Goal: Task Accomplishment & Management: Complete application form

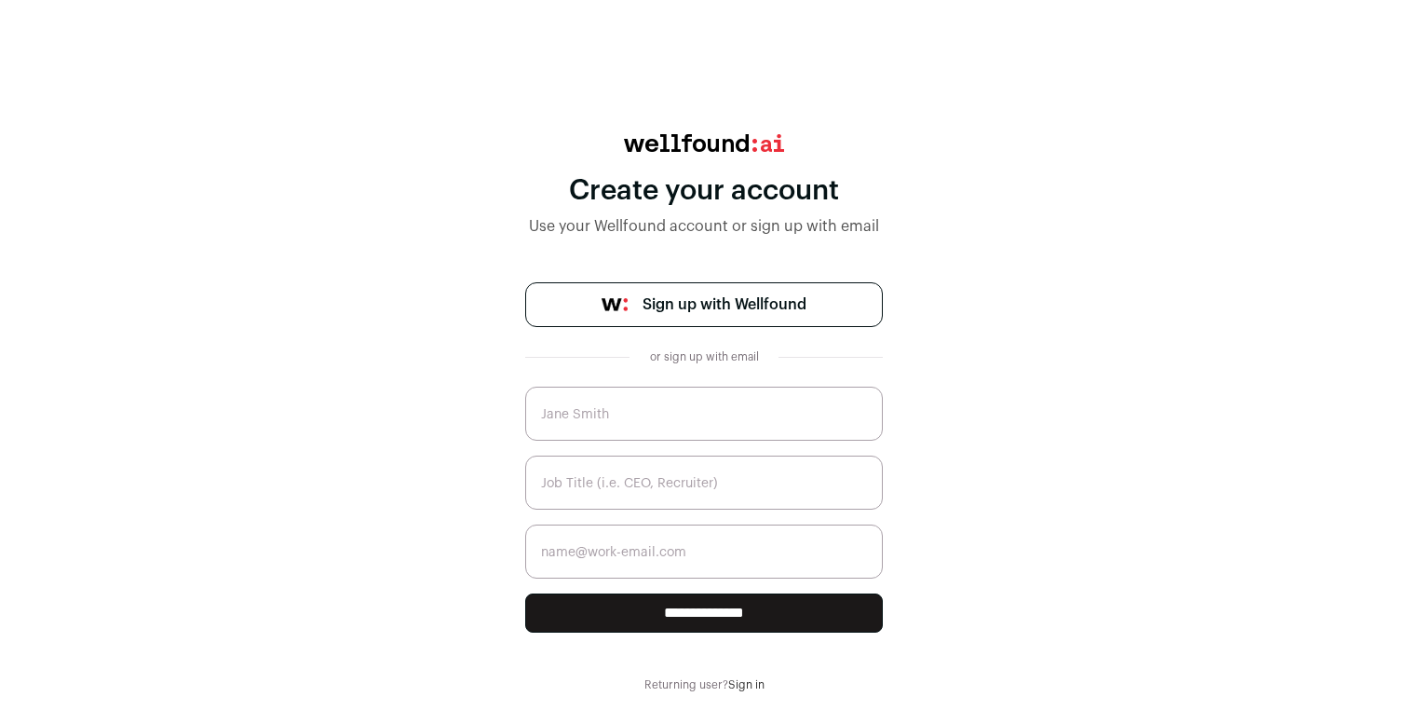
click at [774, 309] on span "Sign up with Wellfound" at bounding box center [725, 304] width 164 height 22
click at [656, 409] on input "text" at bounding box center [704, 414] width 358 height 54
type input "[PERSON_NAME]"
click at [651, 480] on input "text" at bounding box center [704, 482] width 358 height 54
type input "CEO"
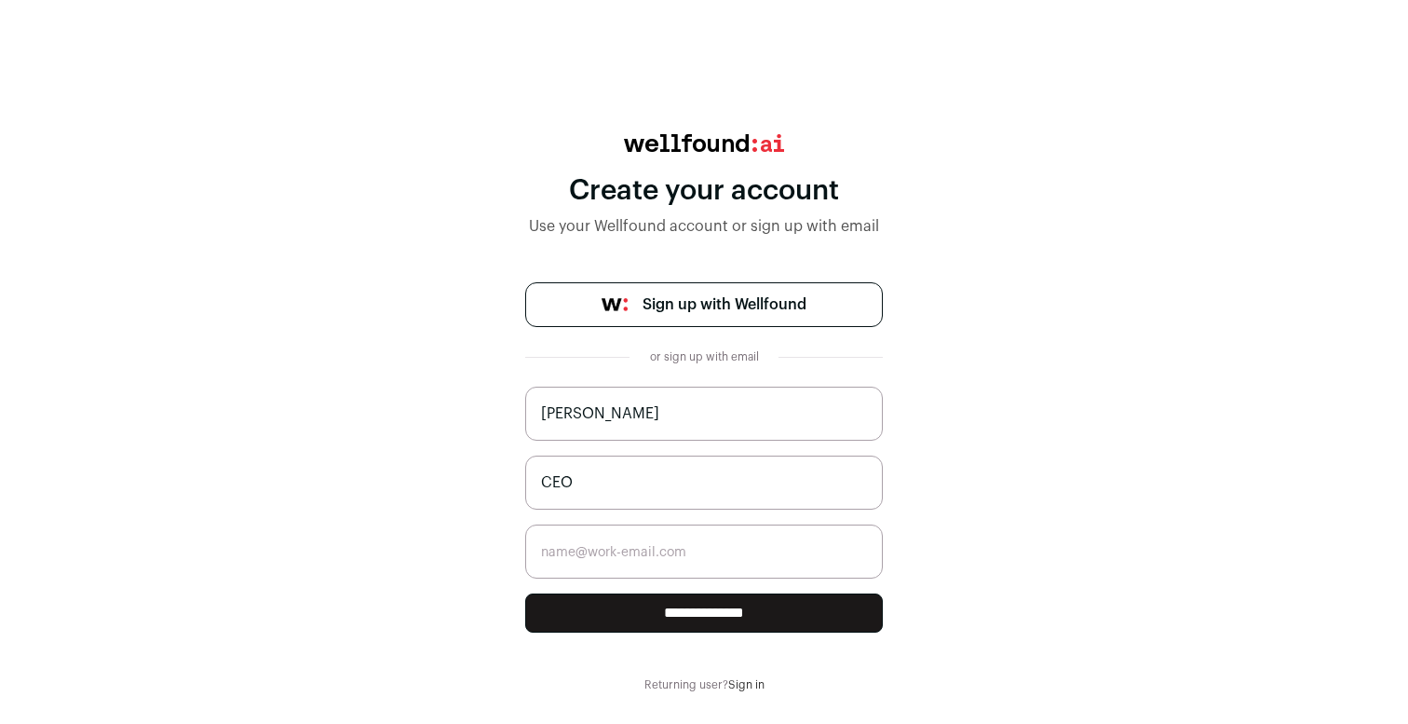
click at [669, 548] on input "email" at bounding box center [704, 551] width 358 height 54
type input "[PERSON_NAME][EMAIL_ADDRESS][DOMAIN_NAME]"
click at [695, 605] on input "**********" at bounding box center [704, 612] width 358 height 39
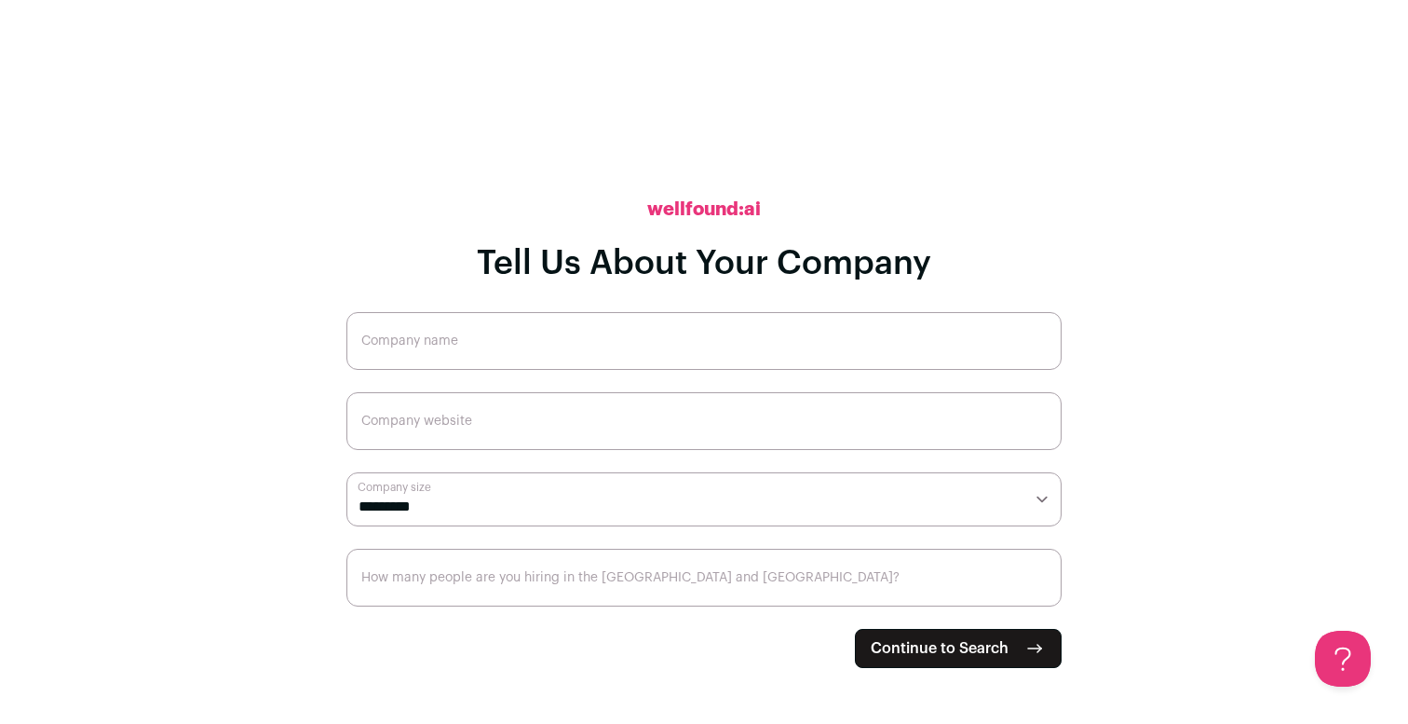
click at [679, 333] on input "Company name" at bounding box center [703, 341] width 715 height 58
click at [465, 434] on input "Company website" at bounding box center [703, 421] width 715 height 58
drag, startPoint x: 617, startPoint y: 364, endPoint x: 508, endPoint y: 352, distance: 109.6
click at [508, 352] on input "Manifold Industries Global Inc." at bounding box center [703, 341] width 715 height 58
type input "Manifold Industries"
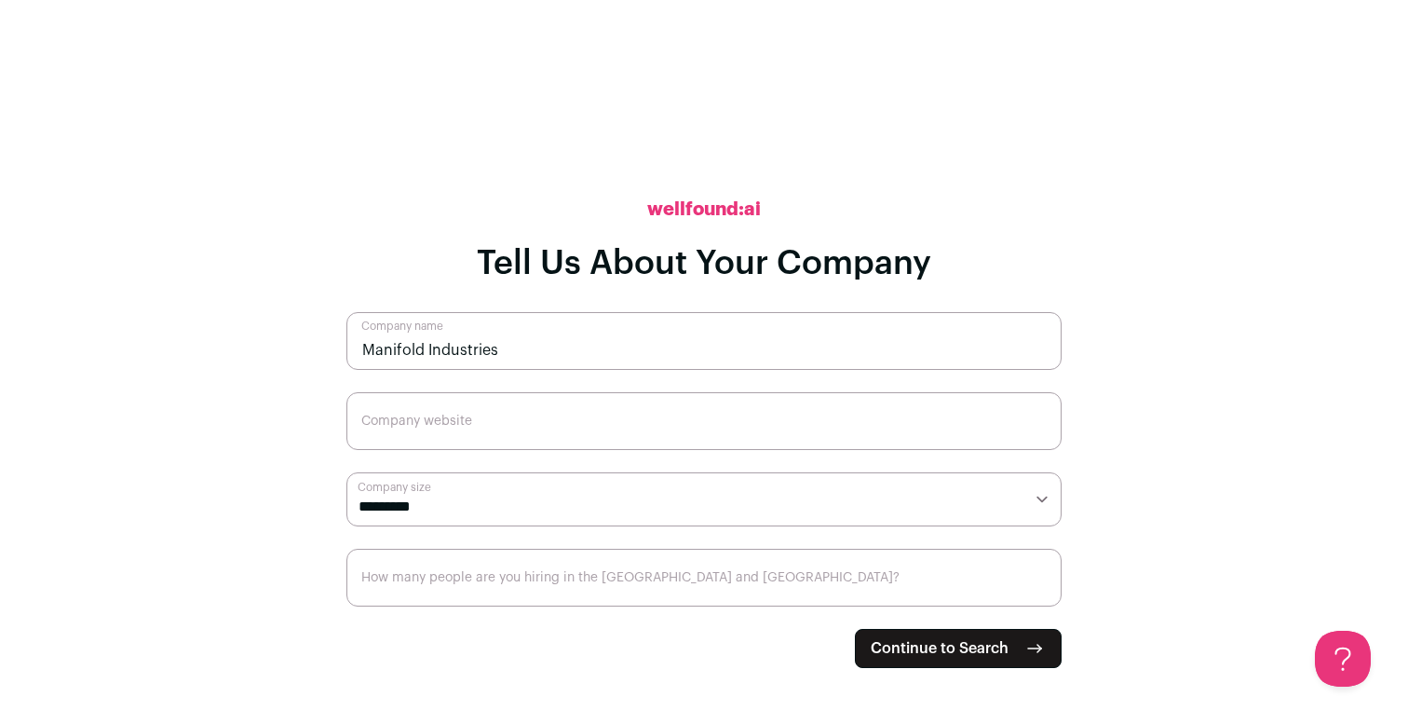
click at [482, 426] on input "Company website" at bounding box center [703, 421] width 715 height 58
paste input "https://www.manifoldindustries.io/"
type input "https://www.manifoldindustries.io/"
click at [642, 483] on select "**********" at bounding box center [703, 499] width 715 height 54
select select "*"
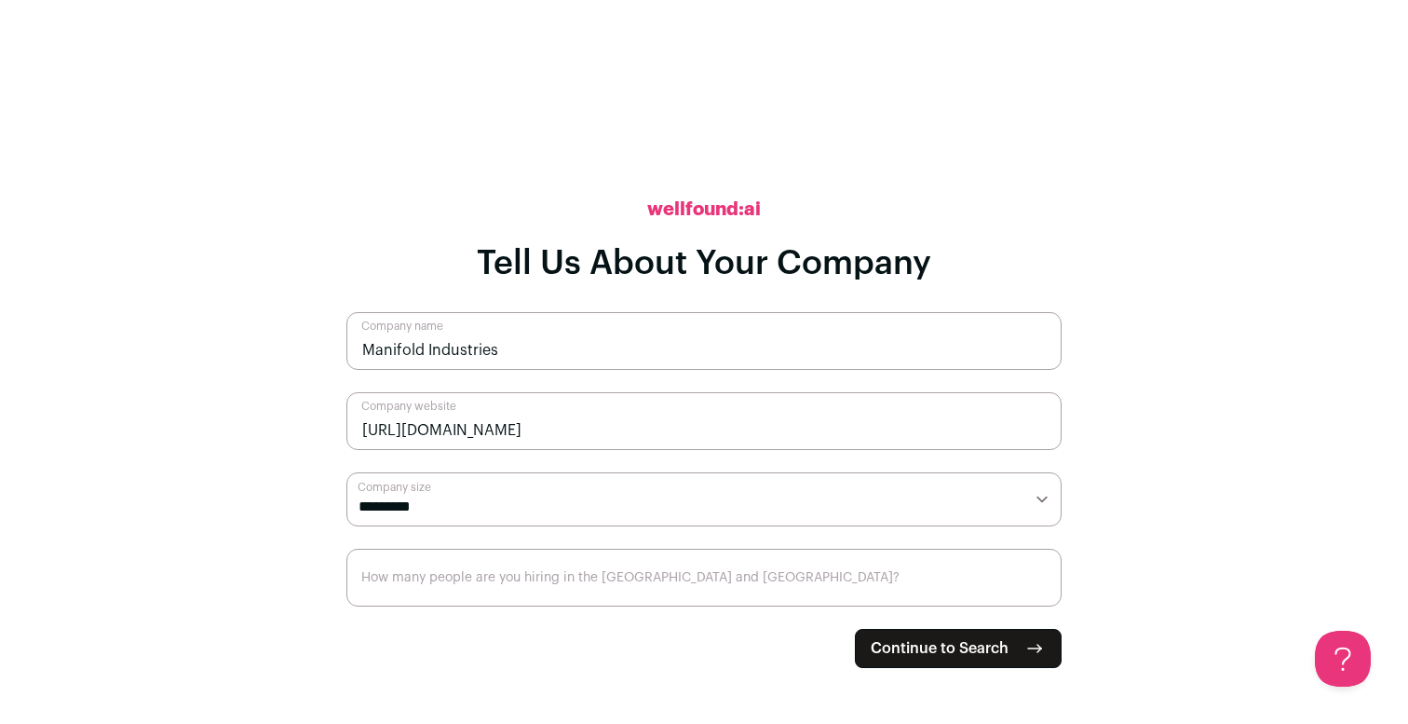
click at [346, 472] on select "**********" at bounding box center [703, 499] width 715 height 54
click at [605, 575] on input "How many people are you hiring in the [GEOGRAPHIC_DATA] and [GEOGRAPHIC_DATA]?" at bounding box center [703, 578] width 715 height 58
type input "2"
click at [1073, 441] on main "**********" at bounding box center [704, 362] width 1408 height 724
click at [994, 650] on span "Continue to Search" at bounding box center [940, 648] width 138 height 22
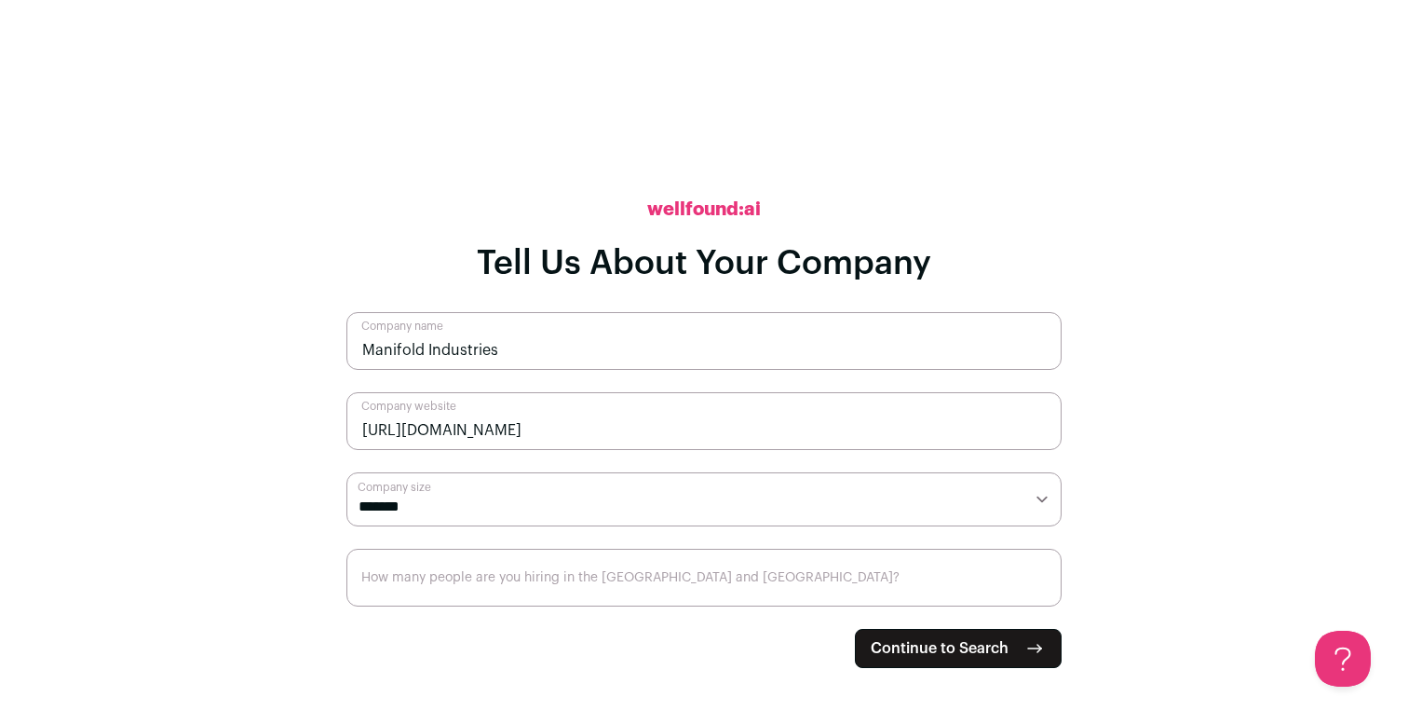
click at [794, 604] on input "How many people are you hiring in the [GEOGRAPHIC_DATA] and [GEOGRAPHIC_DATA]?" at bounding box center [703, 578] width 715 height 58
type input "2"
click at [925, 643] on span "Continue to Search" at bounding box center [940, 648] width 138 height 22
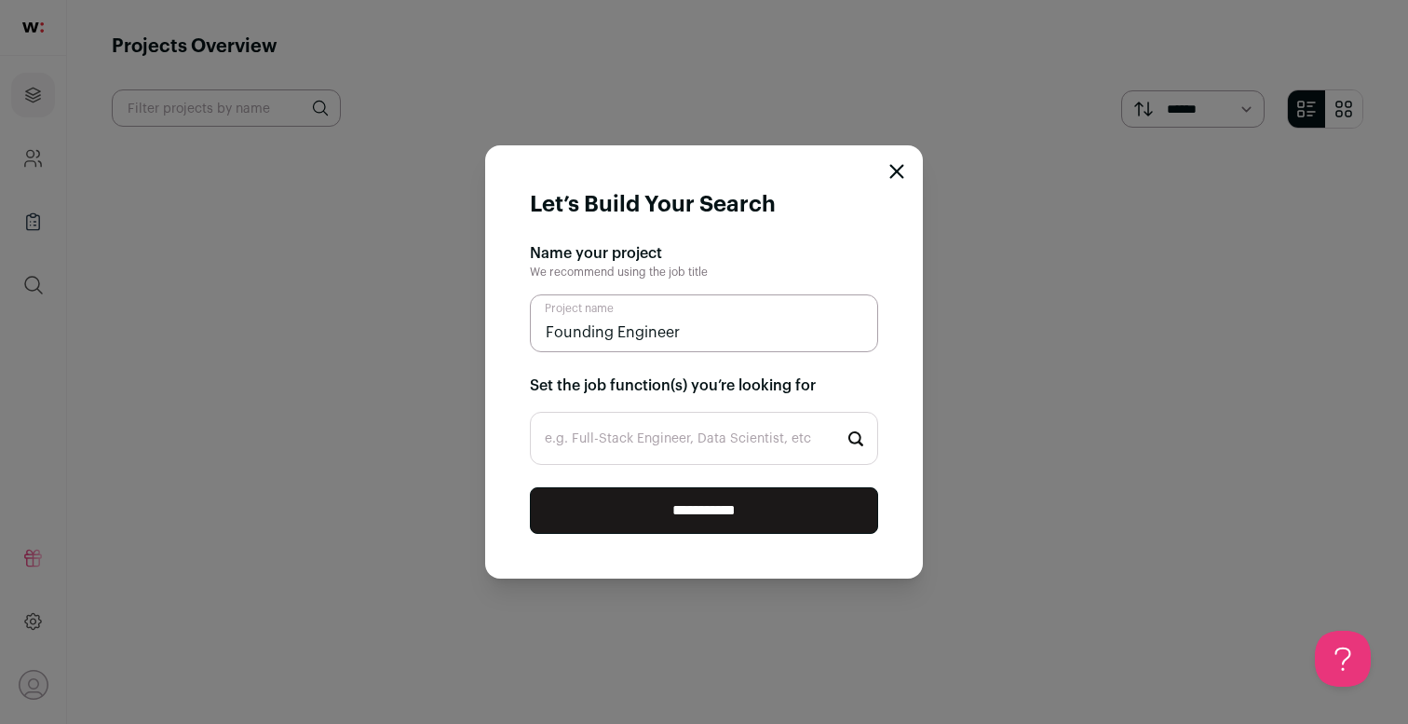
type input "Founding Engineer"
click at [741, 439] on input "e.g. Full-Stack Engineer, Data Scientist, etc" at bounding box center [704, 438] width 348 height 53
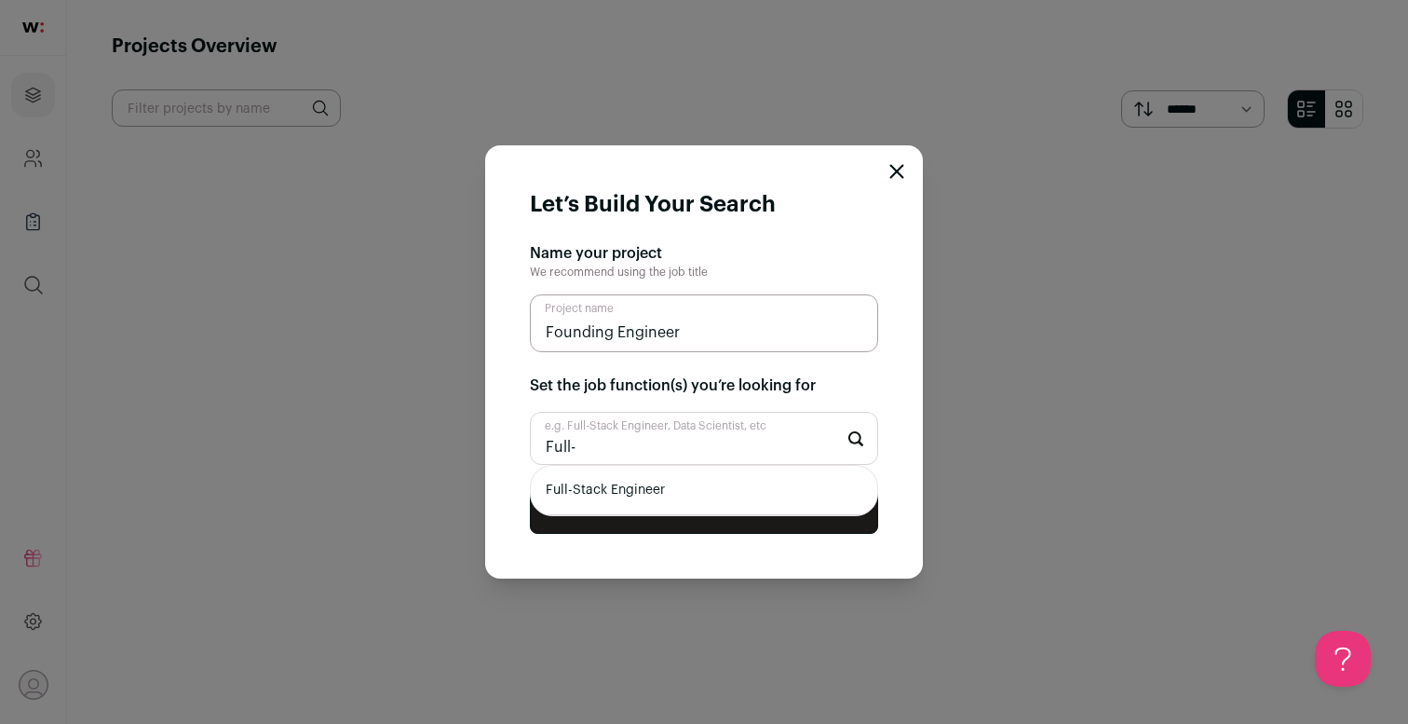
type input "Full-S"
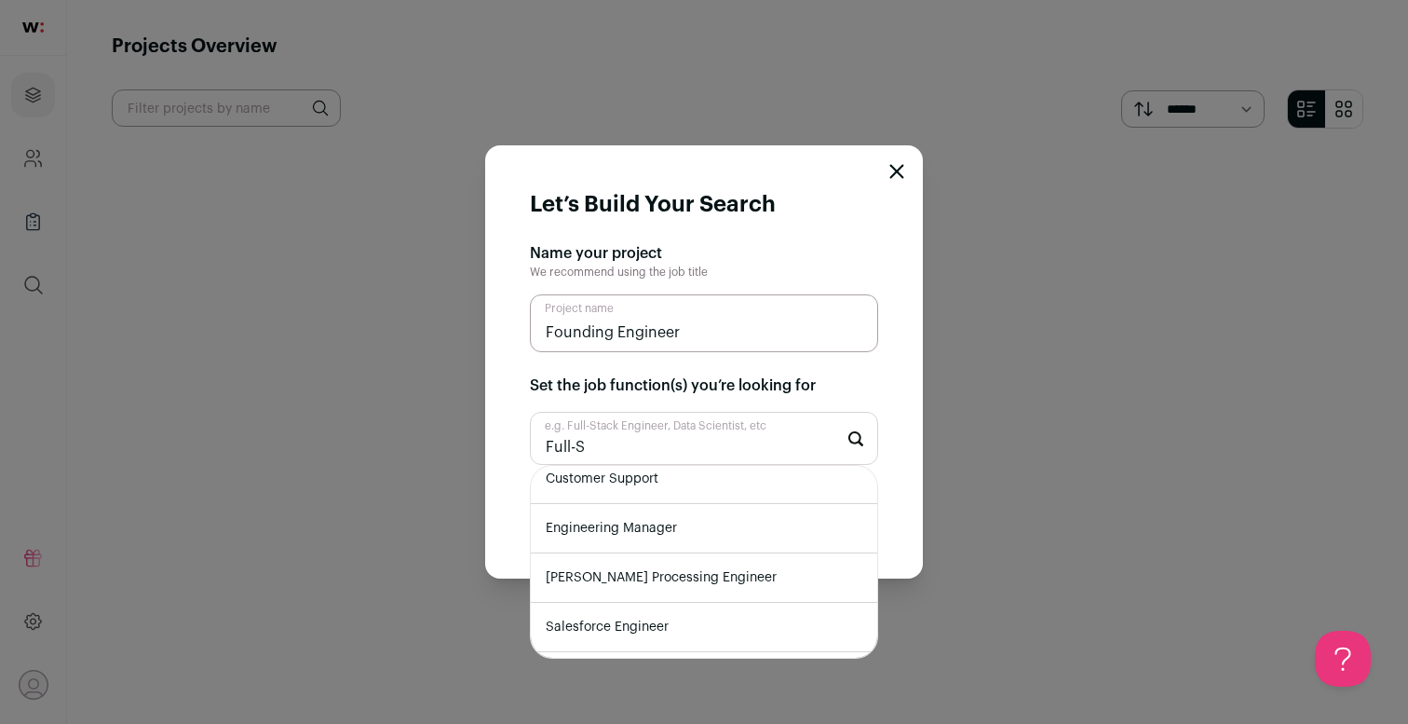
scroll to position [441, 0]
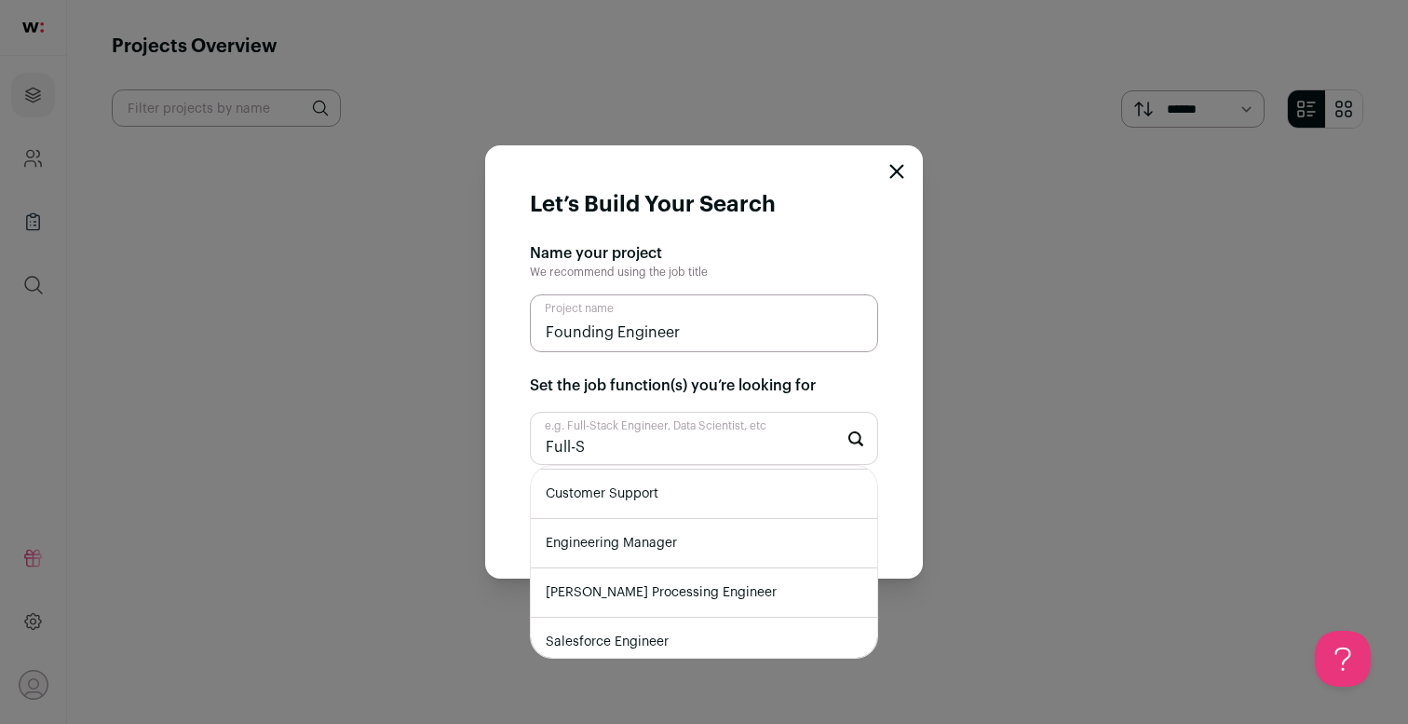
drag, startPoint x: 645, startPoint y: 443, endPoint x: 469, endPoint y: 440, distance: 176.1
click at [481, 441] on div "Let’s Build Your Search Name your project We recommend using the job title Foun…" at bounding box center [704, 362] width 1408 height 724
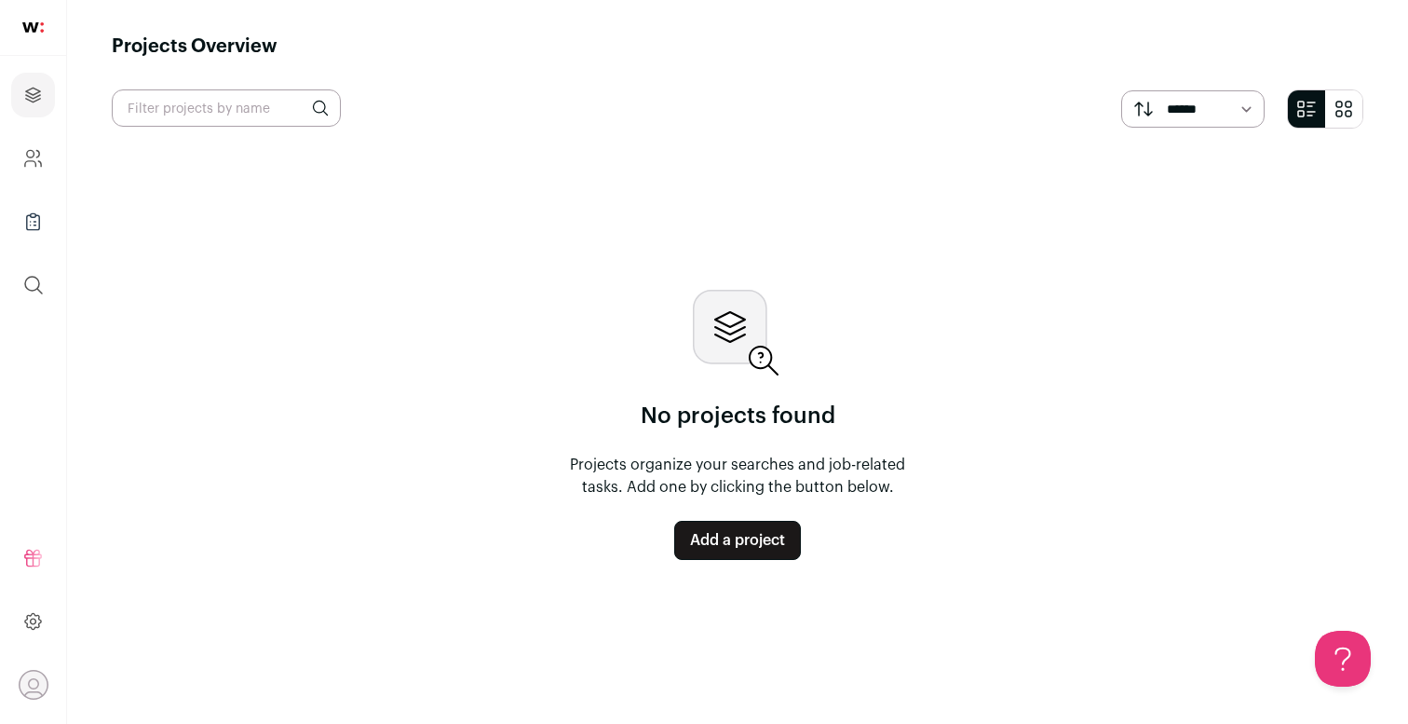
click at [760, 532] on link "Add a project" at bounding box center [737, 540] width 127 height 39
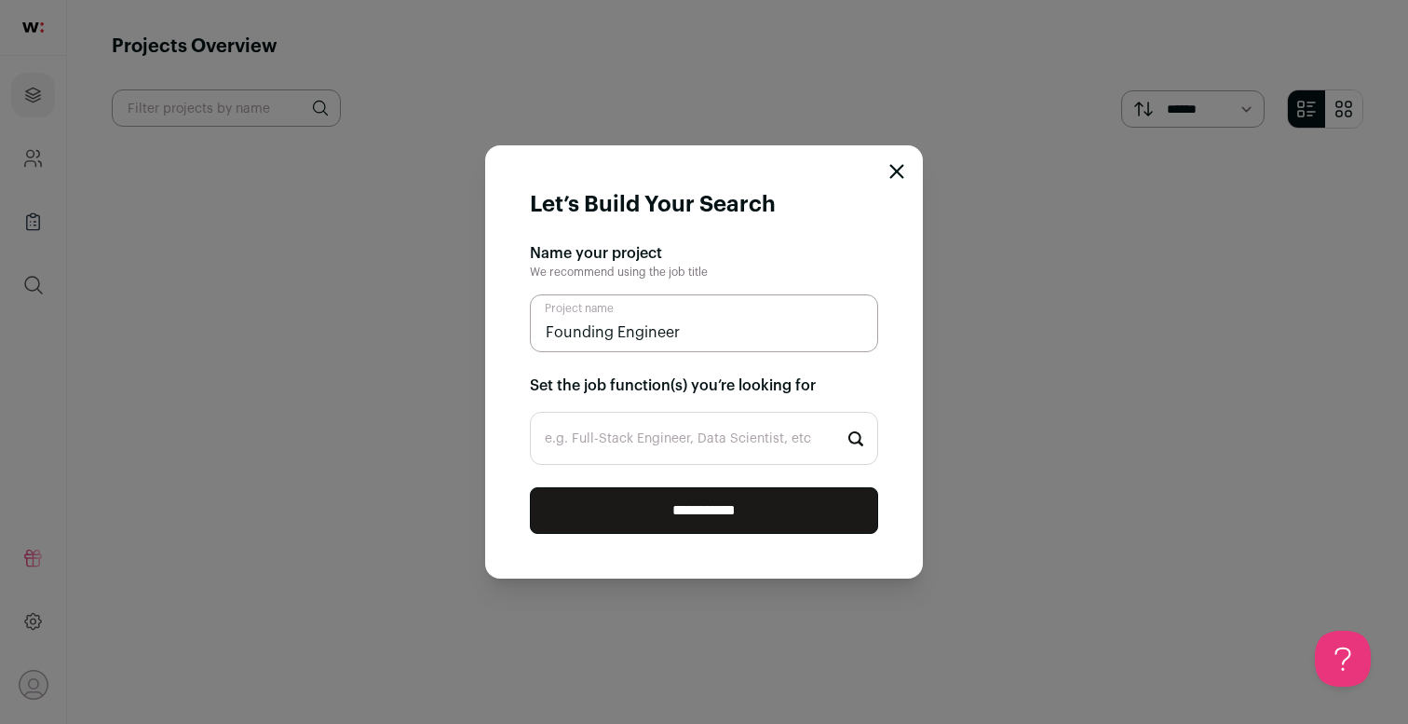
type input "Founding Engineer"
click at [676, 443] on input "e.g. Full-Stack Engineer, Data Scientist, etc" at bounding box center [704, 438] width 348 height 53
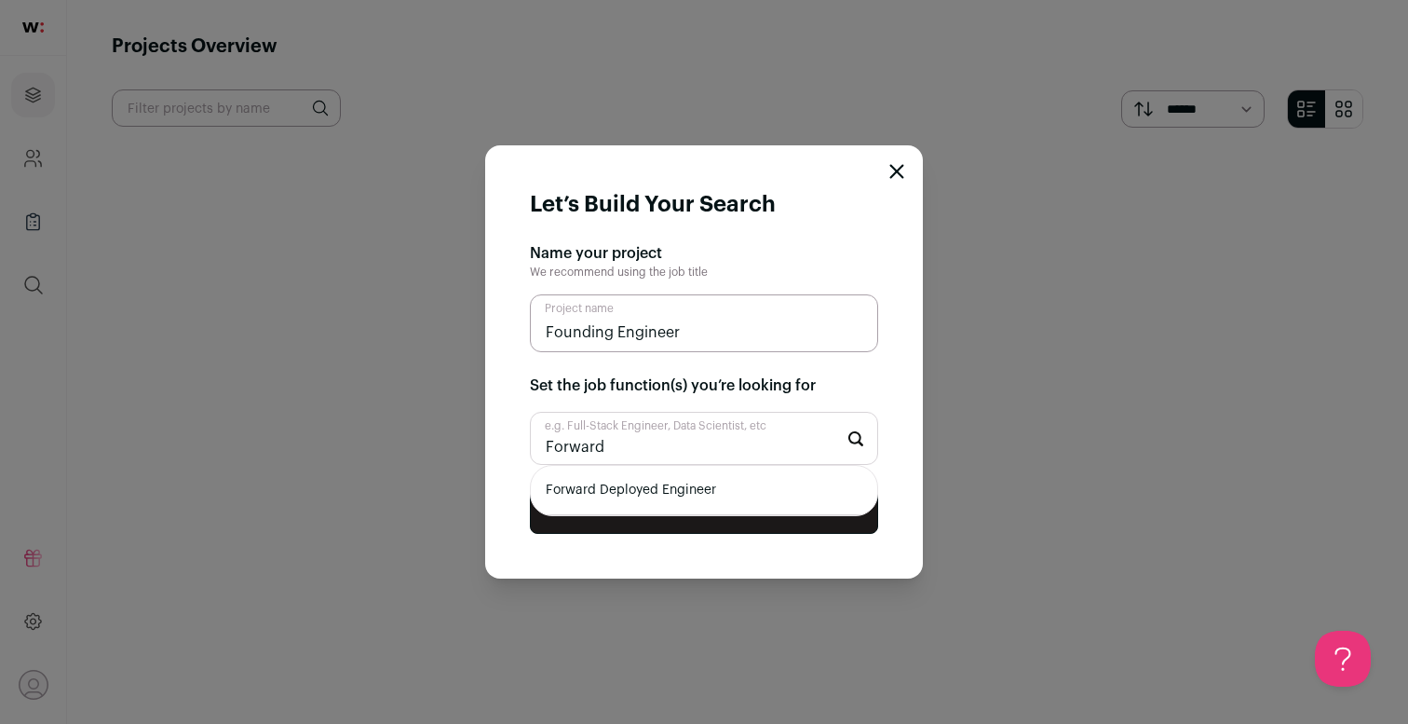
type input "Forward"
click at [686, 485] on li "Forward Deployed Engineer" at bounding box center [704, 490] width 346 height 49
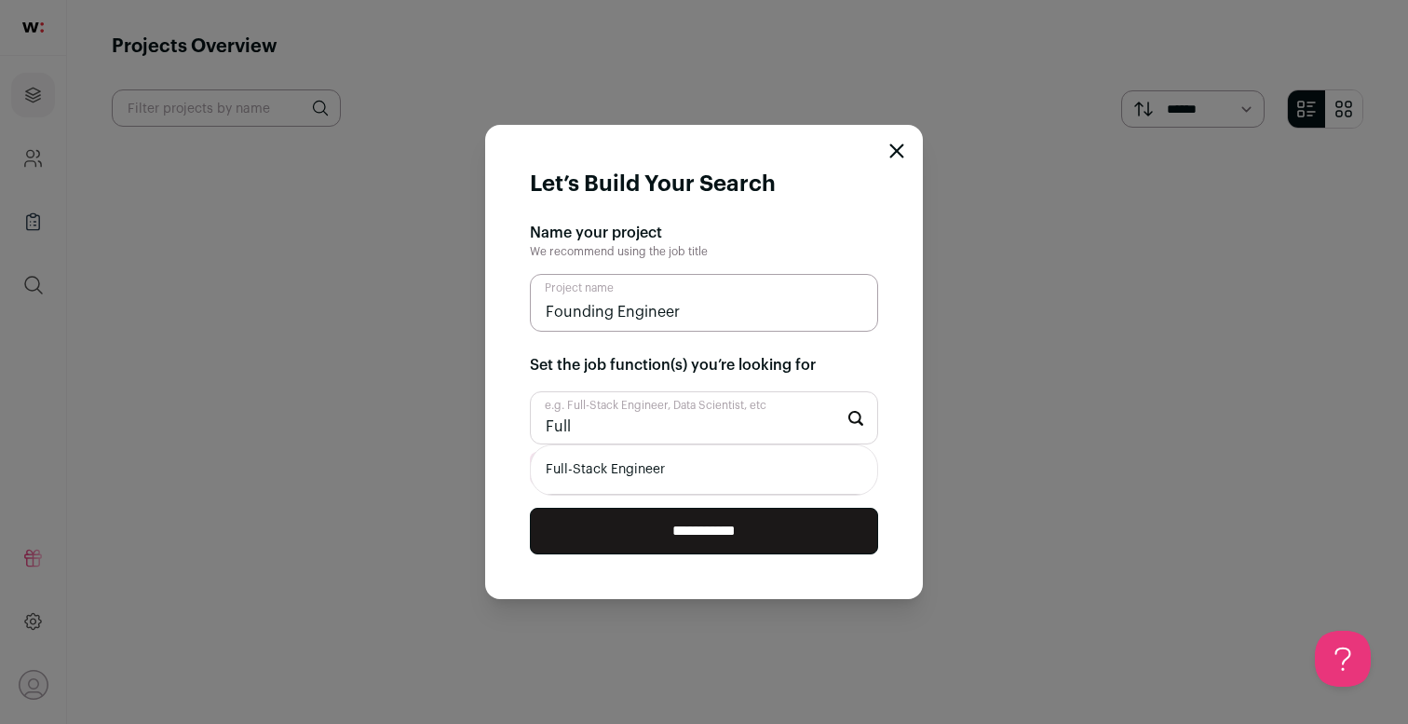
type input "Full"
click at [703, 478] on li "Full-Stack Engineer" at bounding box center [704, 469] width 346 height 49
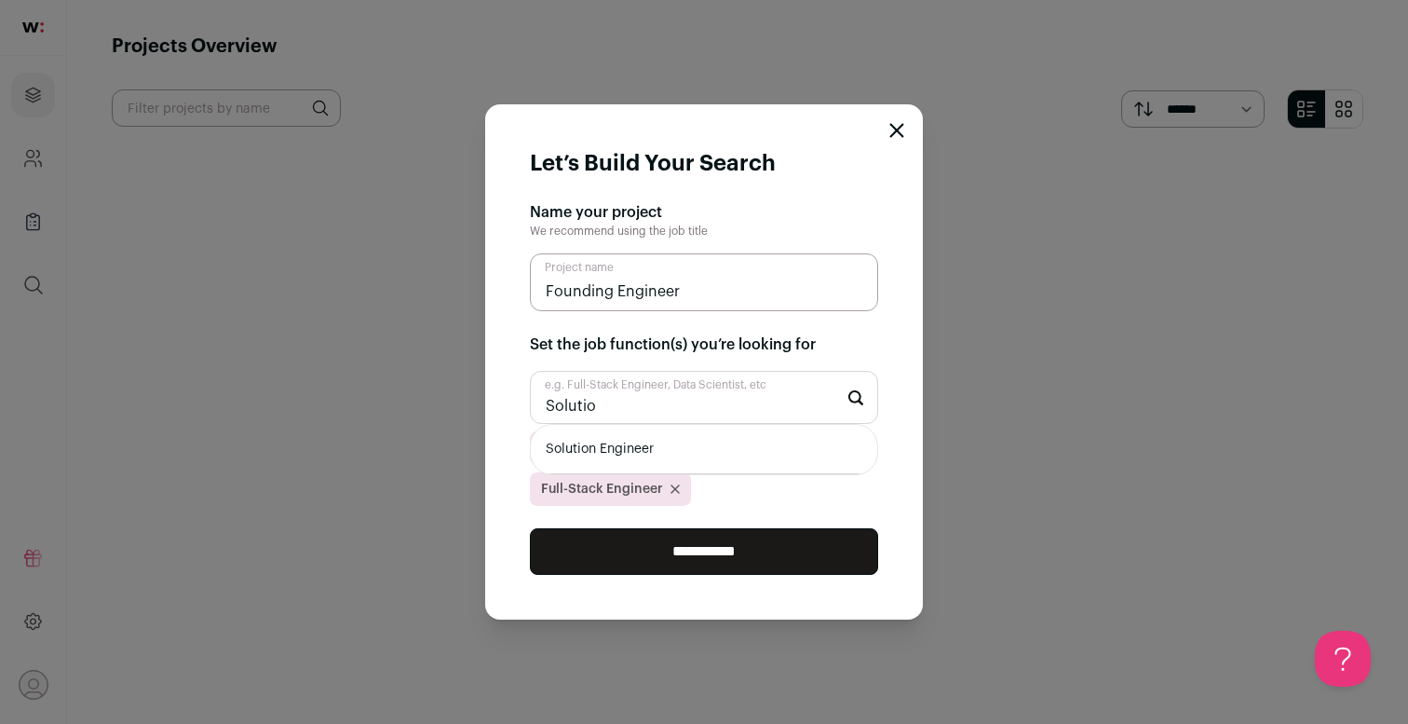
type input "Solutio"
click at [613, 435] on li "Solution Engineer" at bounding box center [704, 449] width 346 height 49
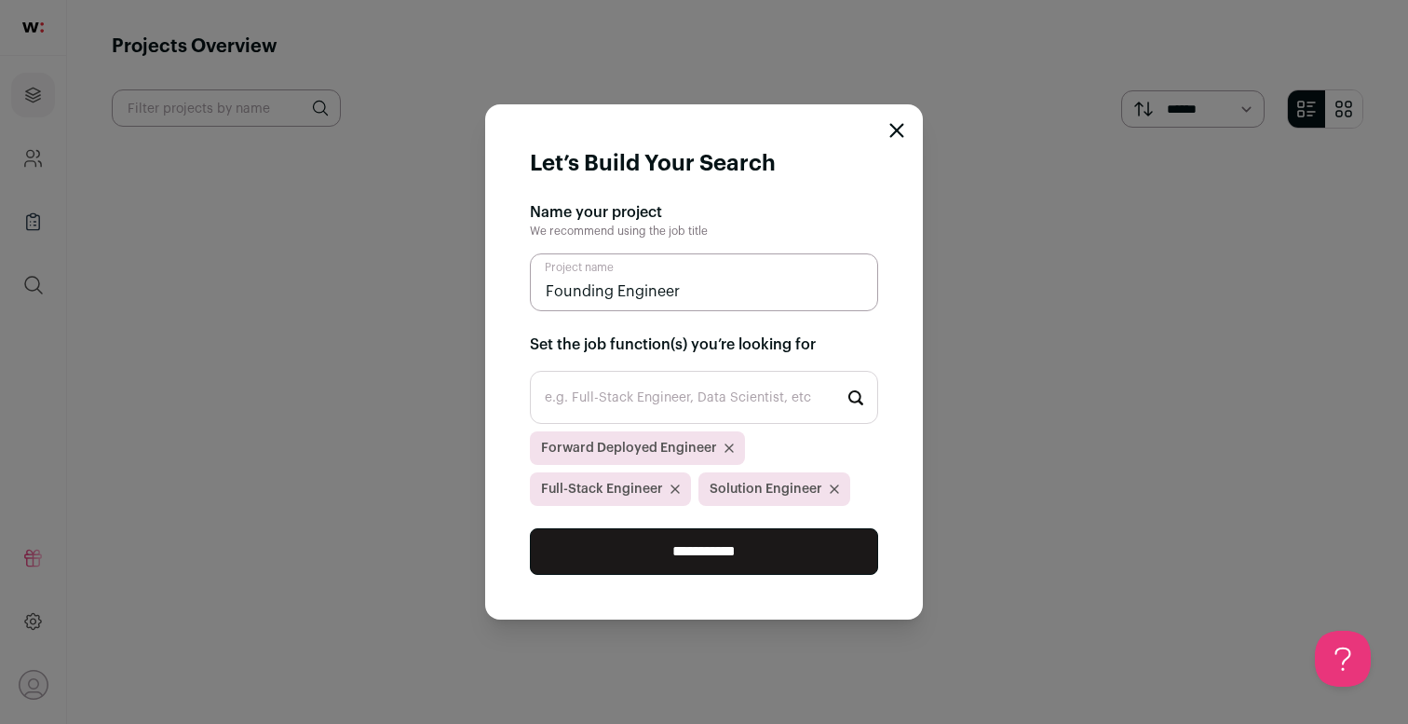
click at [662, 537] on input "**********" at bounding box center [704, 551] width 348 height 47
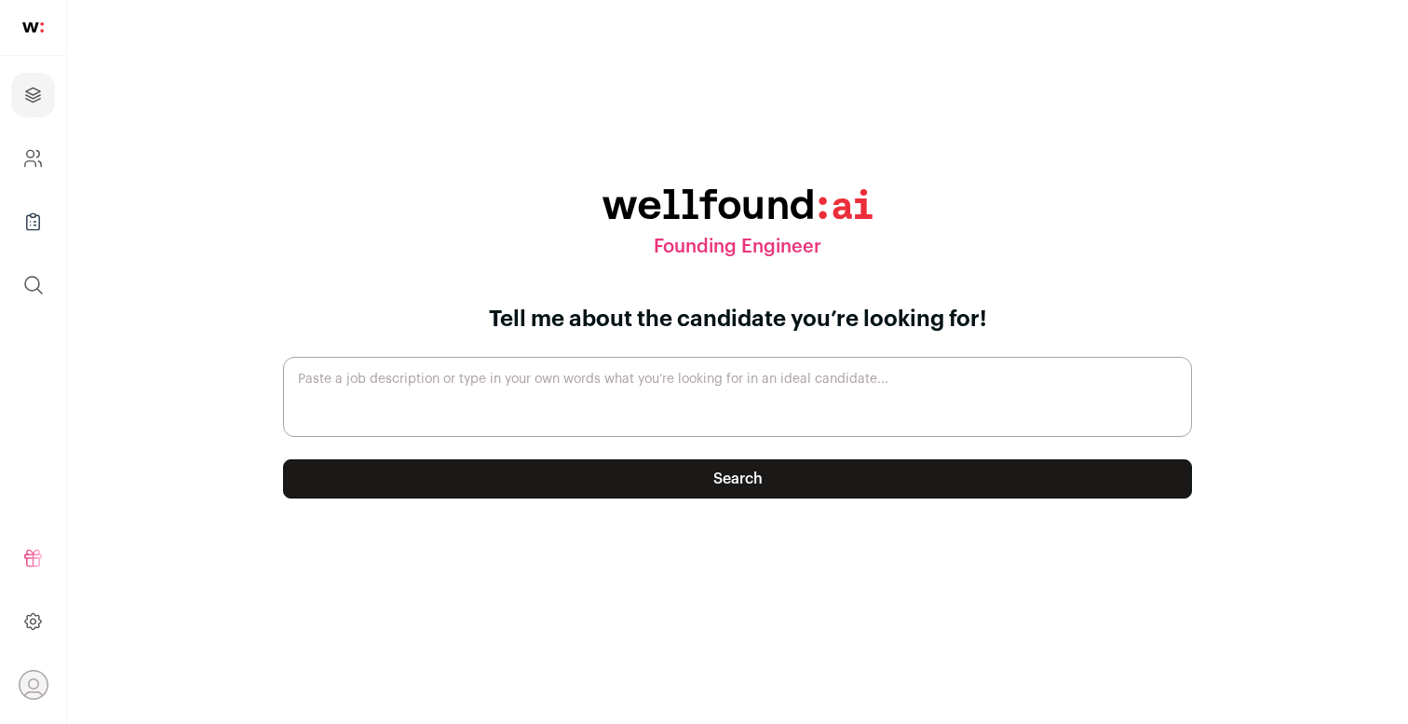
paste textarea "Founding Mission Engineers (FMEs) are the core of Manifold’s warfighter-embedde…"
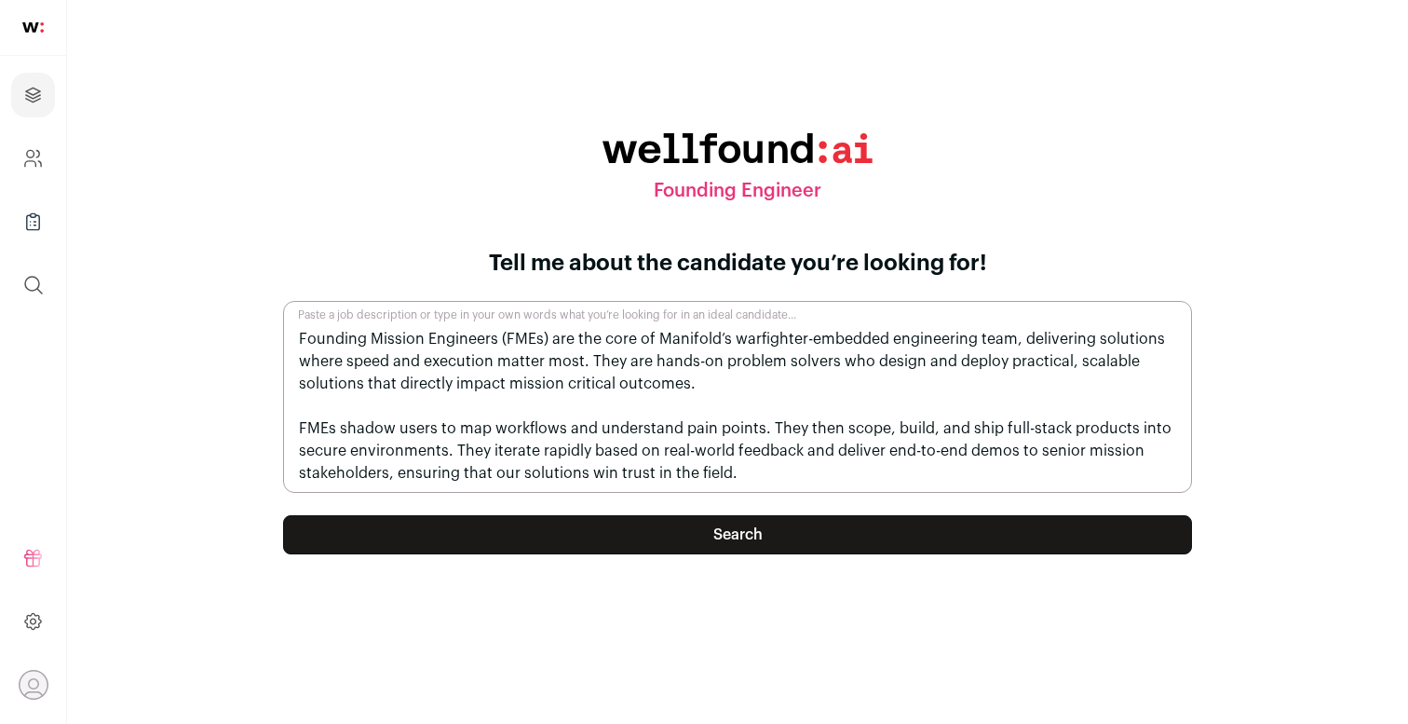
type textarea "Founding Mission Engineers (FMEs) are the core of Manifold’s warfighter-embedde…"
drag, startPoint x: 771, startPoint y: 487, endPoint x: 189, endPoint y: 319, distance: 606.1
click at [192, 319] on div "Founding Engineer Tell me about the candidate you’re looking for! Founding Miss…" at bounding box center [738, 362] width 1252 height 657
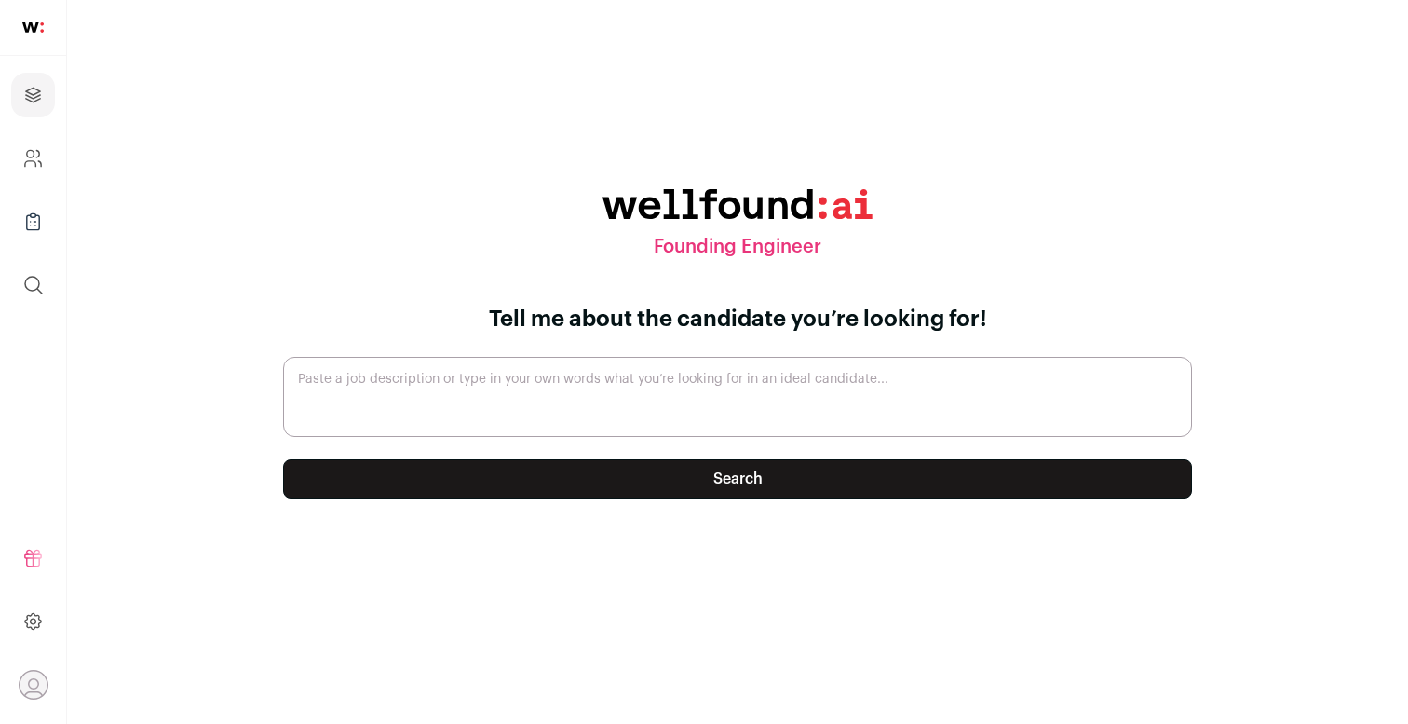
paste textarea "About the Role Founding Mission Engineers (FMEs) are the core of Manifold’s war…"
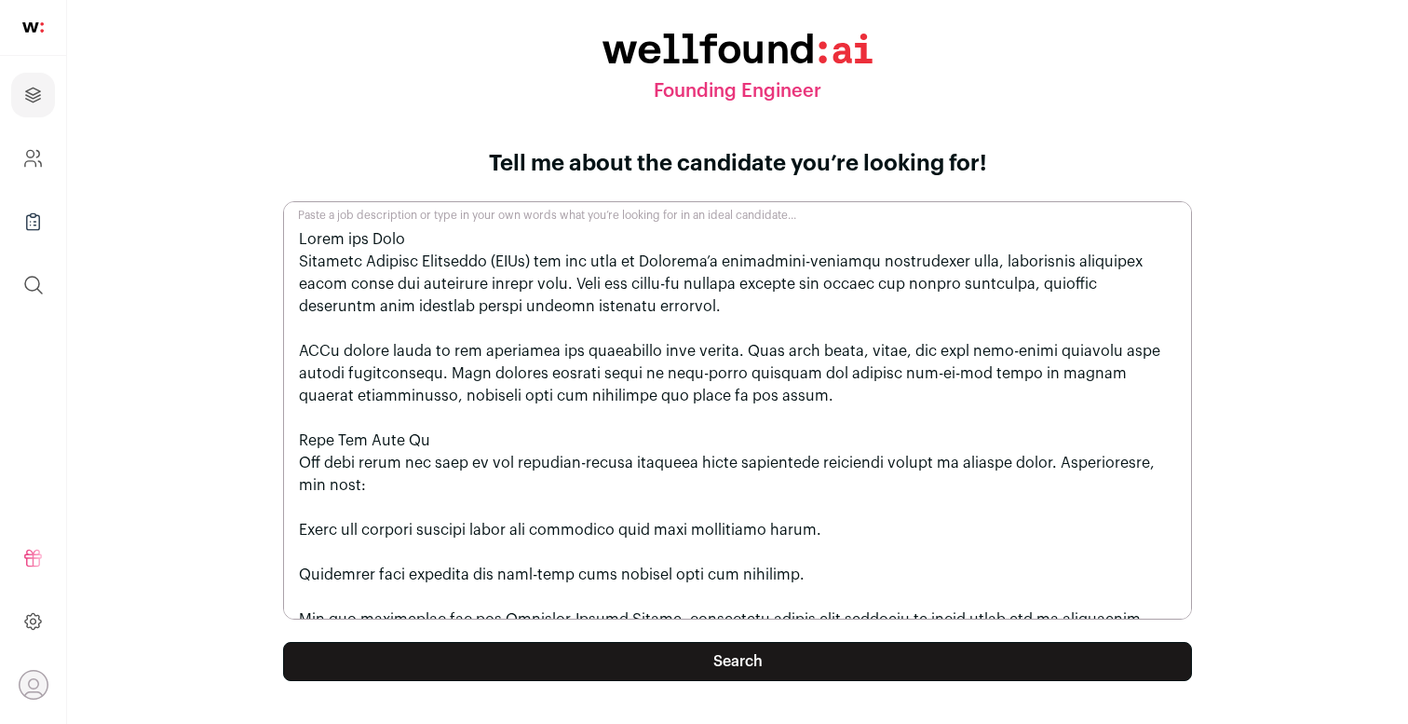
type textarea "About the Role Founding Mission Engineers (FMEs) are the core of Manifold’s war…"
click at [540, 652] on button "Search" at bounding box center [737, 661] width 909 height 39
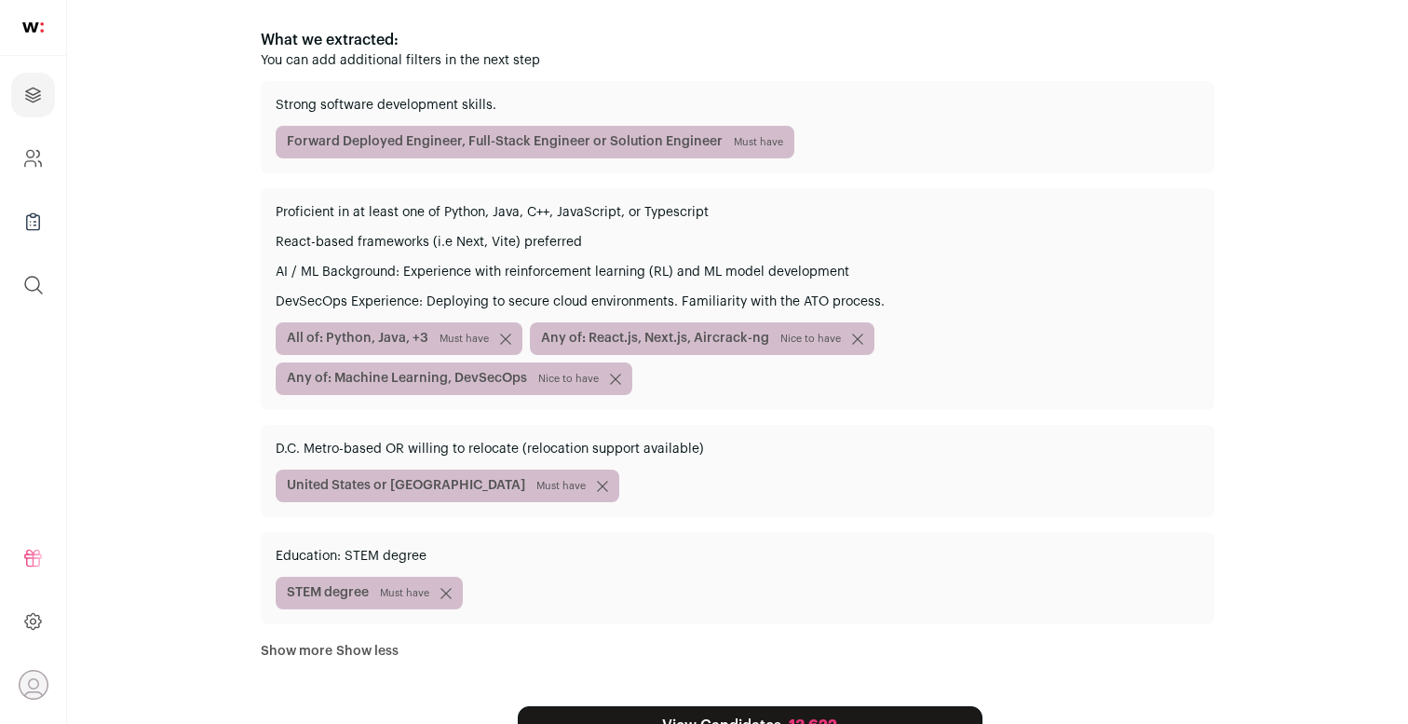
scroll to position [270, 0]
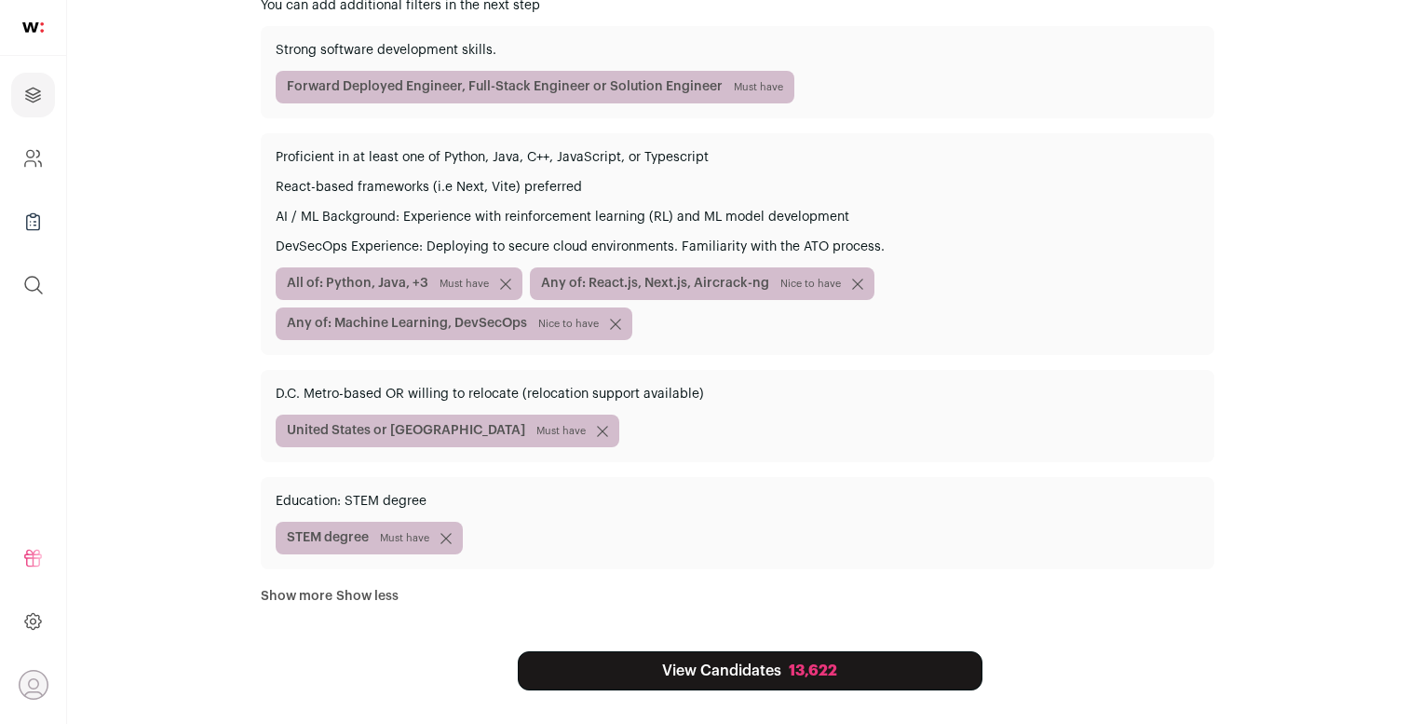
click at [689, 664] on link "View Candidates 13,622" at bounding box center [750, 670] width 465 height 39
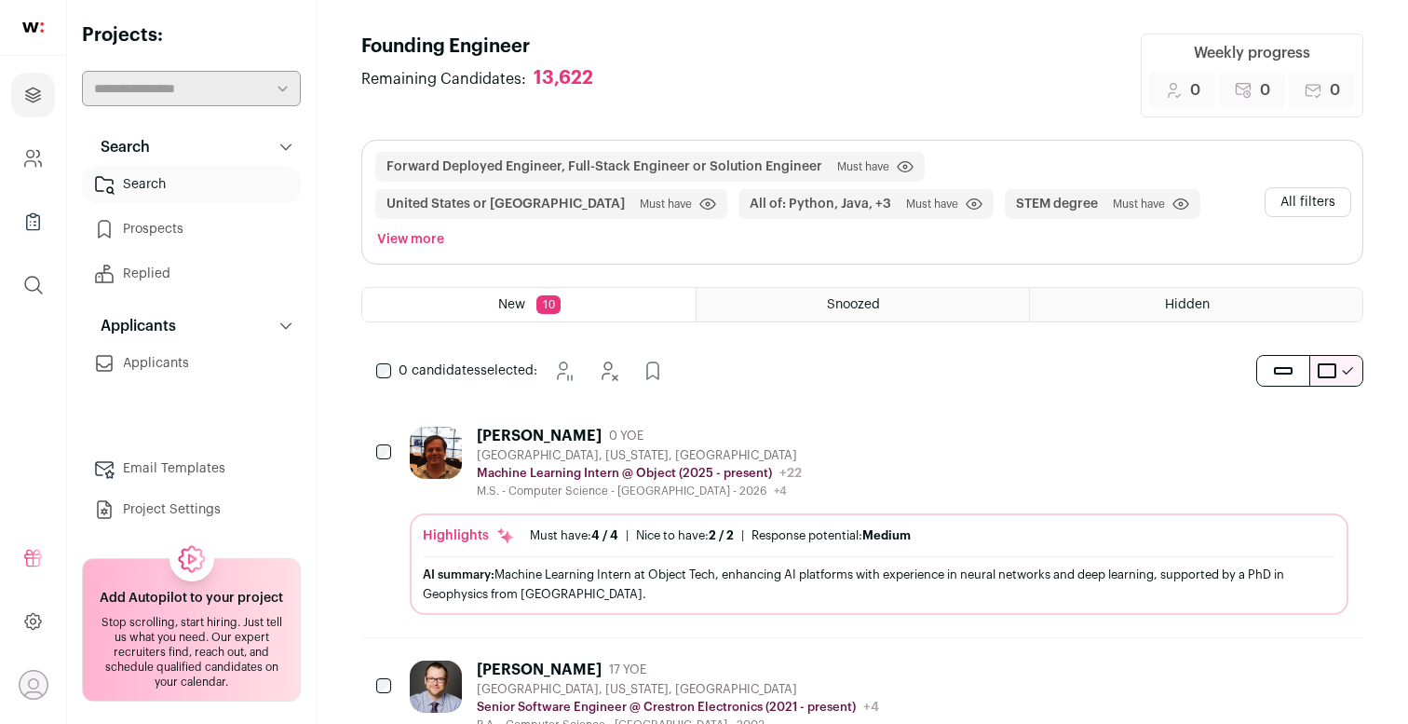
click at [211, 226] on link "Prospects" at bounding box center [191, 229] width 219 height 37
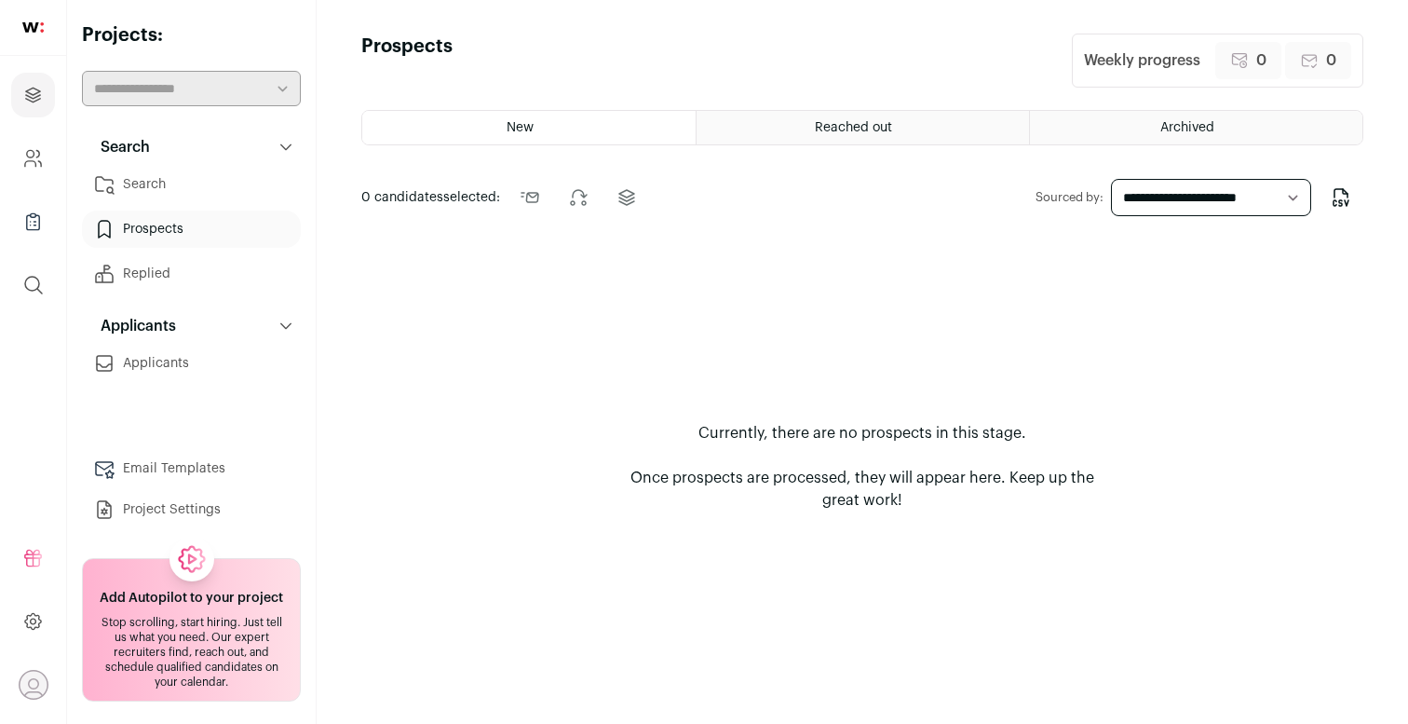
click at [186, 192] on link "Search" at bounding box center [191, 184] width 219 height 37
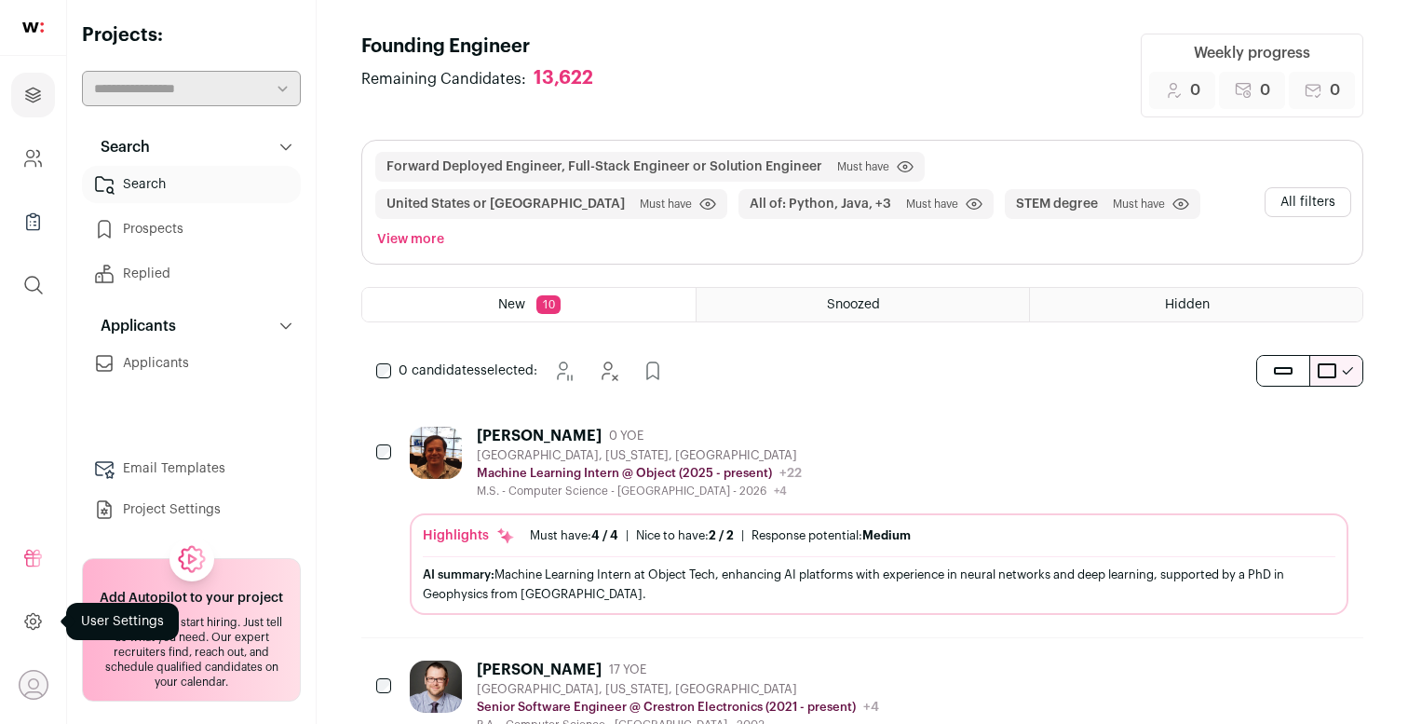
click at [30, 606] on link at bounding box center [33, 621] width 44 height 45
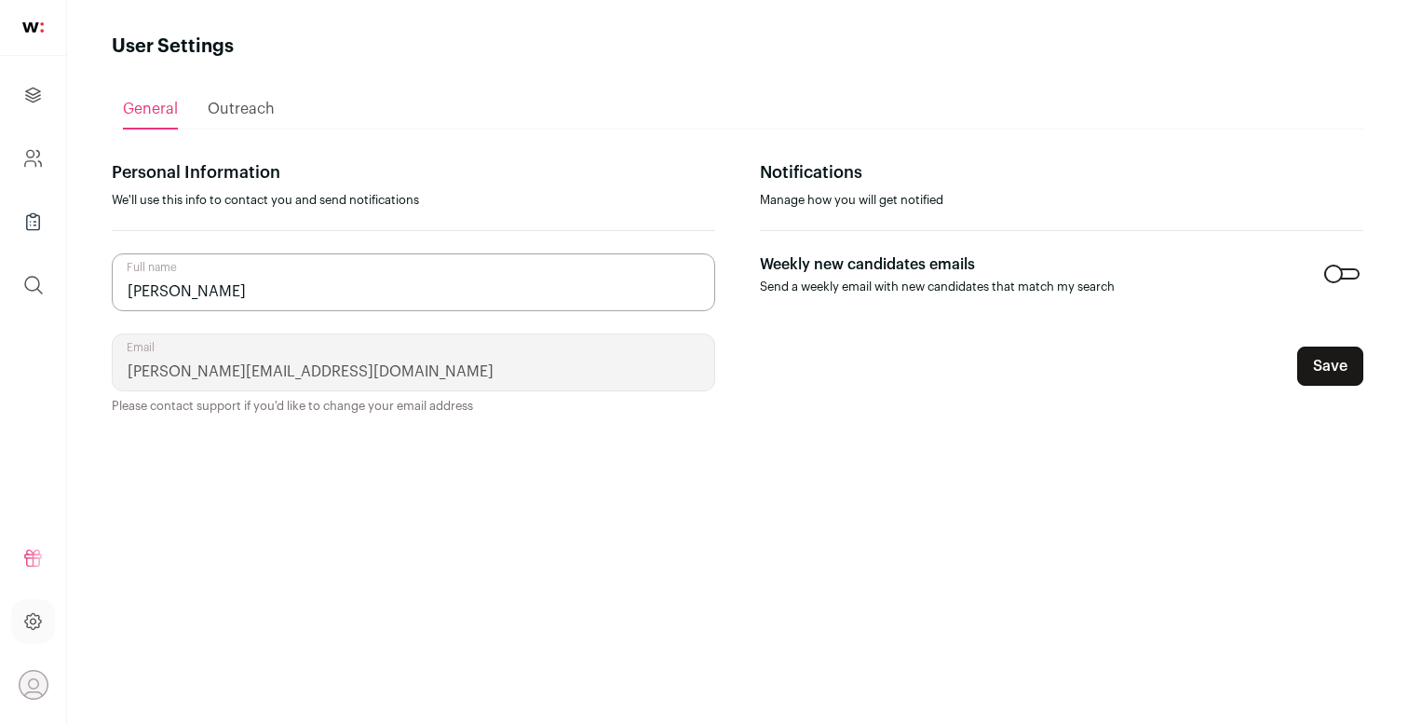
click at [36, 679] on icon "Open dropdown" at bounding box center [33, 684] width 10 height 10
click at [473, 480] on div "General Outreach Personal Information We'll use this info to contact you and se…" at bounding box center [738, 375] width 1252 height 631
click at [209, 130] on div "General Outreach Personal Information We'll use this info to contact you and se…" at bounding box center [738, 375] width 1252 height 631
click at [257, 90] on div "Outreach" at bounding box center [241, 108] width 67 height 37
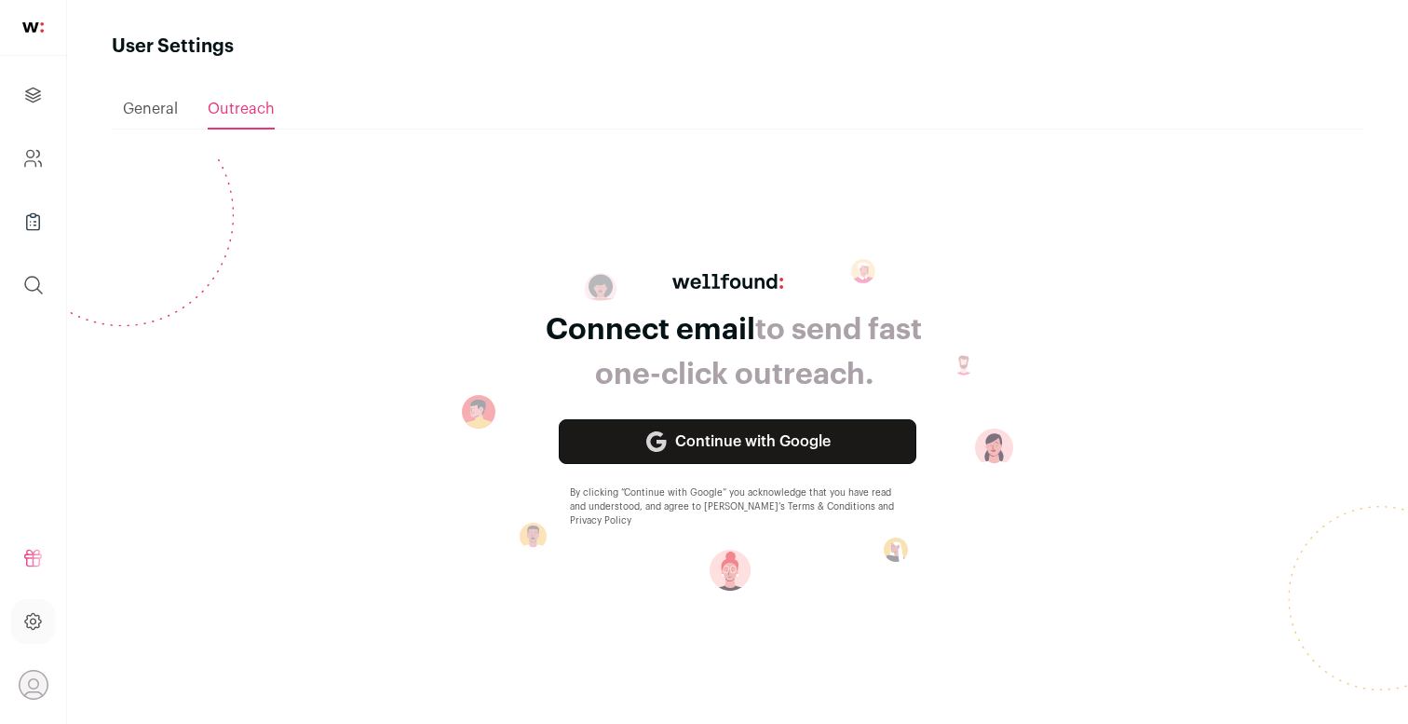
click at [684, 415] on div "Connect email to send fast one-click outreach. Continue with Google By clicking…" at bounding box center [738, 425] width 552 height 332
click at [681, 425] on link "Continue with Google" at bounding box center [738, 441] width 358 height 45
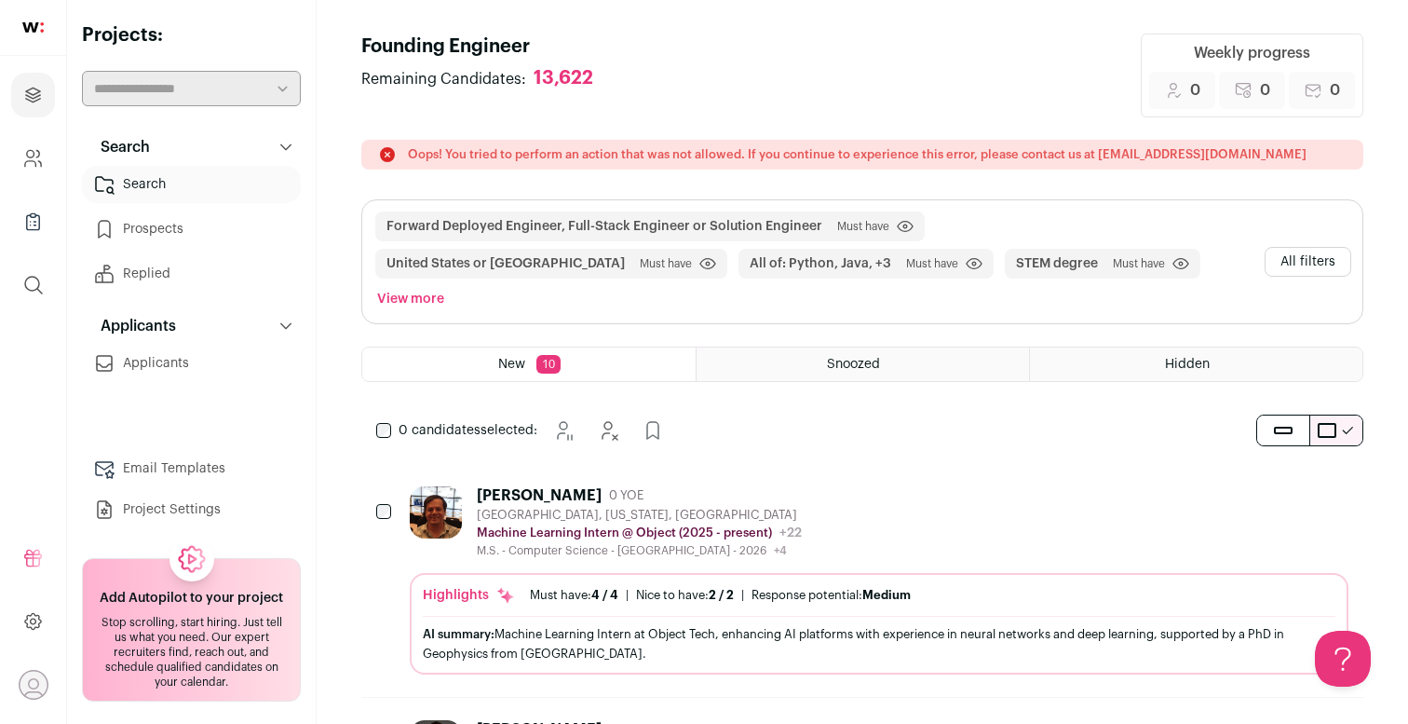
click at [1057, 90] on header "Founding Engineer Remaining Candidates: 13,622 Weekly progress 0 Added to prosp…" at bounding box center [862, 76] width 1002 height 84
click at [38, 149] on icon "Company and ATS Settings" at bounding box center [32, 158] width 21 height 22
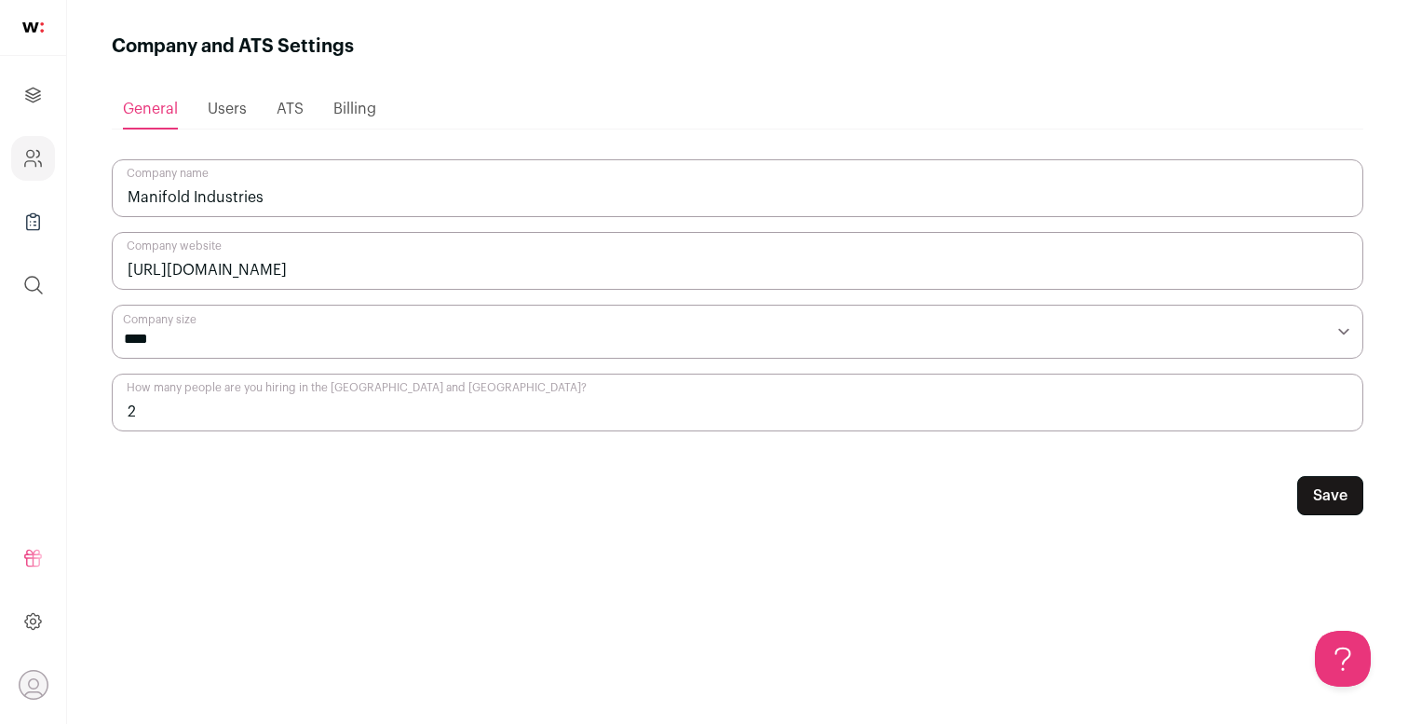
click at [358, 106] on span "Billing" at bounding box center [354, 109] width 43 height 15
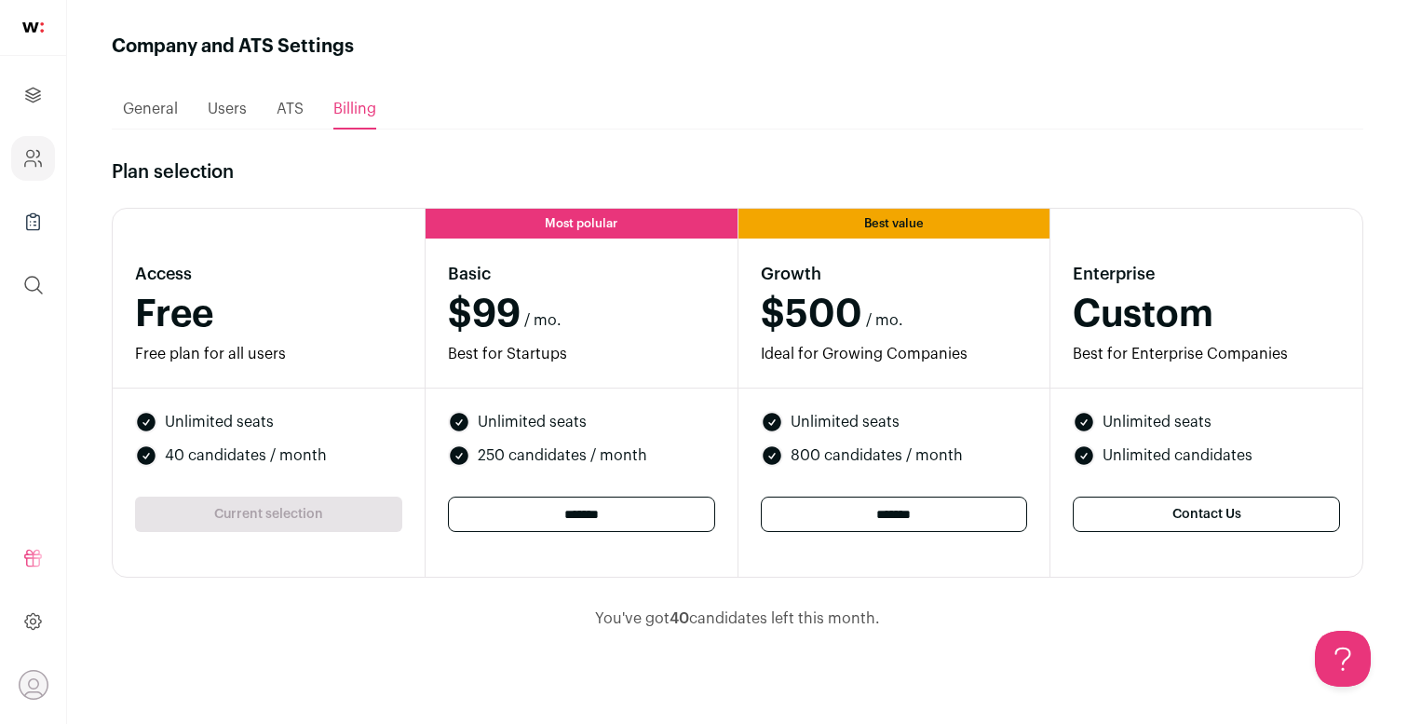
click at [39, 46] on link at bounding box center [33, 28] width 66 height 56
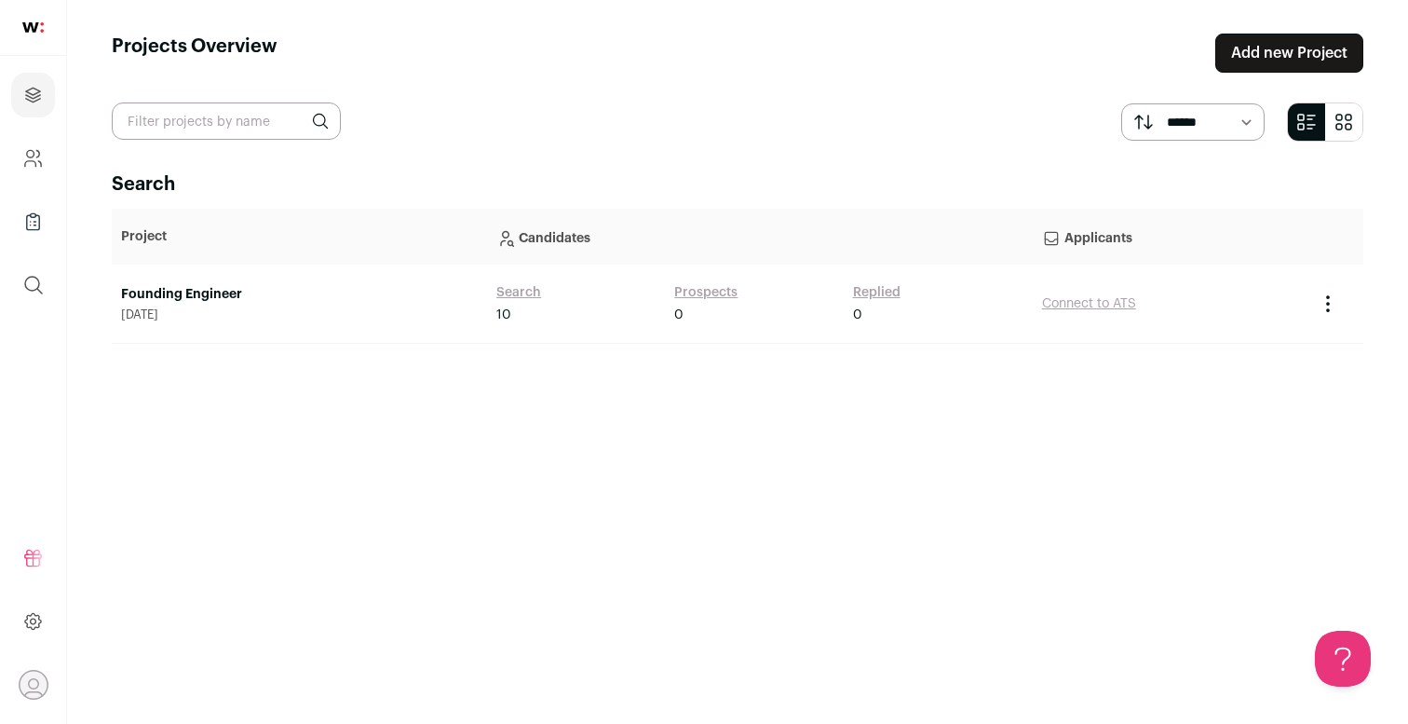
click at [227, 287] on link "Founding Engineer" at bounding box center [299, 294] width 357 height 19
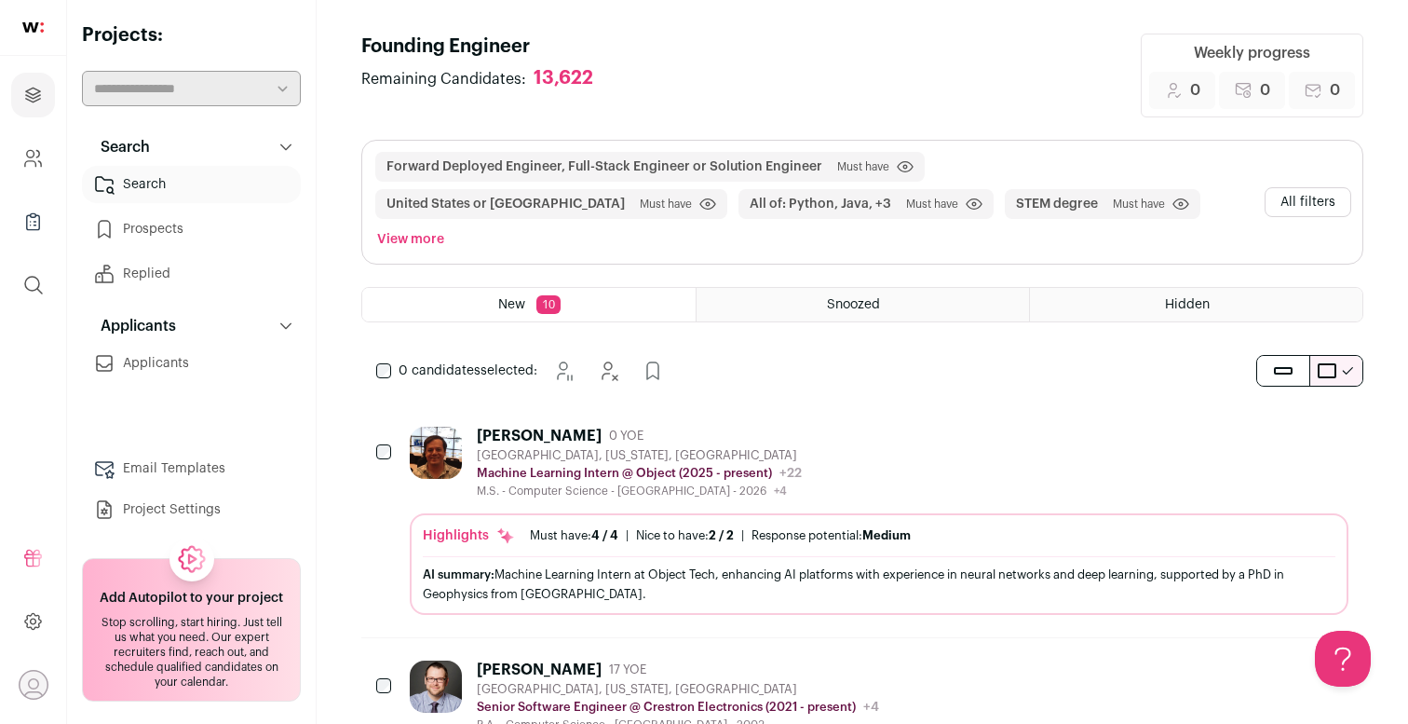
click at [729, 162] on button "Forward Deployed Engineer, Full-Stack Engineer or Solution Engineer" at bounding box center [605, 166] width 436 height 19
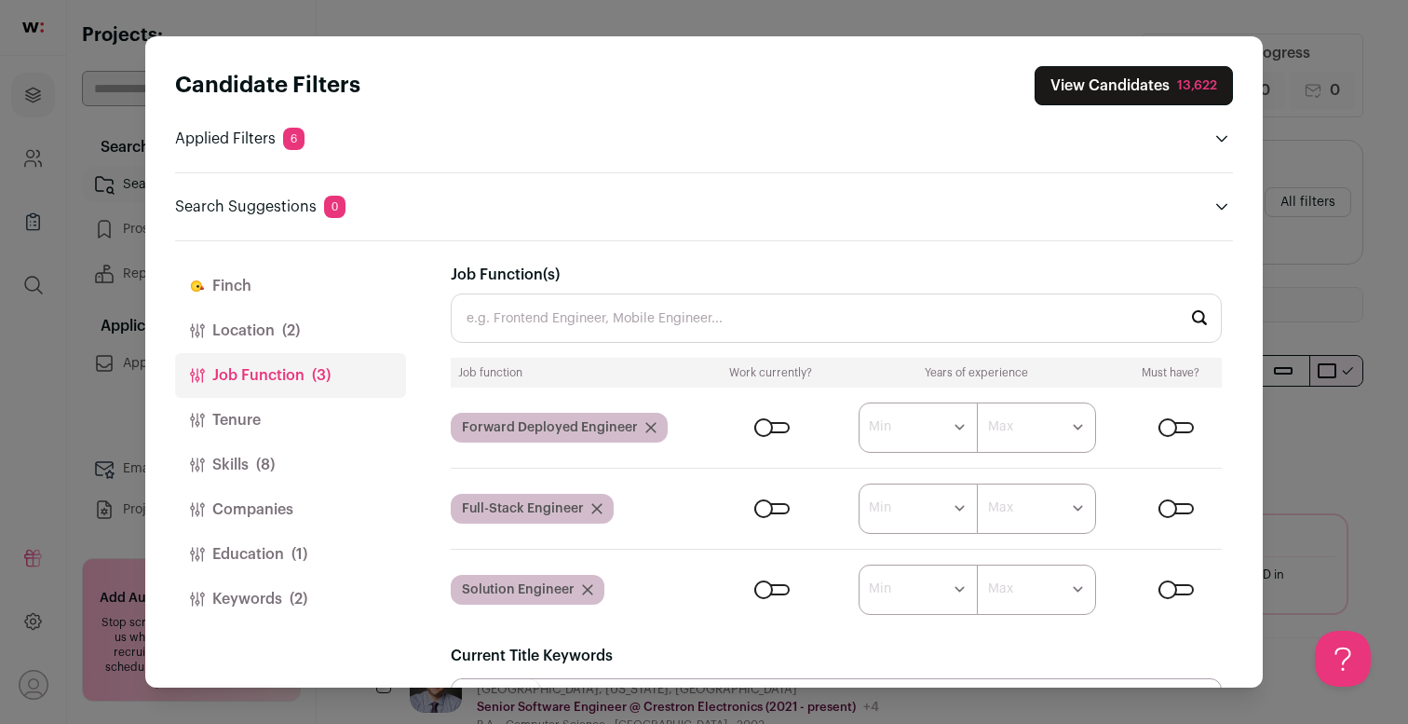
click at [1170, 431] on div "Close modal via background" at bounding box center [1176, 427] width 35 height 11
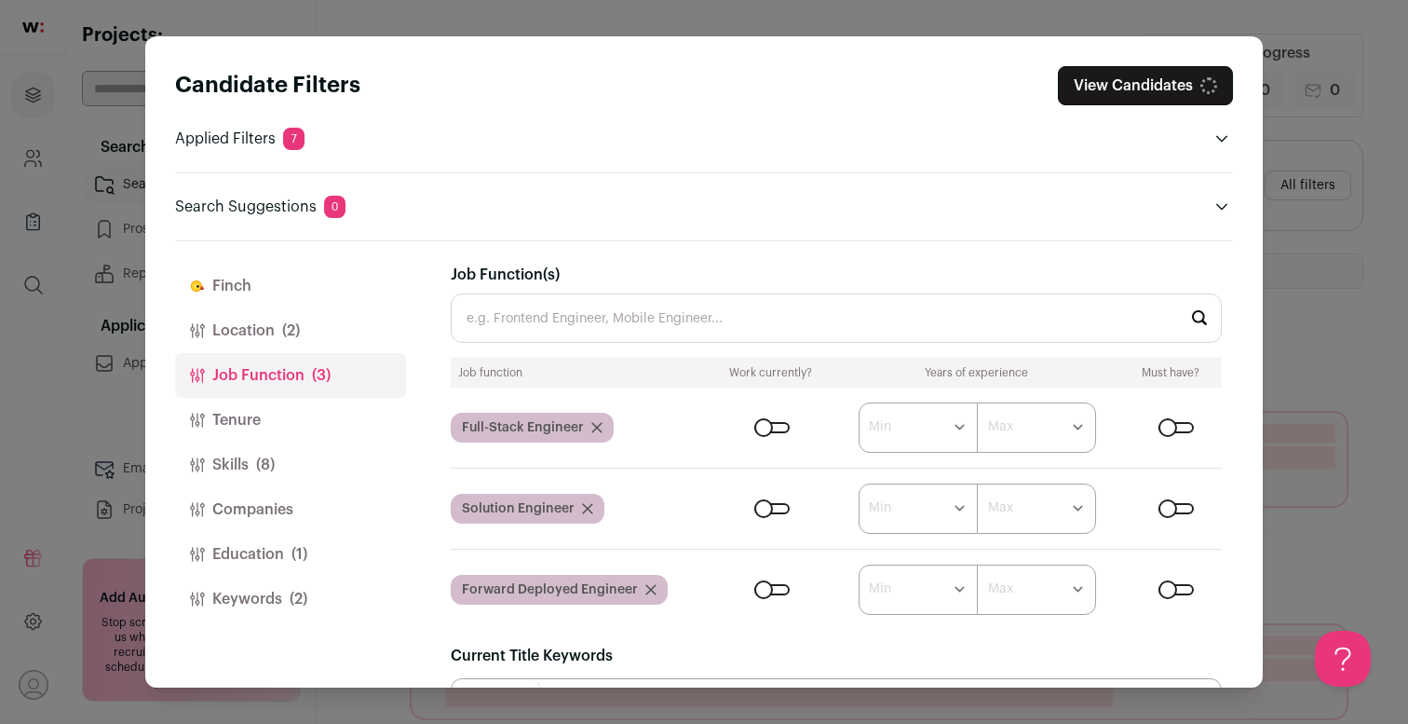
click at [1175, 489] on form "****** ******* ******* ******* ******* ******* ******* ******* ******* ********…" at bounding box center [967, 508] width 509 height 50
click at [1178, 509] on div "Close modal via background" at bounding box center [1176, 508] width 35 height 11
click at [1177, 424] on div "Close modal via background" at bounding box center [1176, 427] width 35 height 11
click at [911, 122] on div "Candidate Filters View Candidates 25,000+ Applied Filters 6 Forward Deployed En…" at bounding box center [704, 142] width 1058 height 152
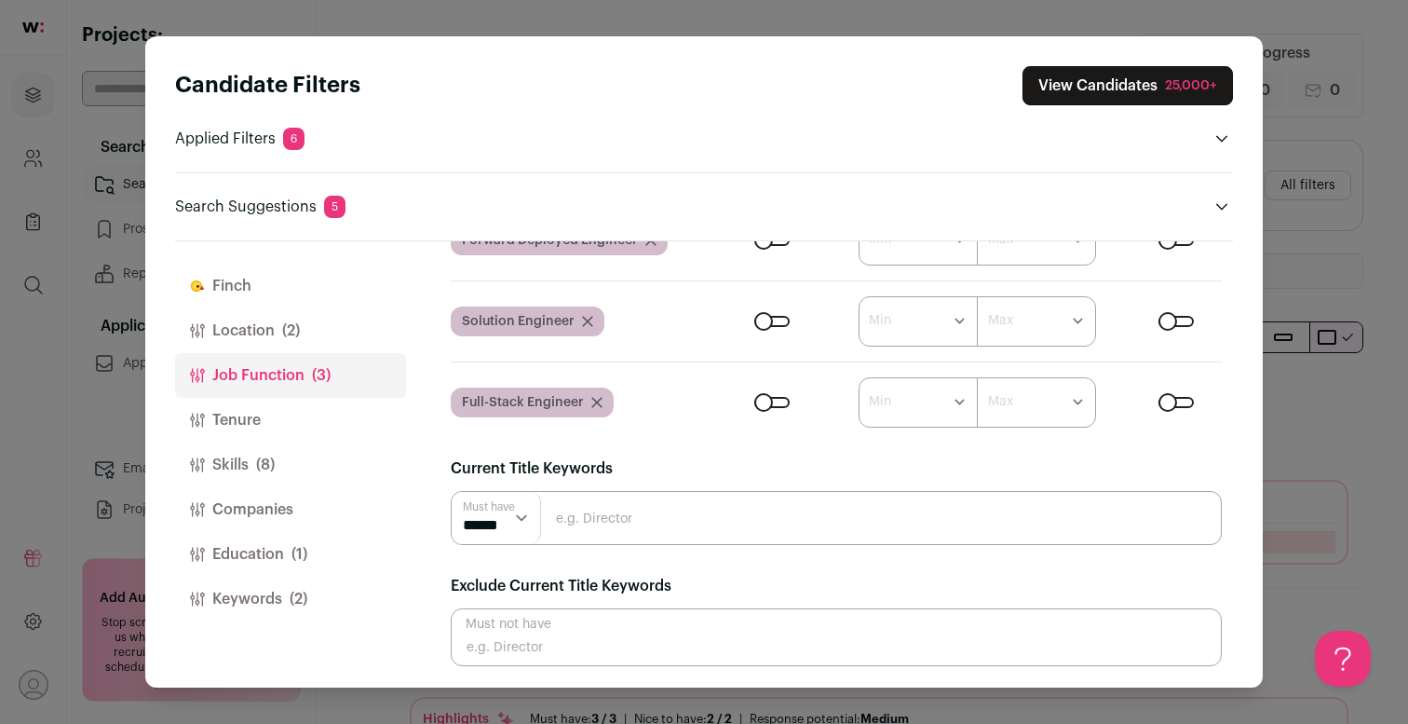
click at [271, 335] on button "Location (2)" at bounding box center [290, 330] width 231 height 45
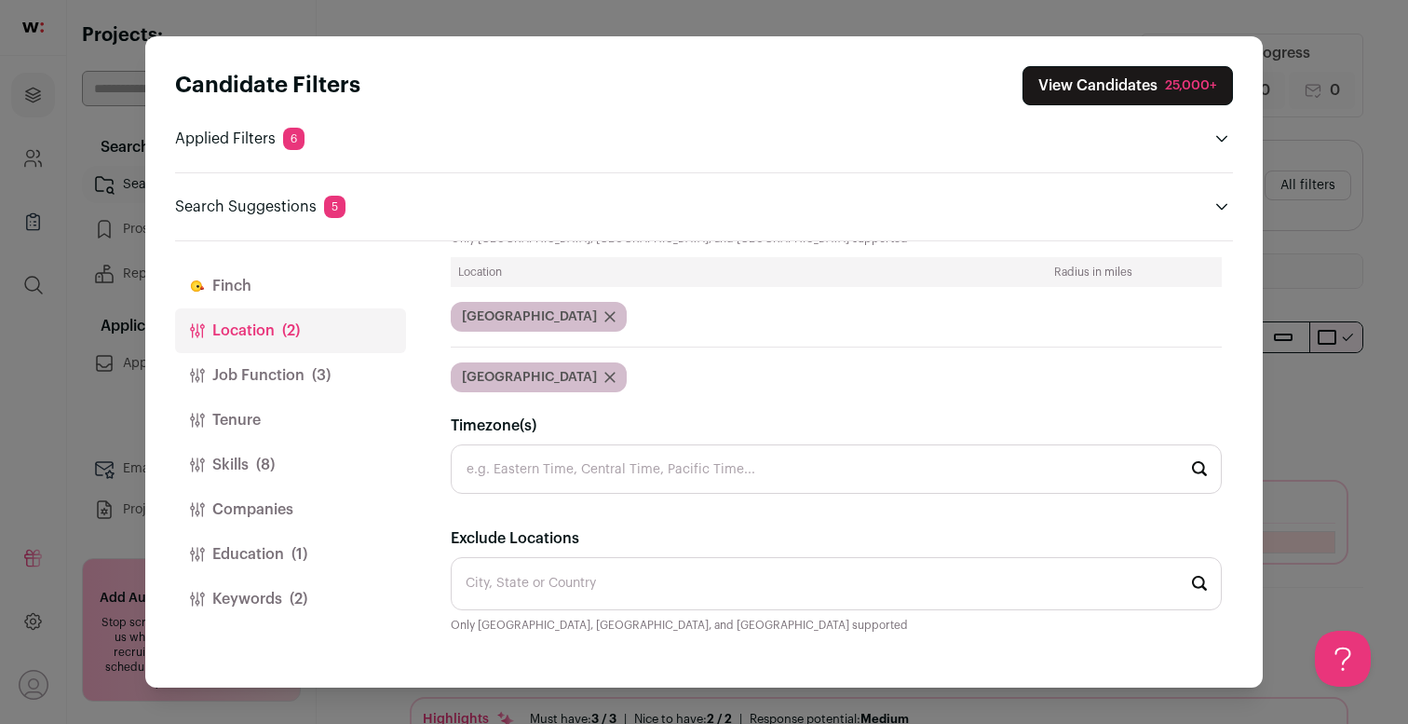
click at [605, 380] on icon "Close modal via background" at bounding box center [609, 377] width 9 height 9
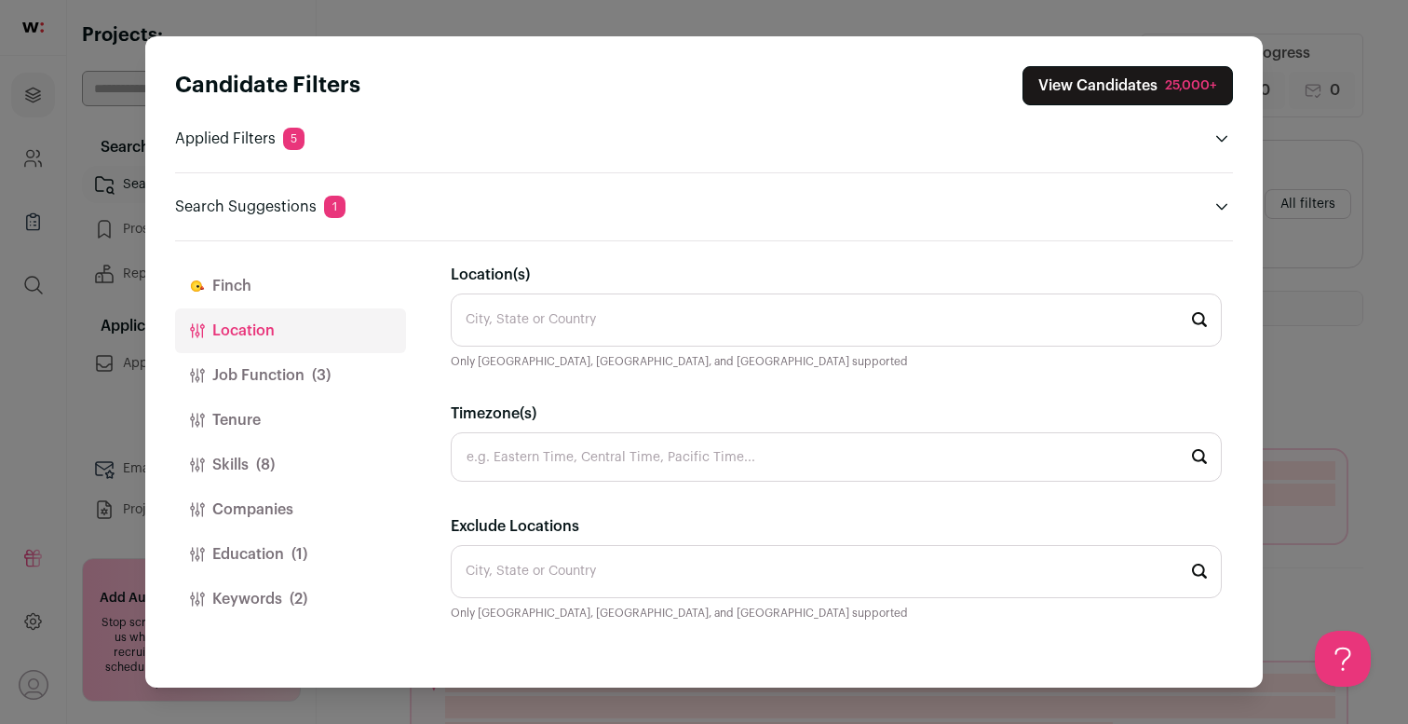
click at [540, 321] on input "Location(s)" at bounding box center [836, 319] width 771 height 53
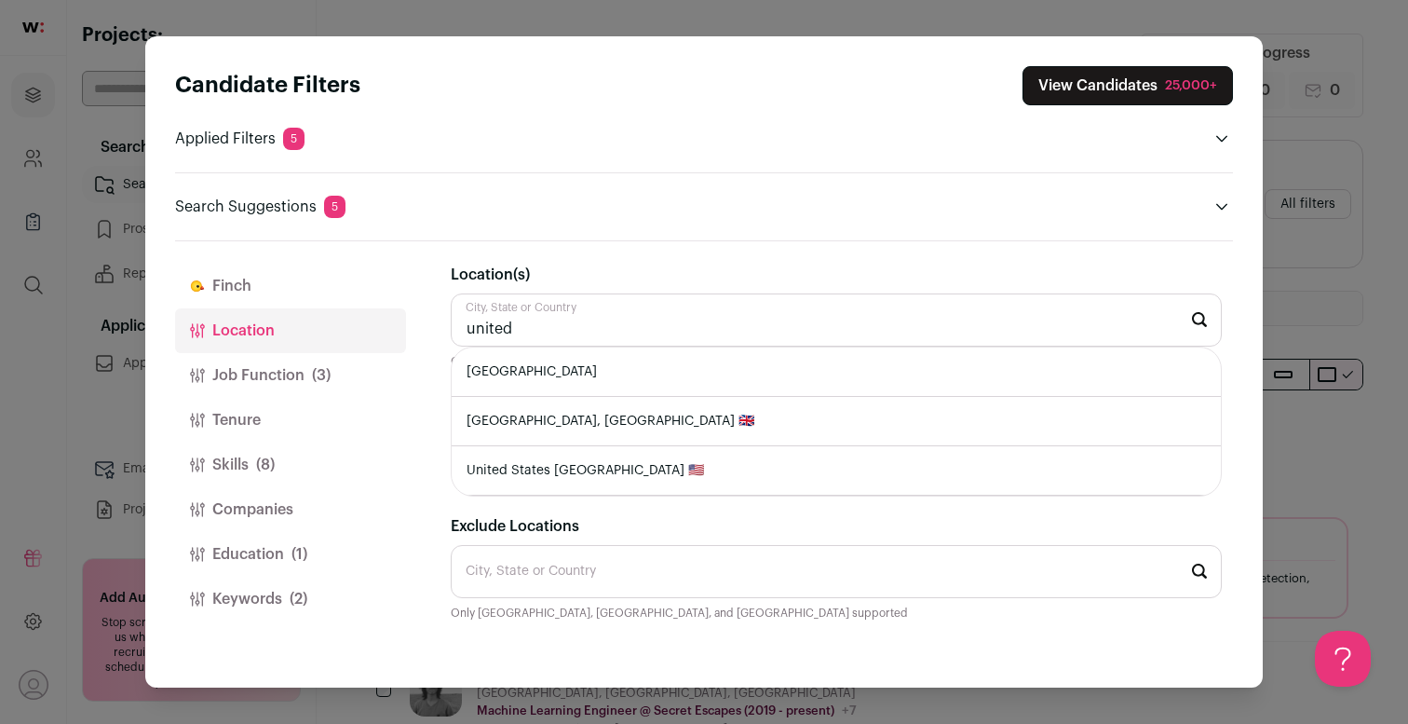
click at [555, 376] on li "[GEOGRAPHIC_DATA]" at bounding box center [836, 371] width 769 height 49
type input "[GEOGRAPHIC_DATA]"
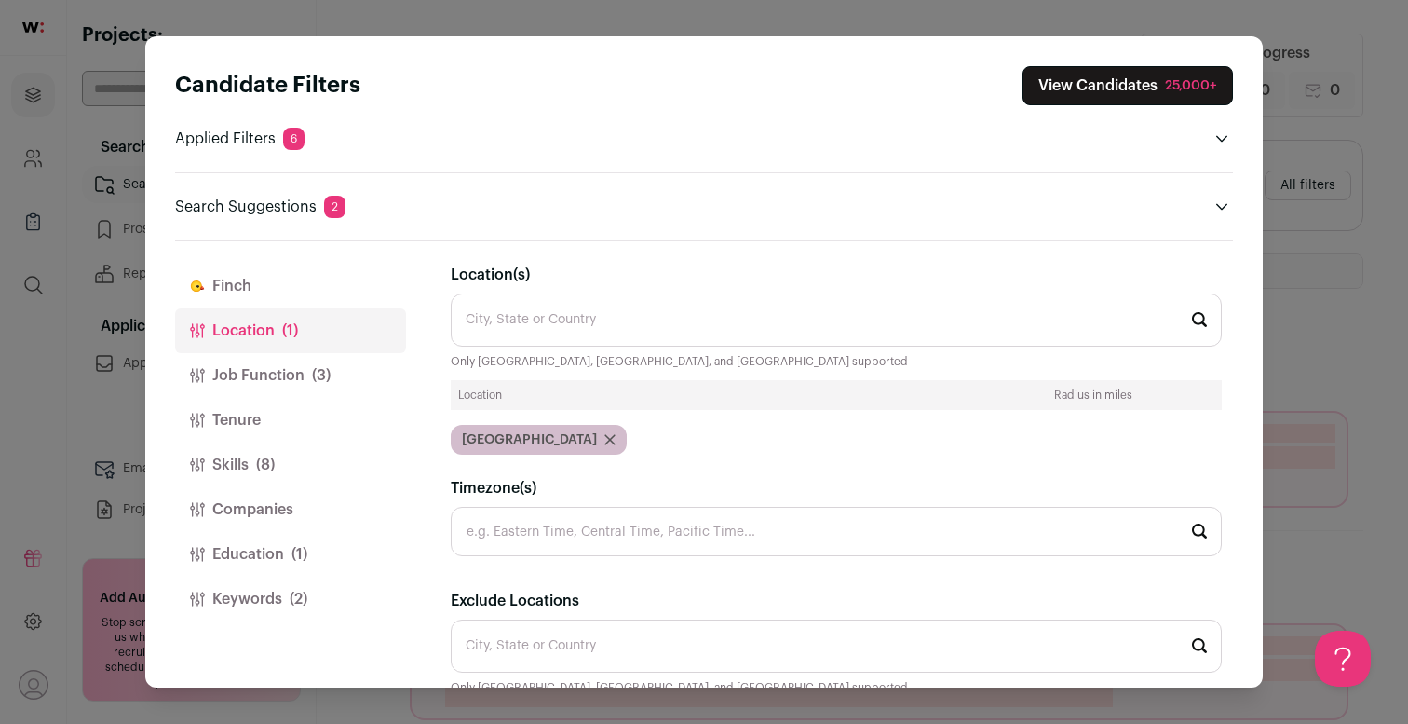
click at [285, 415] on button "Tenure" at bounding box center [290, 420] width 231 height 45
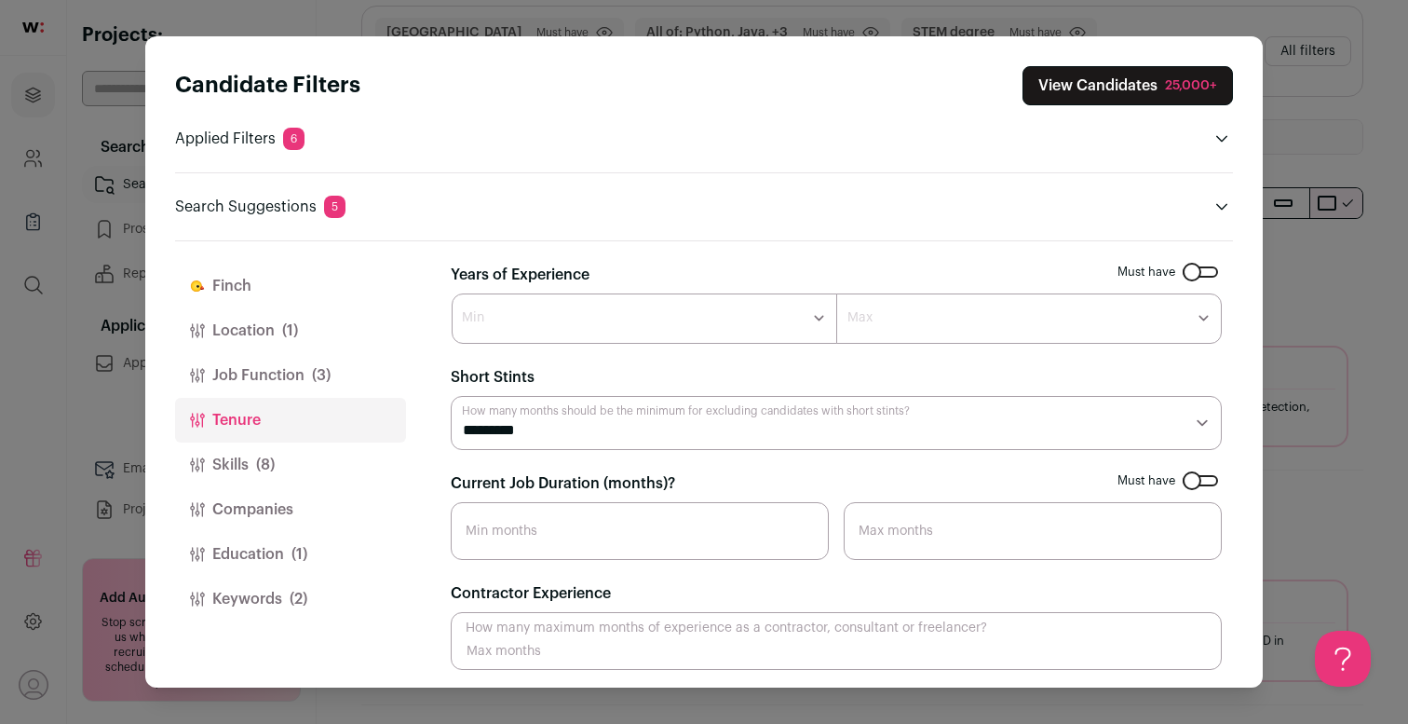
scroll to position [4, 0]
click at [304, 448] on button "Skills (8)" at bounding box center [290, 464] width 231 height 45
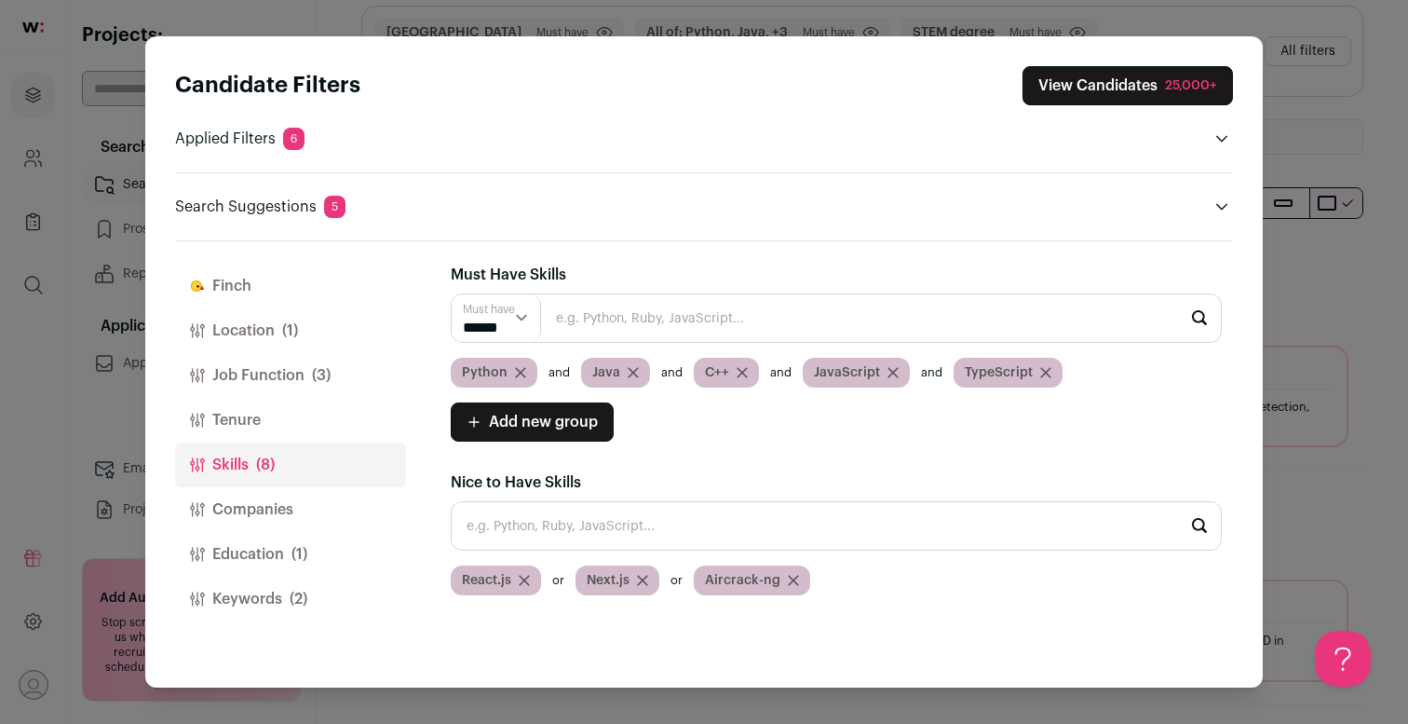
click at [523, 319] on select "****** ******" at bounding box center [496, 318] width 89 height 48
select select "**"
click at [452, 294] on select "****** ******" at bounding box center [496, 318] width 89 height 48
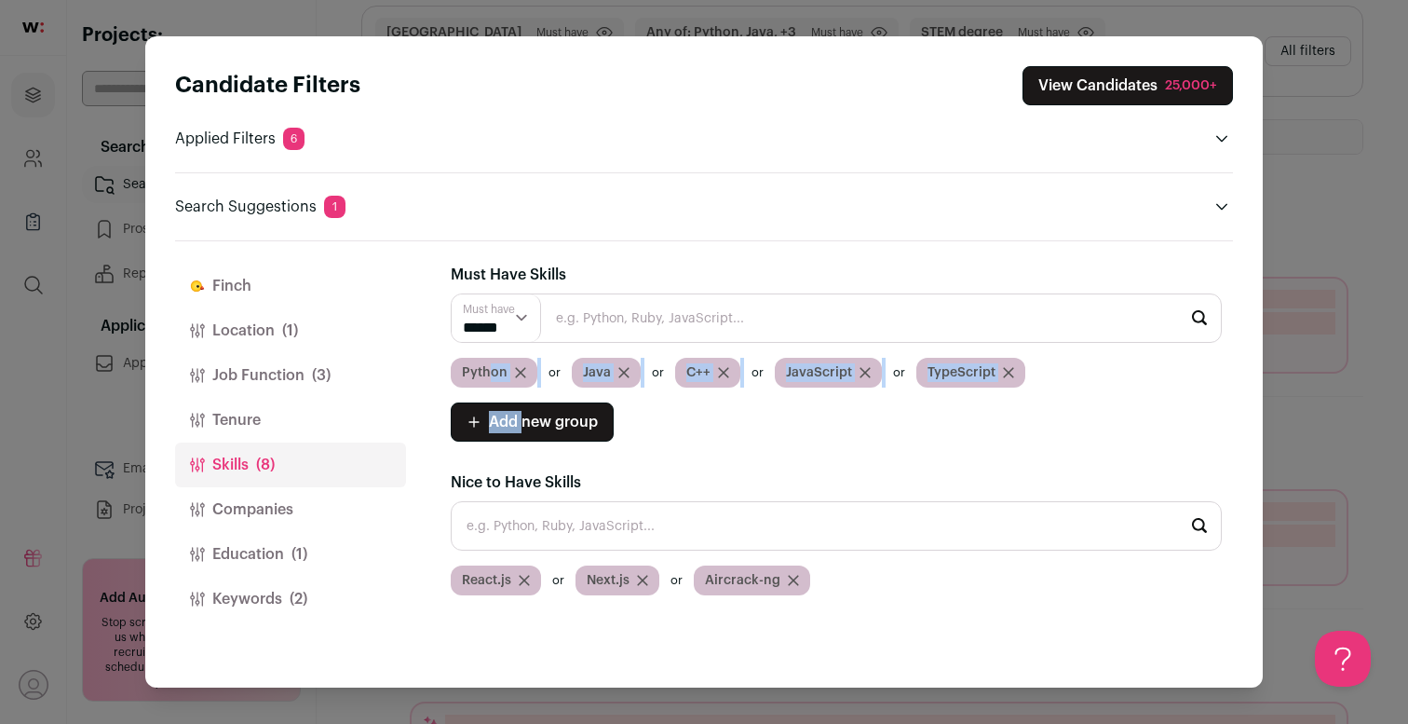
drag, startPoint x: 490, startPoint y: 370, endPoint x: 521, endPoint y: 422, distance: 60.5
click at [521, 422] on div "Must have ****** ****** Python [GEOGRAPHIC_DATA] C++ JavaScript TypeScript Add …" at bounding box center [836, 367] width 771 height 148
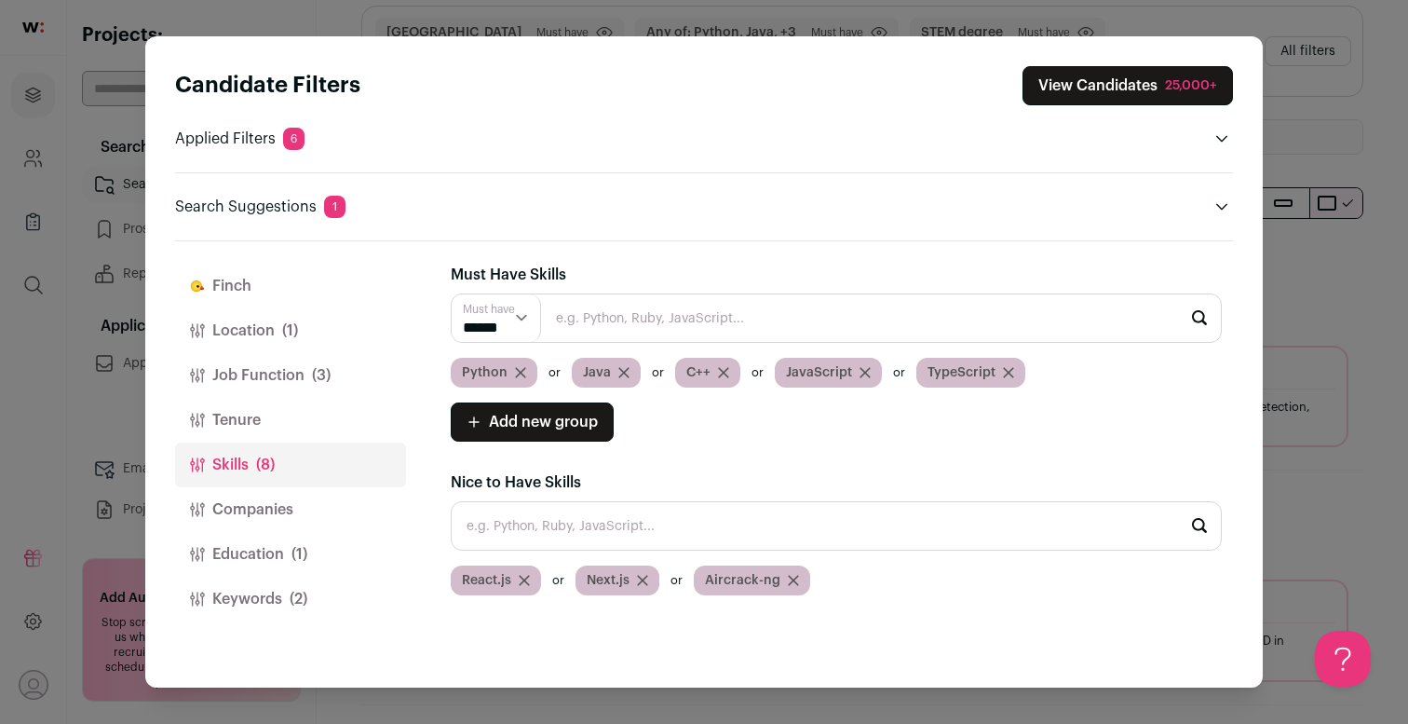
click at [869, 442] on div "Must Have Skills Must have ****** ****** Python [GEOGRAPHIC_DATA] C++ JavaScrip…" at bounding box center [836, 430] width 771 height 332
click at [1280, 278] on div "Candidate Filters View Candidates 25,000+ Applied Filters 6 Forward Deployed En…" at bounding box center [704, 362] width 1408 height 724
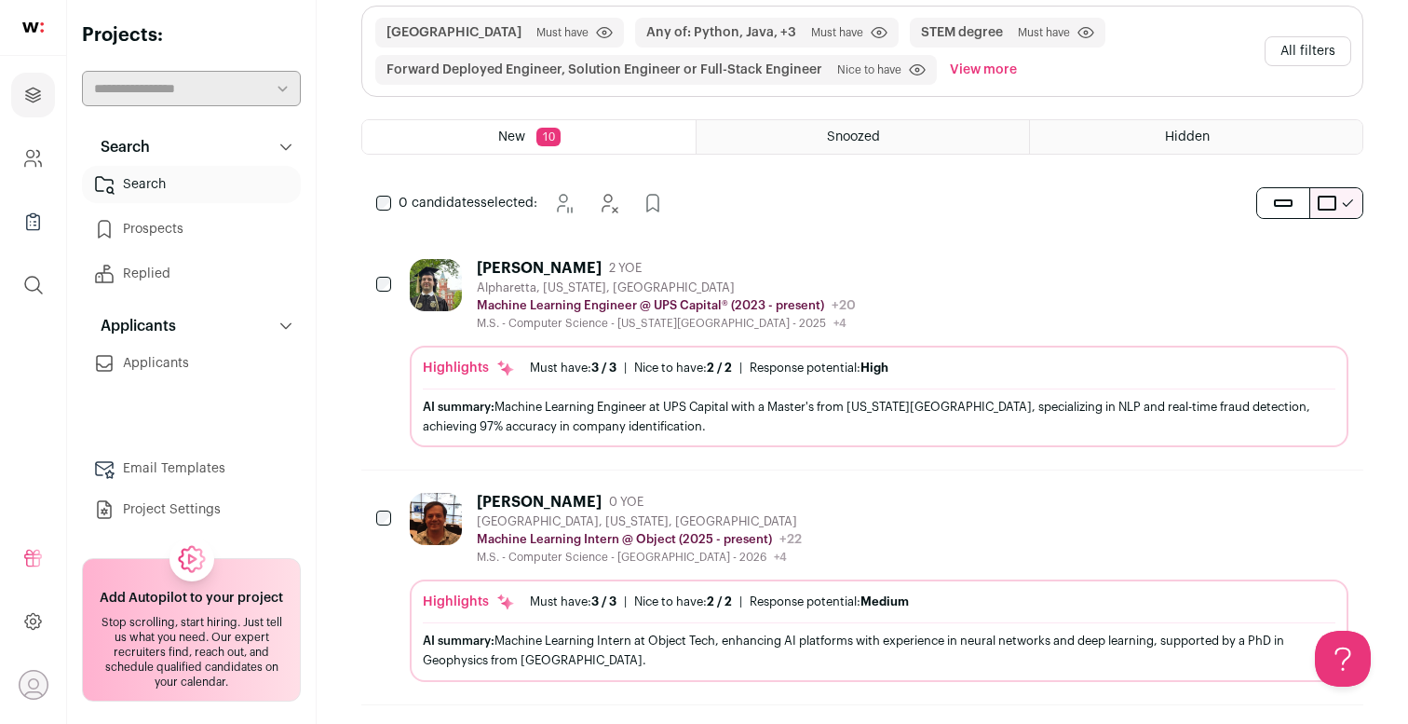
click at [700, 327] on div "M.S. - Computer Science - [US_STATE][GEOGRAPHIC_DATA] - 2025 +4 [DATE] - [DATE]…" at bounding box center [666, 323] width 379 height 15
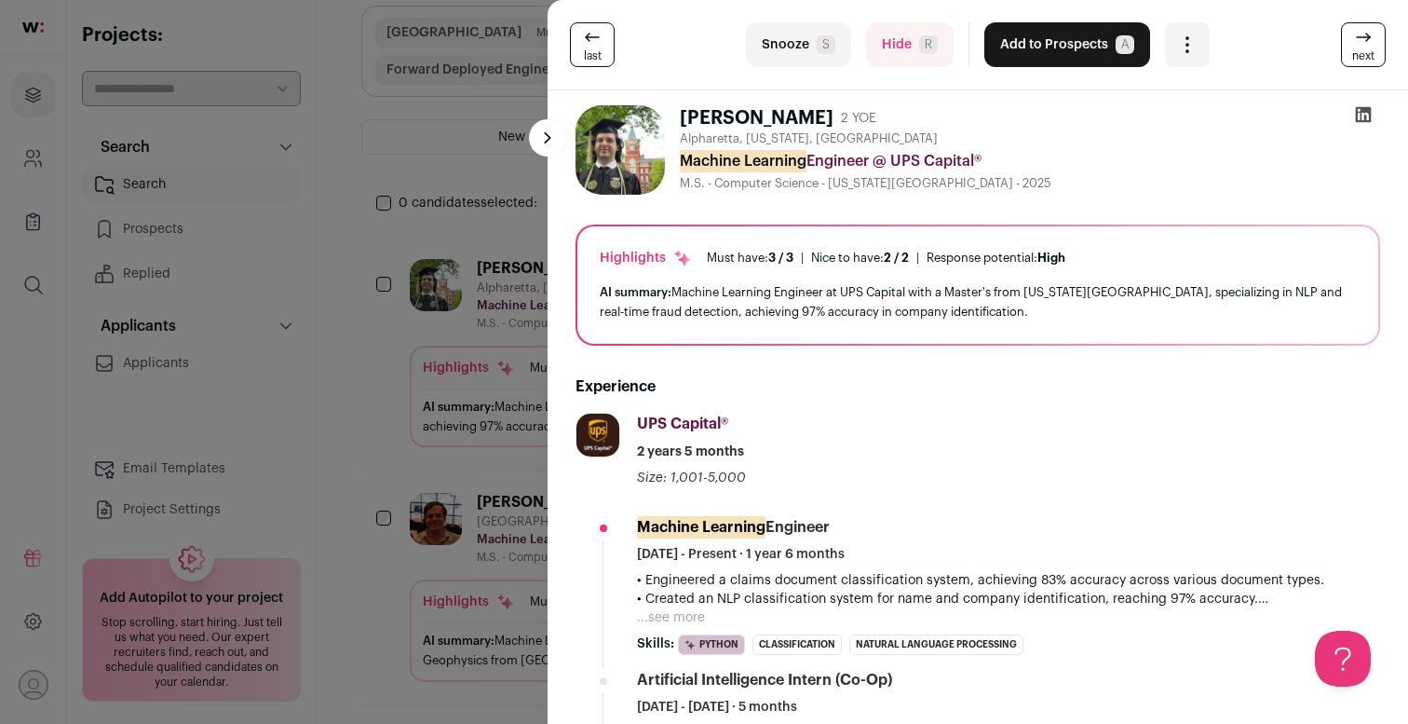
click at [373, 421] on div "last Snooze S Hide R Add to Prospects A Are you sure? [PERSON_NAME] is already …" at bounding box center [704, 362] width 1408 height 724
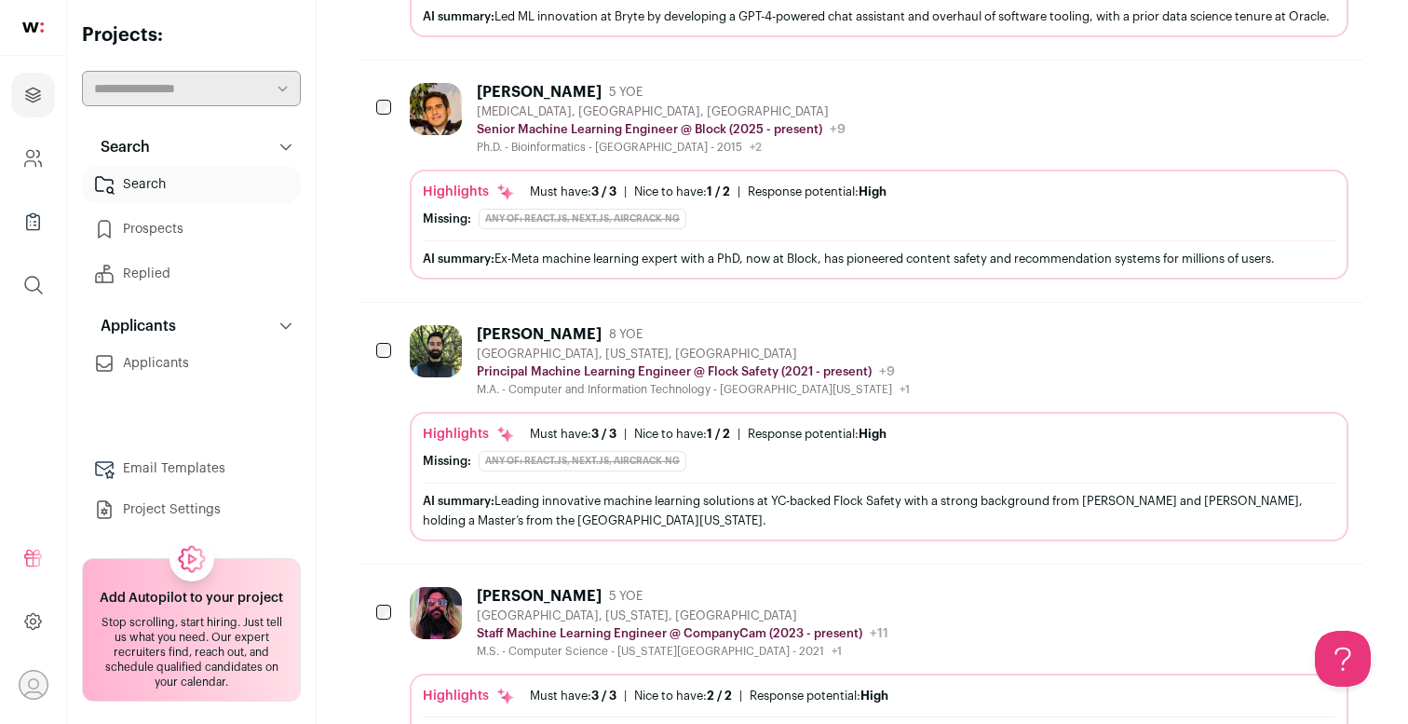
scroll to position [1297, 0]
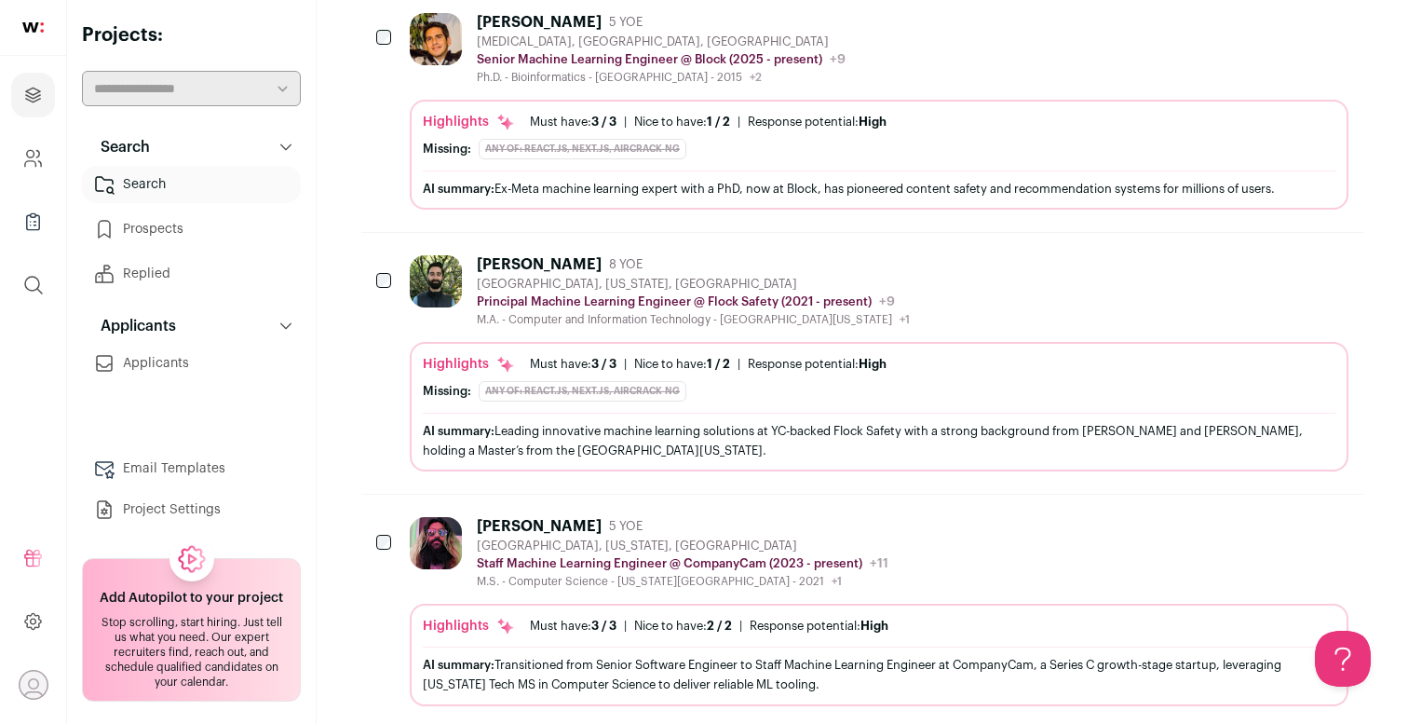
click at [564, 274] on div "[PERSON_NAME]" at bounding box center [539, 264] width 125 height 19
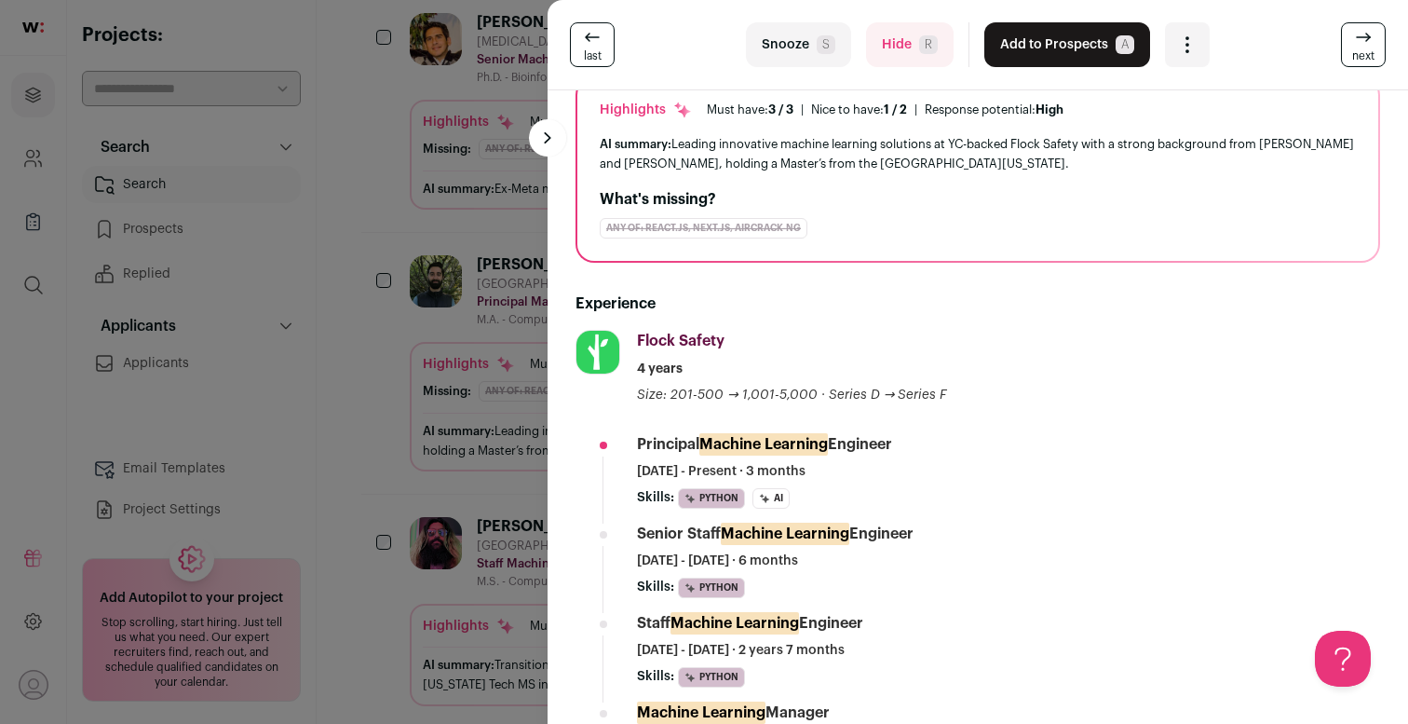
scroll to position [0, 0]
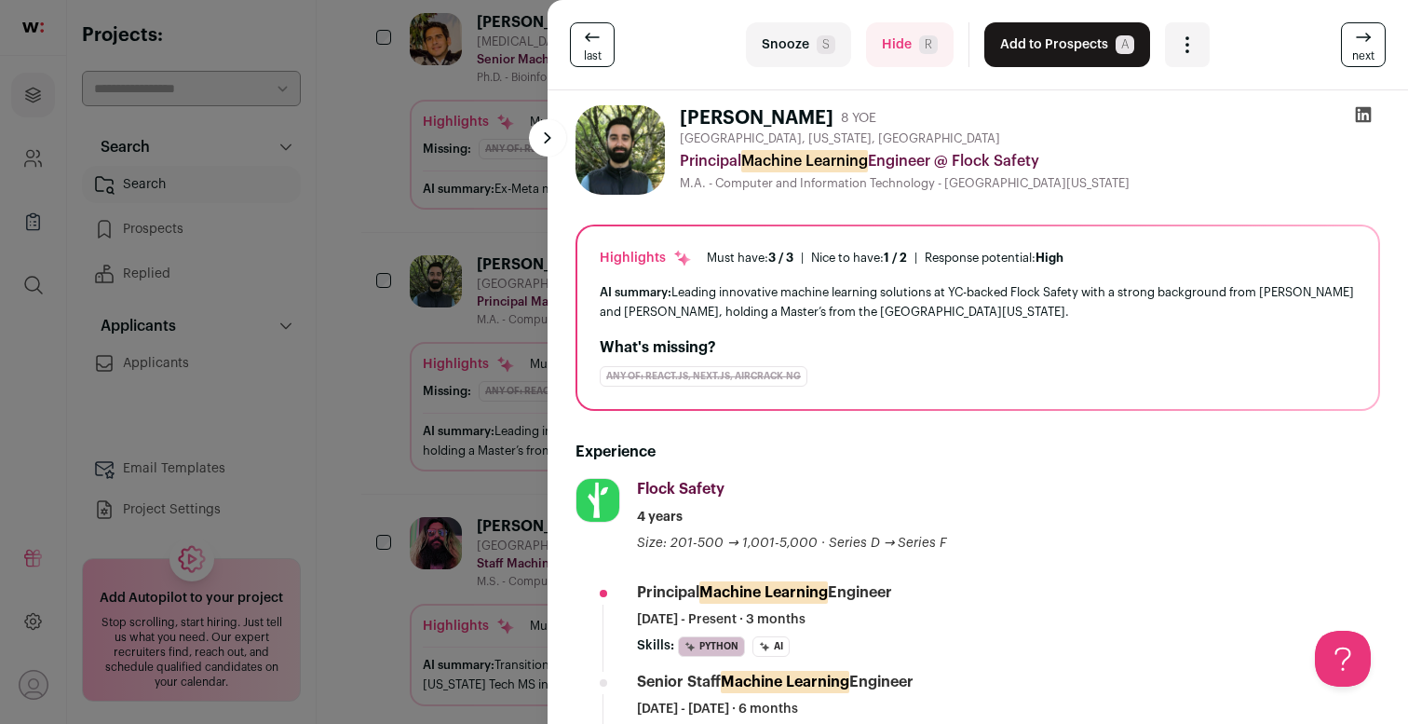
click at [1083, 46] on button "Add to Prospects A" at bounding box center [1068, 44] width 166 height 45
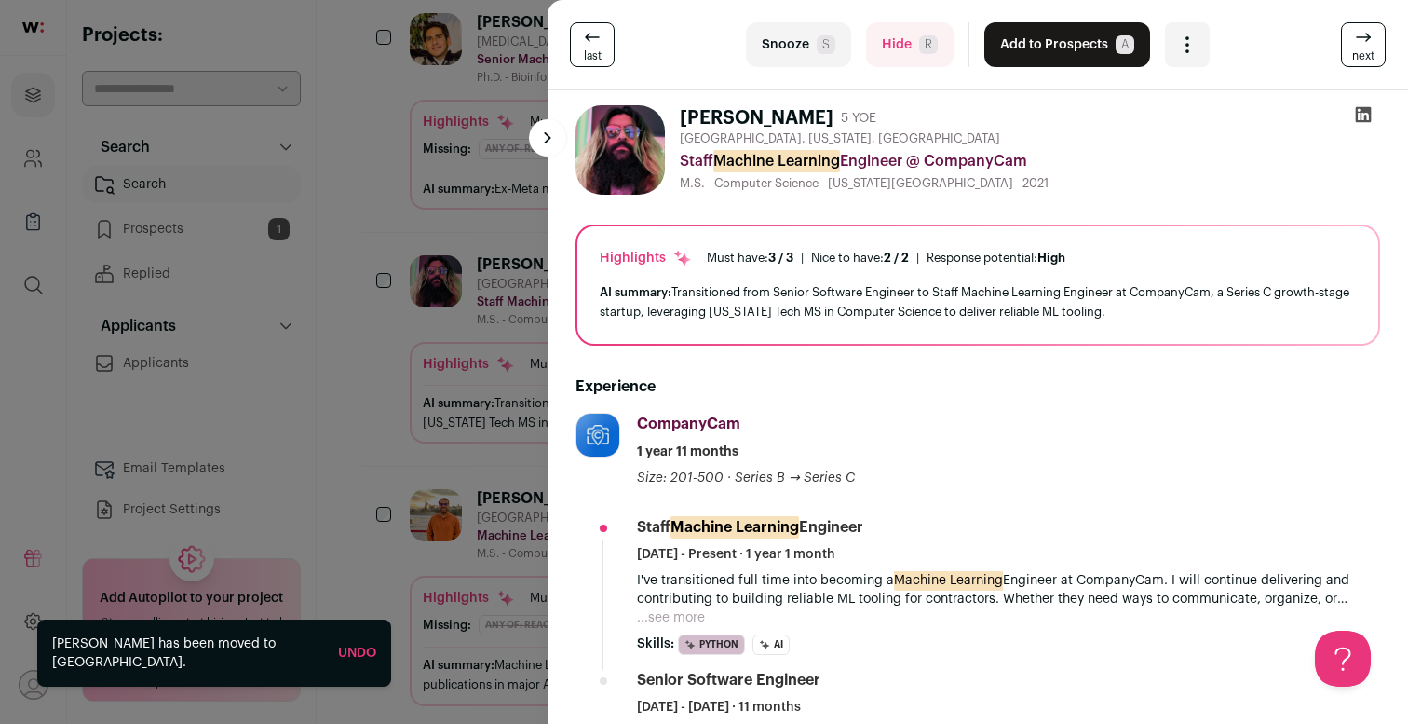
click at [603, 48] on link "last" at bounding box center [592, 44] width 45 height 45
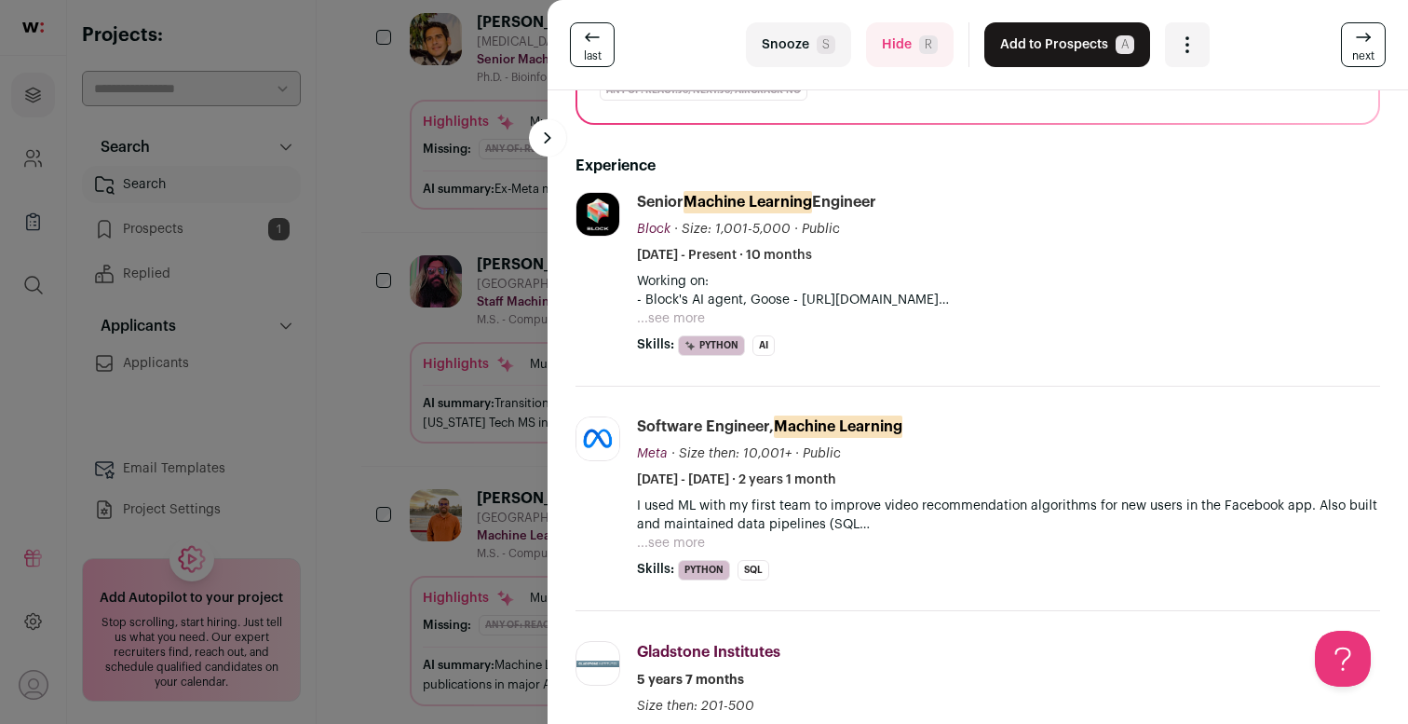
scroll to position [407, 0]
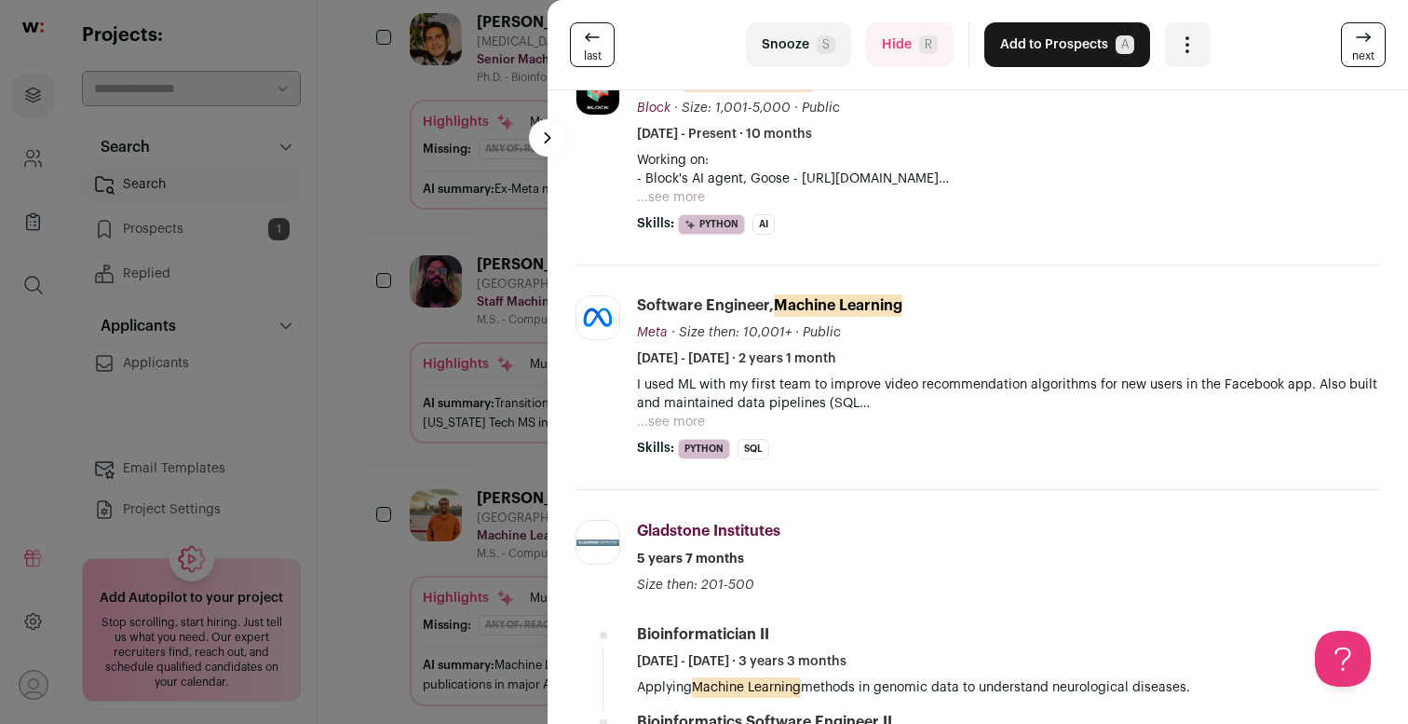
click at [692, 424] on button "...see more" at bounding box center [671, 422] width 68 height 19
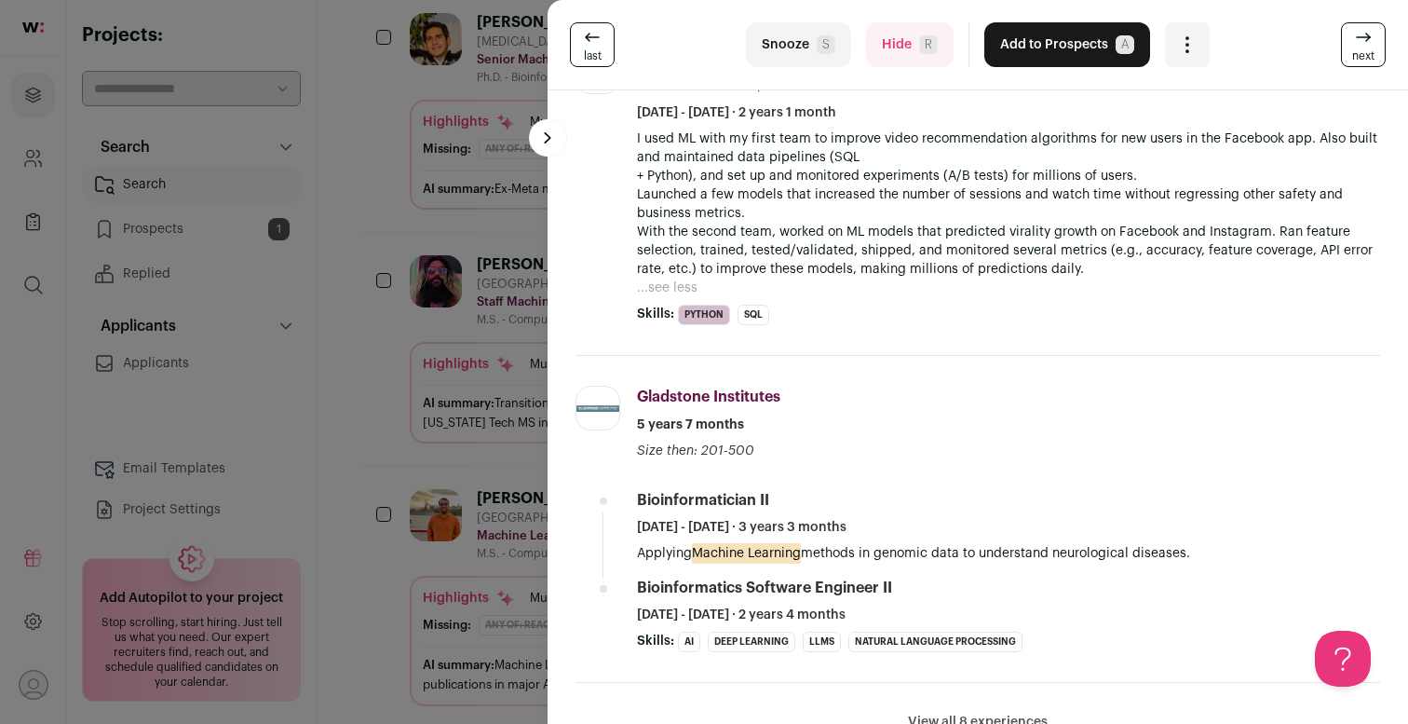
scroll to position [1210, 0]
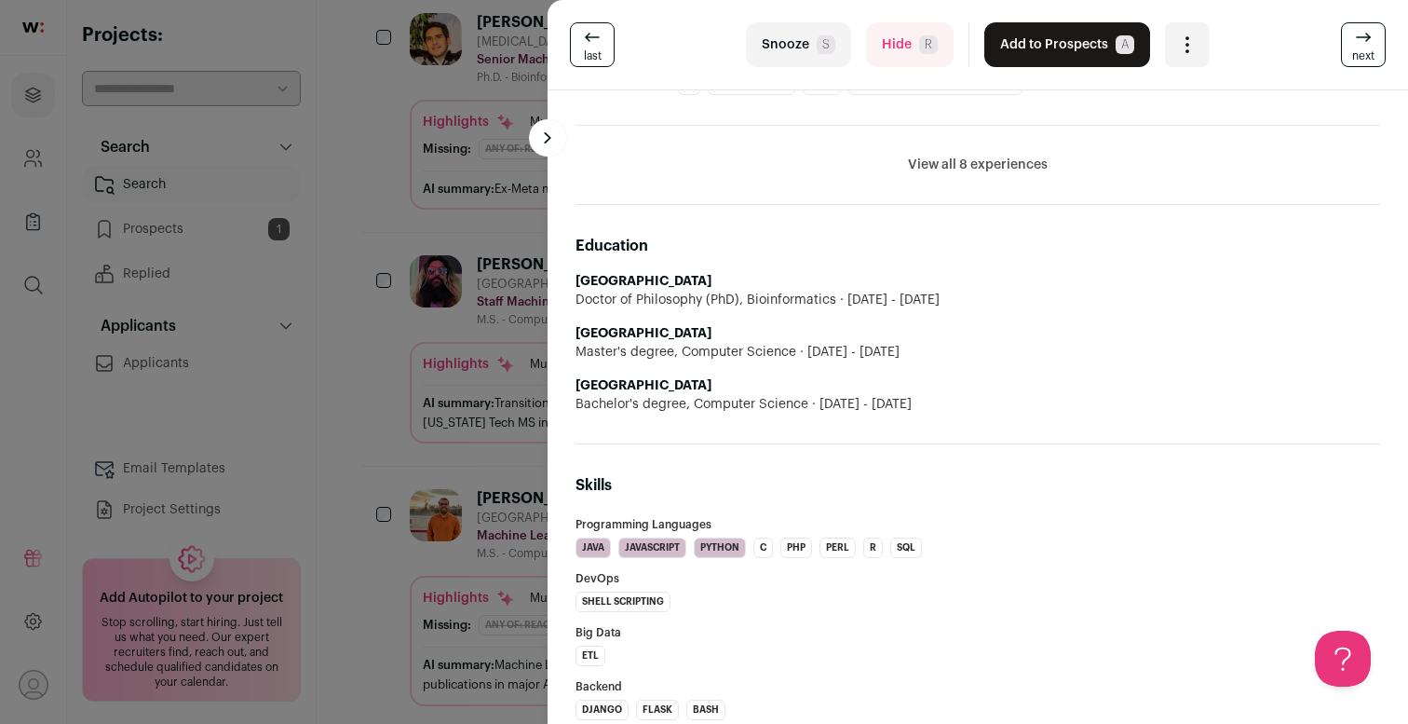
click at [1339, 50] on div "last Snooze S Hide R Add to Prospects A Are you sure? [PERSON_NAME] is already …" at bounding box center [978, 44] width 816 height 45
click at [1349, 48] on link "next" at bounding box center [1363, 44] width 45 height 45
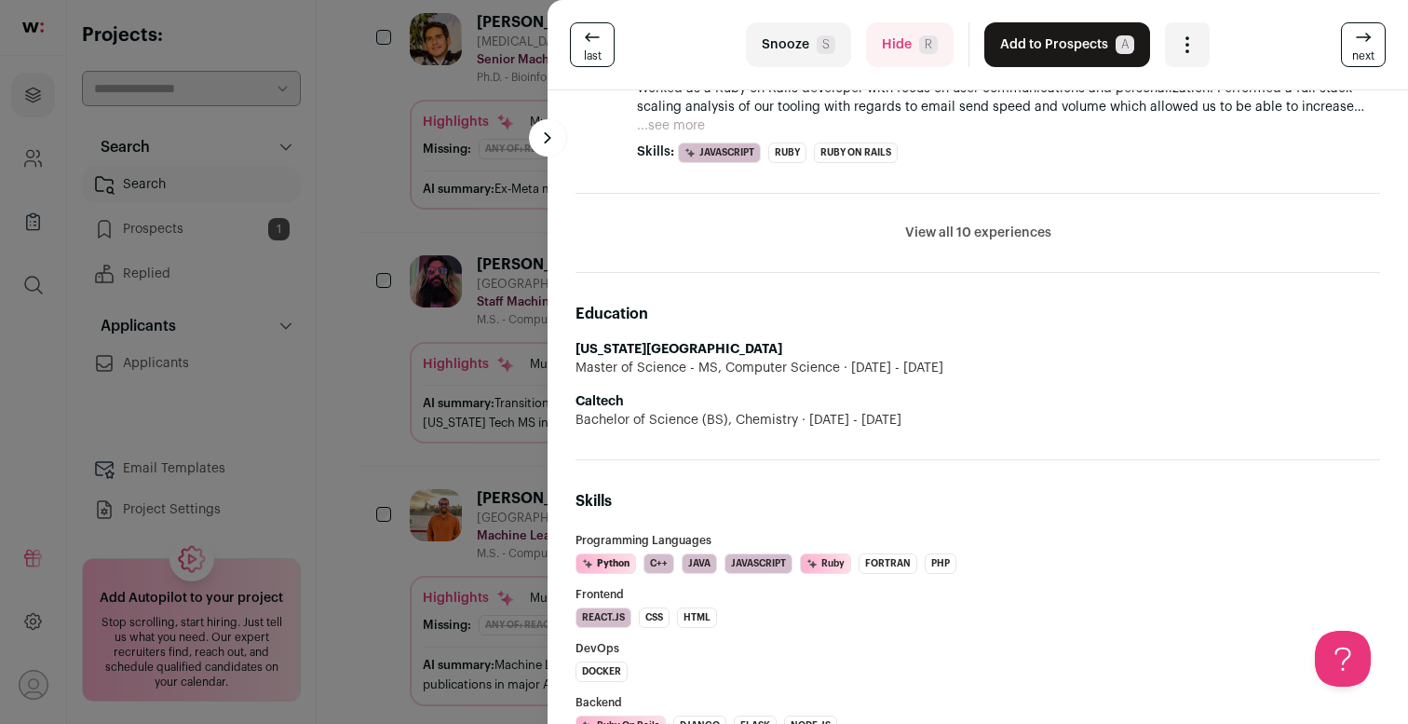
scroll to position [0, 0]
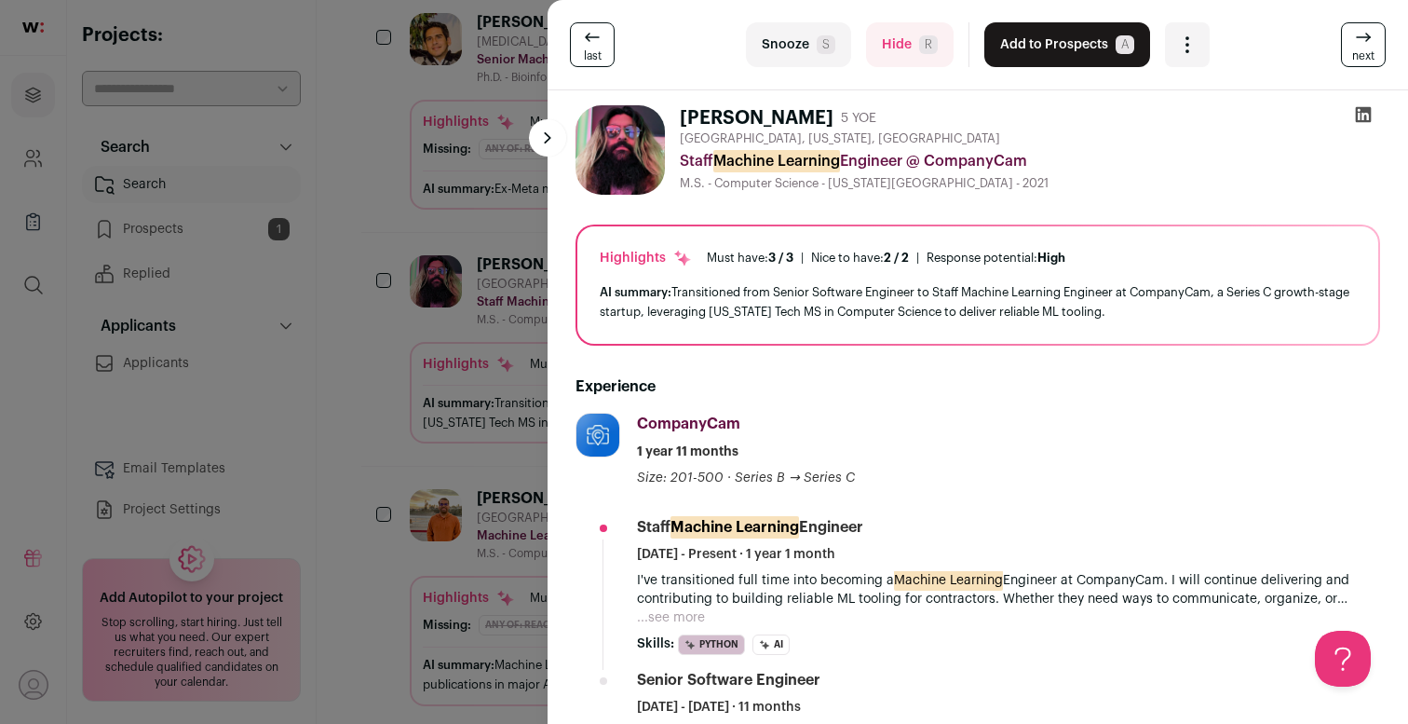
click at [1374, 47] on icon at bounding box center [1363, 37] width 22 height 22
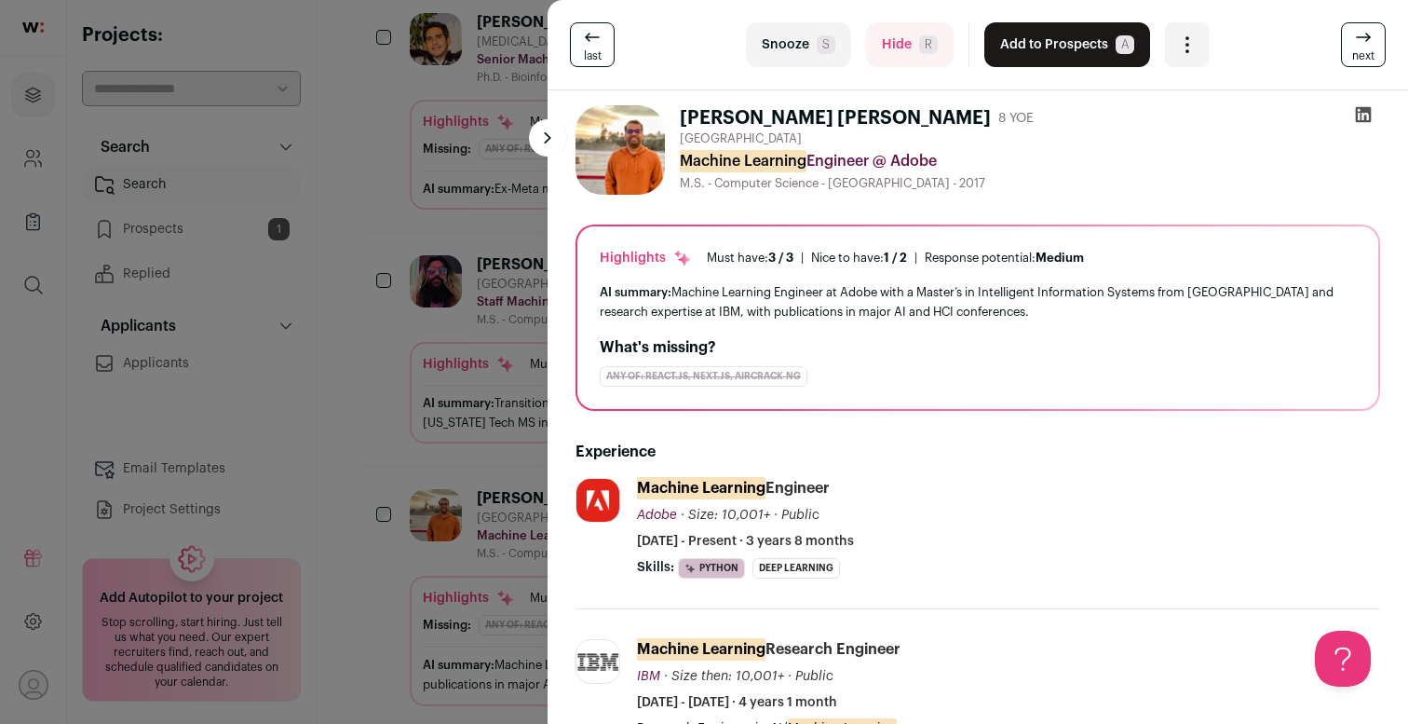
click at [1374, 47] on icon at bounding box center [1363, 37] width 22 height 22
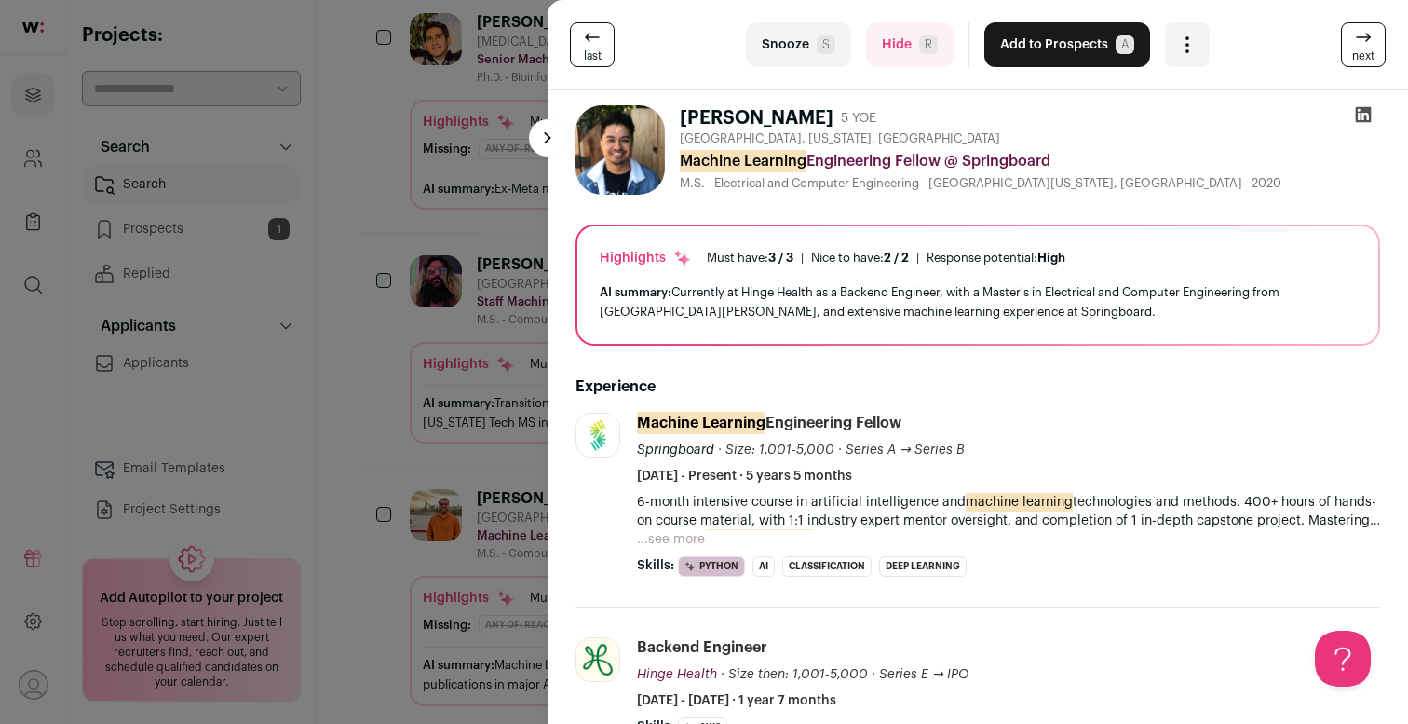
click at [1374, 47] on icon at bounding box center [1363, 37] width 22 height 22
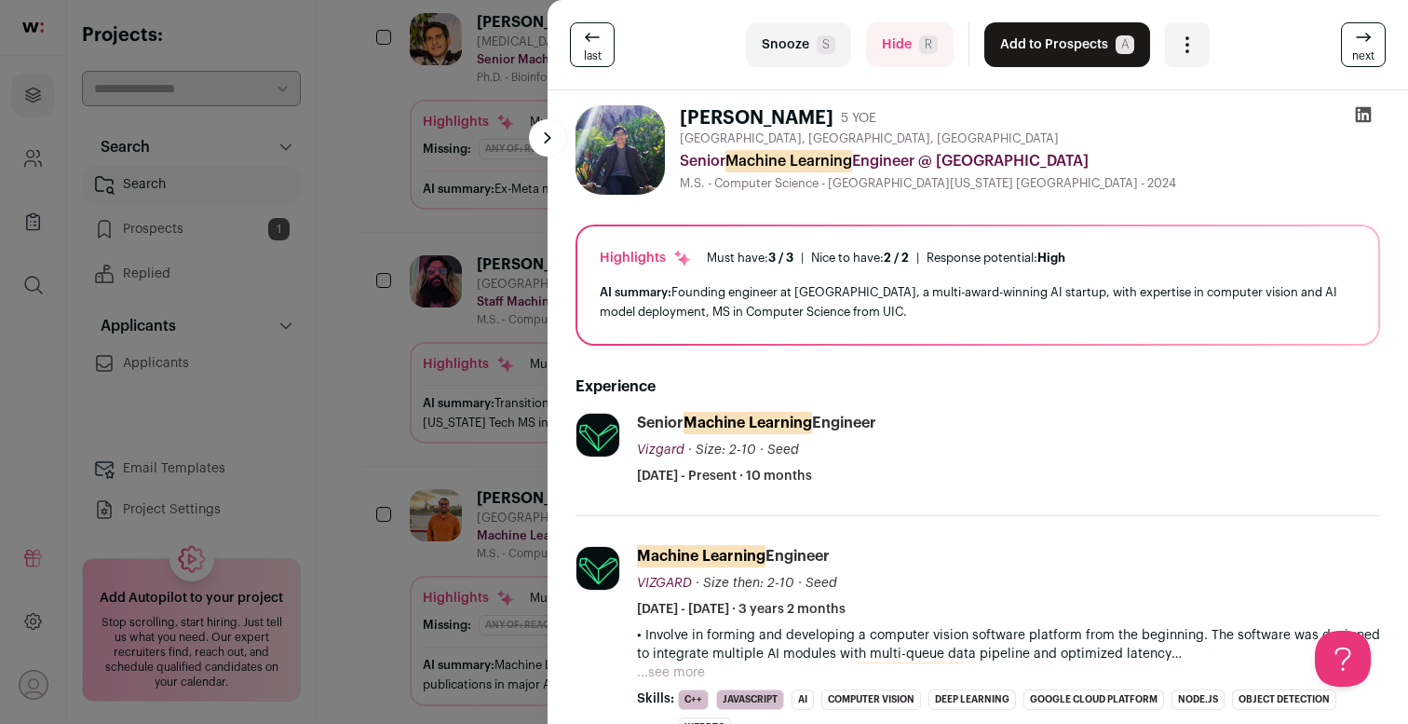
click at [449, 331] on div "last Snooze S Hide R Add to Prospects A Are you sure? [PERSON_NAME] is already …" at bounding box center [704, 362] width 1408 height 724
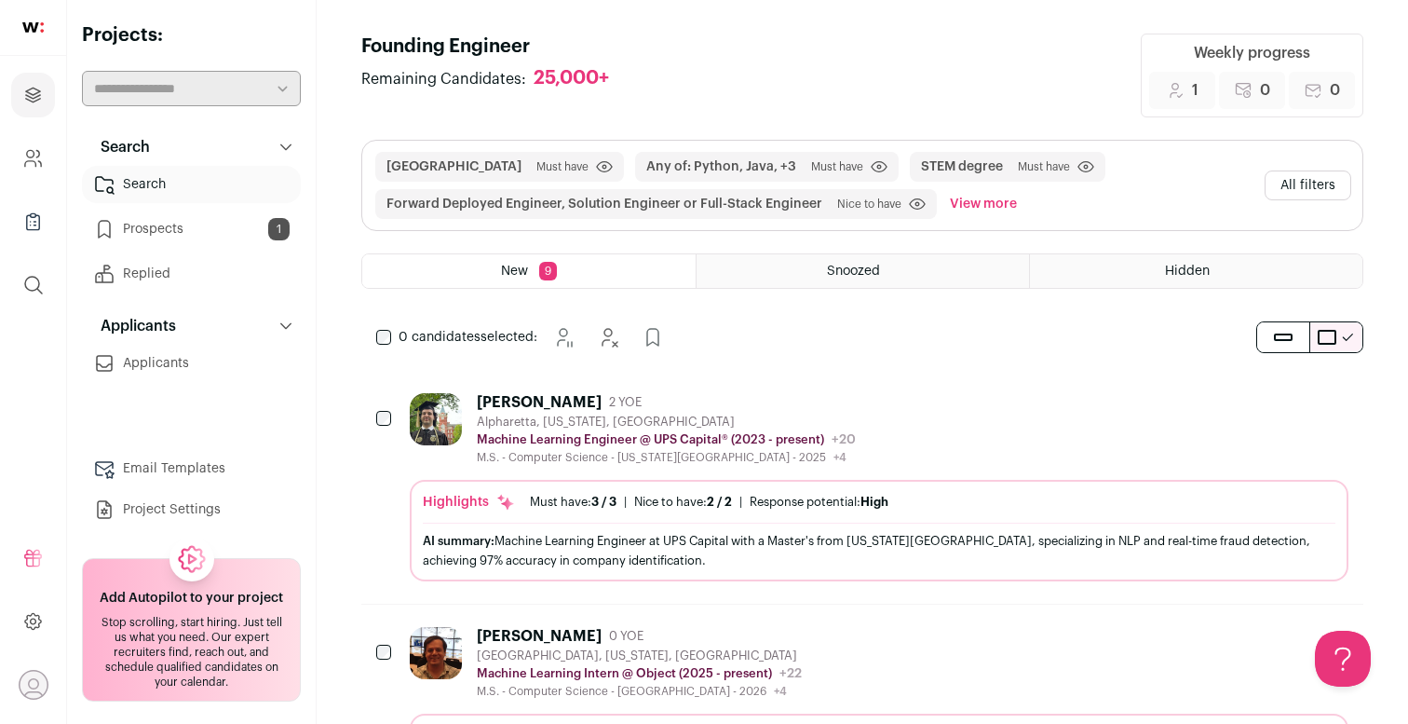
click at [1285, 183] on button "All filters" at bounding box center [1308, 185] width 87 height 30
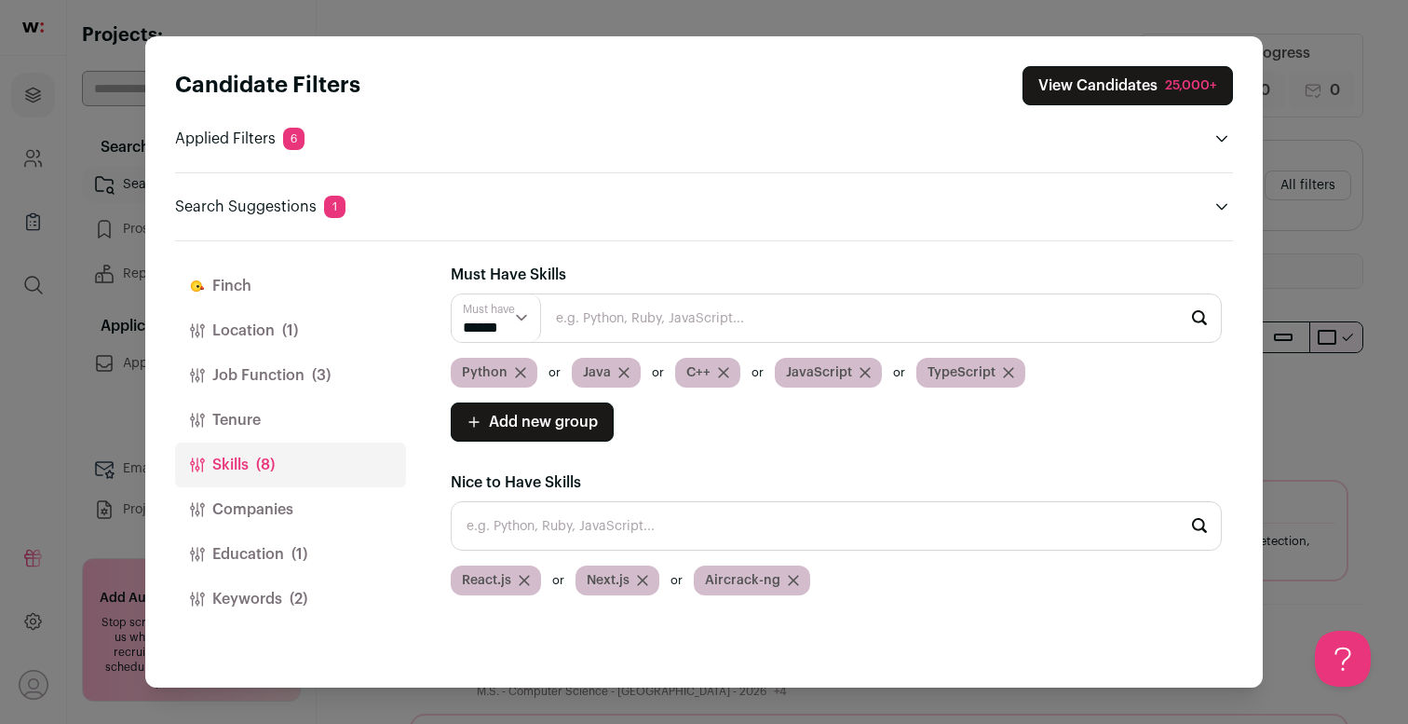
click at [286, 593] on button "Keywords (2)" at bounding box center [290, 599] width 231 height 45
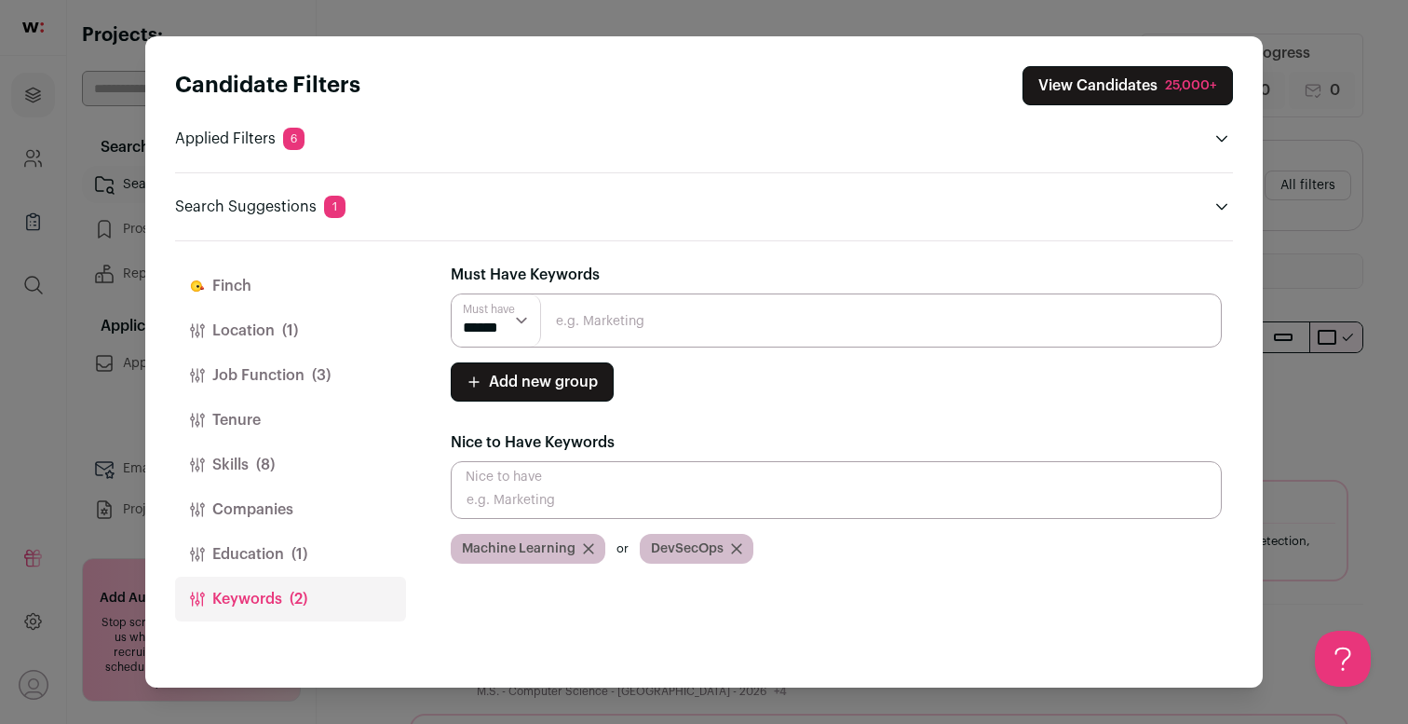
click at [289, 552] on button "Education (1)" at bounding box center [290, 554] width 231 height 45
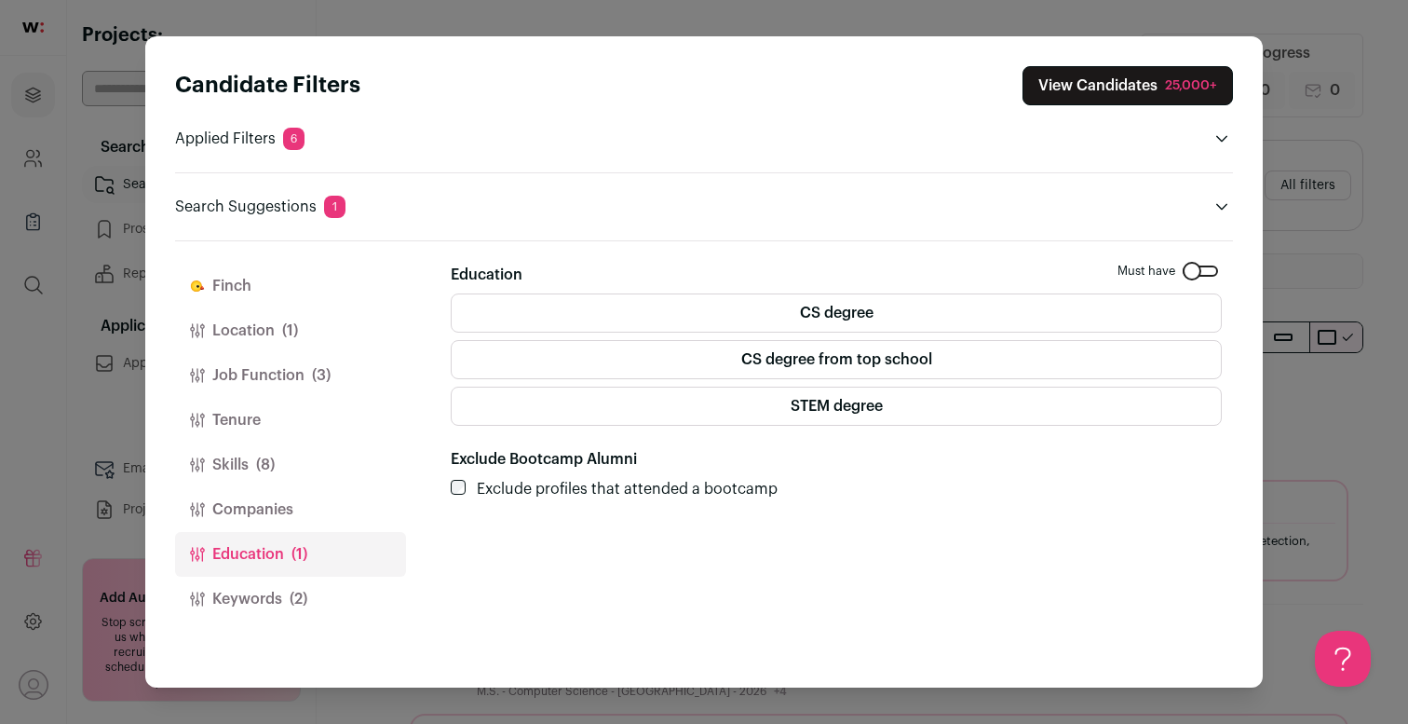
click at [319, 500] on button "Companies" at bounding box center [290, 509] width 231 height 45
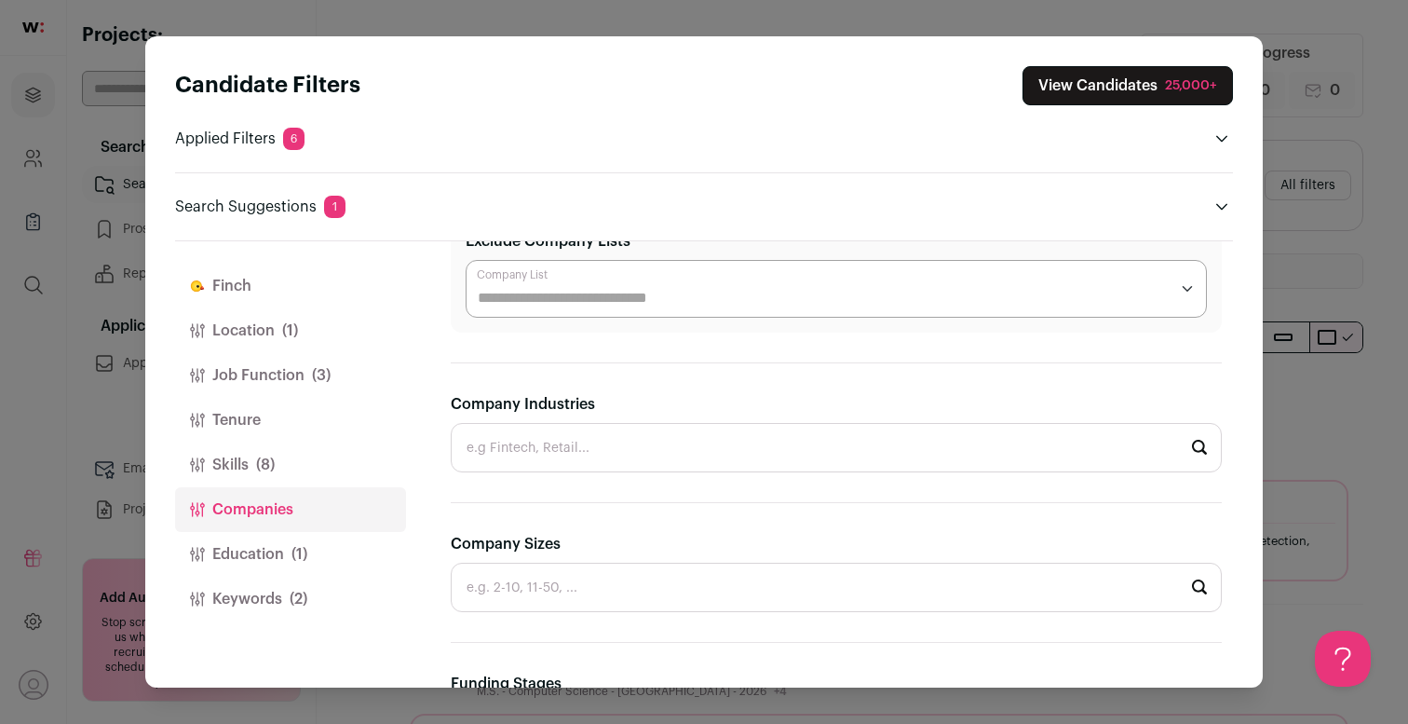
scroll to position [280, 0]
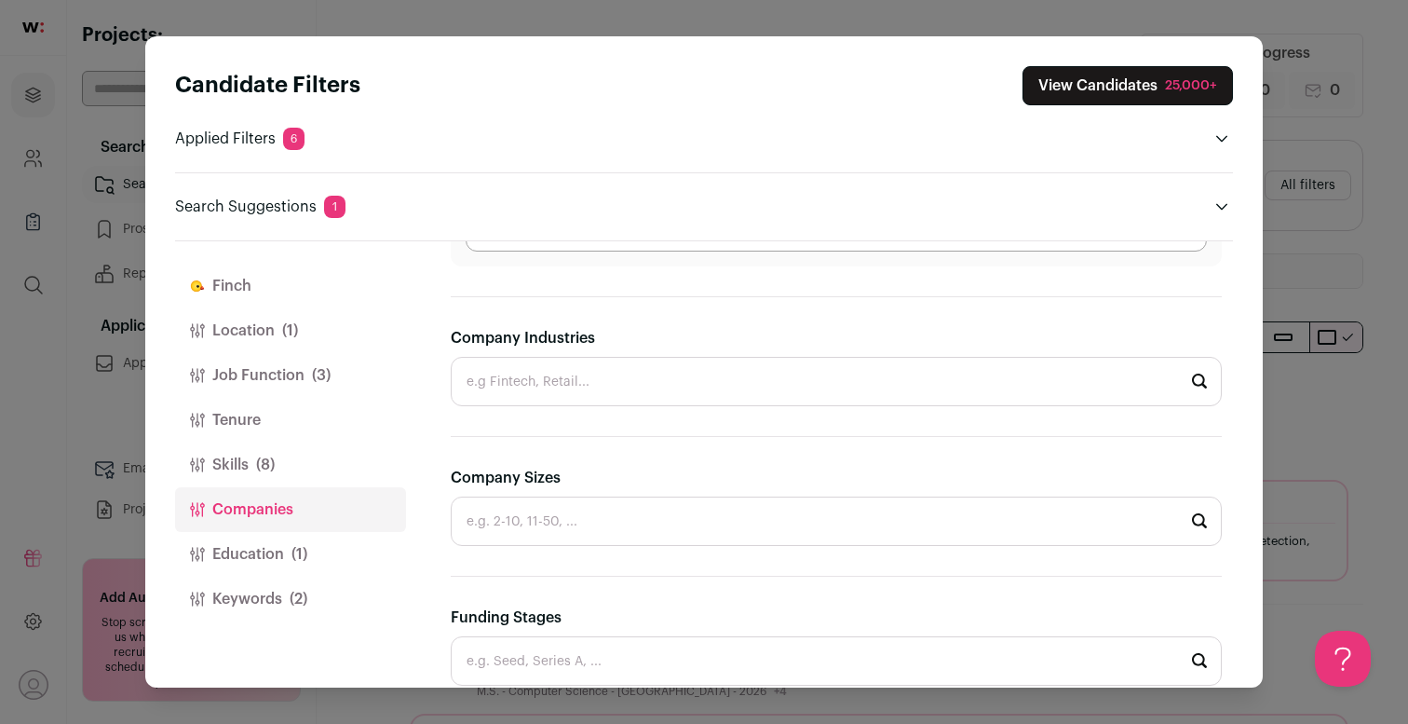
click at [570, 369] on input "Company Industries" at bounding box center [836, 381] width 771 height 49
type input "d"
type input "D"
type input "g"
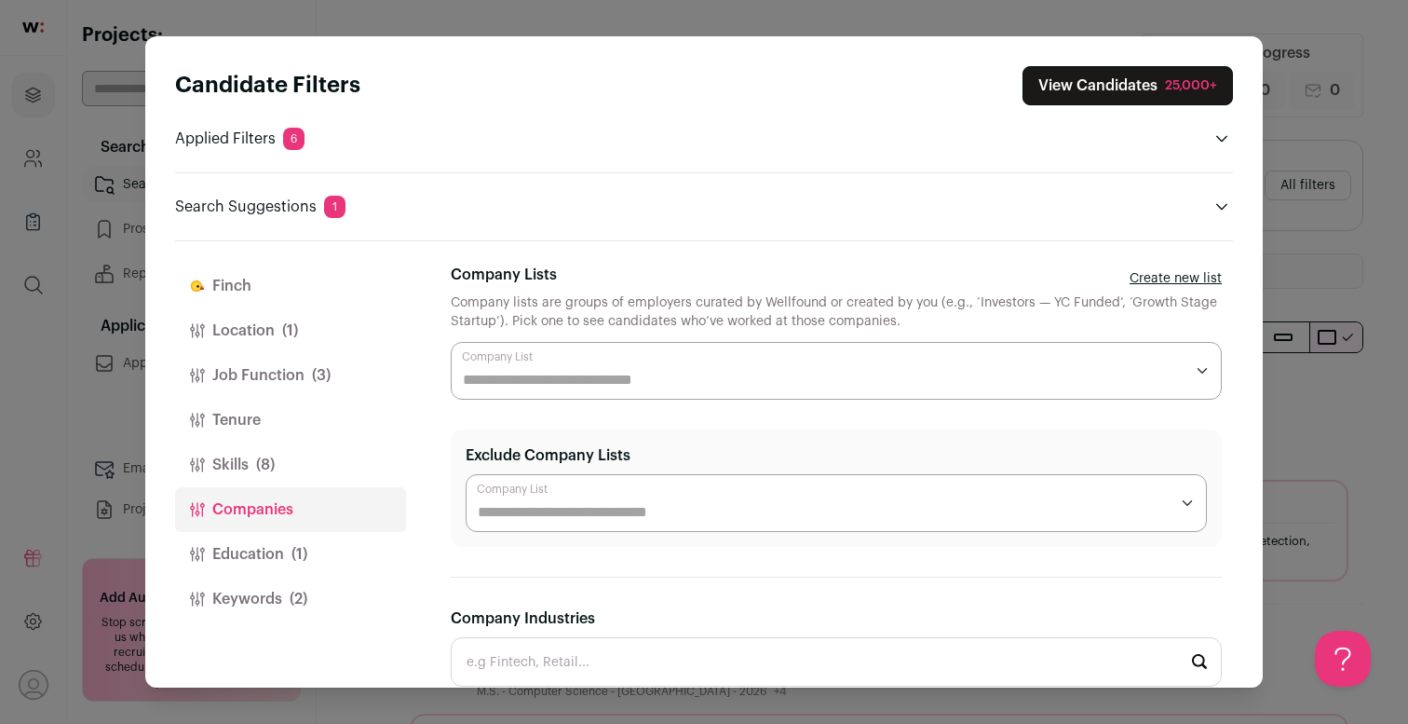
click at [590, 386] on input "Company Lists" at bounding box center [823, 380] width 721 height 22
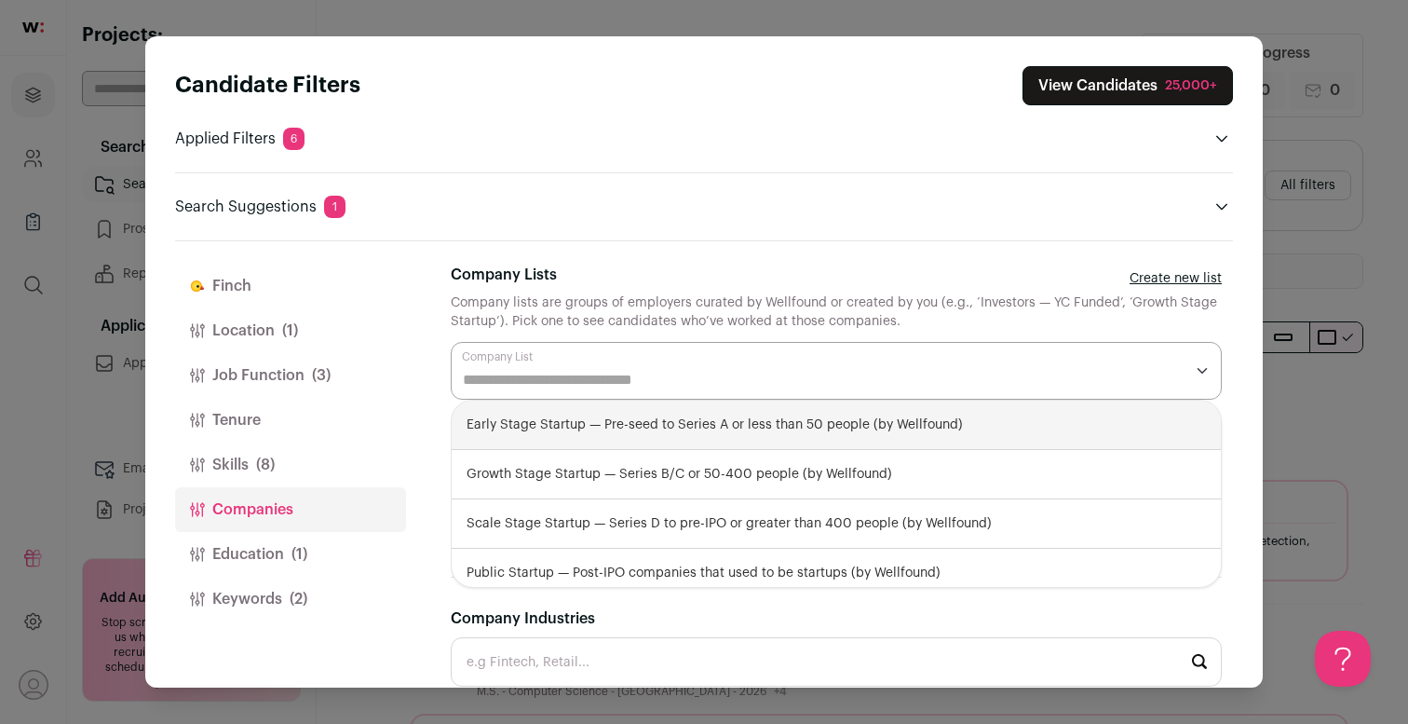
click at [666, 429] on div "Early Stage Startup — Pre-seed to Series A or less than 50 people (by Wellfound)" at bounding box center [836, 425] width 769 height 49
select select "**********"
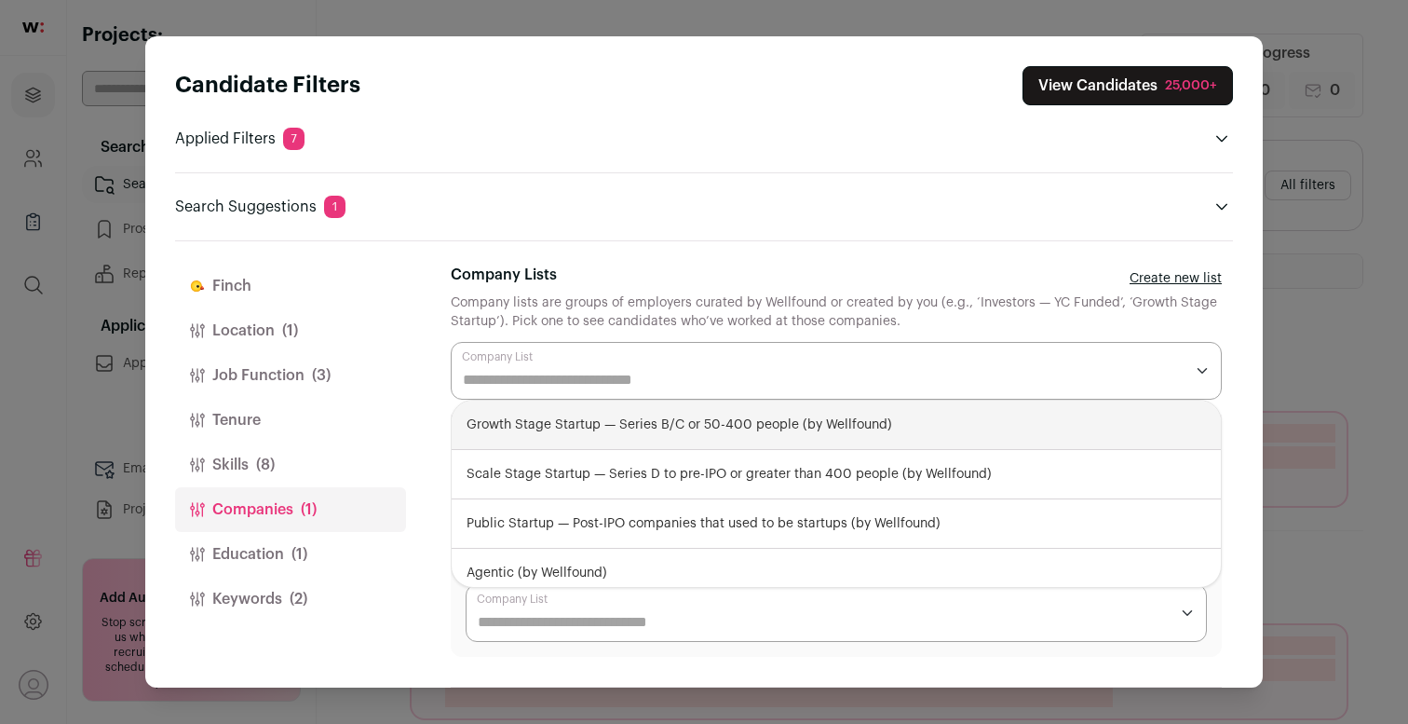
click at [762, 432] on div "Growth Stage Startup — Series B/C or 50-400 people (by Wellfound)" at bounding box center [836, 425] width 769 height 49
select select "**********"
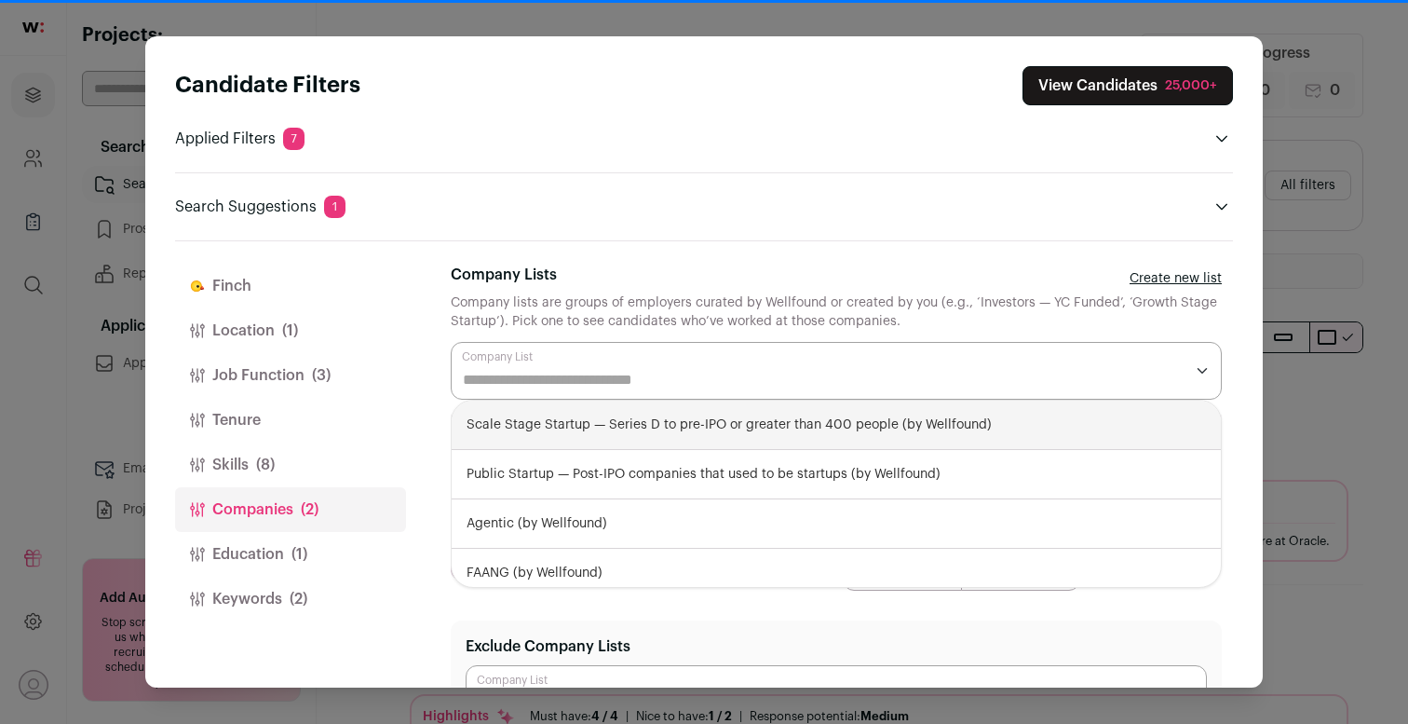
click at [760, 242] on div "[PERSON_NAME] [PERSON_NAME] is your AI assistant. It reviews every candidate re…" at bounding box center [842, 464] width 782 height 446
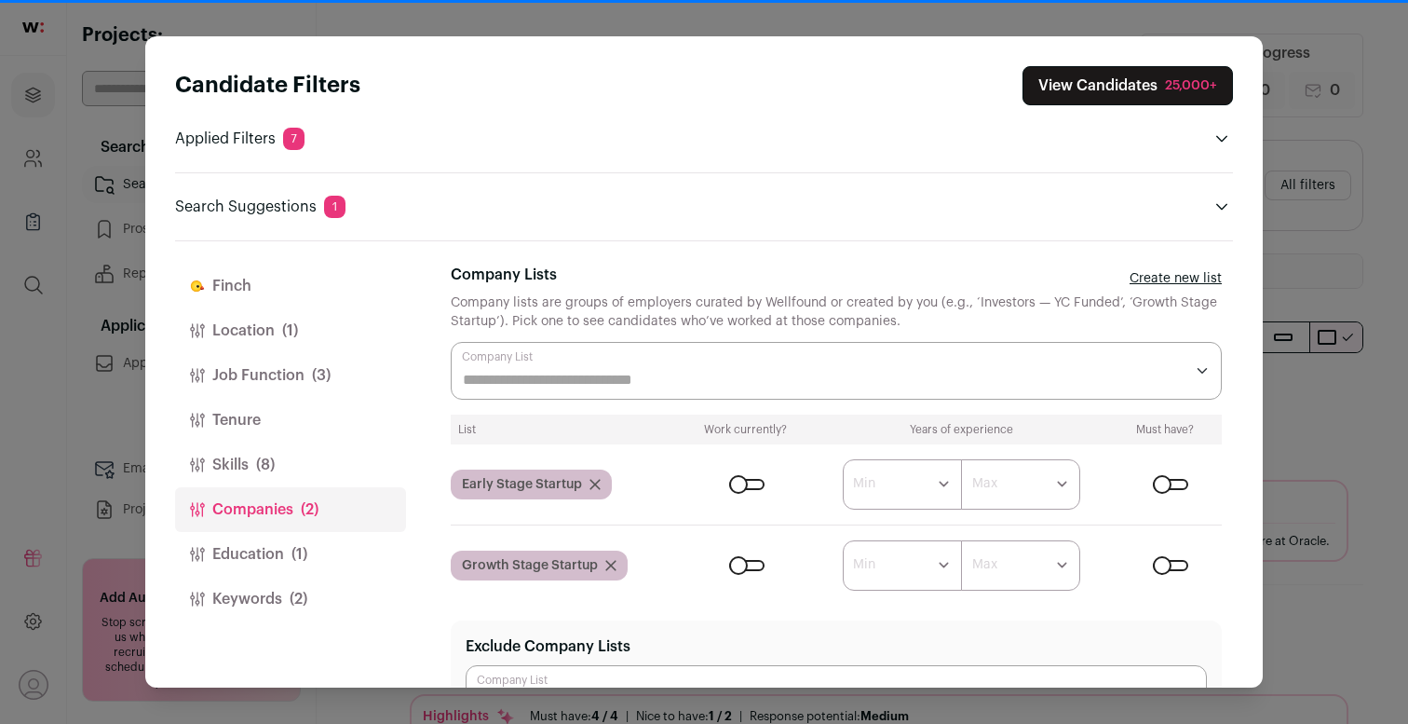
click at [748, 488] on div "Close modal via background" at bounding box center [746, 484] width 35 height 11
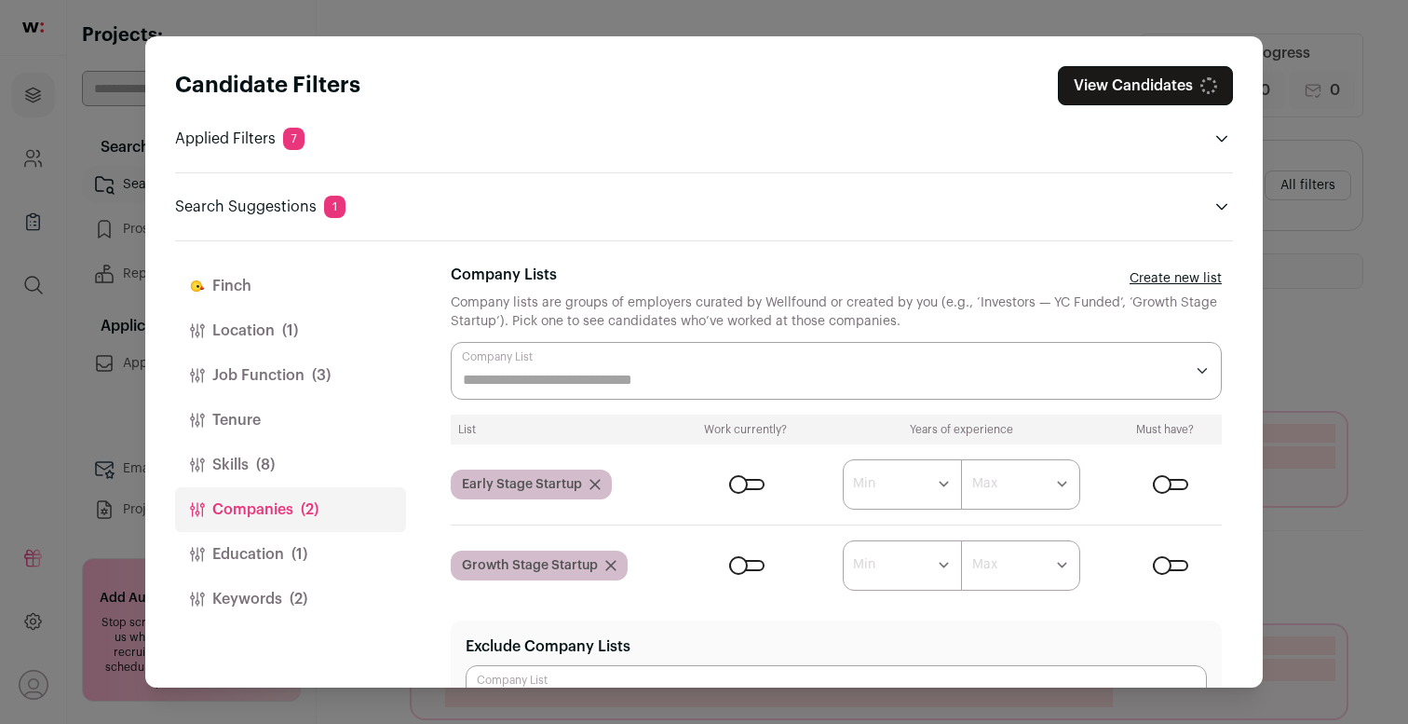
click at [742, 562] on div "Close modal via background" at bounding box center [746, 565] width 35 height 11
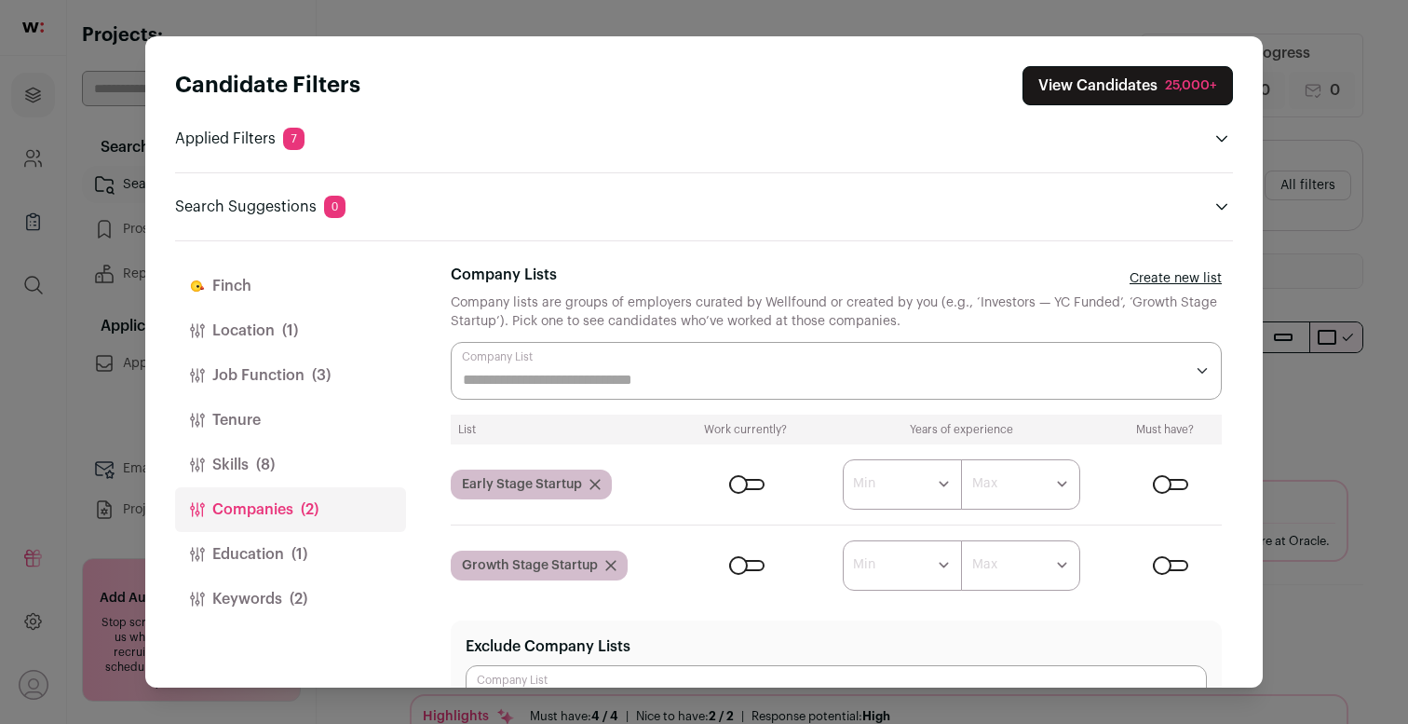
click at [1332, 317] on div "Candidate Filters View Candidates 25,000+ Applied Filters 7 Forward Deployed En…" at bounding box center [704, 362] width 1408 height 724
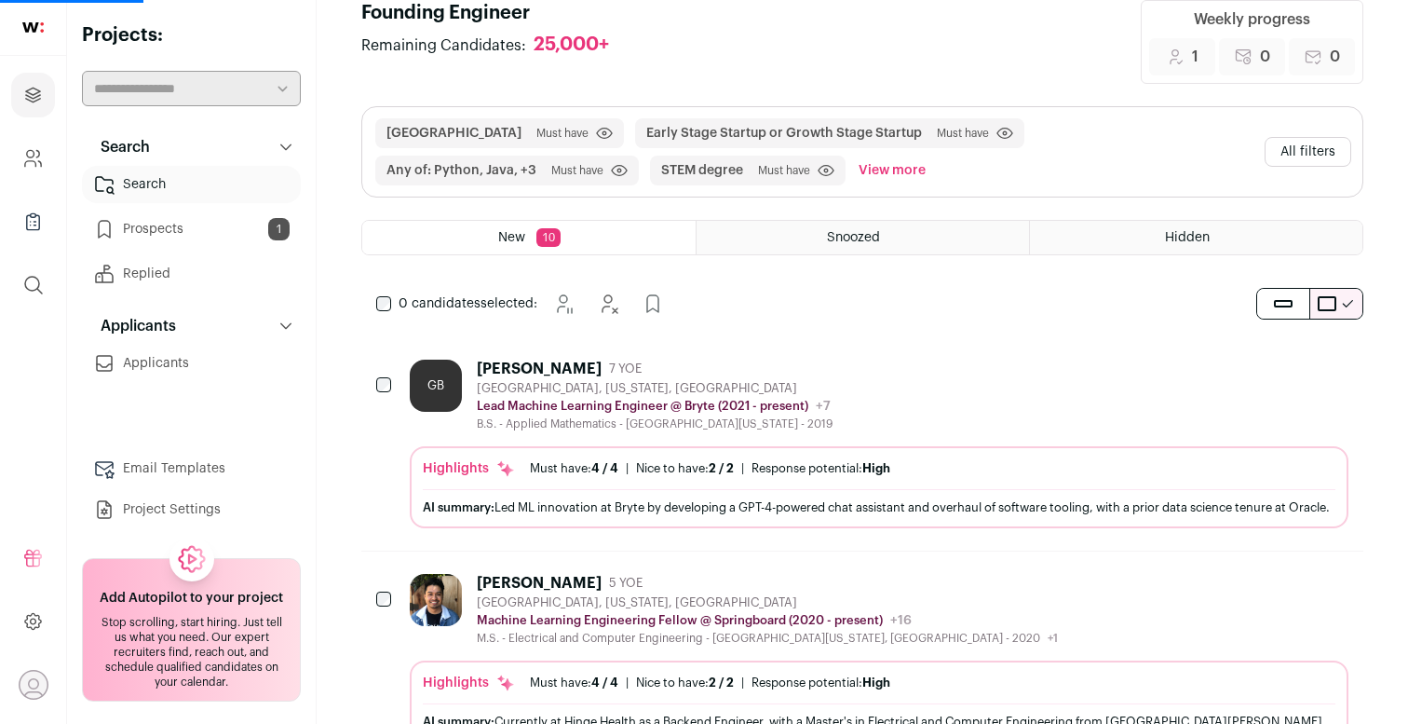
scroll to position [43, 0]
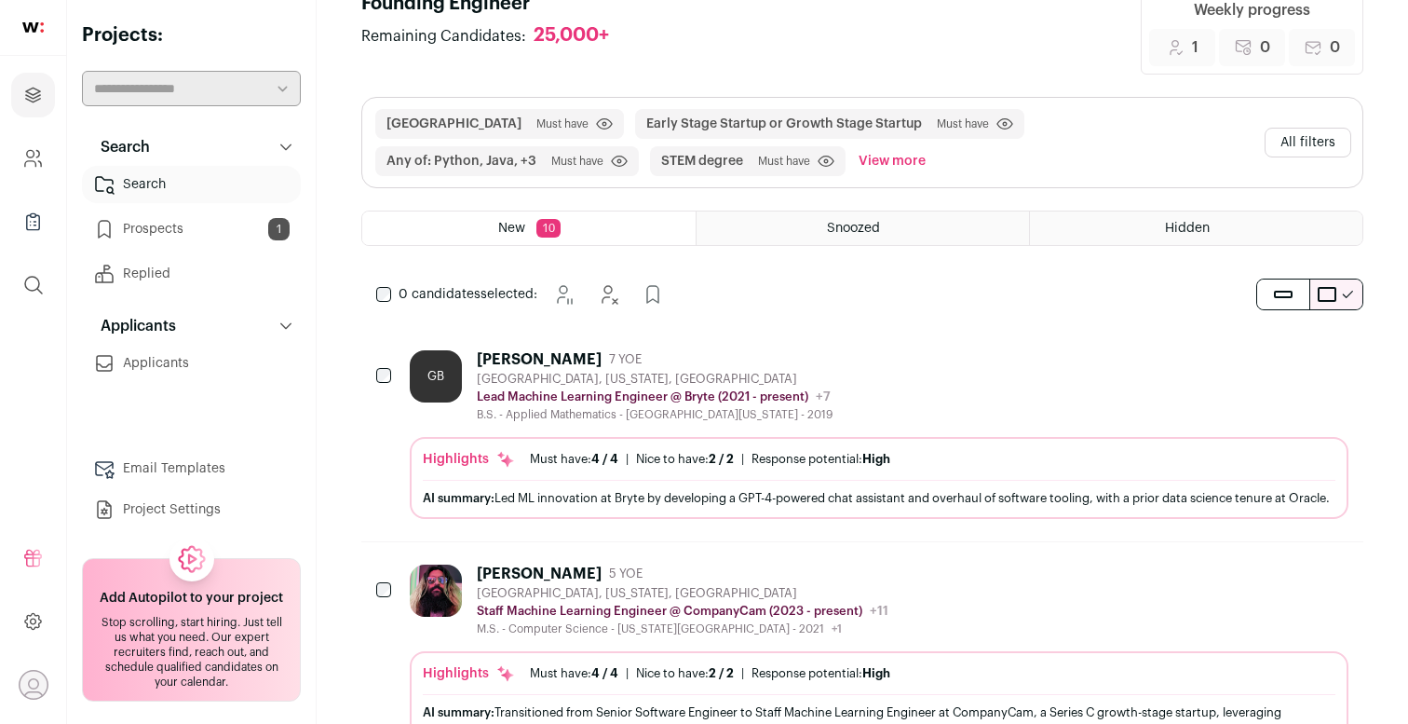
click at [795, 367] on div "[PERSON_NAME] 7 YOE" at bounding box center [655, 359] width 356 height 19
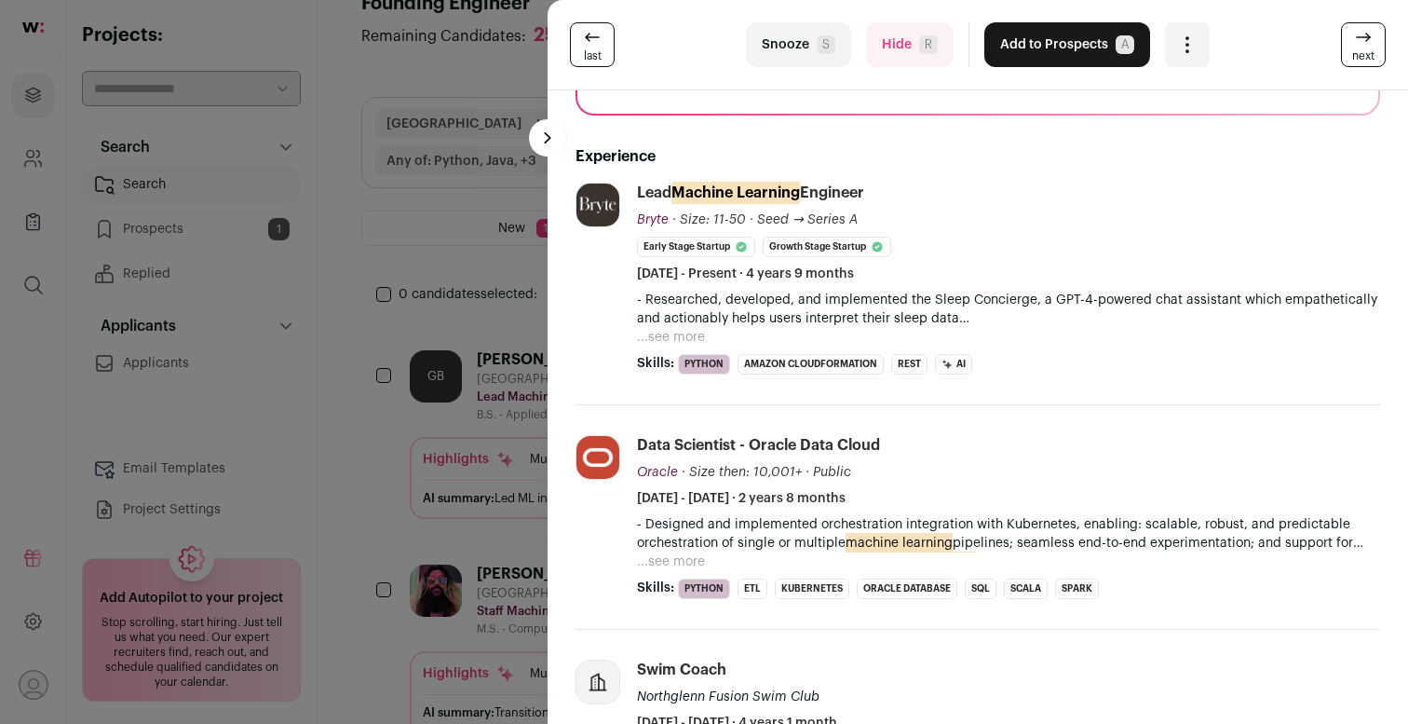
scroll to position [88, 0]
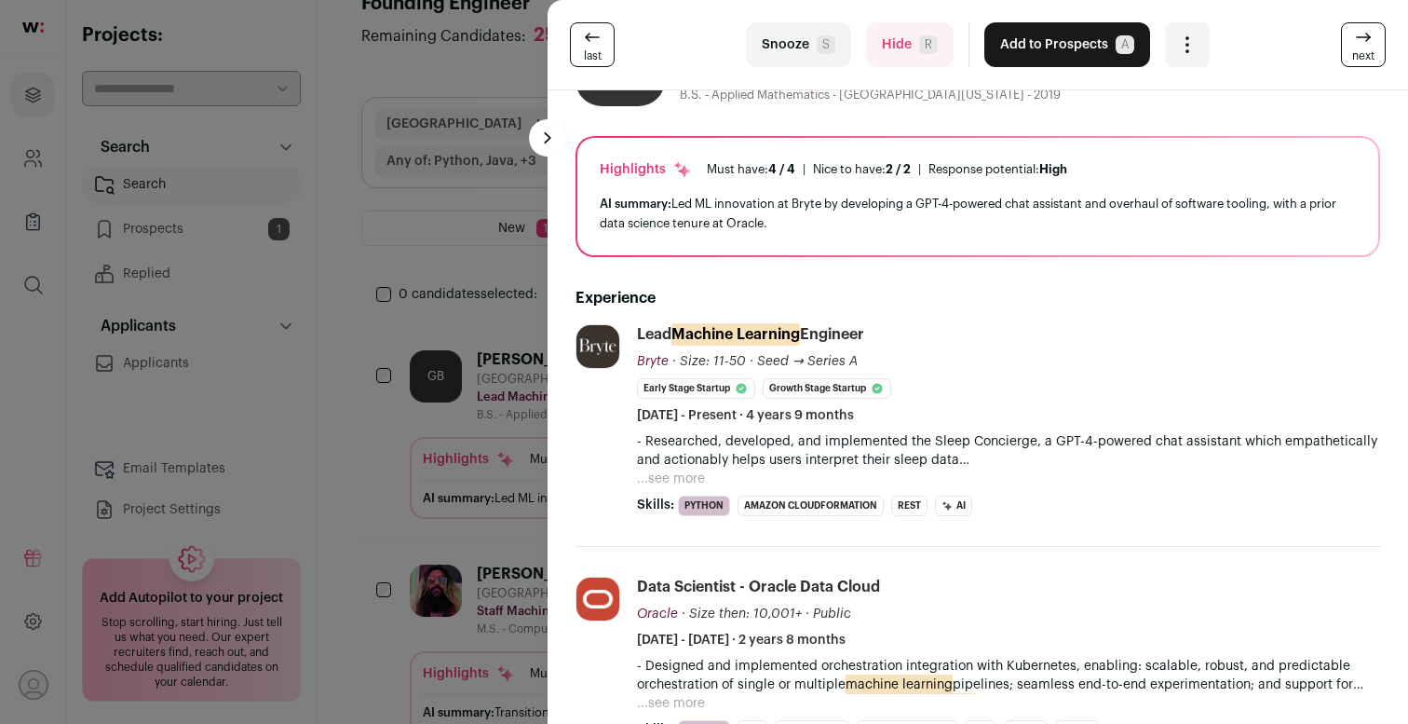
click at [697, 473] on button "...see more" at bounding box center [671, 478] width 68 height 19
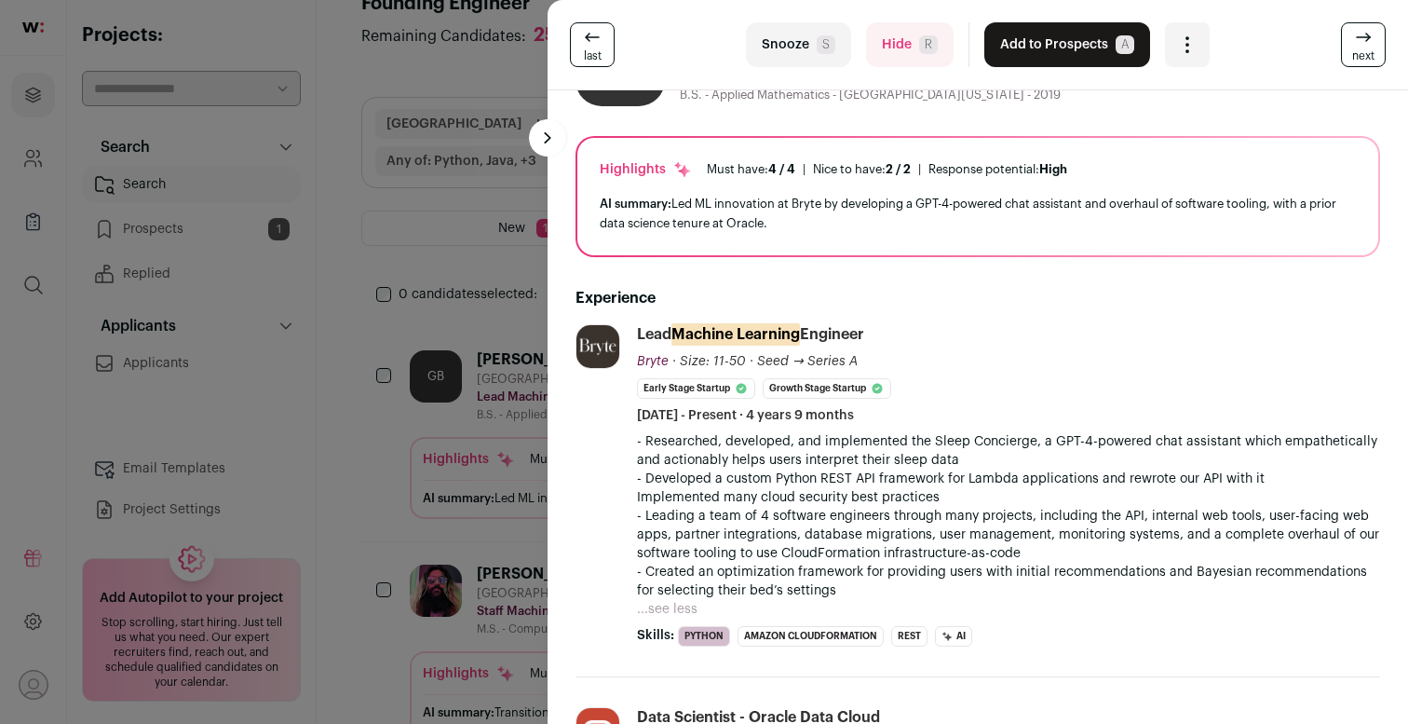
click at [1373, 34] on icon at bounding box center [1363, 37] width 22 height 22
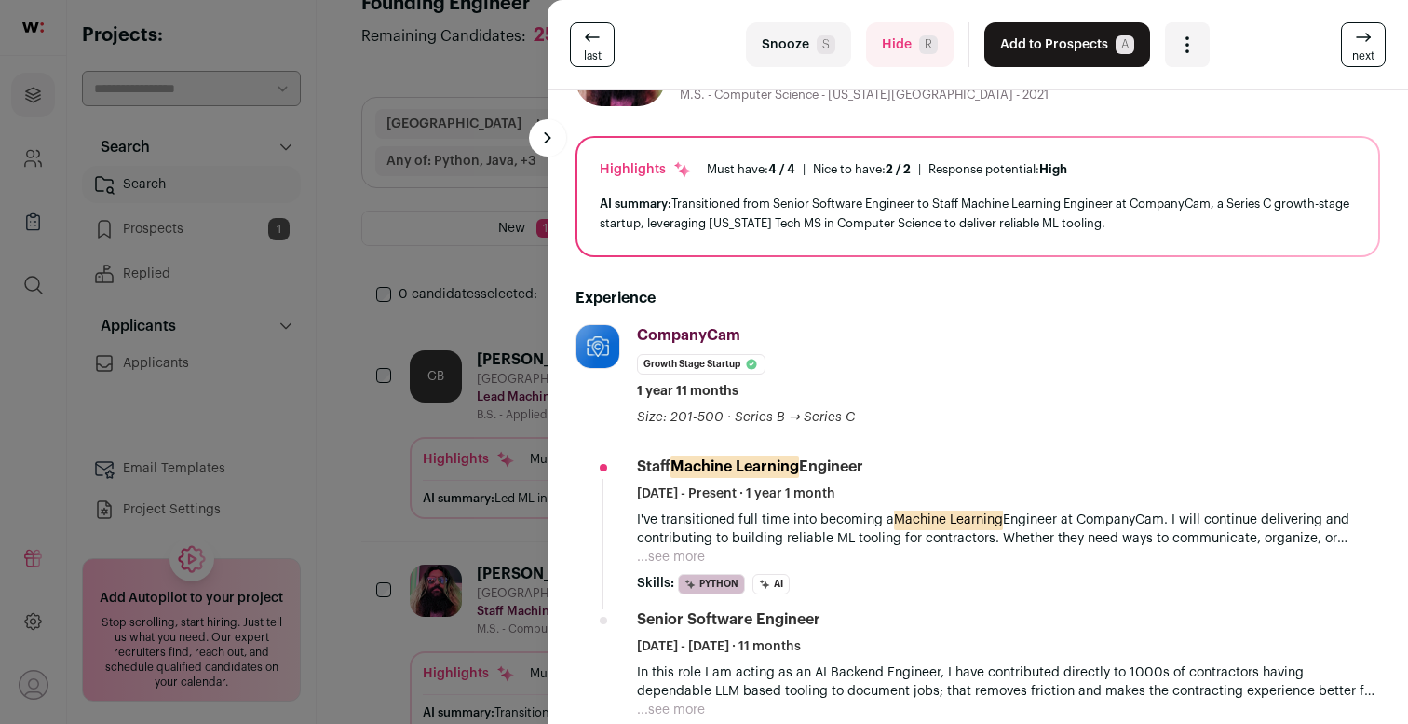
click at [1361, 37] on icon at bounding box center [1363, 37] width 13 height 0
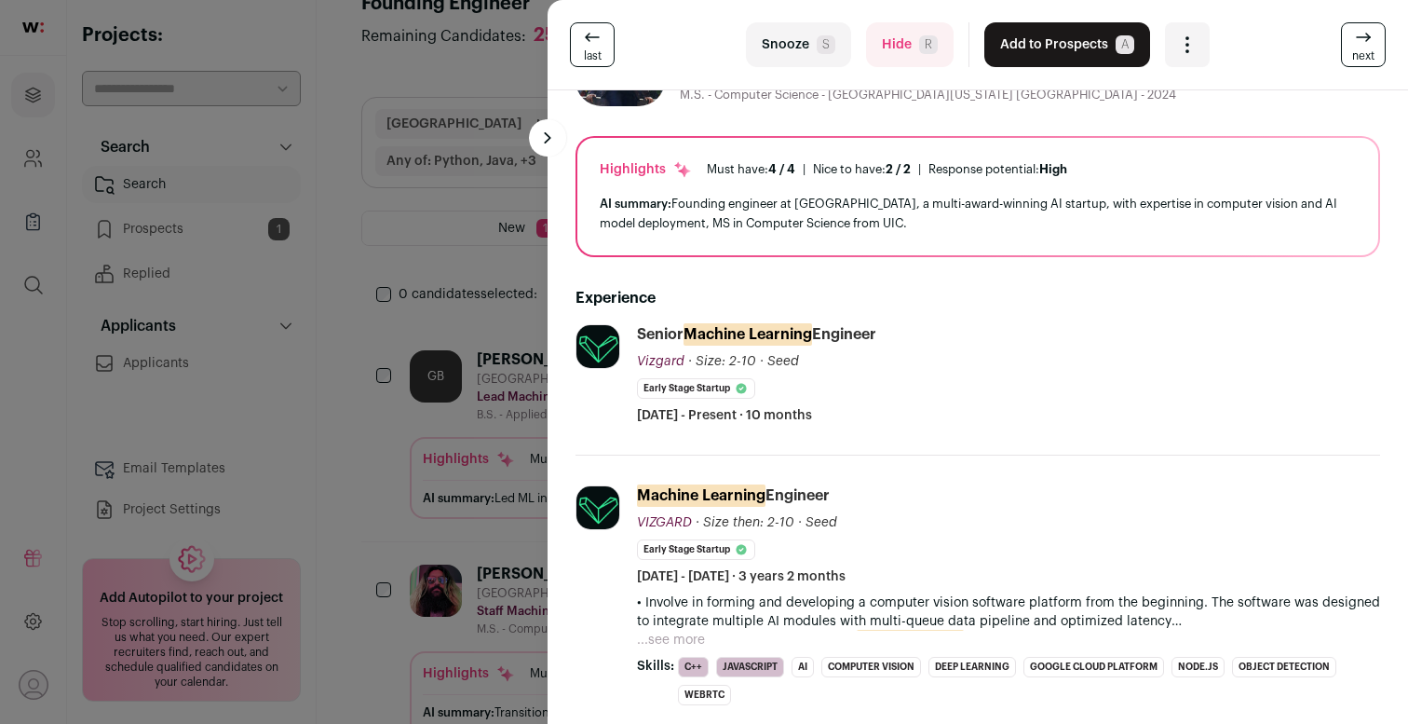
click at [1361, 37] on icon at bounding box center [1363, 37] width 13 height 0
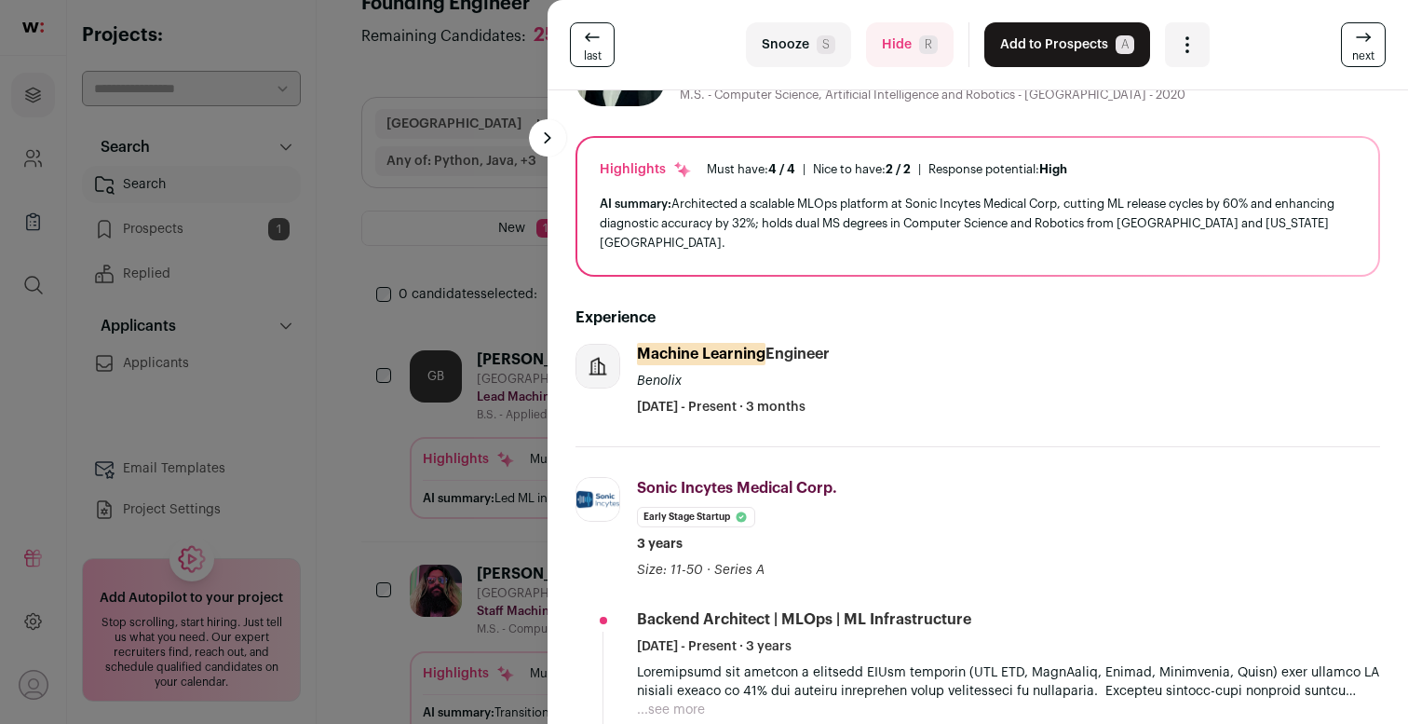
click at [1361, 37] on icon at bounding box center [1363, 37] width 13 height 0
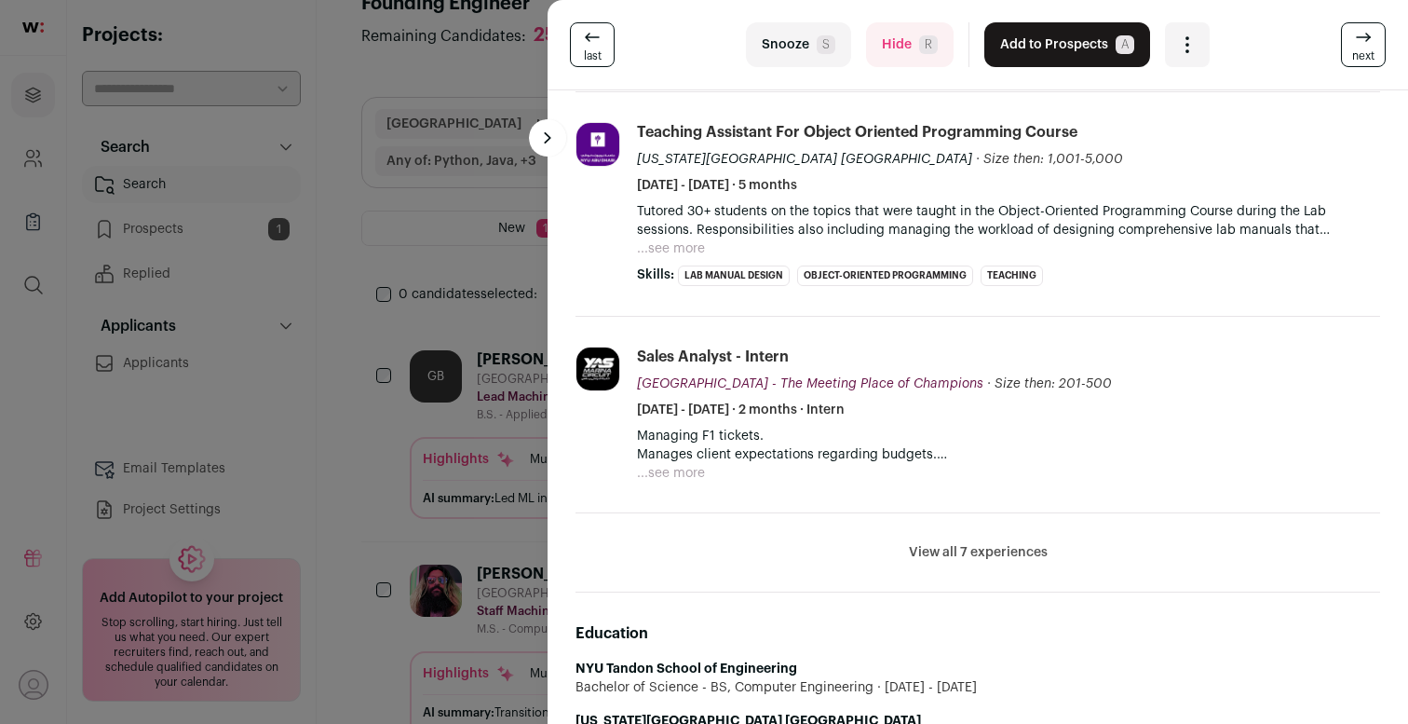
scroll to position [876, 0]
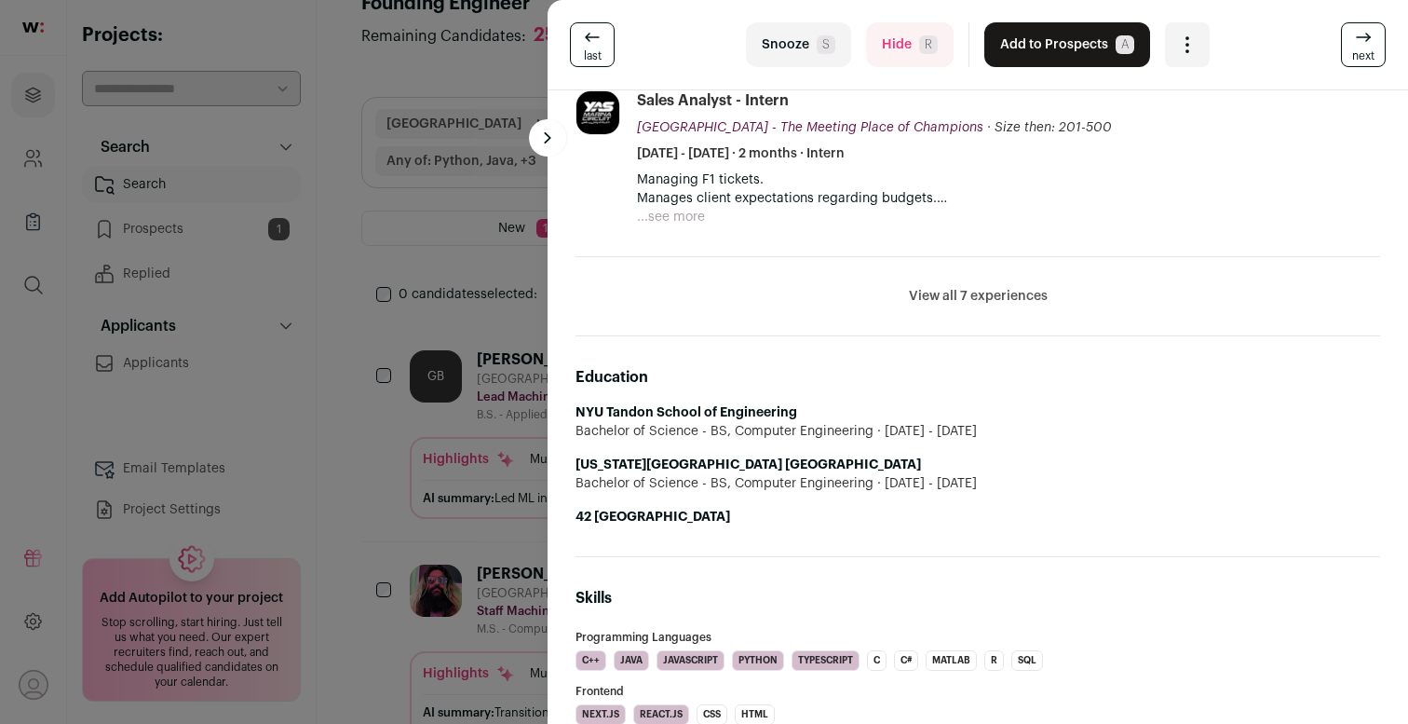
click at [1384, 43] on link "next" at bounding box center [1363, 44] width 45 height 45
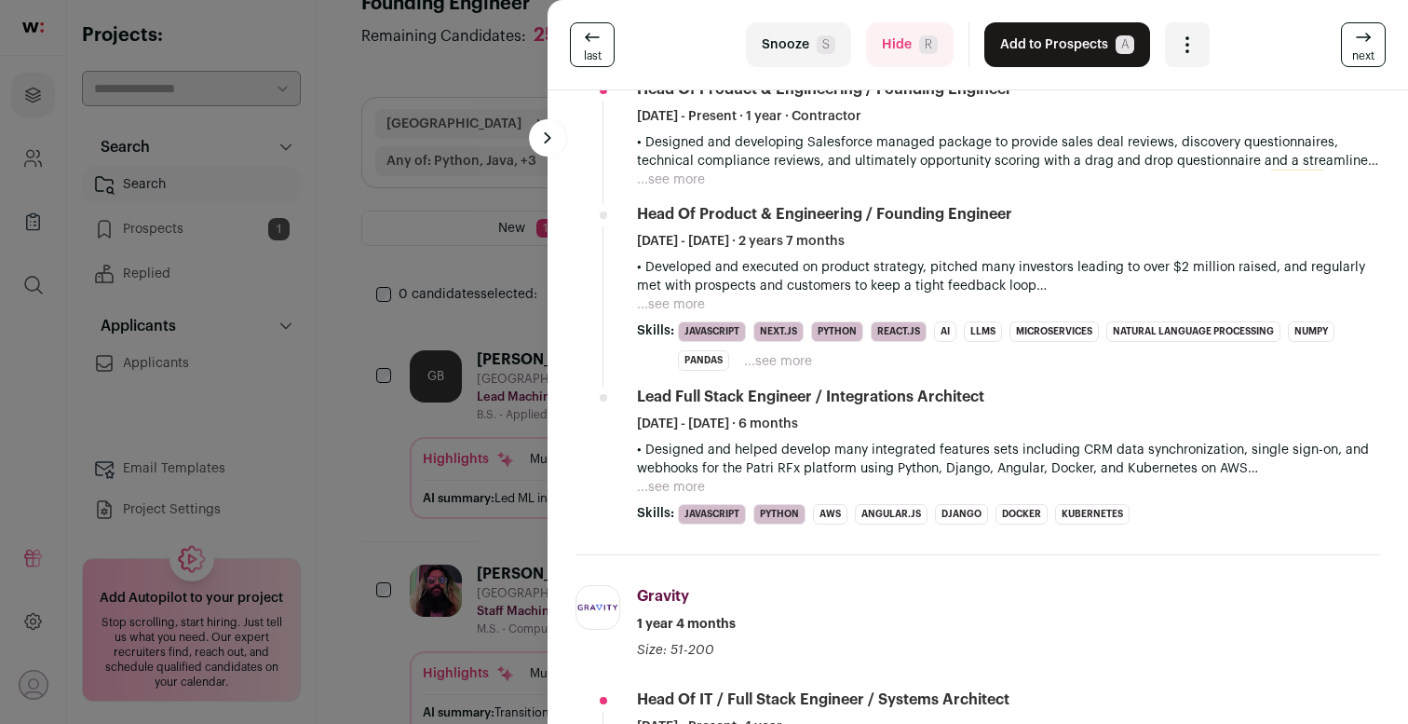
scroll to position [0, 0]
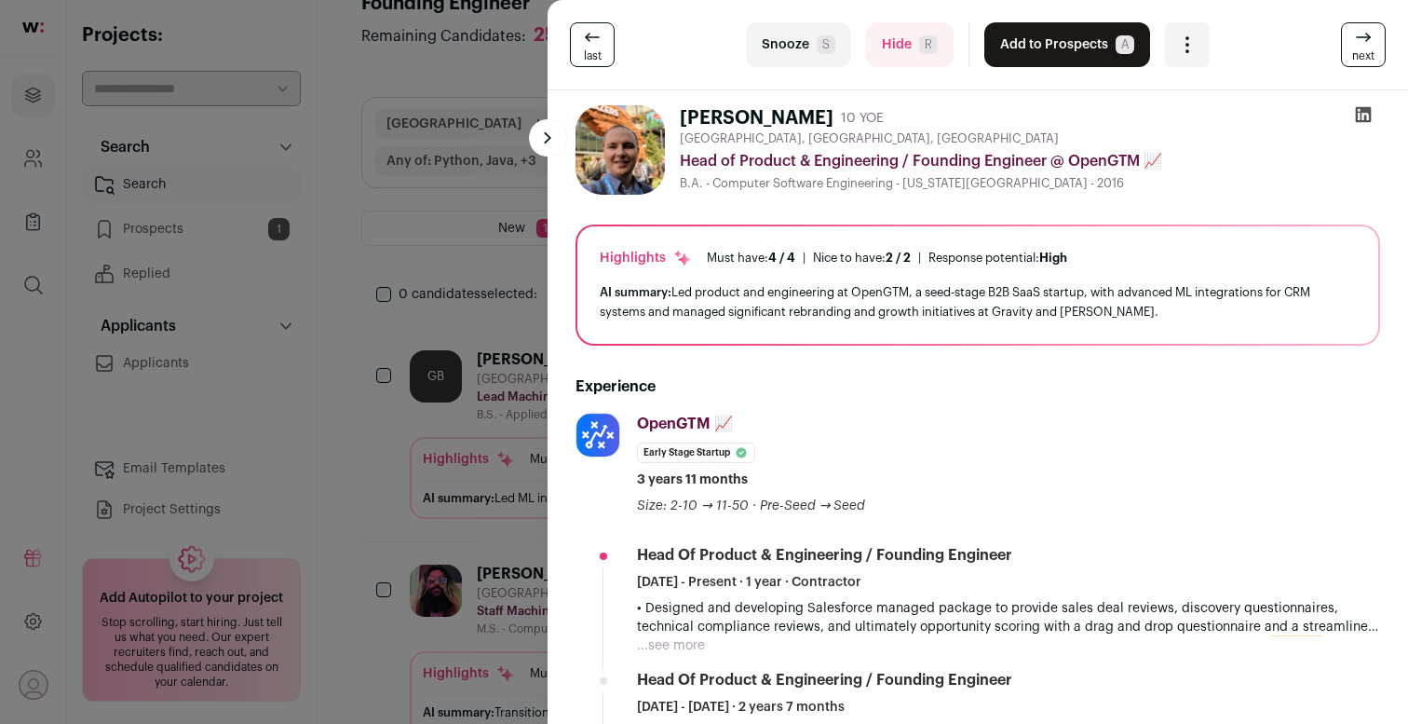
click at [1366, 42] on icon at bounding box center [1363, 37] width 22 height 22
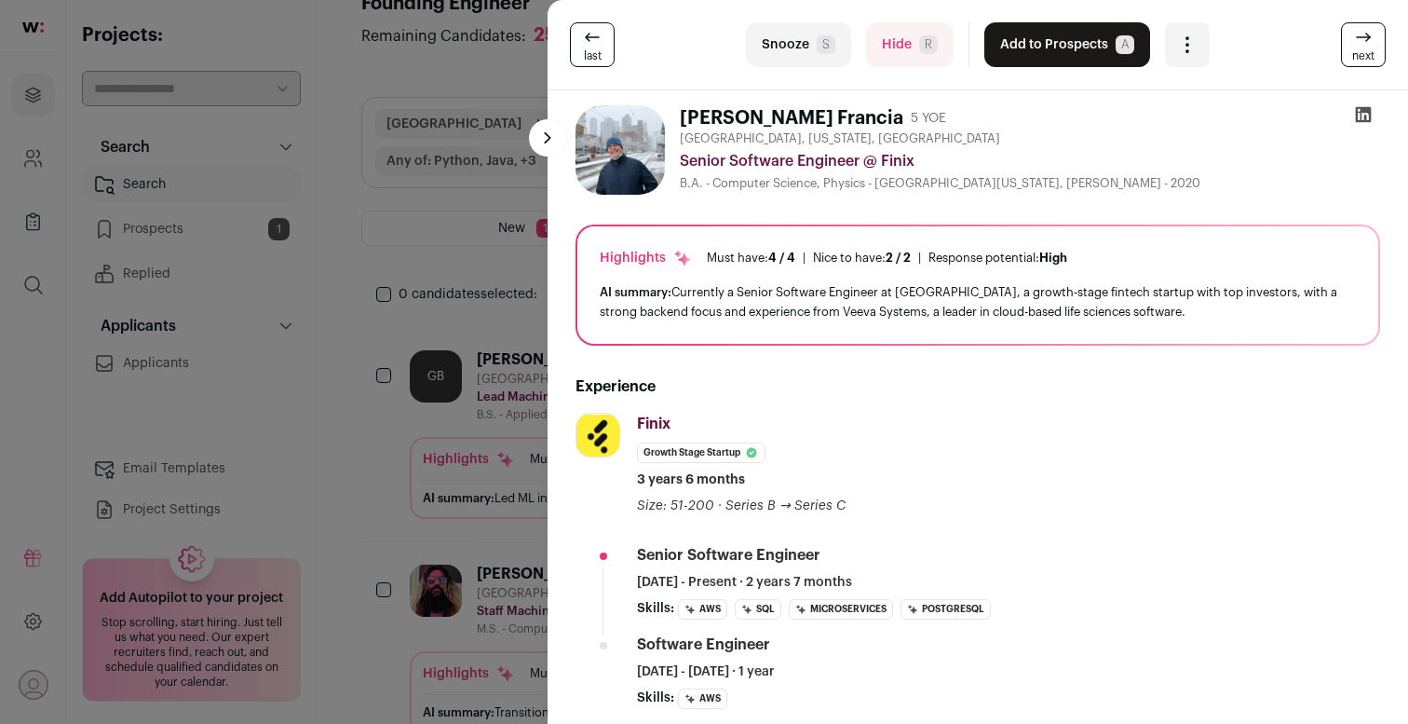
click at [1375, 48] on icon at bounding box center [1363, 37] width 22 height 22
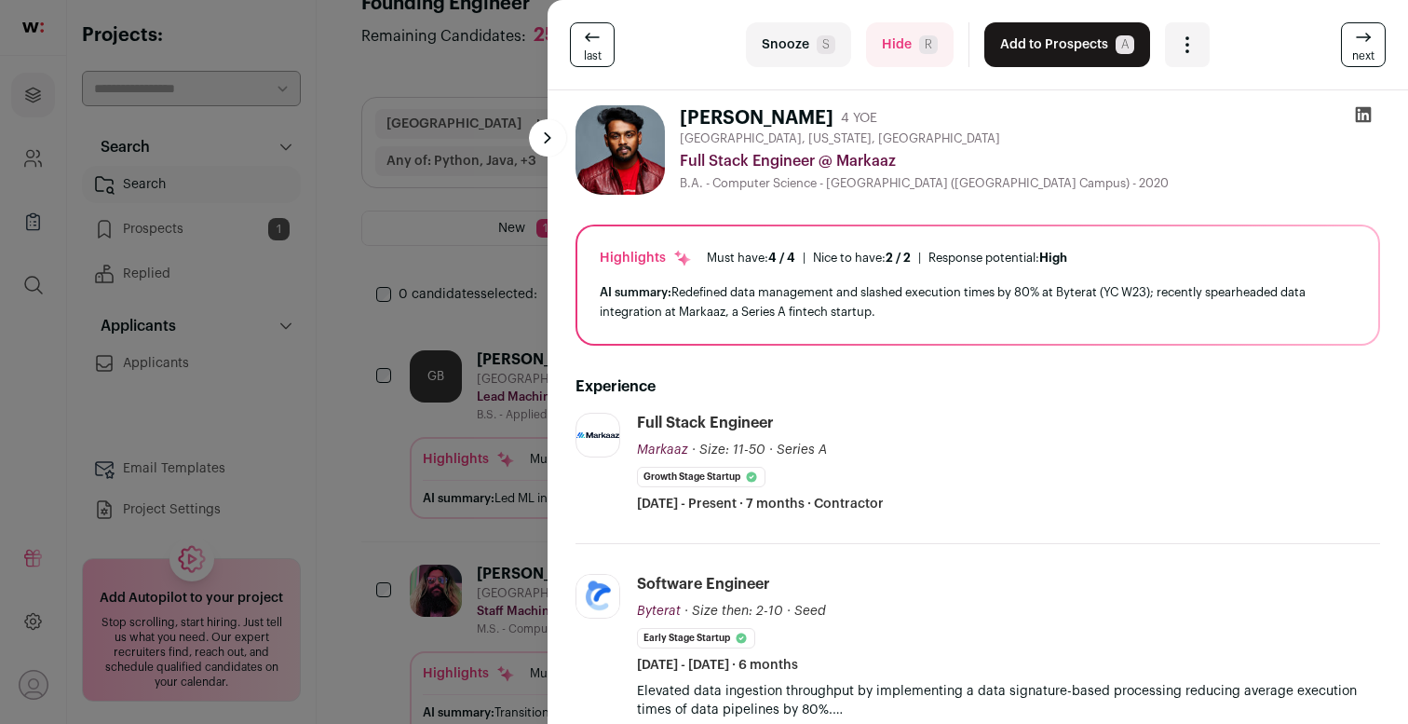
click at [1375, 48] on icon at bounding box center [1363, 37] width 22 height 22
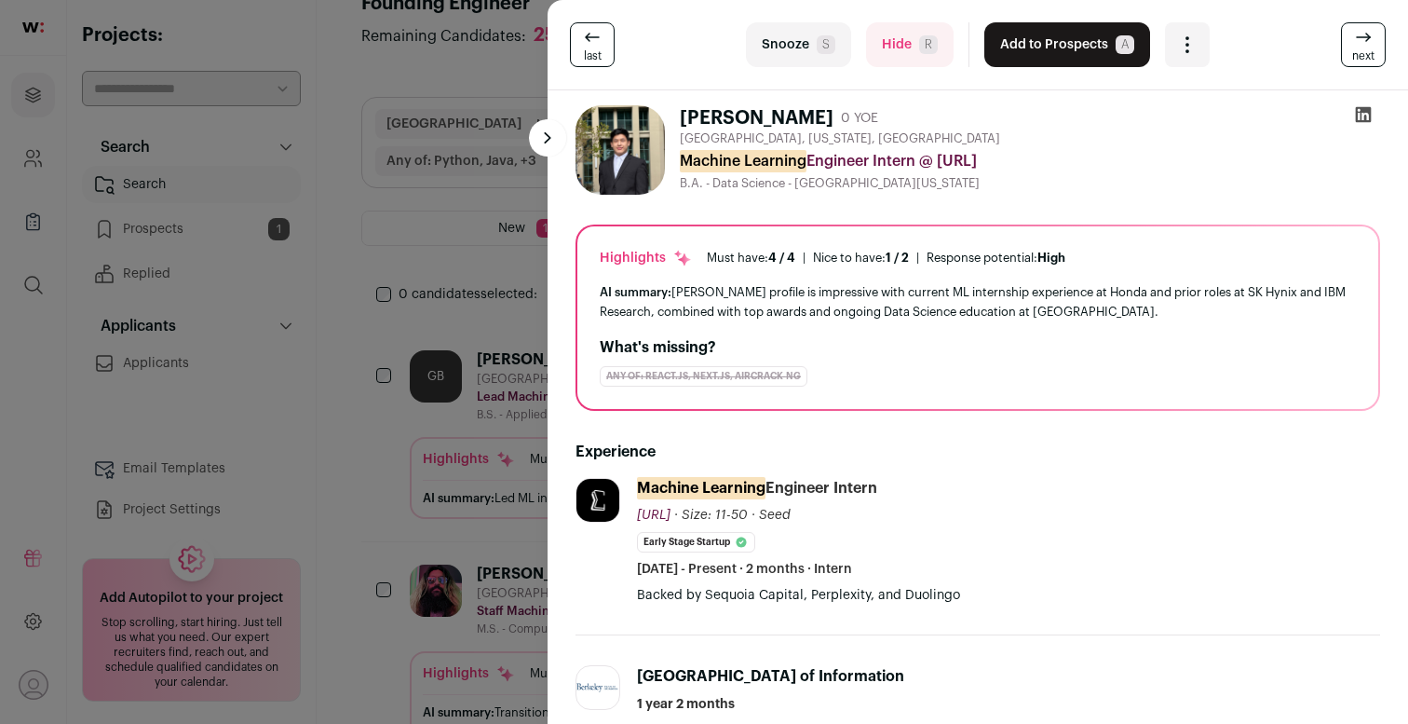
click at [479, 145] on div "last Snooze S Hide R Add to Prospects A Are you sure? [PERSON_NAME] is already …" at bounding box center [704, 362] width 1408 height 724
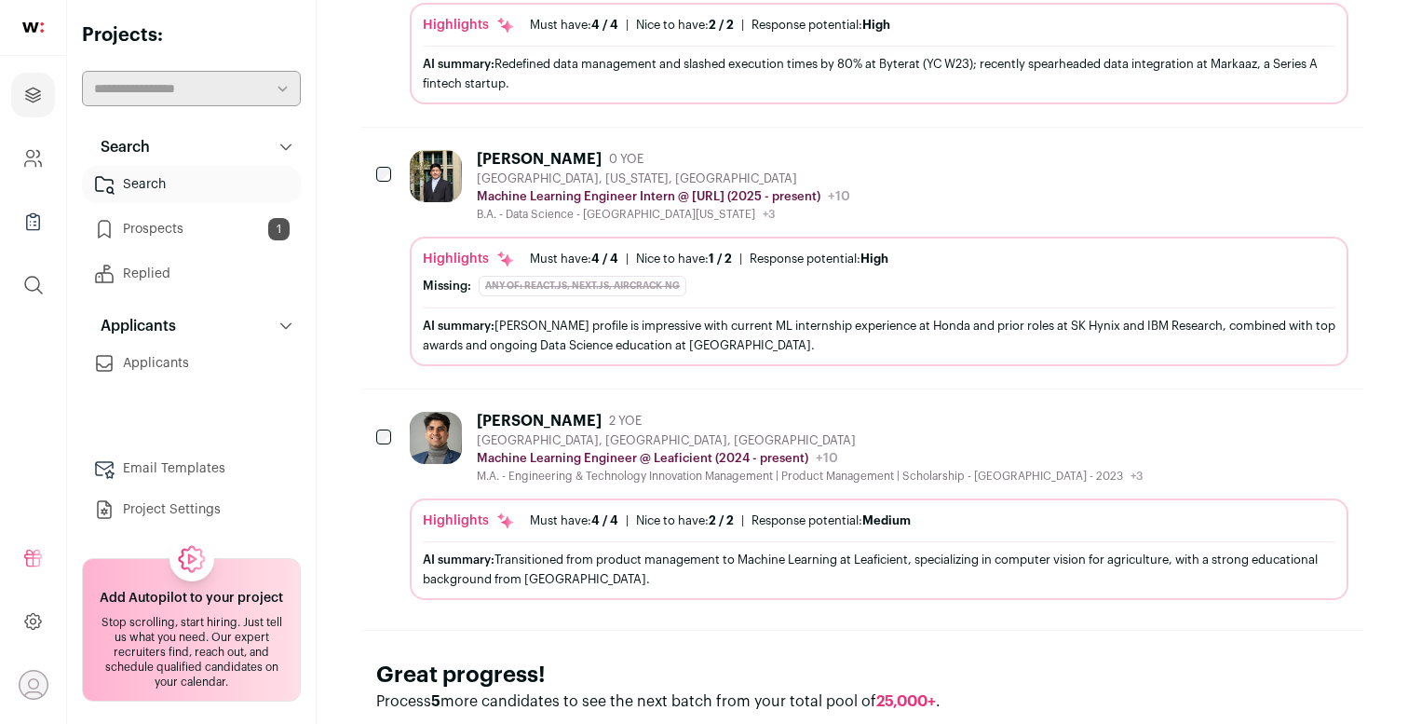
scroll to position [2121, 0]
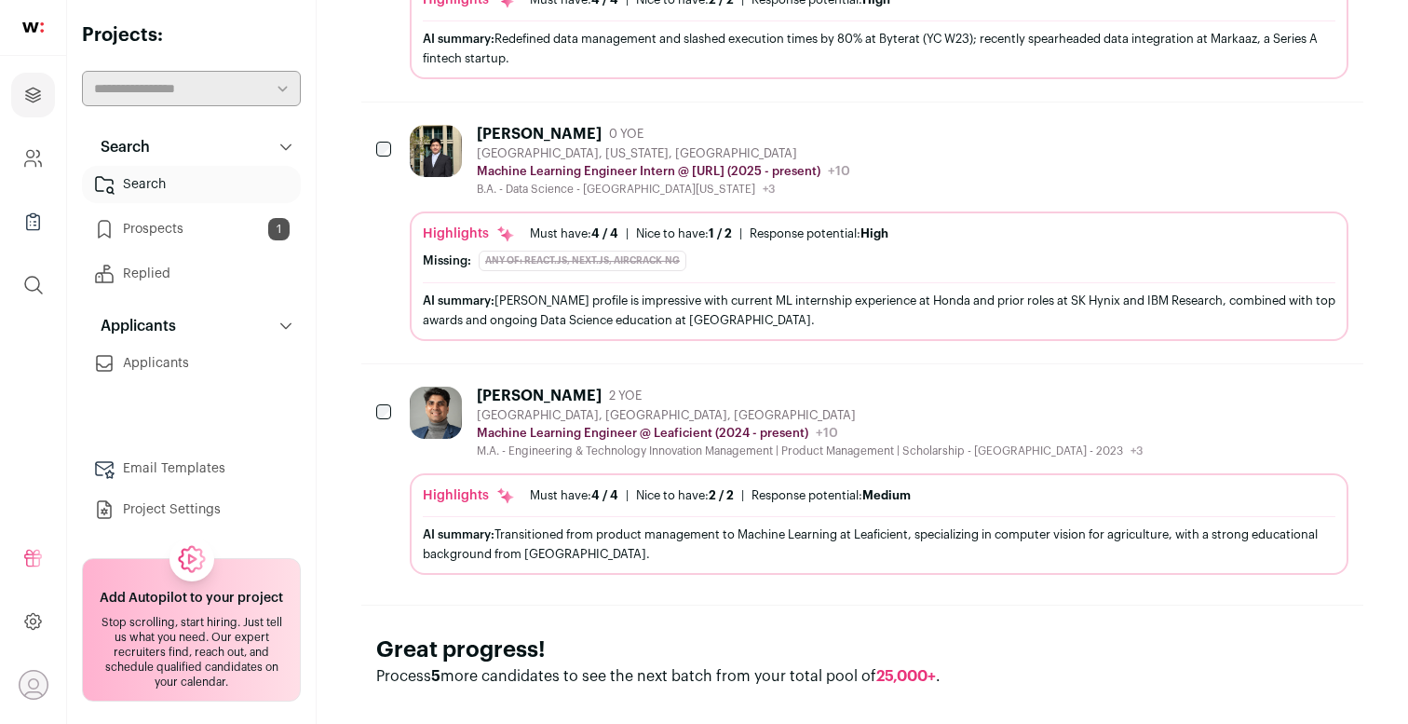
click at [573, 536] on div "AI summary: Transitioned from product management to Machine Learning at Leafici…" at bounding box center [879, 543] width 913 height 55
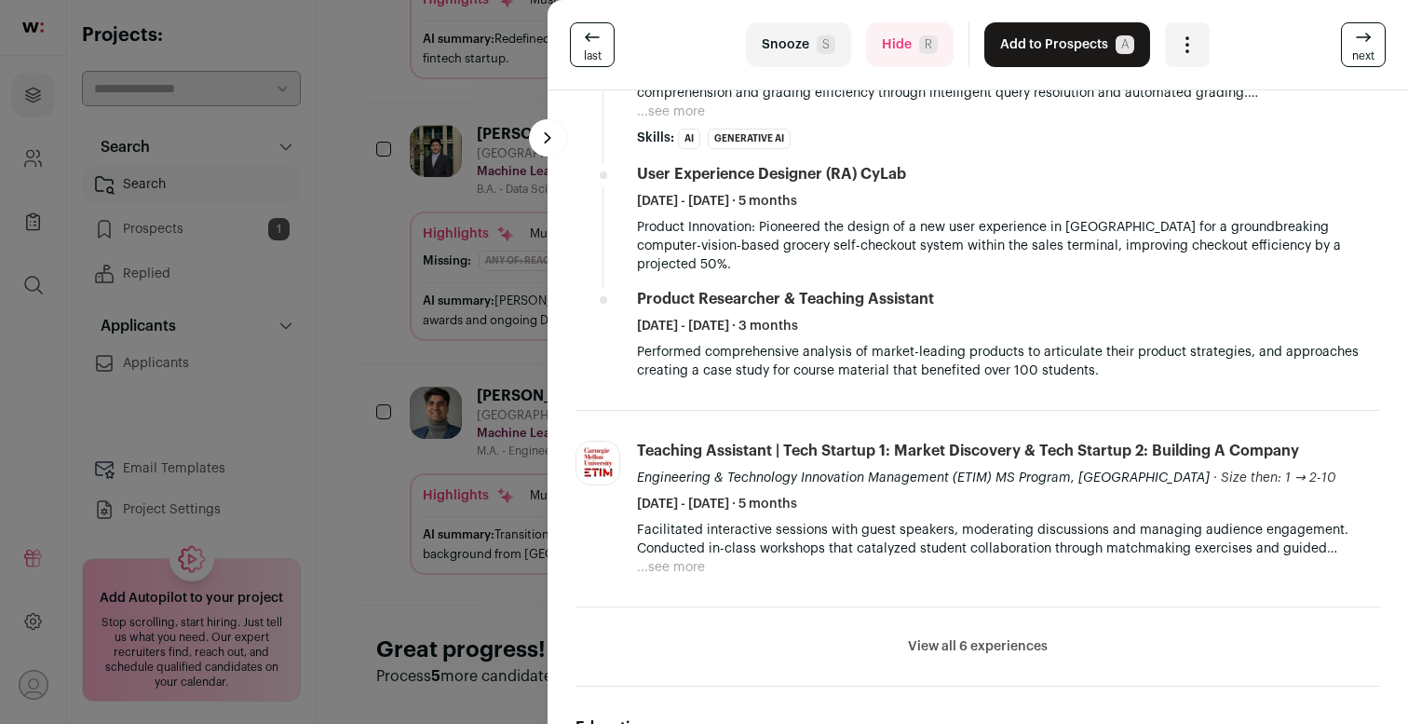
scroll to position [1023, 0]
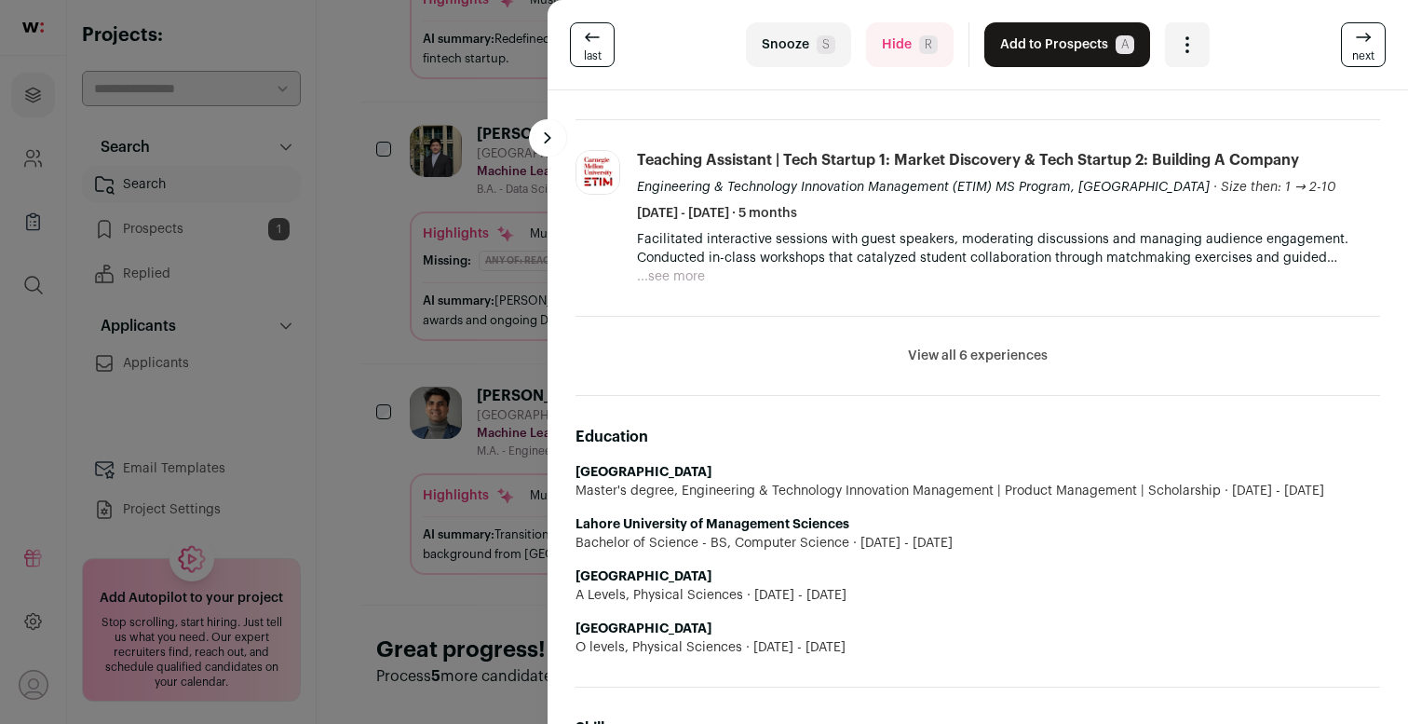
click at [1375, 42] on icon at bounding box center [1363, 37] width 22 height 22
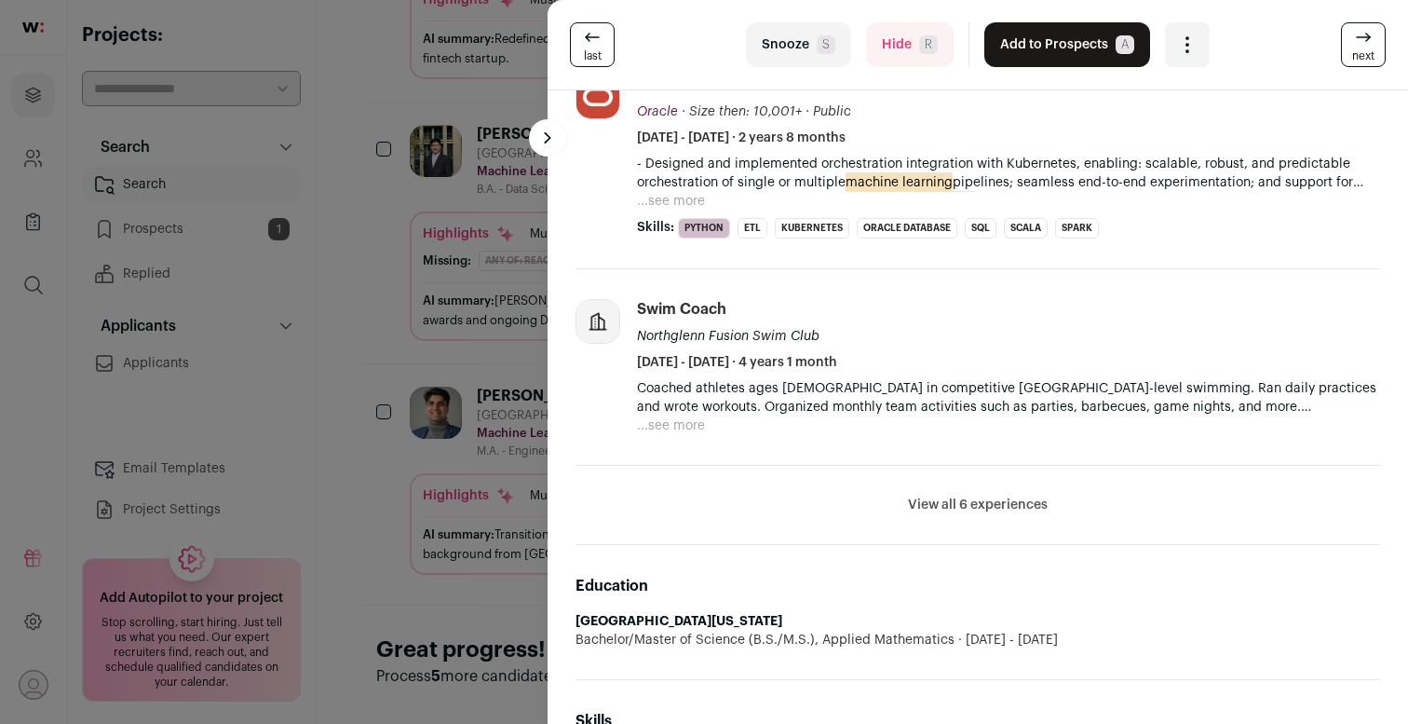
scroll to position [620, 0]
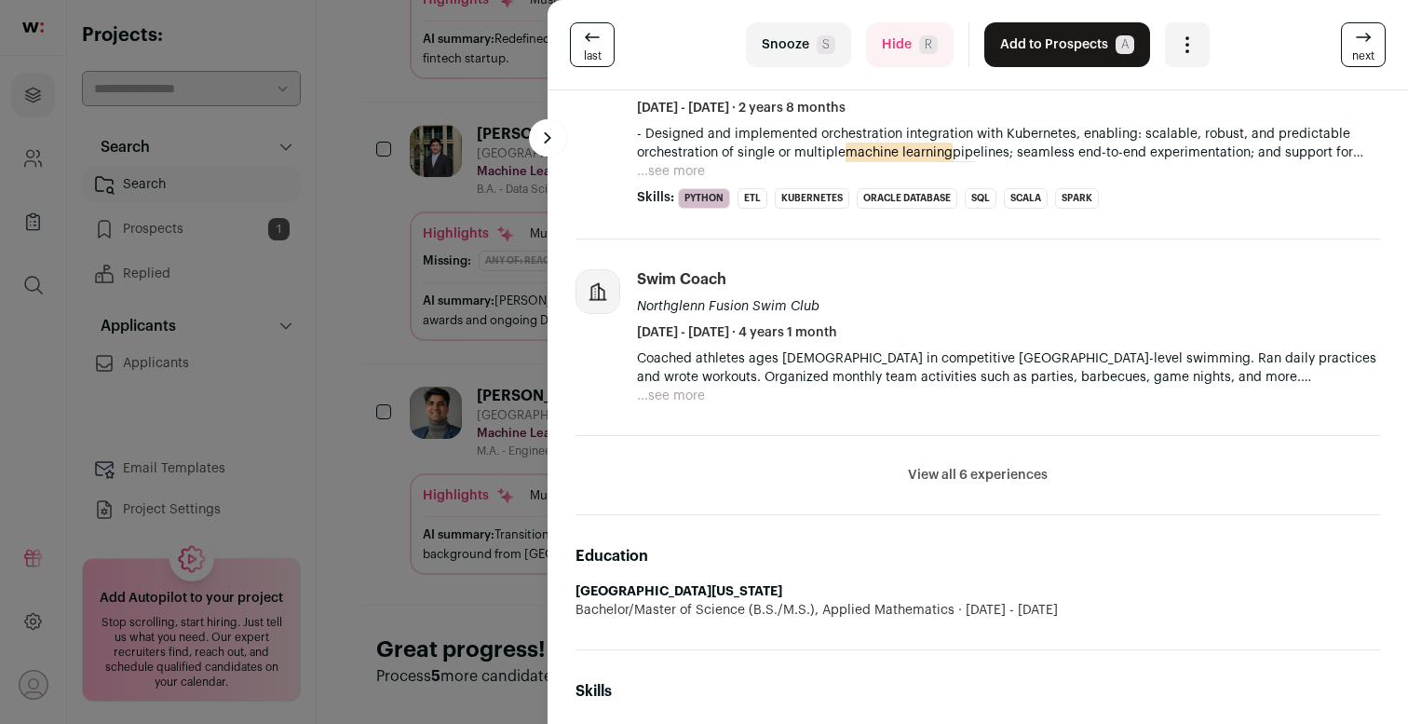
click at [1352, 37] on link "next" at bounding box center [1363, 44] width 45 height 45
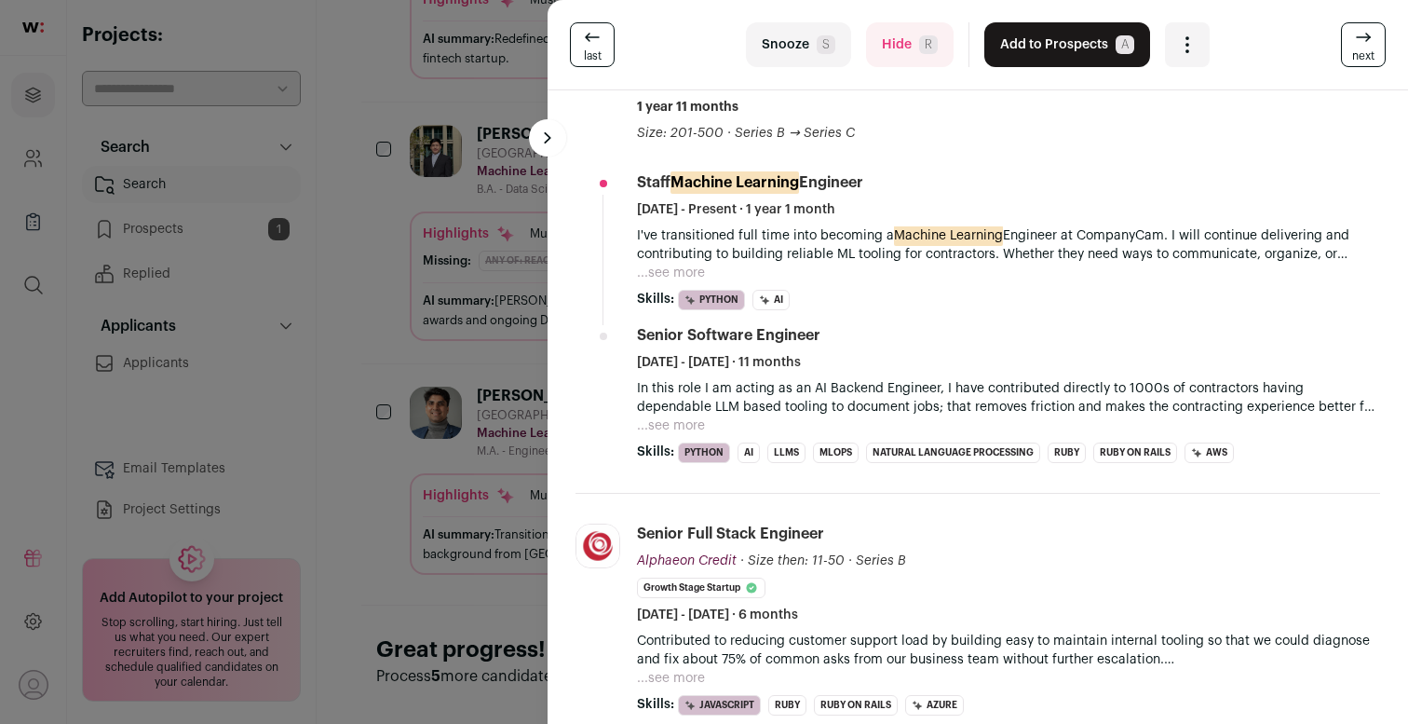
scroll to position [0, 0]
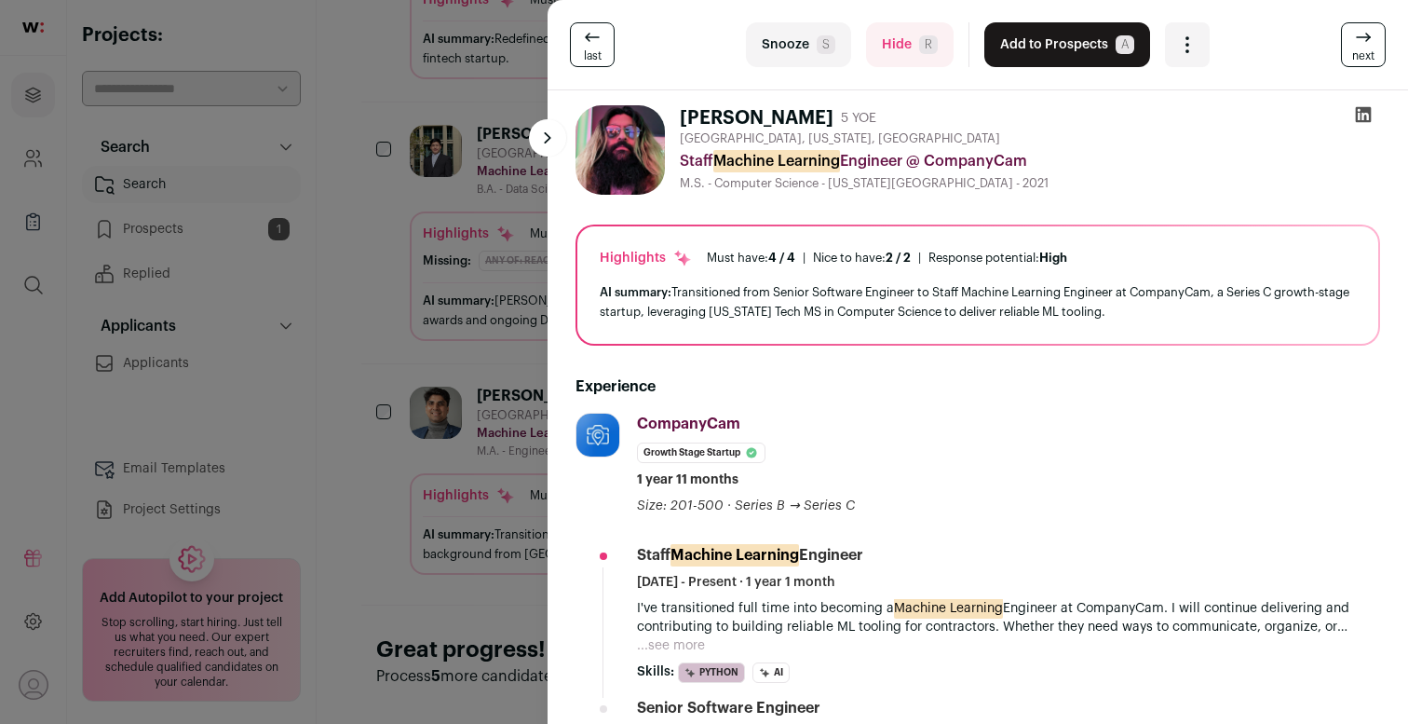
click at [1364, 39] on icon at bounding box center [1363, 37] width 22 height 22
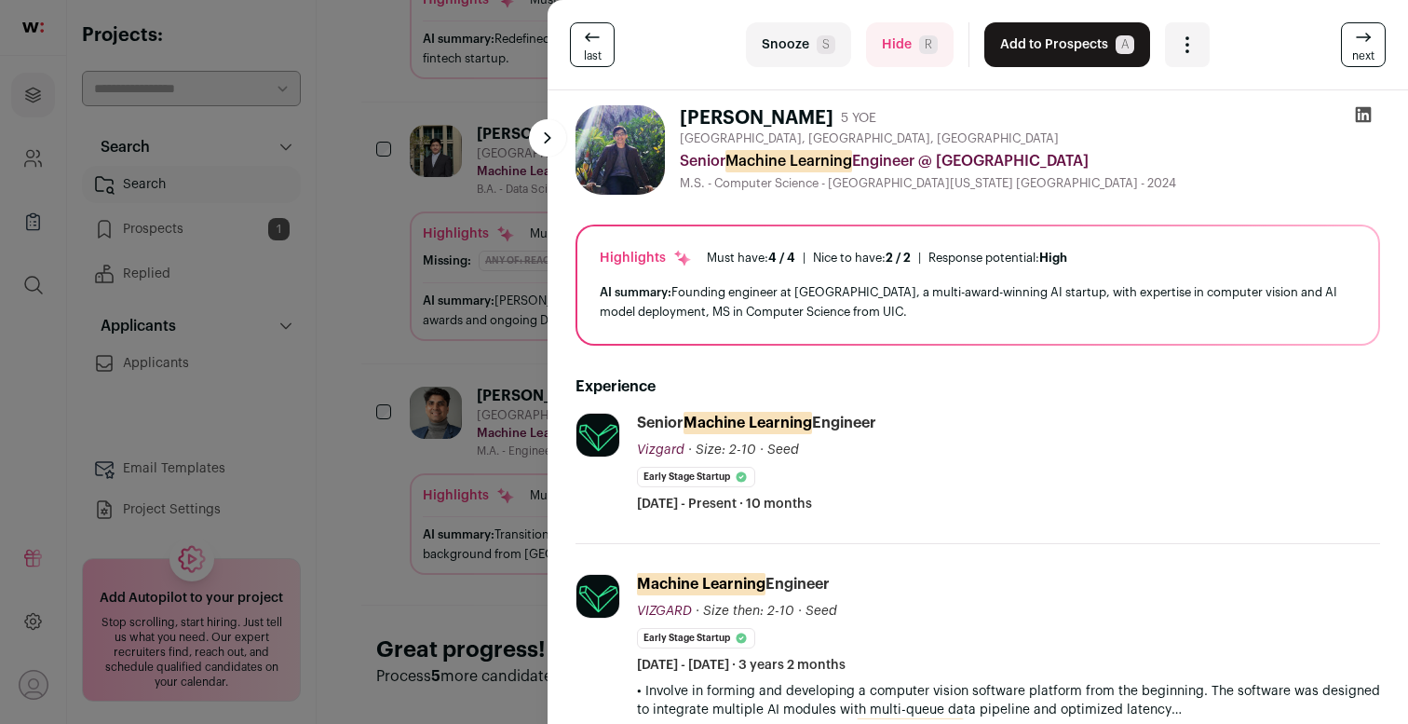
click at [1364, 39] on icon at bounding box center [1363, 37] width 22 height 22
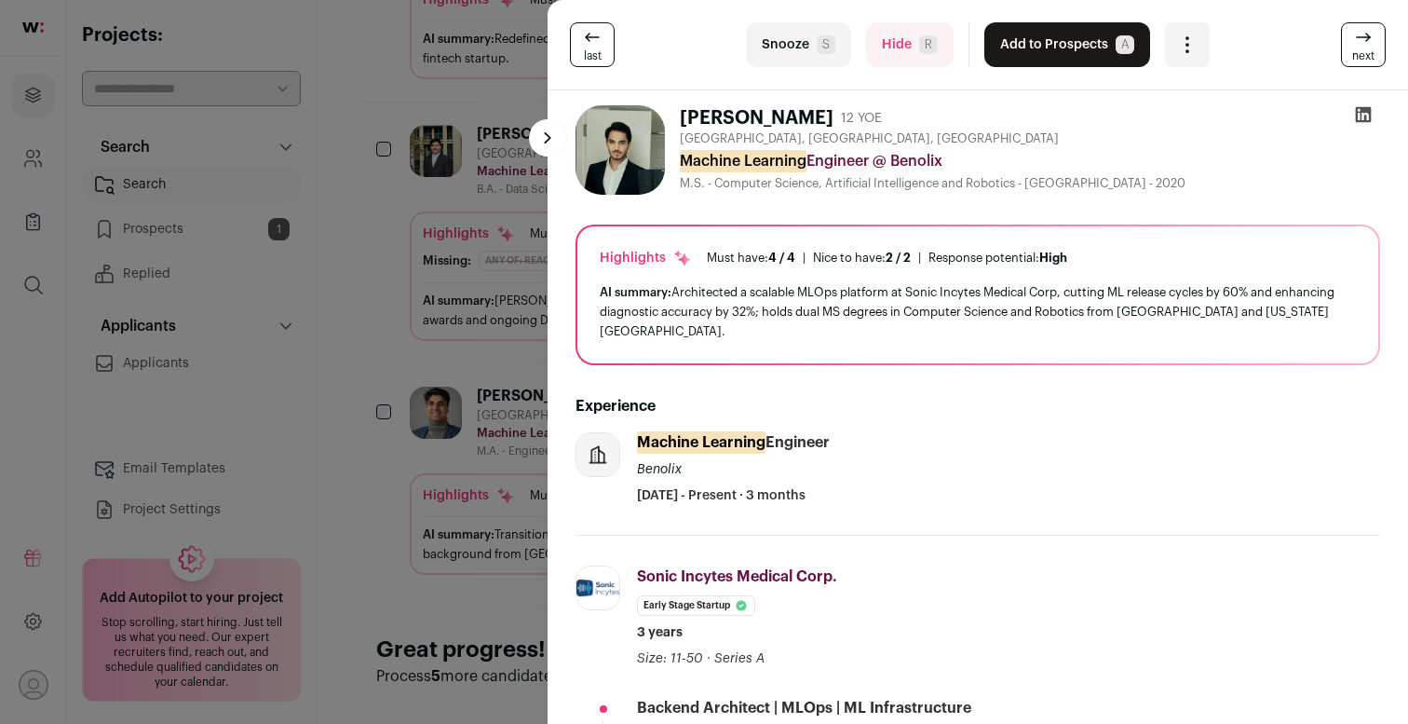
click at [1364, 39] on icon at bounding box center [1363, 37] width 22 height 22
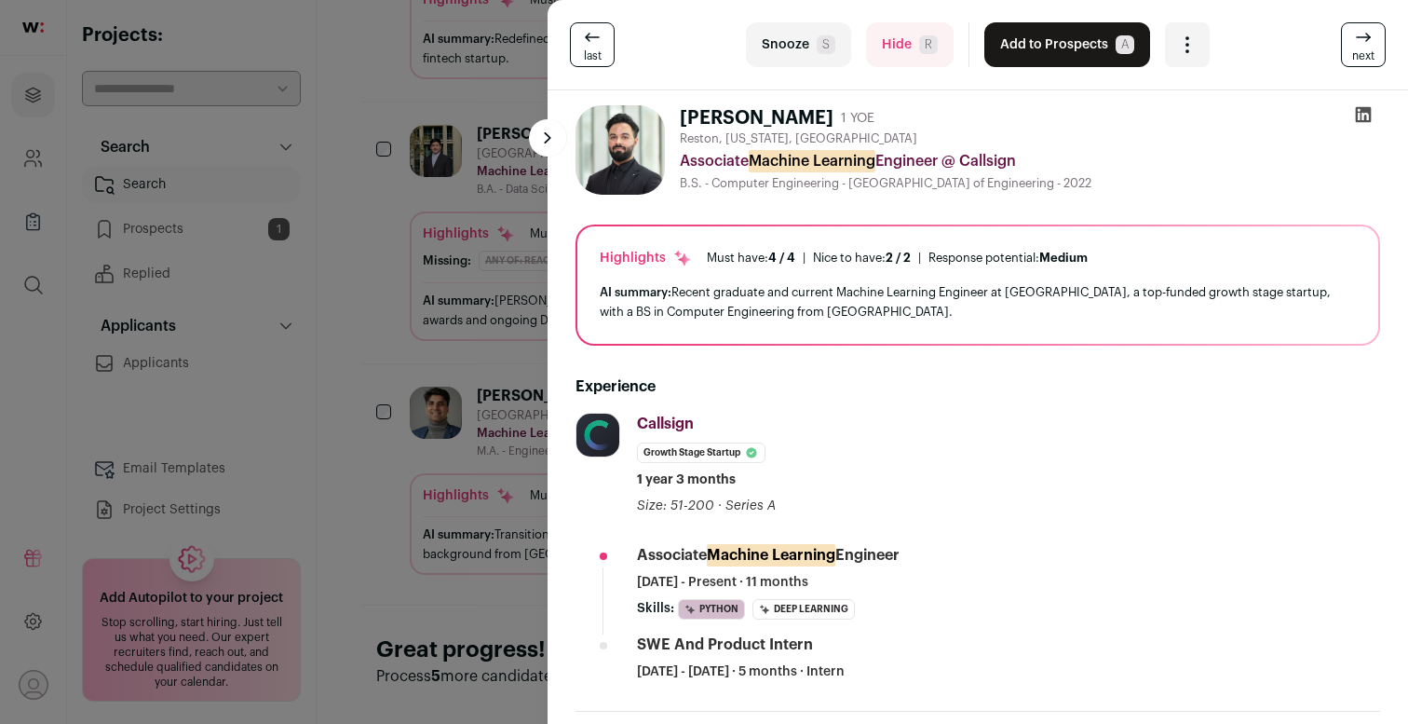
click at [1364, 39] on icon at bounding box center [1363, 37] width 22 height 22
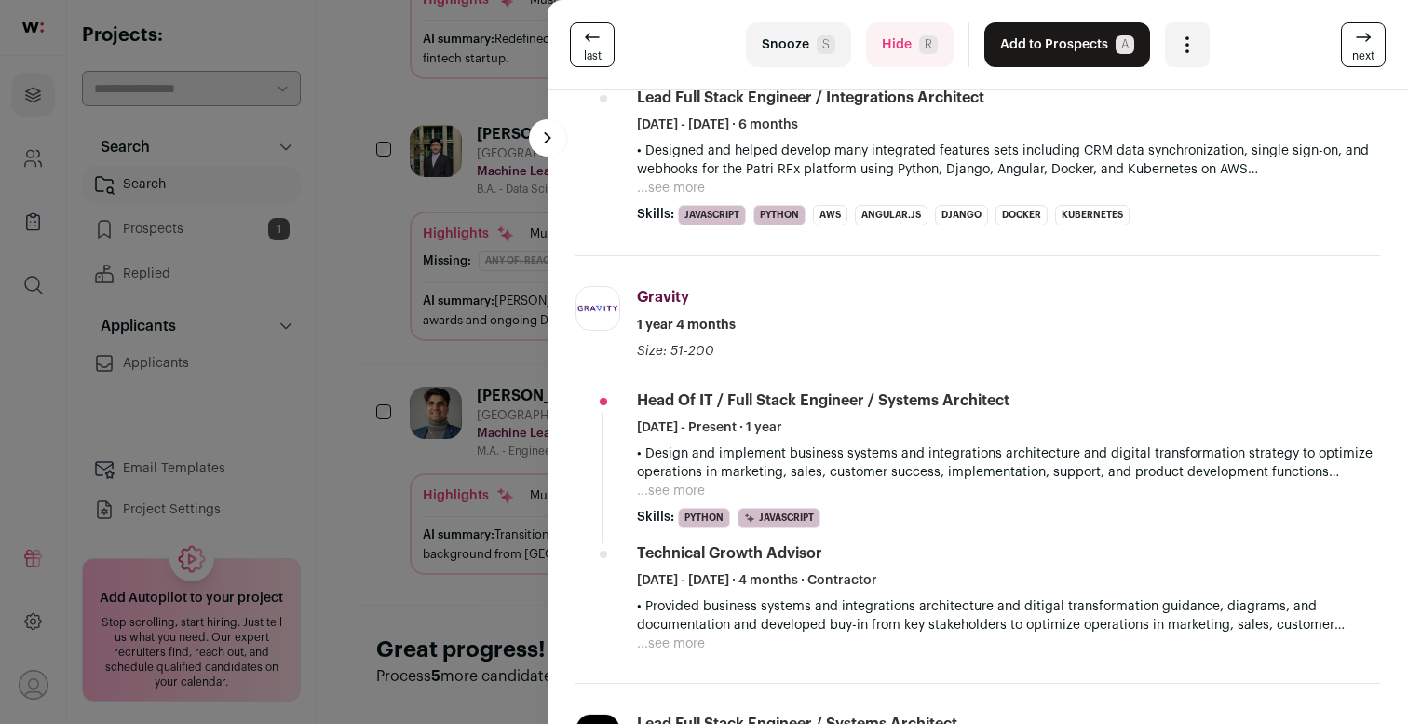
scroll to position [822, 0]
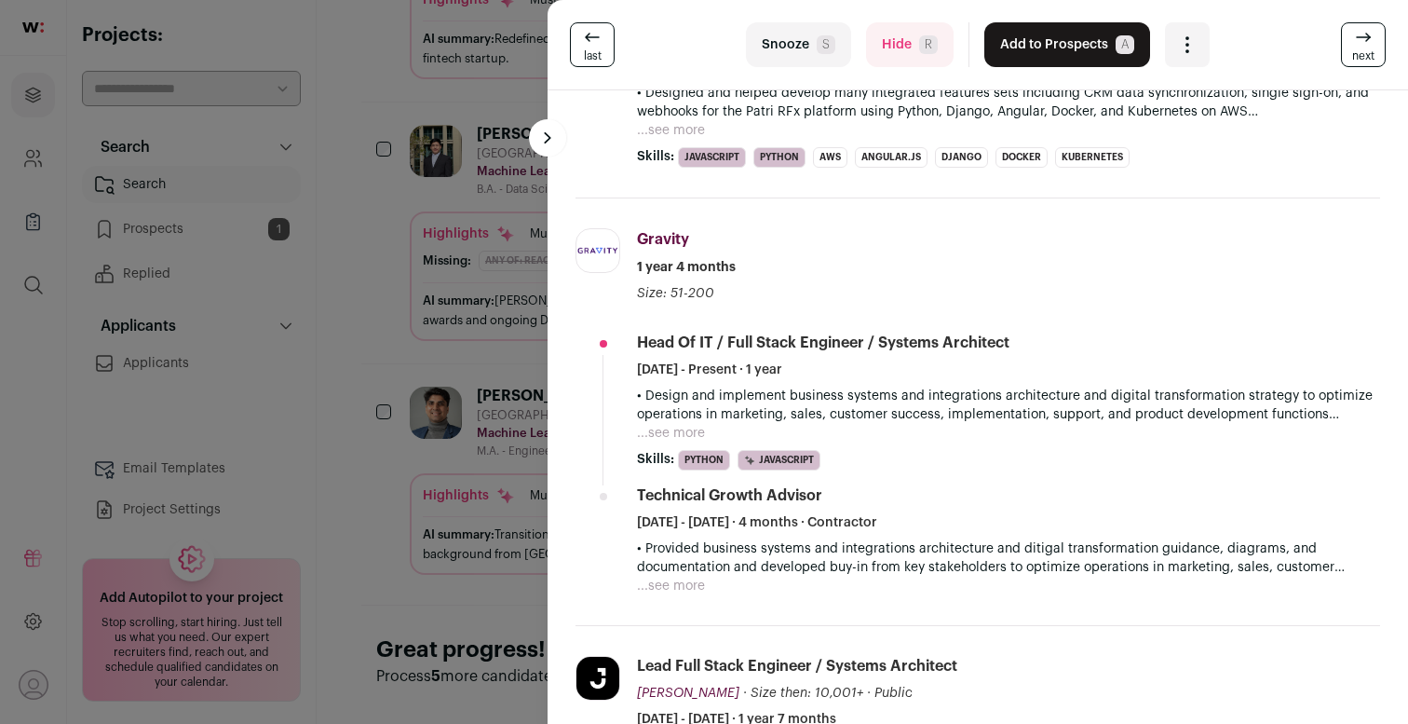
click at [1366, 47] on icon at bounding box center [1363, 37] width 22 height 22
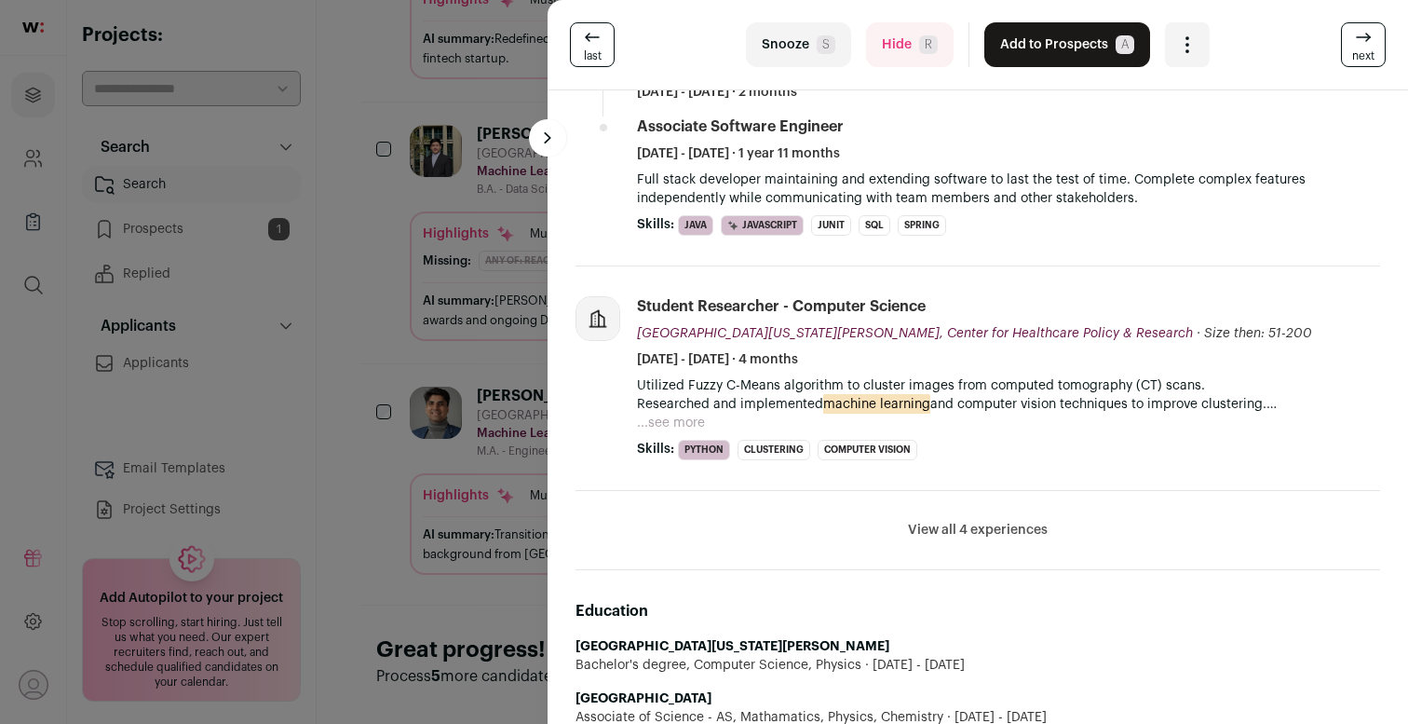
click at [421, 238] on div "last Snooze S Hide R Add to Prospects A Are you sure? [PERSON_NAME] Francia is …" at bounding box center [704, 362] width 1408 height 724
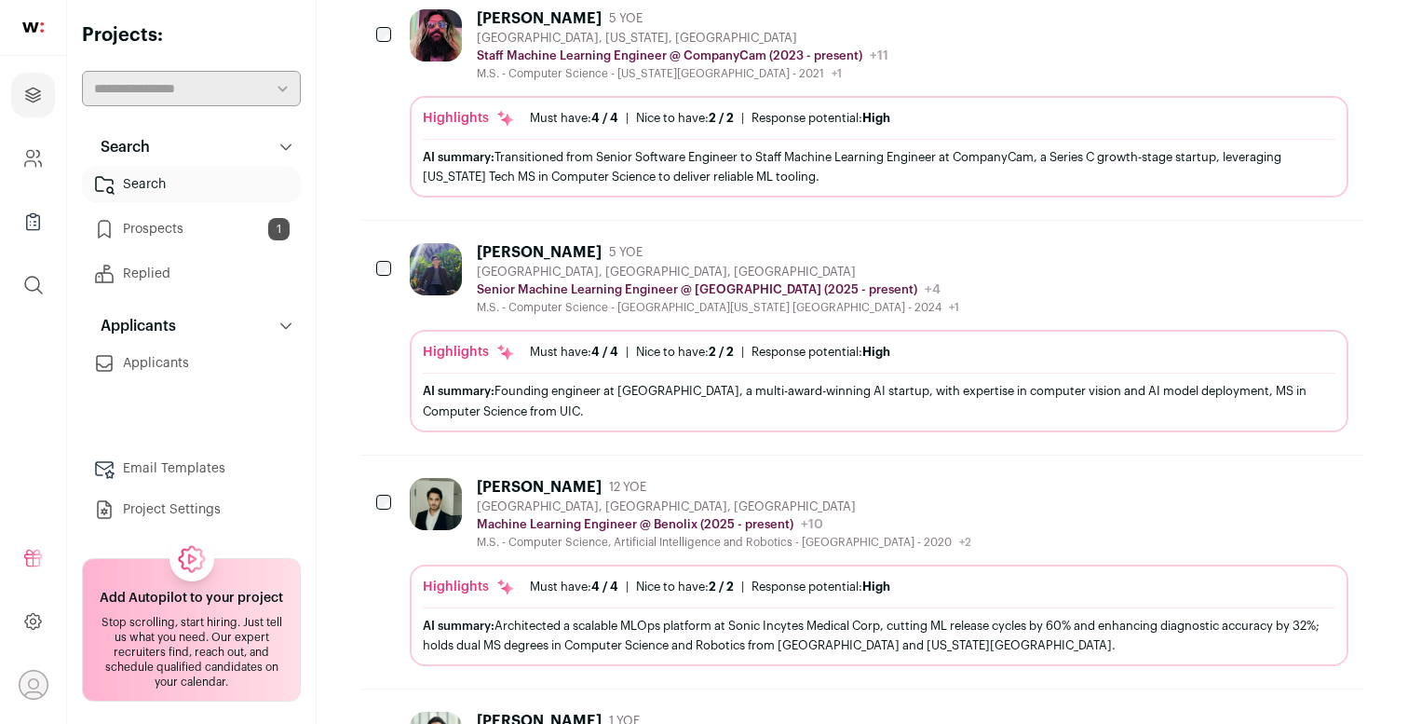
scroll to position [0, 0]
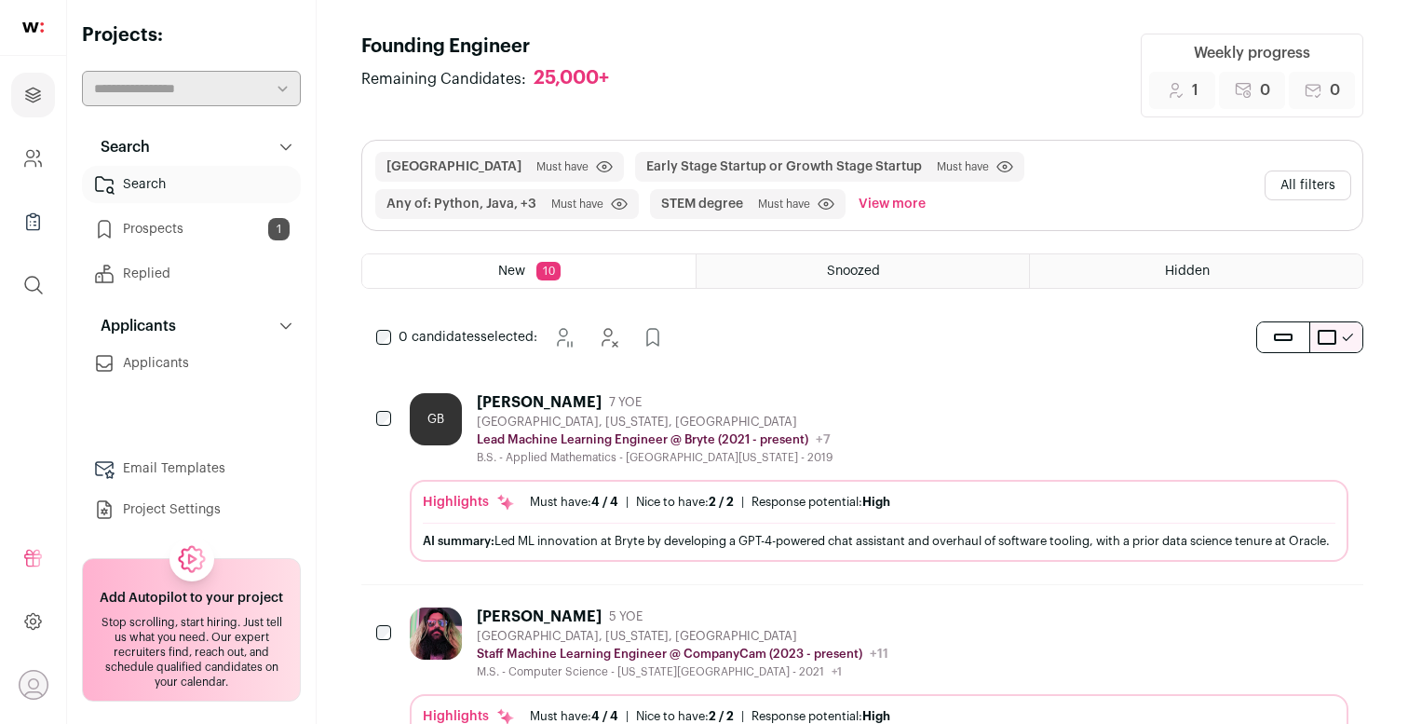
click at [1251, 195] on div "[GEOGRAPHIC_DATA] Must have Click to disable/enable filter Early Stage Startup …" at bounding box center [816, 185] width 884 height 67
click at [1295, 195] on button "All filters" at bounding box center [1308, 185] width 87 height 30
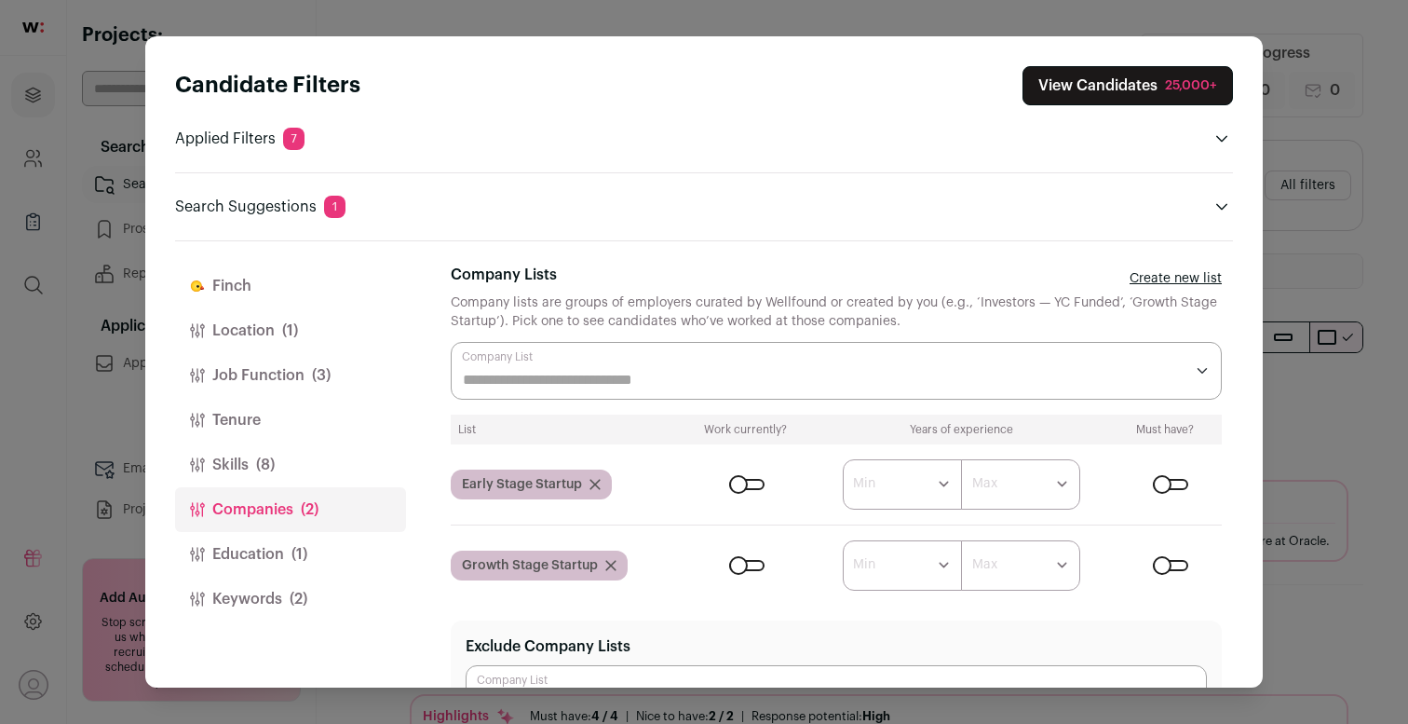
click at [285, 140] on span "7" at bounding box center [293, 139] width 21 height 22
click at [267, 320] on button "Location (1)" at bounding box center [290, 330] width 231 height 45
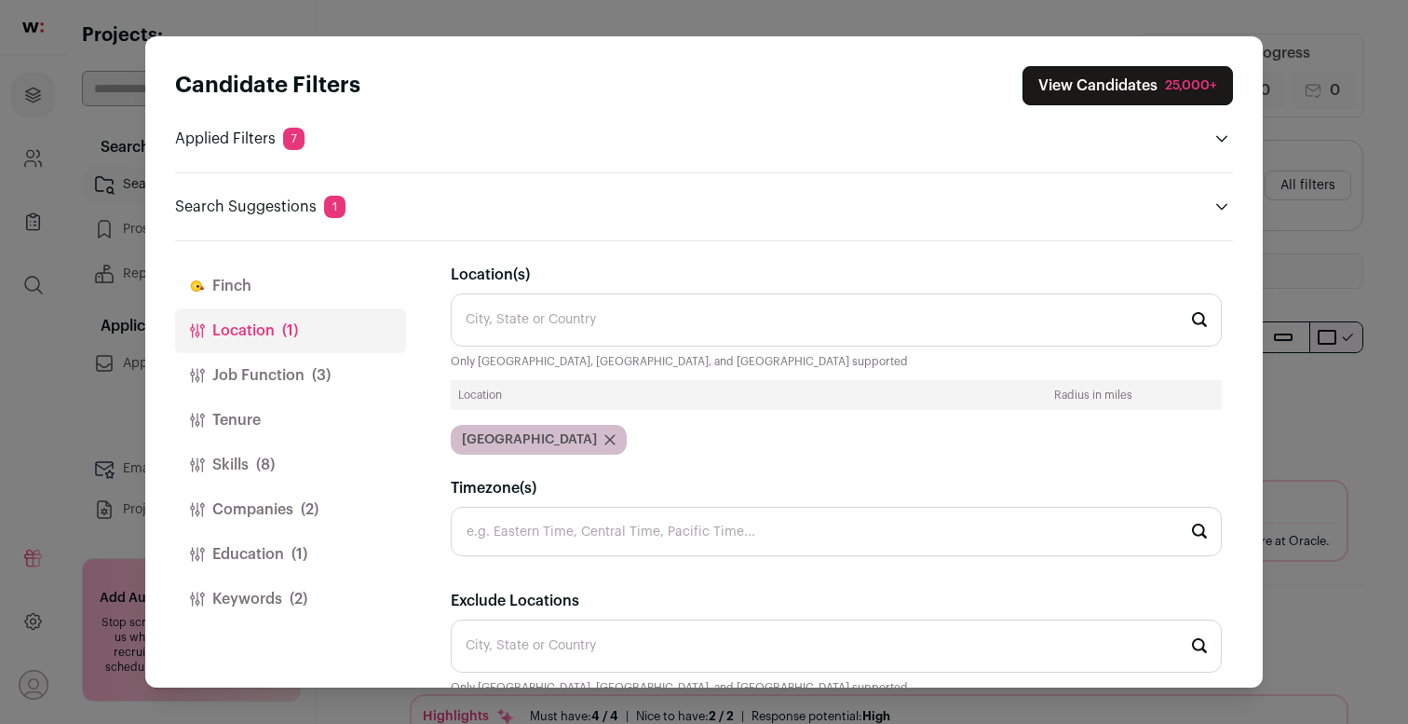
click at [533, 322] on input "Location(s)" at bounding box center [836, 319] width 771 height 53
click at [348, 371] on button "Job Function (3)" at bounding box center [290, 375] width 231 height 45
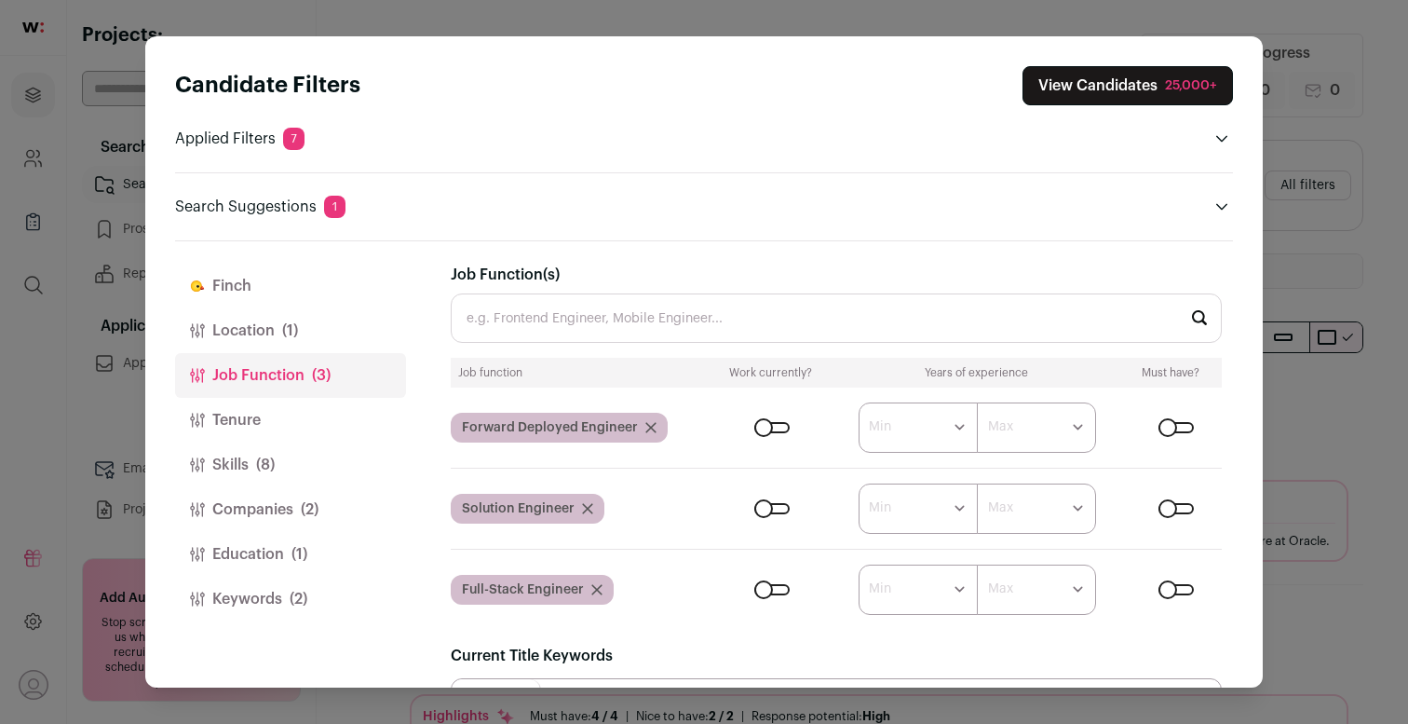
scroll to position [124, 0]
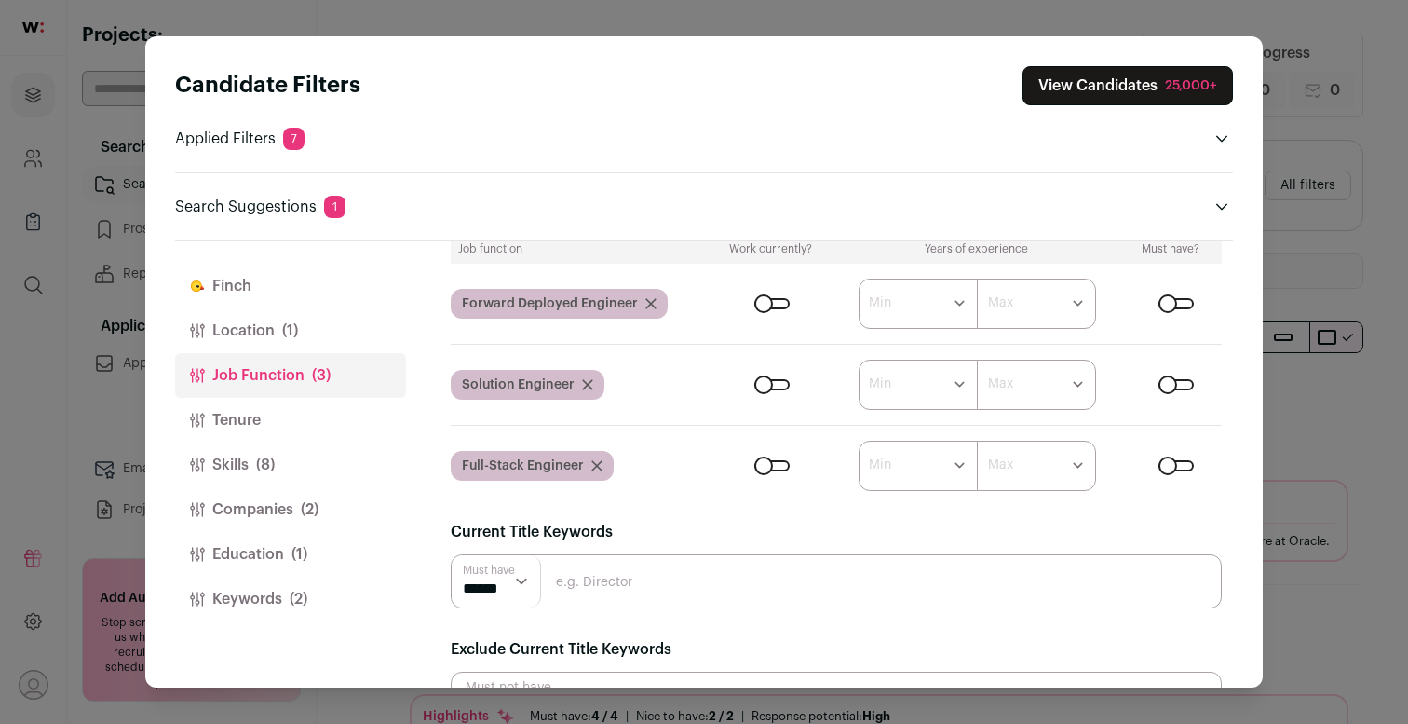
click at [771, 460] on div "Close modal via background" at bounding box center [771, 465] width 35 height 11
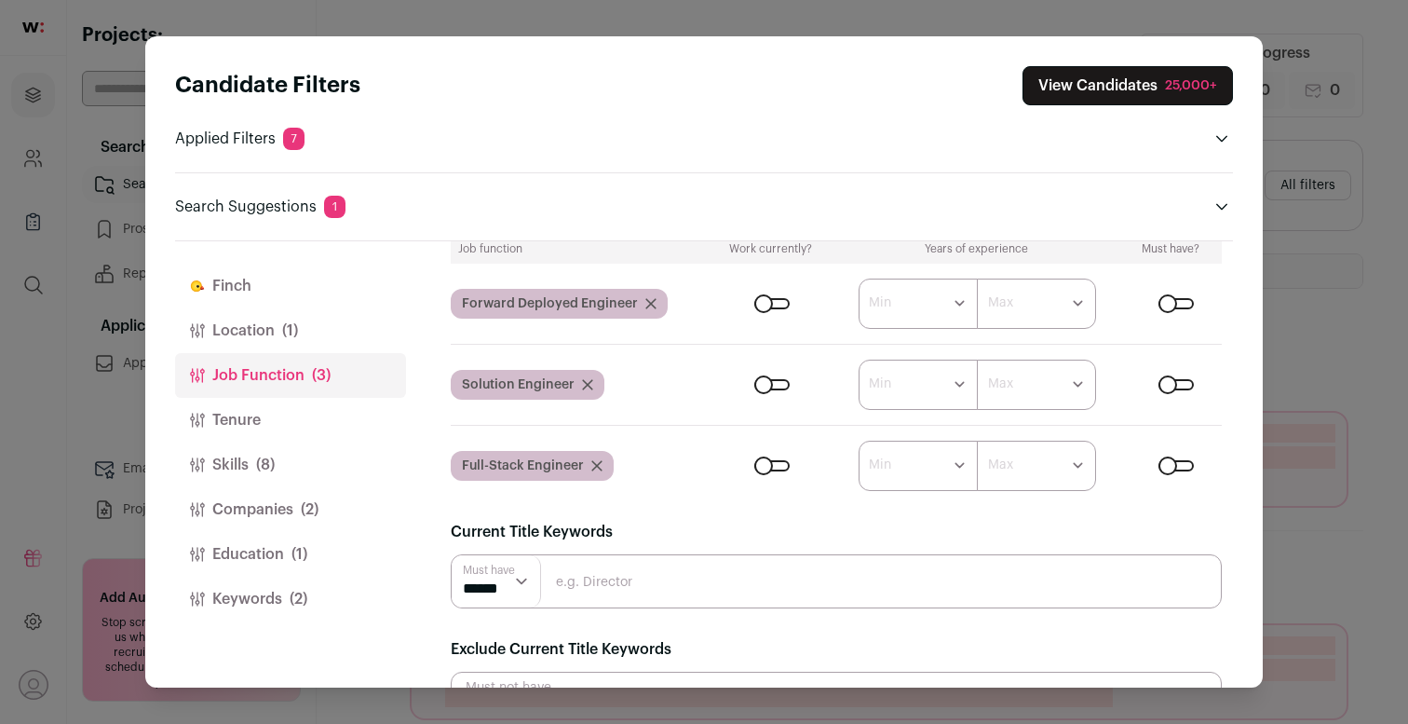
click at [766, 460] on div "Close modal via background" at bounding box center [771, 465] width 35 height 11
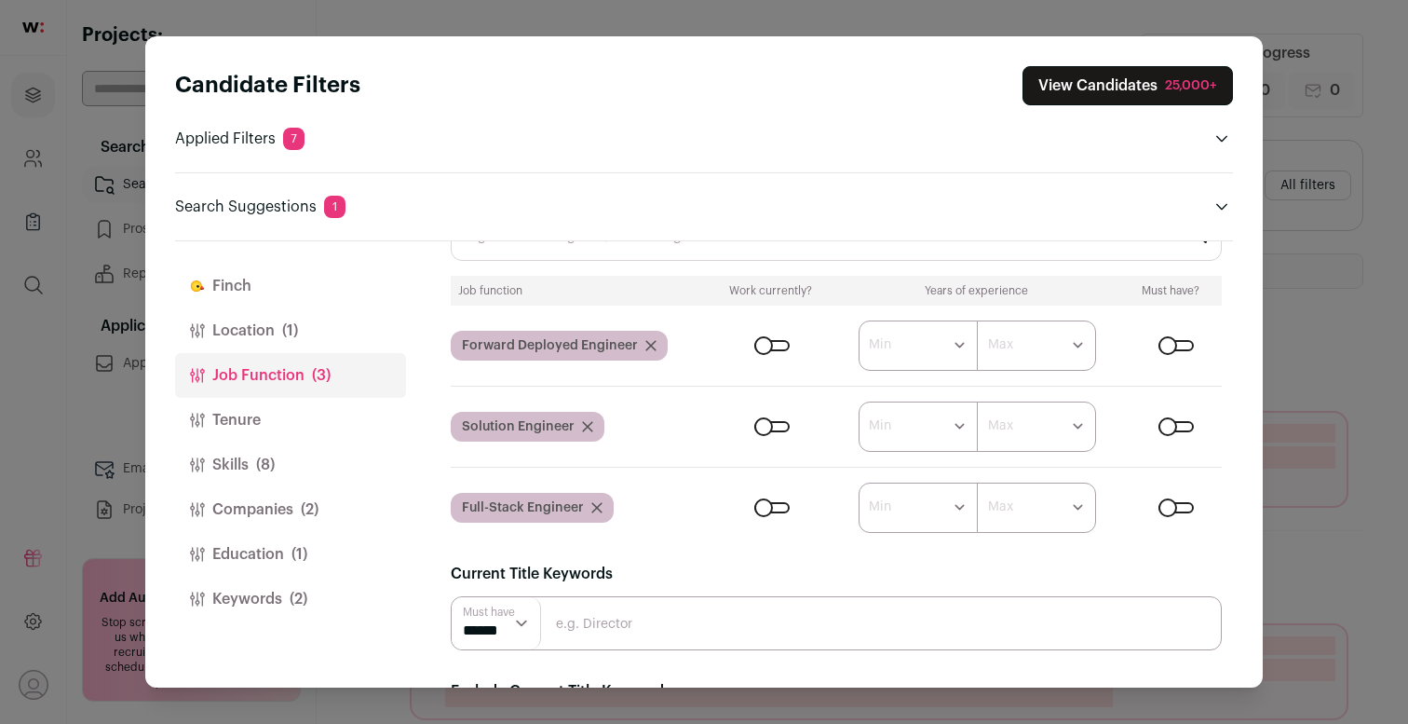
click at [781, 351] on div "Close modal via background" at bounding box center [771, 345] width 35 height 11
click at [774, 414] on form "****** ******* ******* ******* ******* ******* ******* ******* ******* ********…" at bounding box center [967, 426] width 509 height 50
click at [772, 422] on div "Close modal via background" at bounding box center [771, 426] width 35 height 11
click at [778, 351] on div "Close modal via background" at bounding box center [771, 345] width 35 height 11
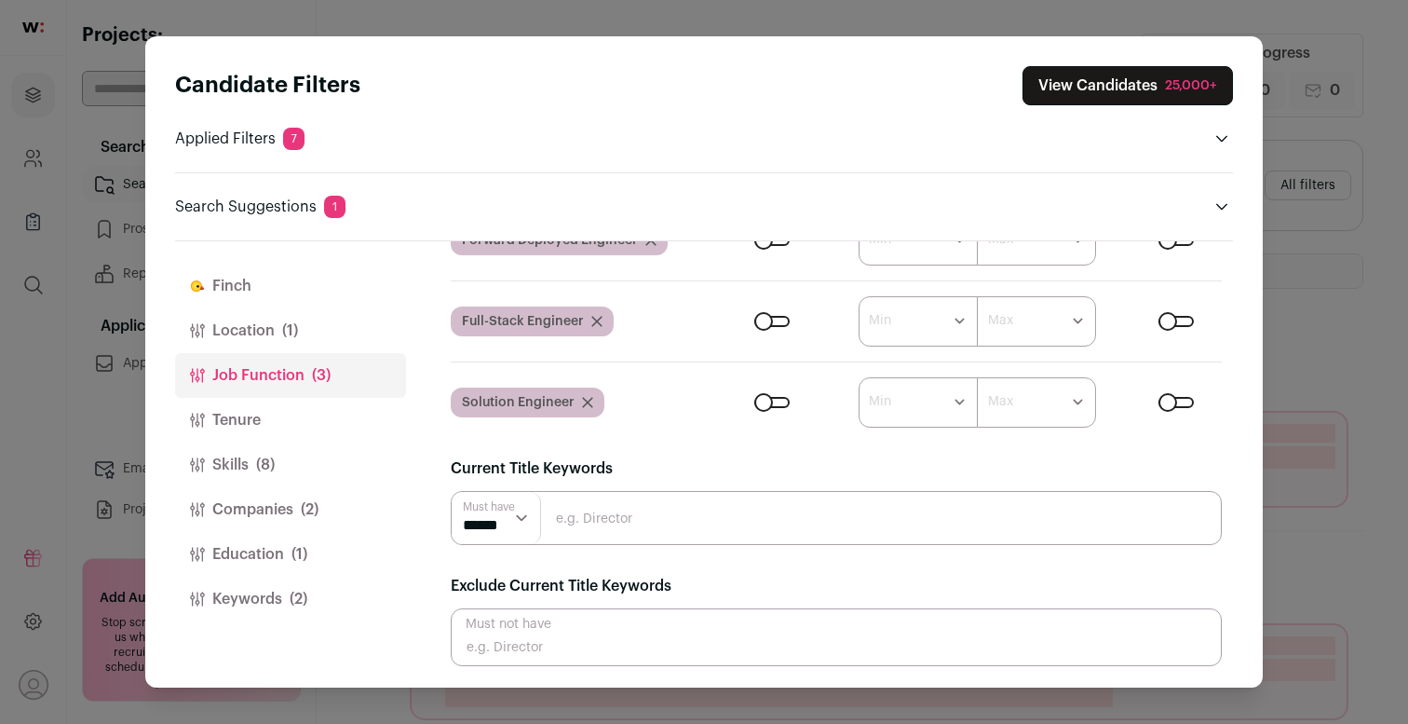
click at [294, 430] on button "Tenure" at bounding box center [290, 420] width 231 height 45
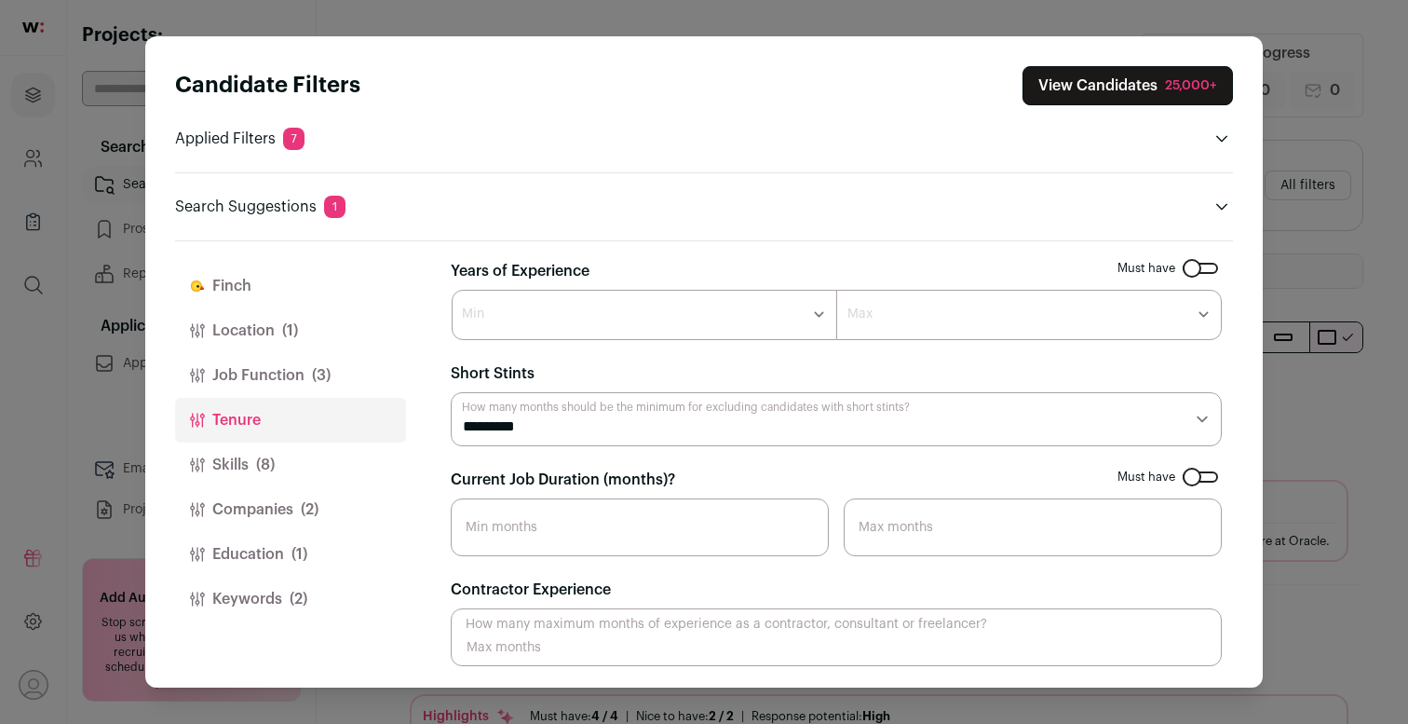
click at [278, 460] on button "Skills (8)" at bounding box center [290, 464] width 231 height 45
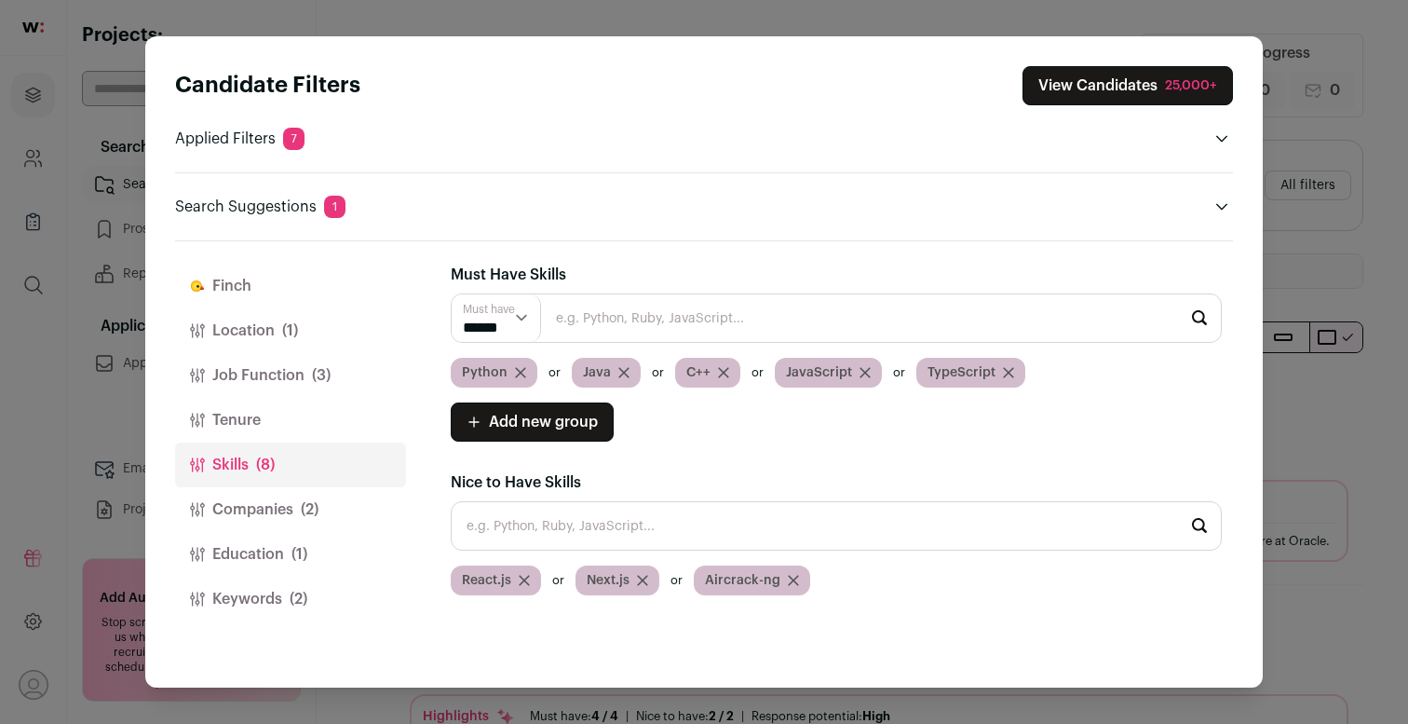
scroll to position [0, 0]
click at [515, 373] on icon "Close modal via background" at bounding box center [520, 372] width 11 height 11
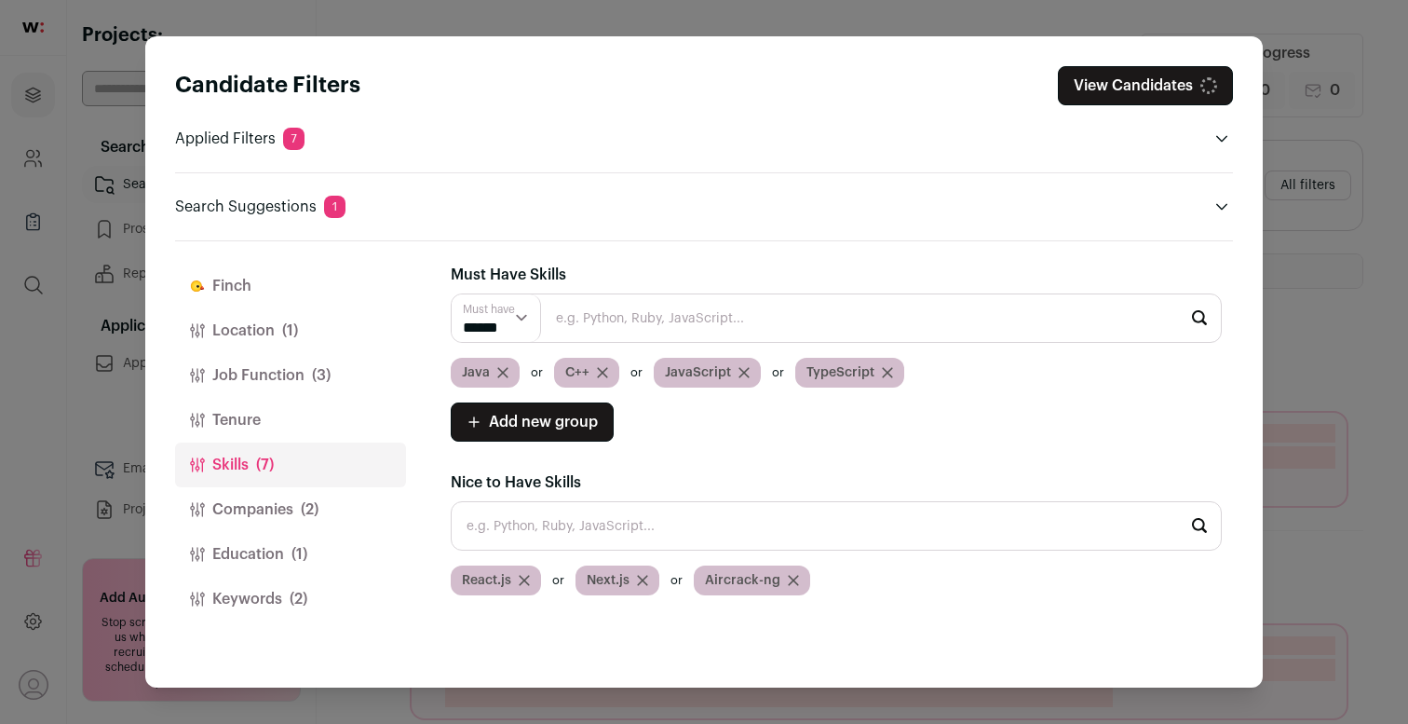
click at [600, 371] on icon "Close modal via background" at bounding box center [602, 372] width 9 height 9
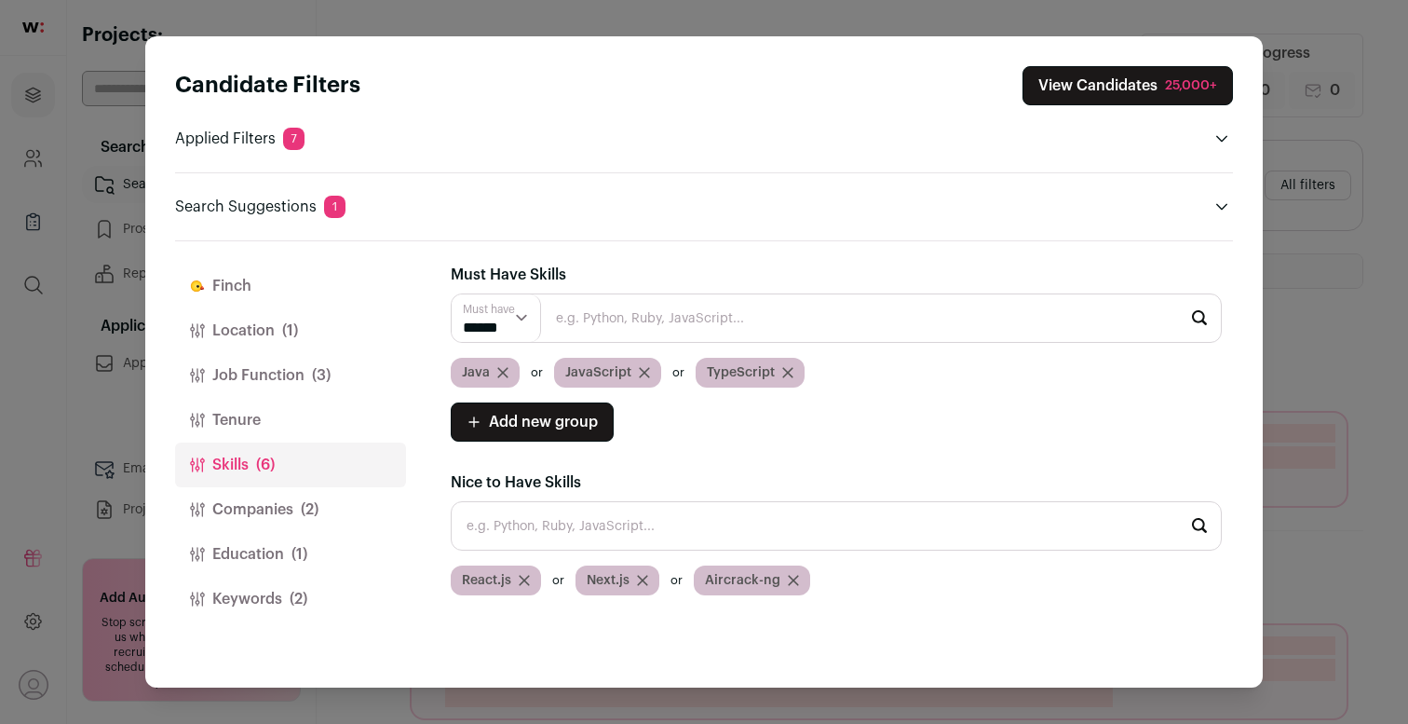
click at [641, 370] on icon "Close modal via background" at bounding box center [644, 372] width 11 height 11
click at [647, 373] on icon "Close modal via background" at bounding box center [646, 372] width 11 height 11
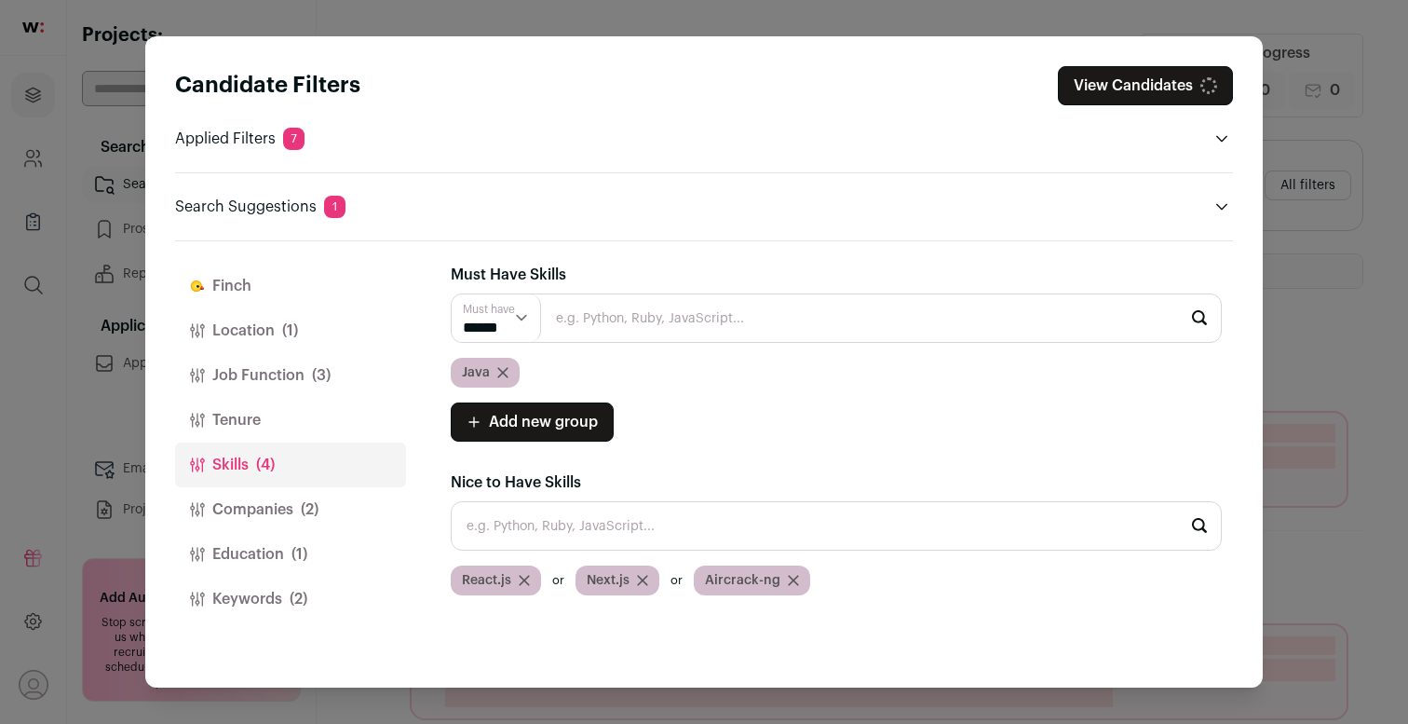
click at [503, 375] on icon "Close modal via background" at bounding box center [502, 372] width 11 height 11
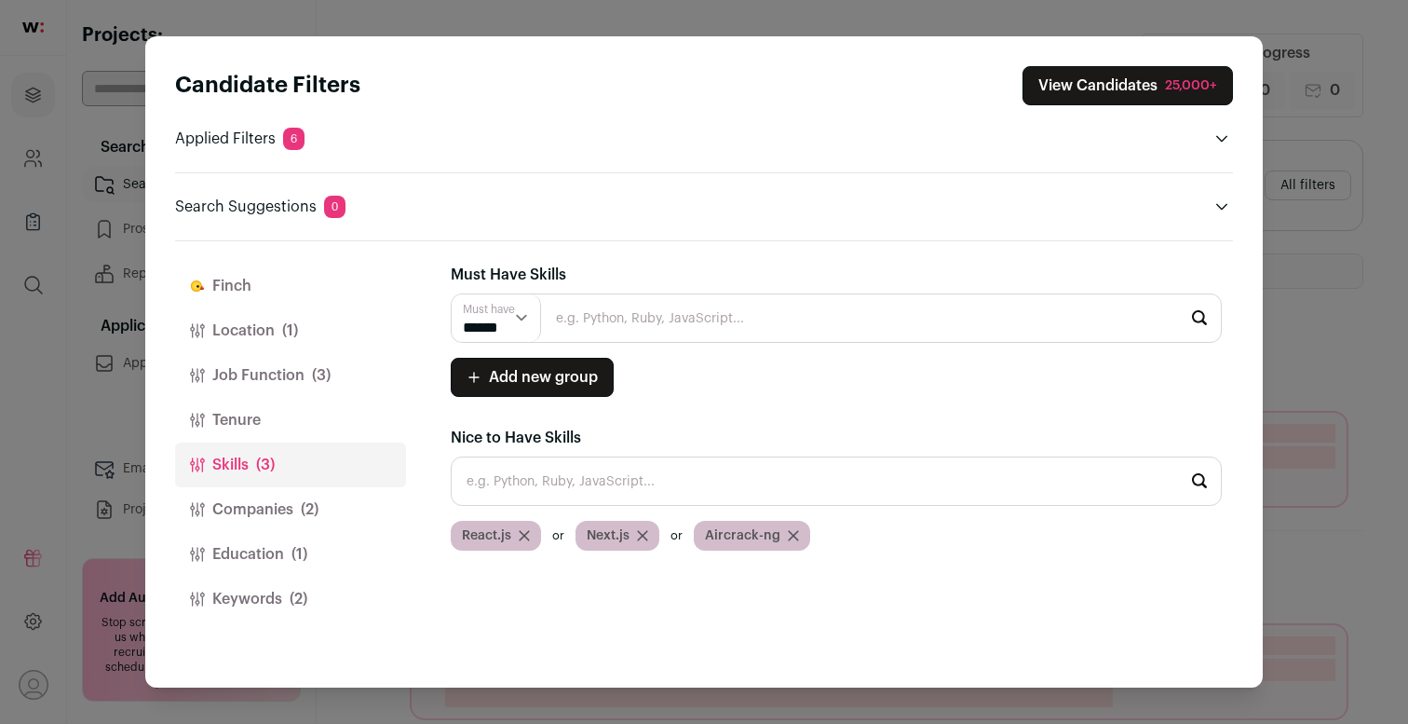
click at [303, 511] on span "(2)" at bounding box center [310, 509] width 18 height 22
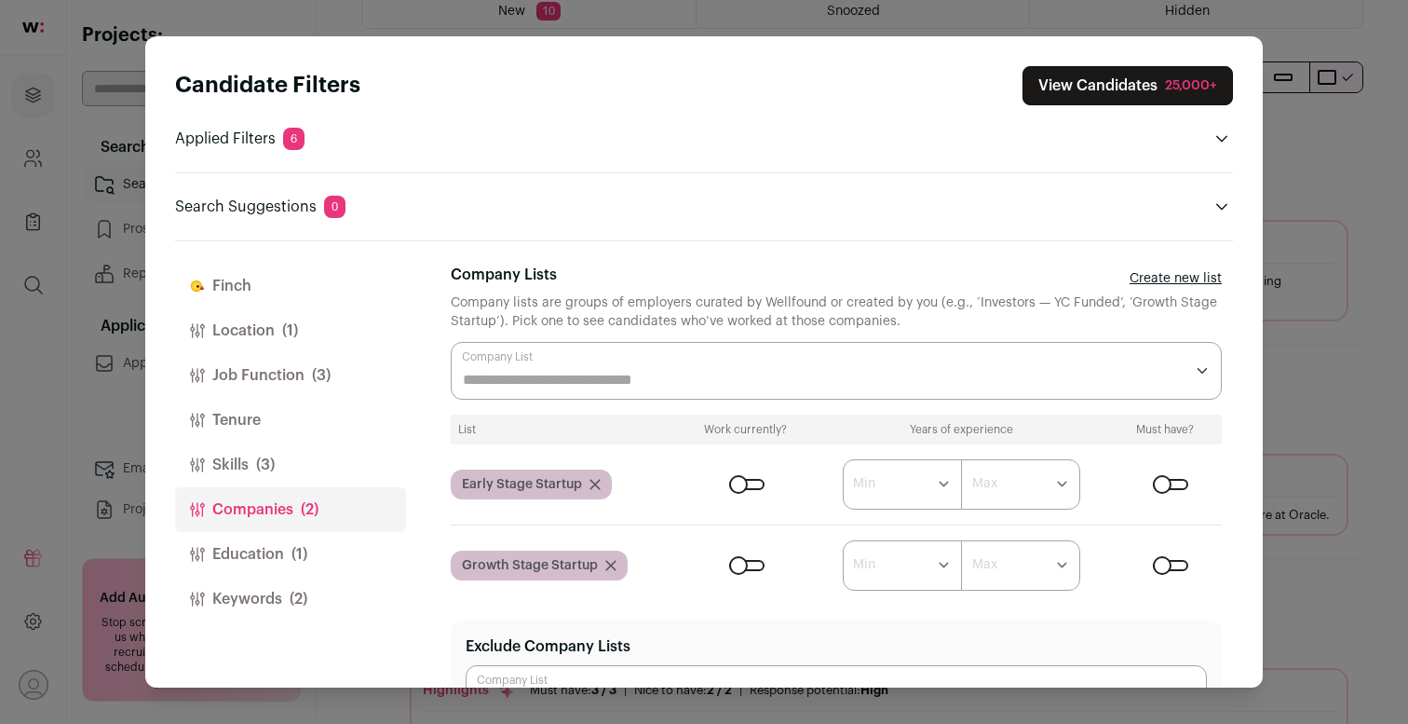
scroll to position [285, 0]
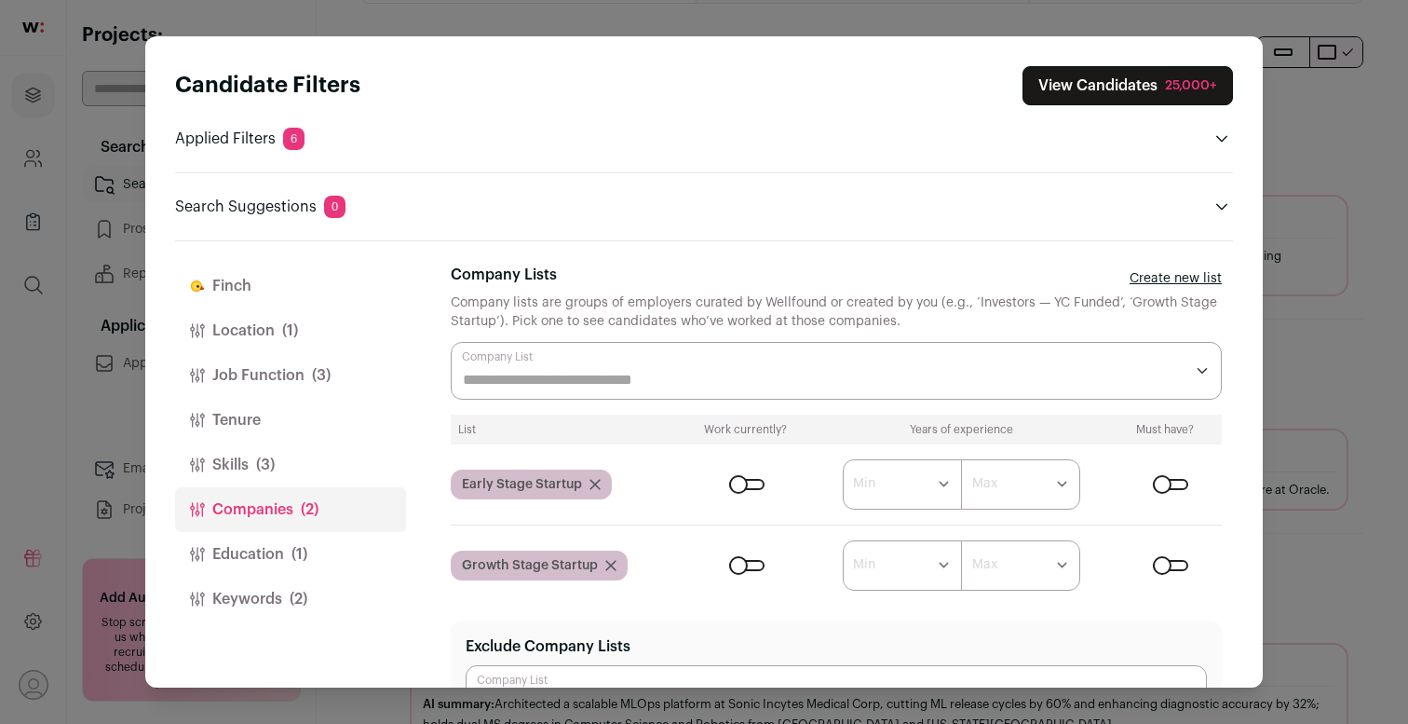
click at [750, 479] on div "Close modal via background" at bounding box center [746, 484] width 35 height 11
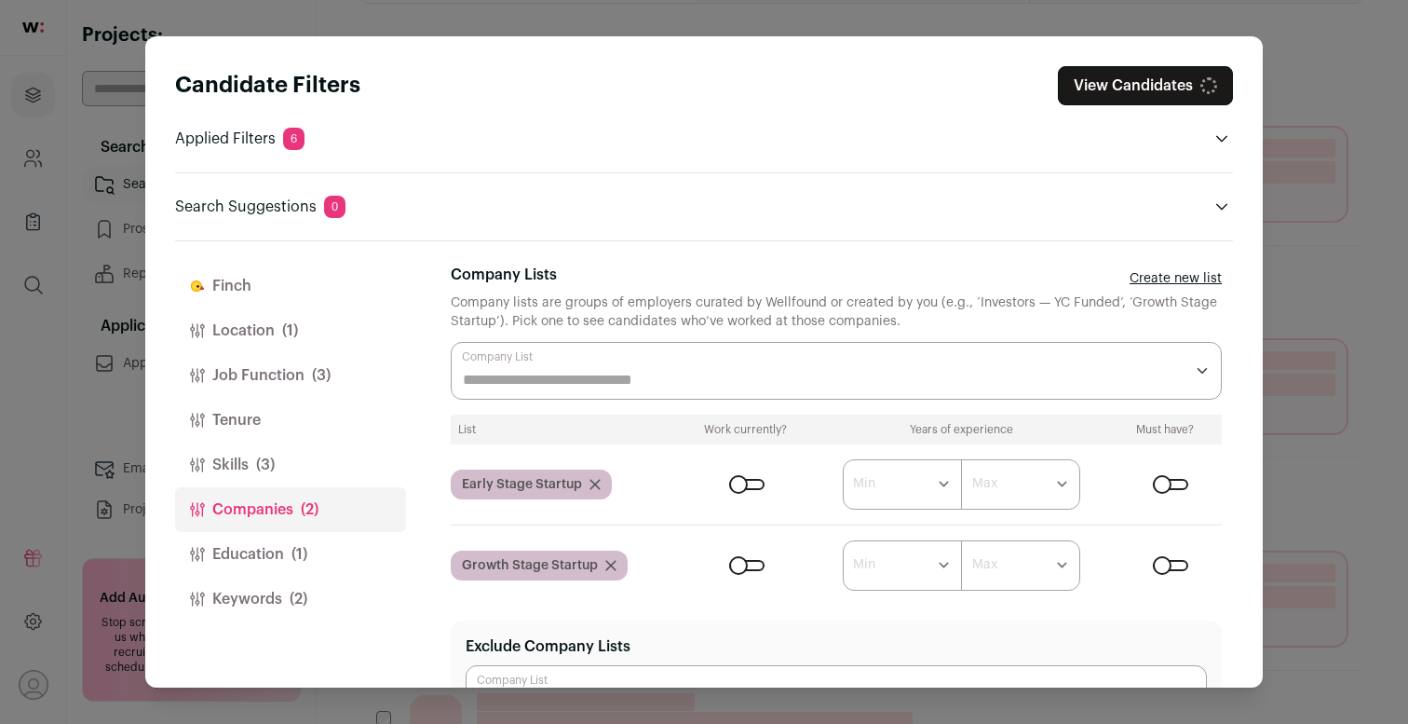
click at [752, 560] on div "Close modal via background" at bounding box center [746, 565] width 35 height 11
click at [296, 551] on span "(1)" at bounding box center [300, 554] width 16 height 22
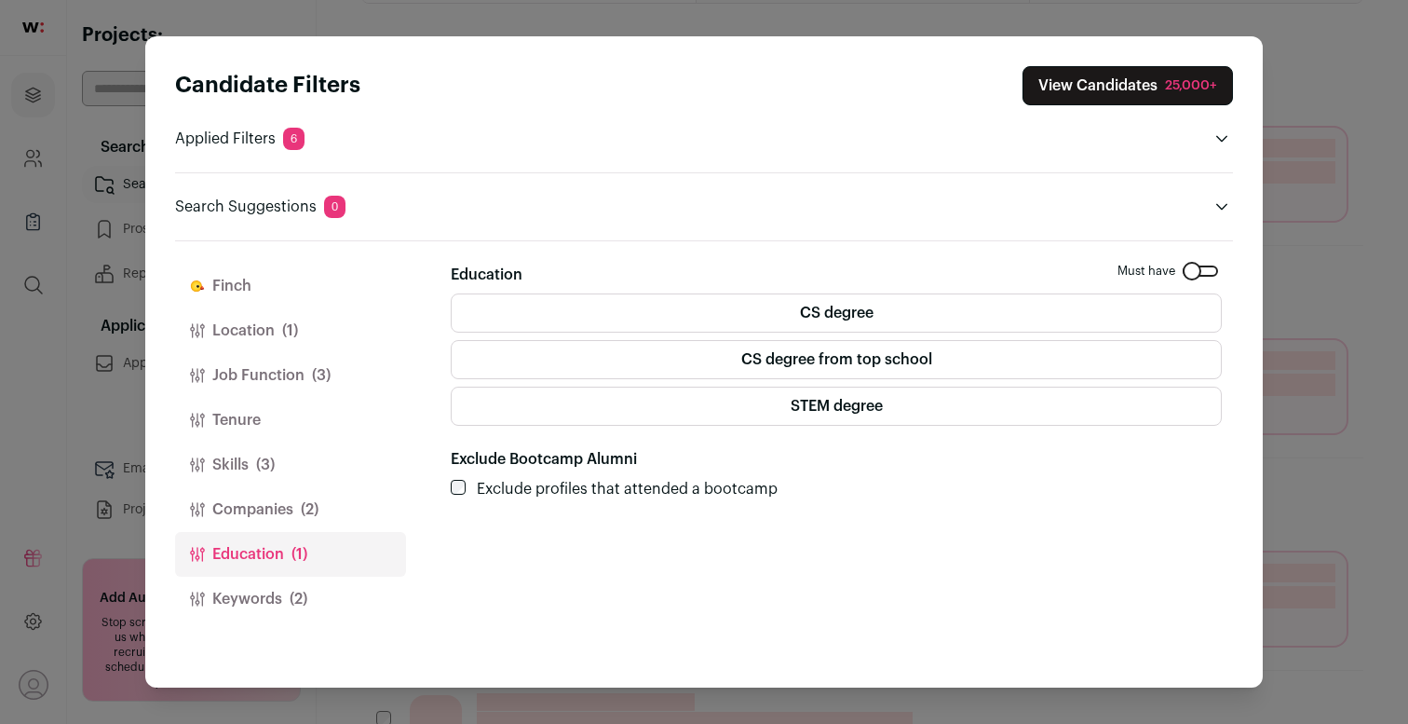
click at [290, 585] on button "Keywords (2)" at bounding box center [290, 599] width 231 height 45
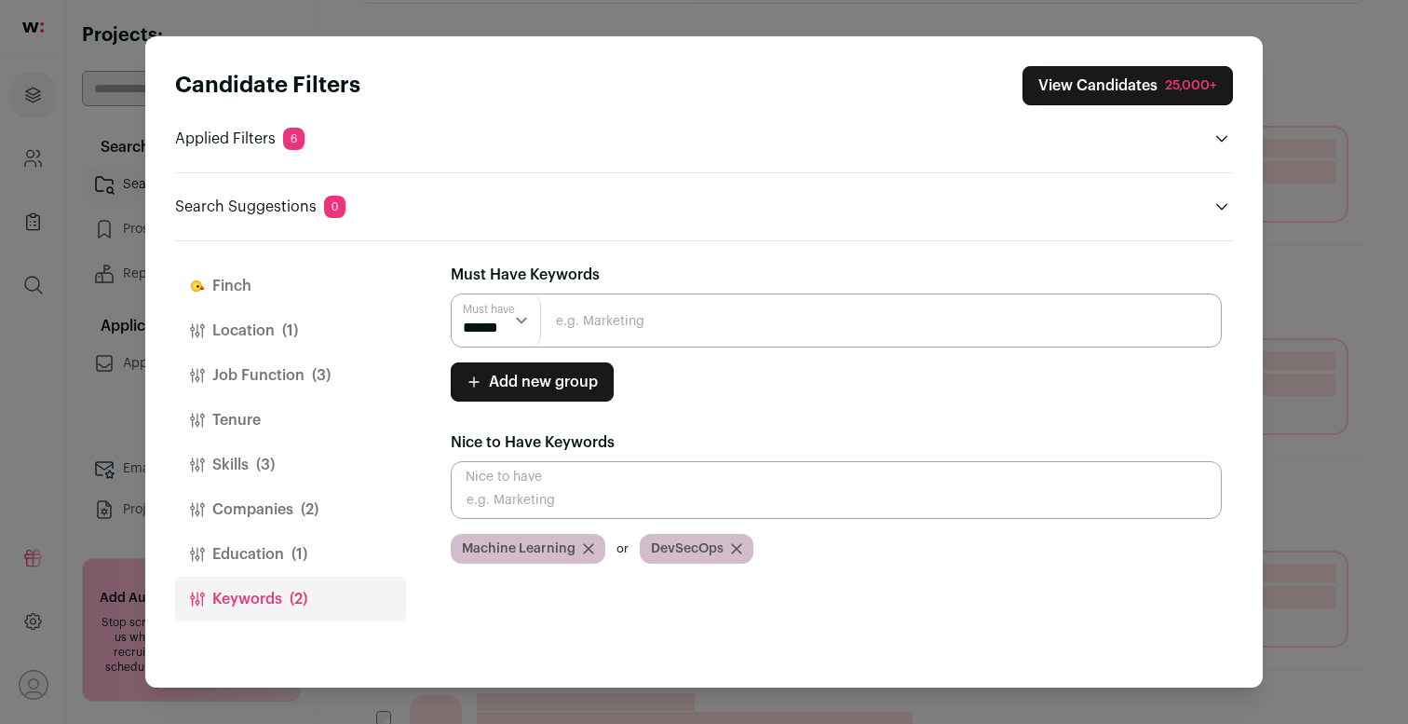
click at [572, 498] on input "Close modal via background" at bounding box center [836, 490] width 771 height 58
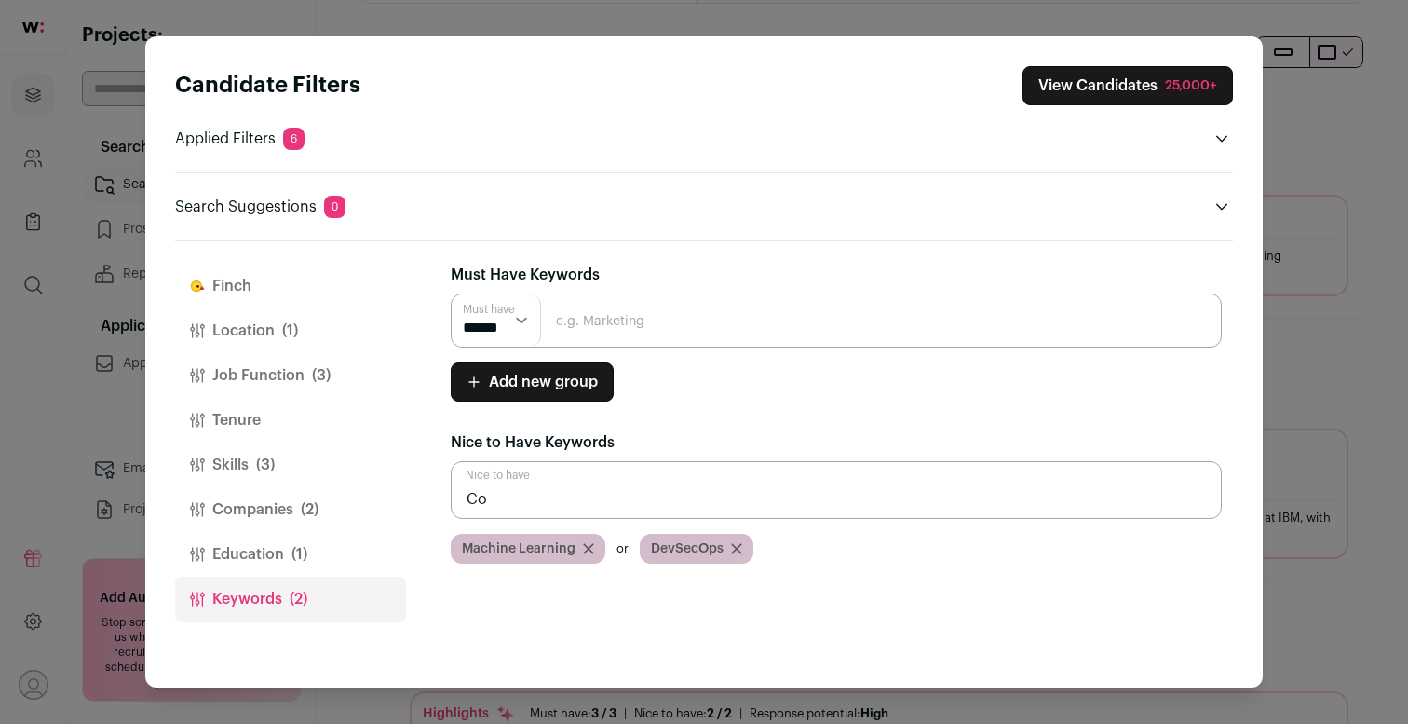
type input "C"
type input "Convolutiona;l"
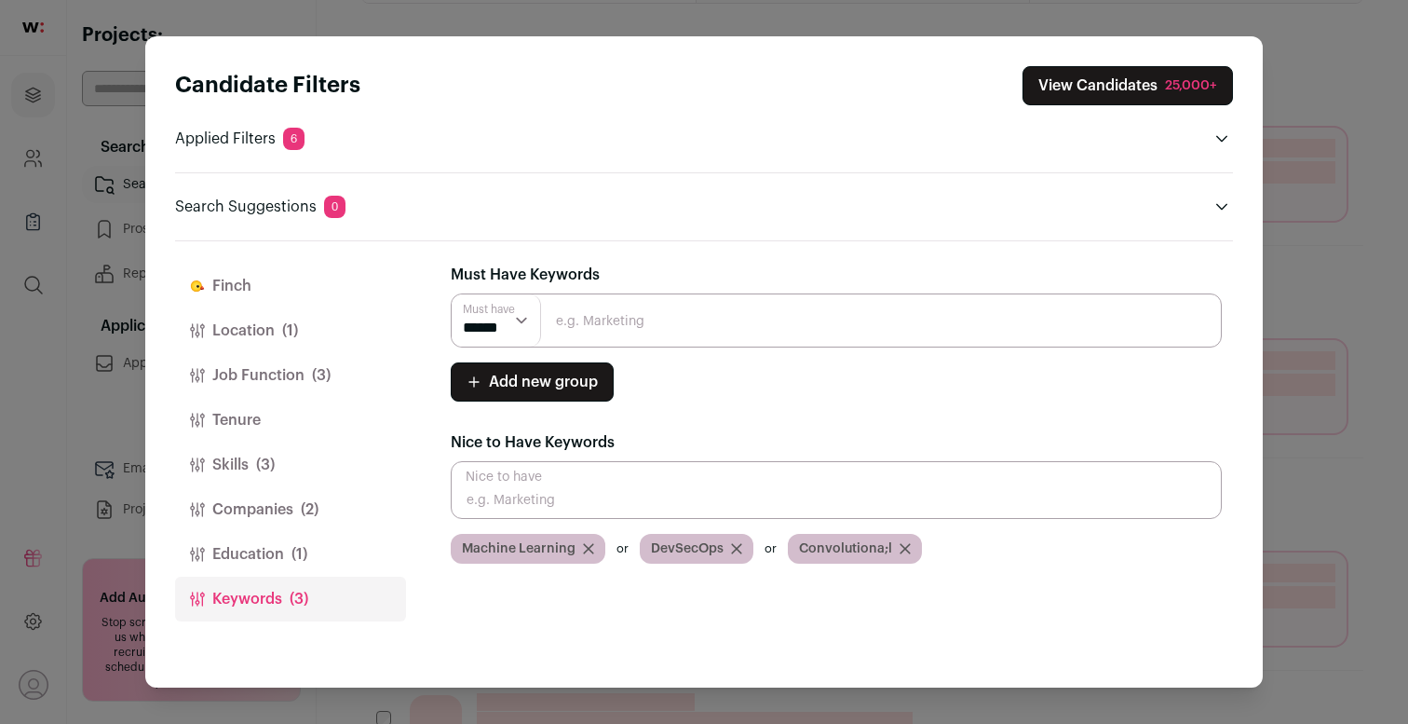
click at [903, 550] on icon "Close modal via background" at bounding box center [905, 548] width 9 height 9
click at [876, 502] on input "Close modal via background" at bounding box center [836, 490] width 771 height 58
type input "Convolutional"
click at [876, 502] on input "Close modal via background" at bounding box center [836, 490] width 771 height 58
type input "CoordConv"
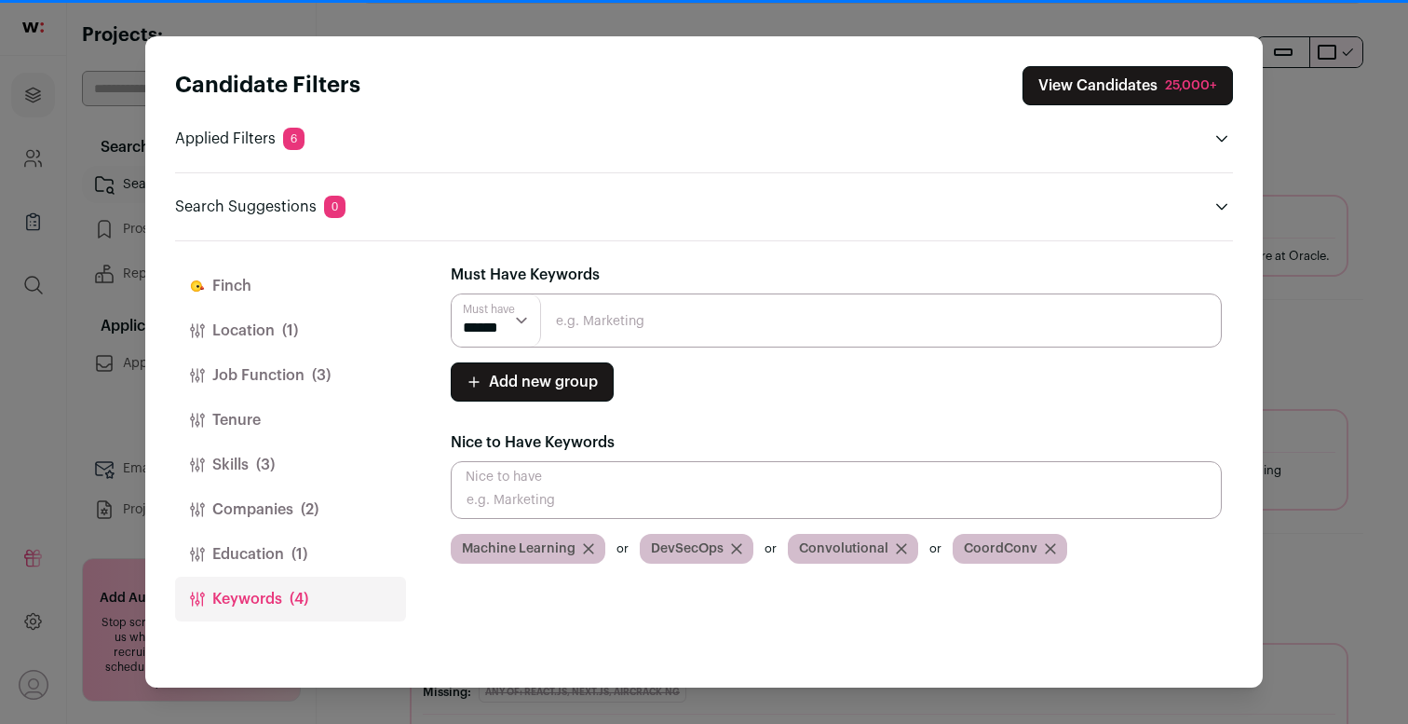
click at [1385, 361] on div "Candidate Filters View Candidates 25,000+ Applied Filters 6 Forward Deployed En…" at bounding box center [704, 362] width 1408 height 724
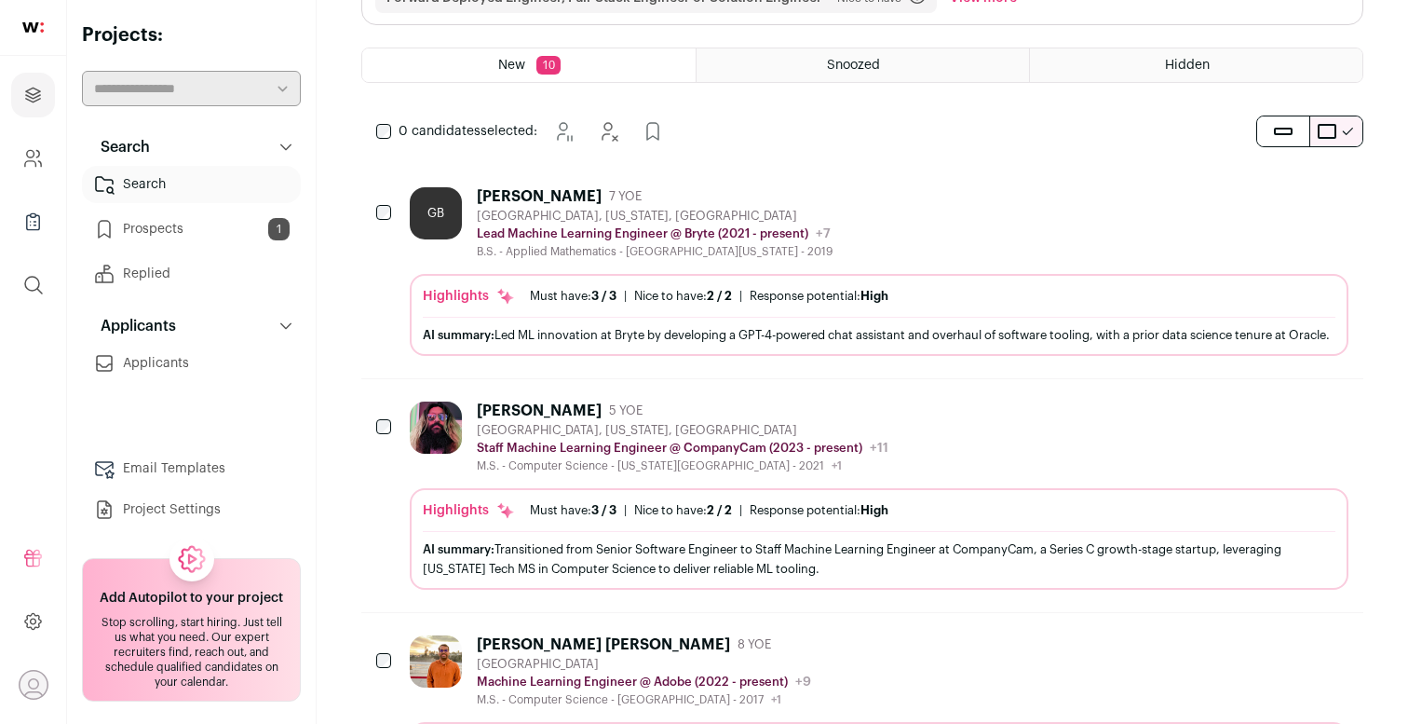
scroll to position [1339, 0]
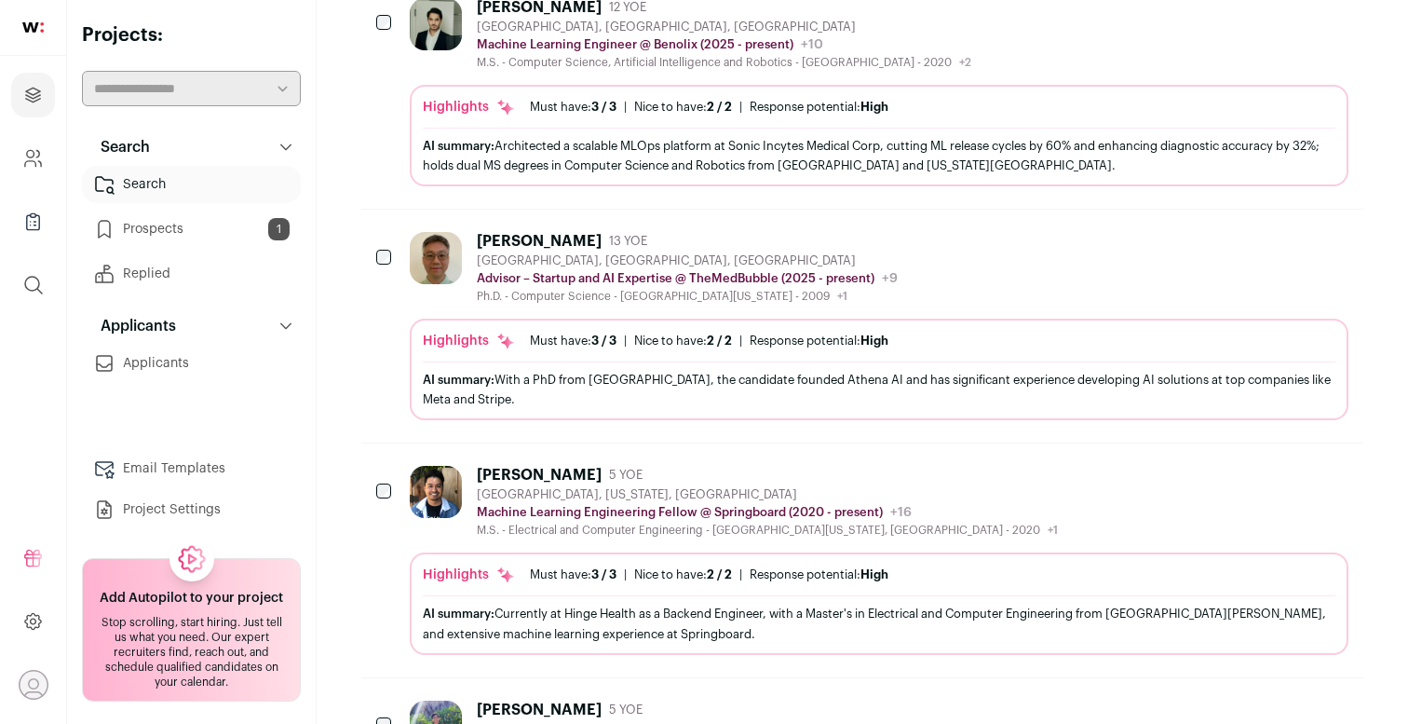
click at [682, 416] on div "AI summary: With a PhD from [GEOGRAPHIC_DATA], the candidate founded Athena AI …" at bounding box center [879, 388] width 913 height 55
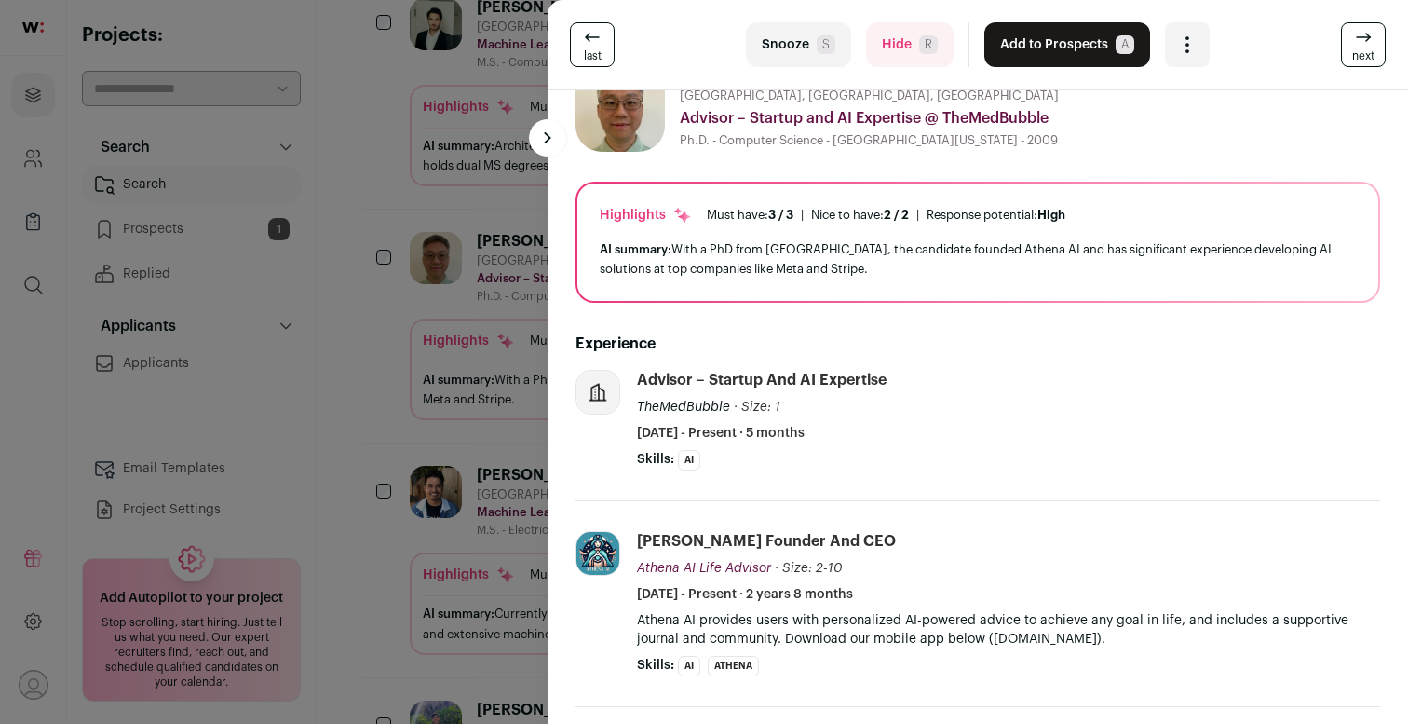
scroll to position [0, 0]
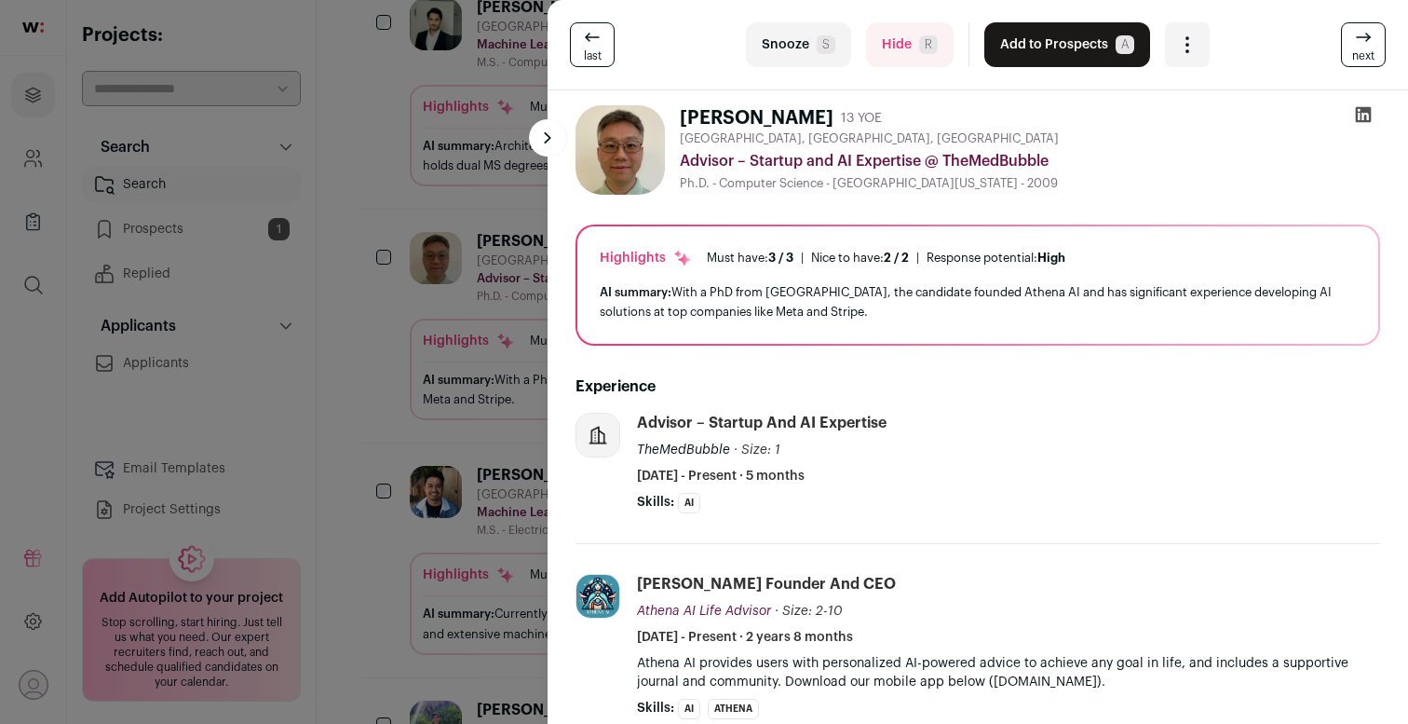
click at [1031, 39] on button "Add to Prospects A" at bounding box center [1068, 44] width 166 height 45
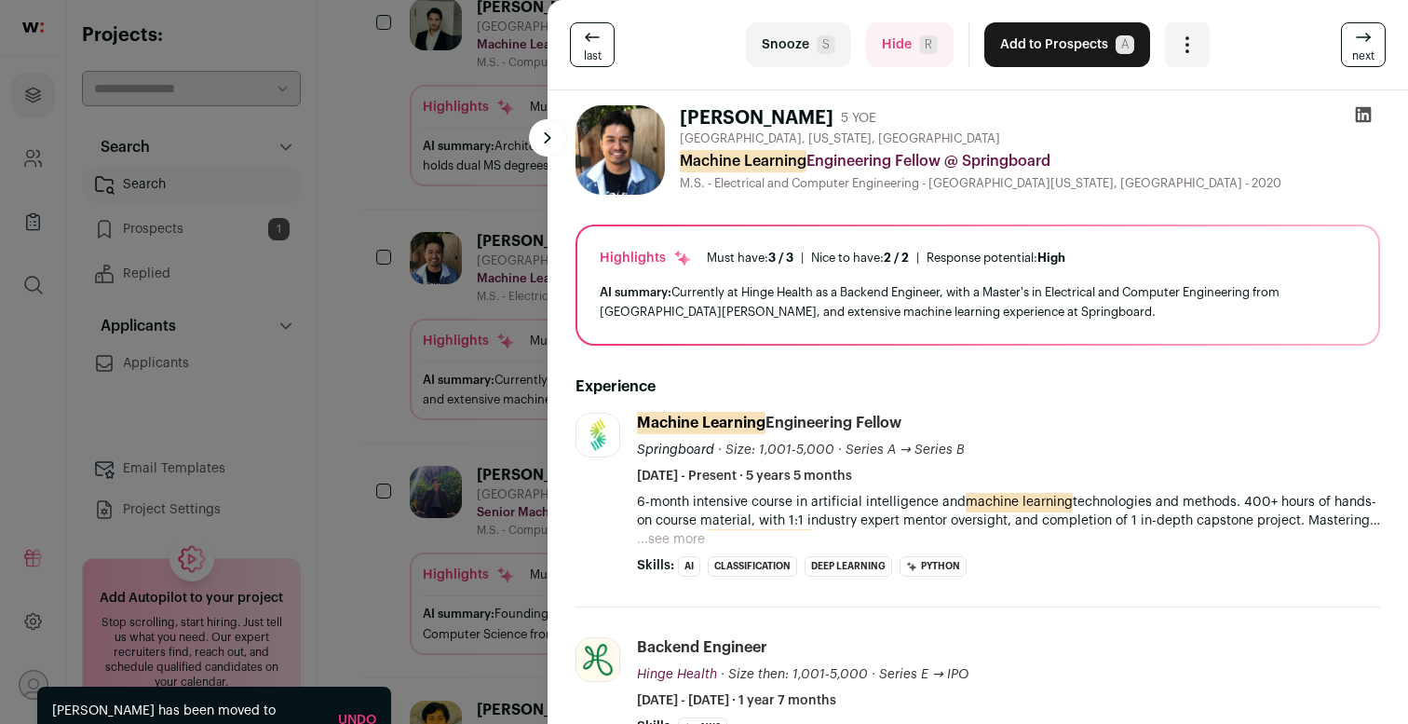
click at [391, 300] on div "last Snooze S Hide R Add to Prospects A Are you sure? [PERSON_NAME] is already …" at bounding box center [704, 362] width 1408 height 724
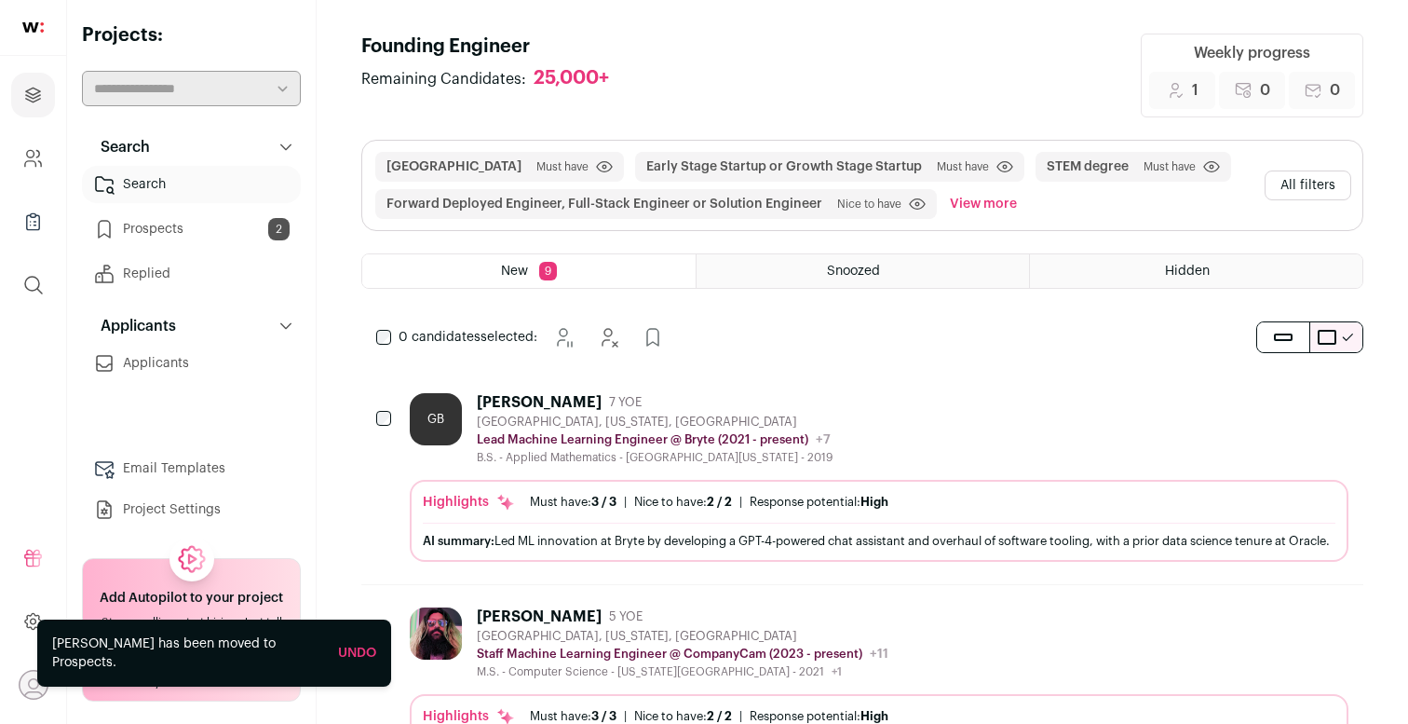
click at [1121, 401] on div "GB [PERSON_NAME] 7 YOE [GEOGRAPHIC_DATA], [US_STATE], [GEOGRAPHIC_DATA] Lead Ma…" at bounding box center [879, 429] width 939 height 72
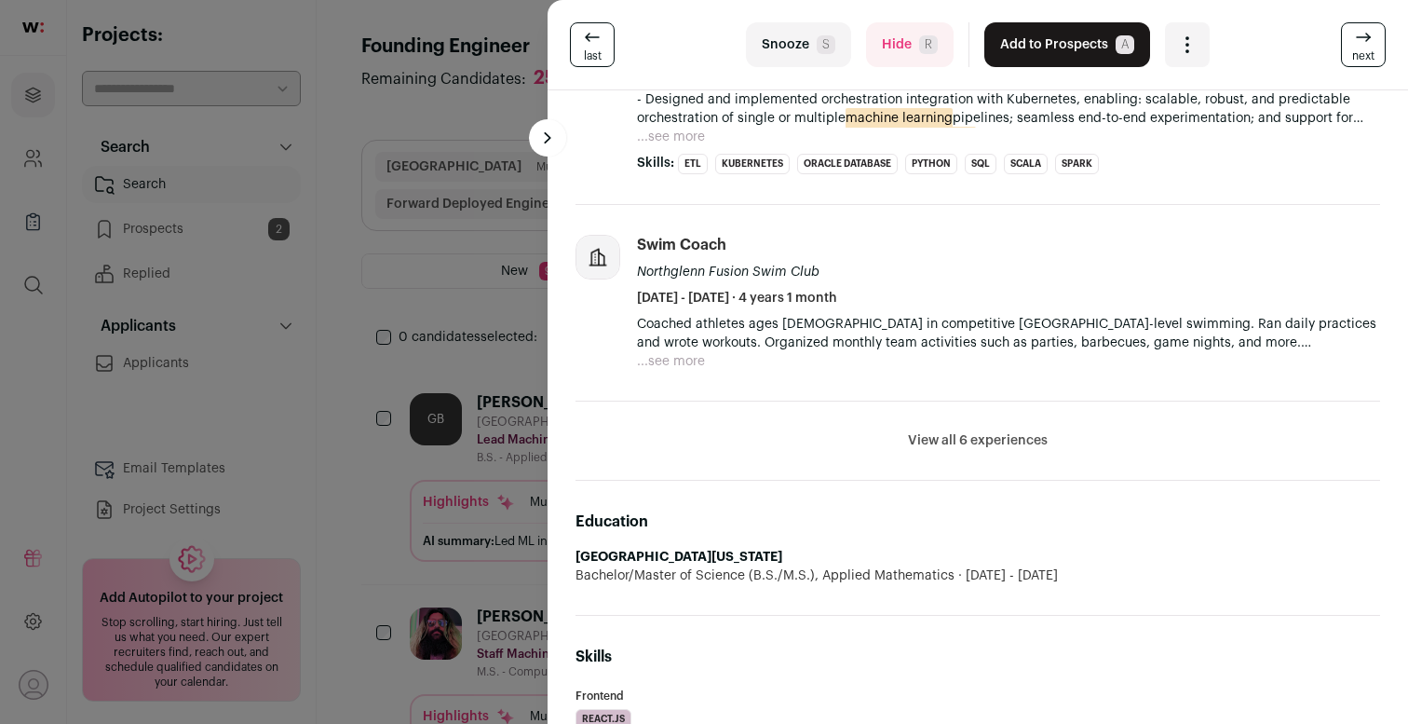
scroll to position [485, 0]
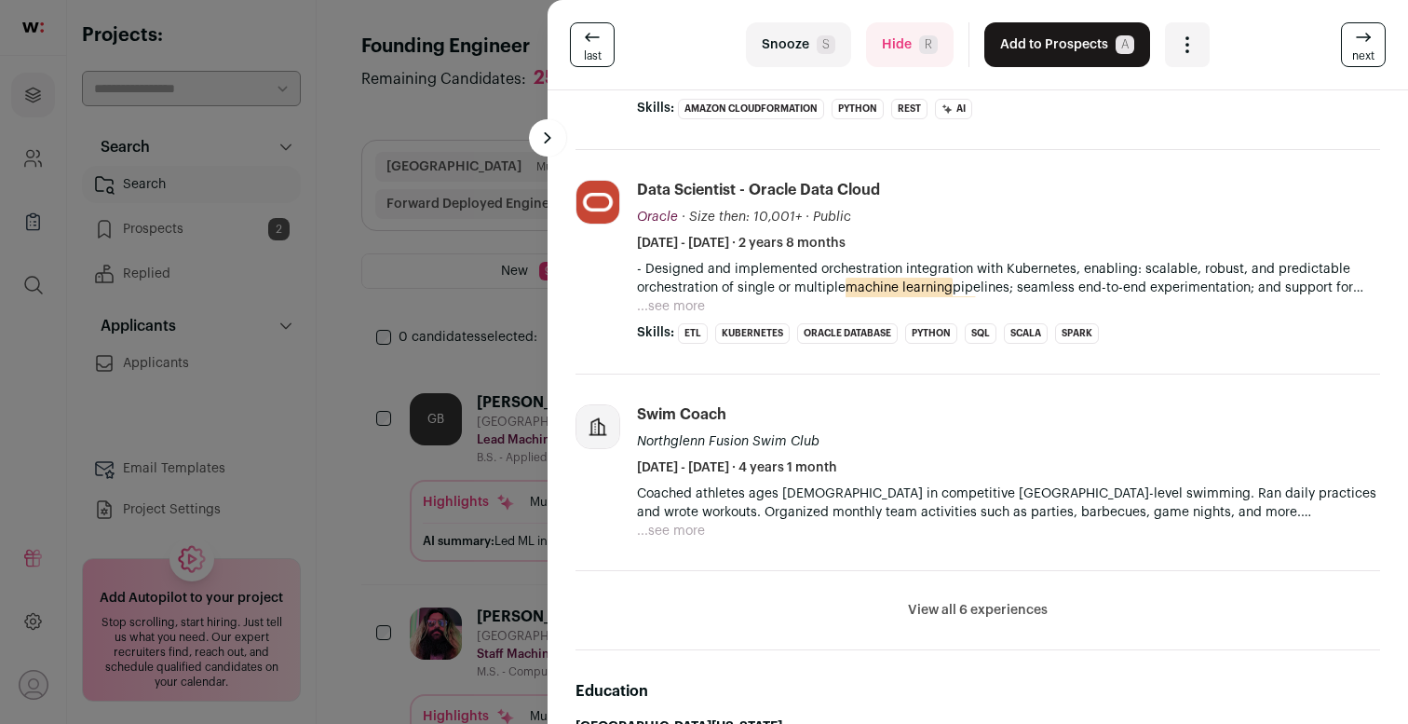
click at [650, 299] on button "...see more" at bounding box center [671, 306] width 68 height 19
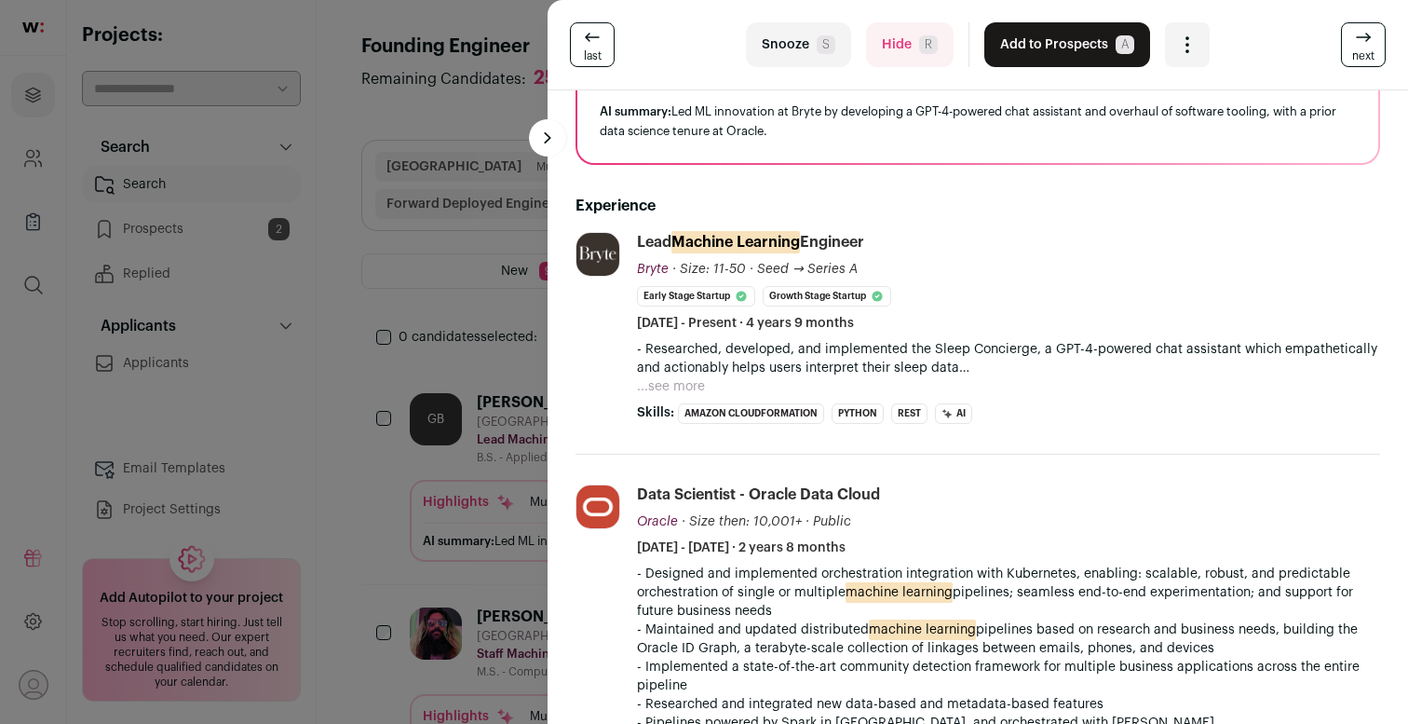
scroll to position [174, 0]
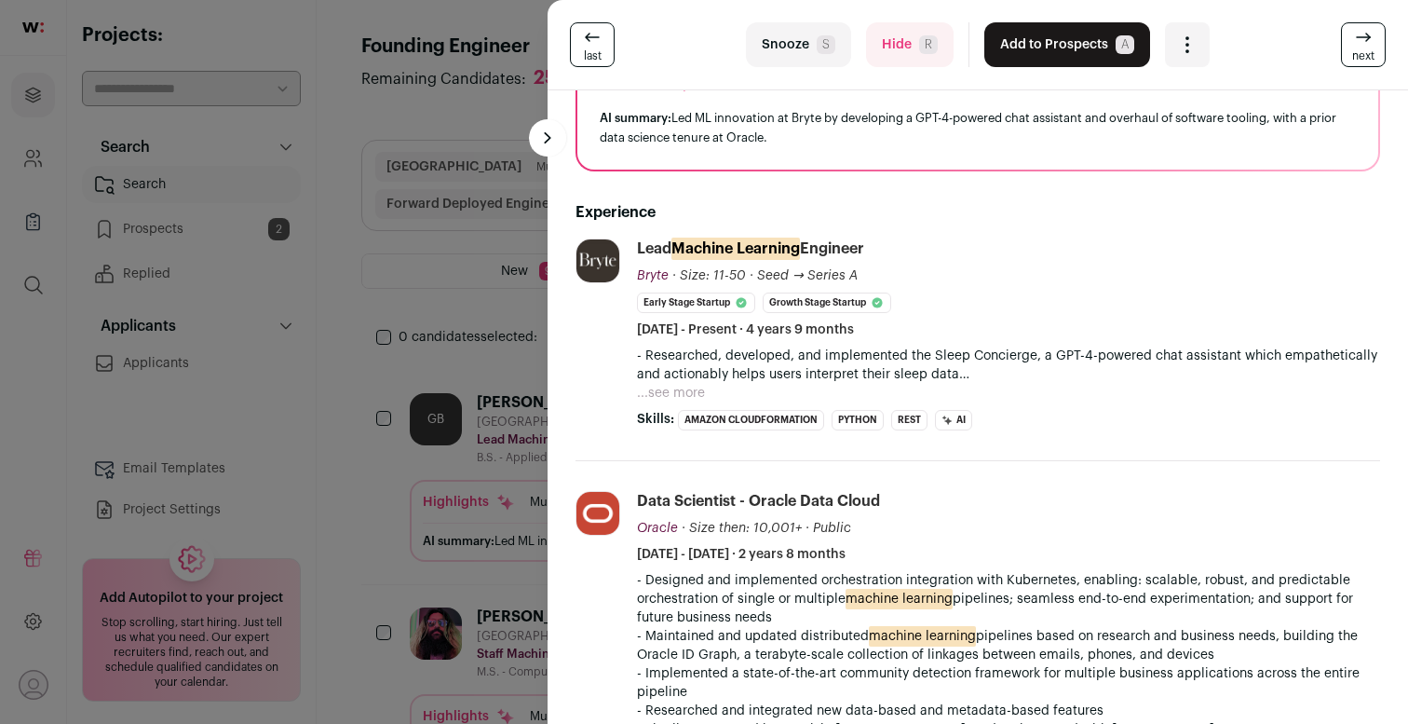
click at [688, 395] on button "...see more" at bounding box center [671, 393] width 68 height 19
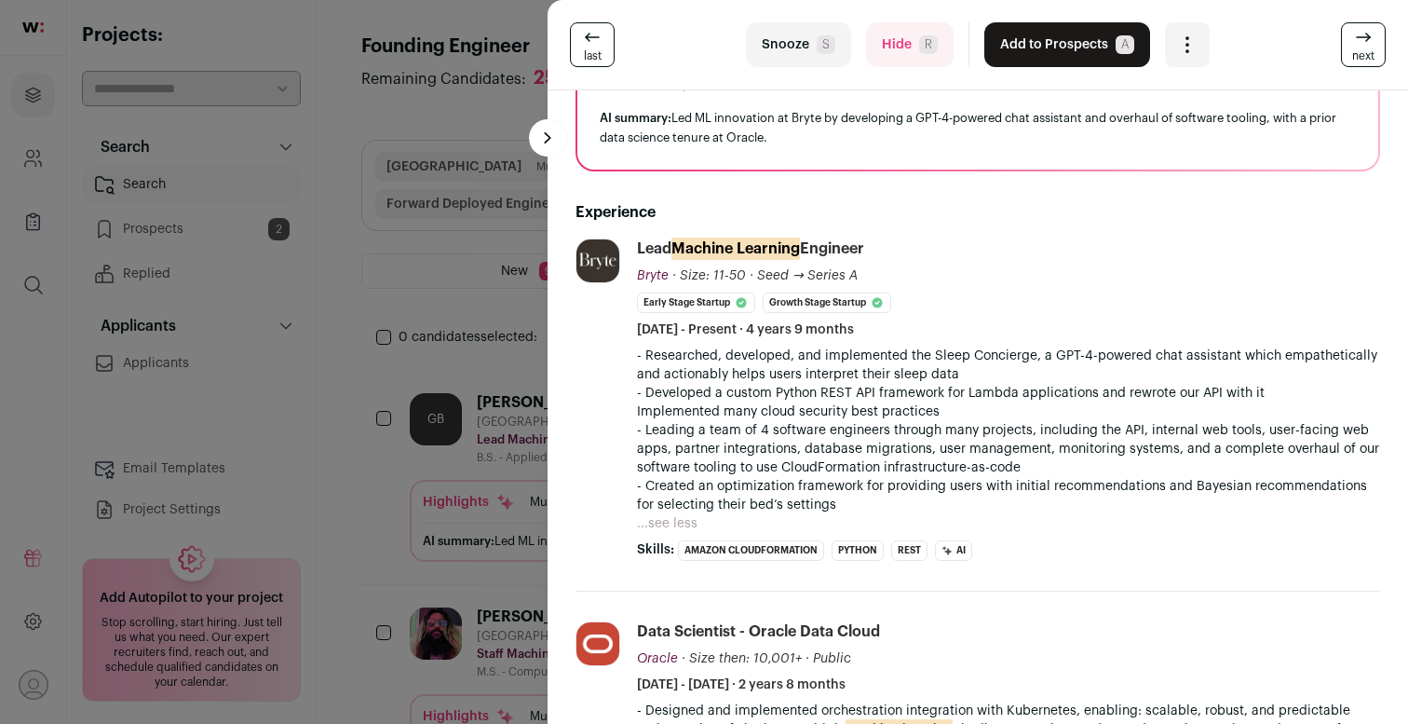
click at [1169, 34] on div "Open dropdown" at bounding box center [1187, 44] width 45 height 45
click at [938, 43] on button "Hide R" at bounding box center [910, 44] width 88 height 45
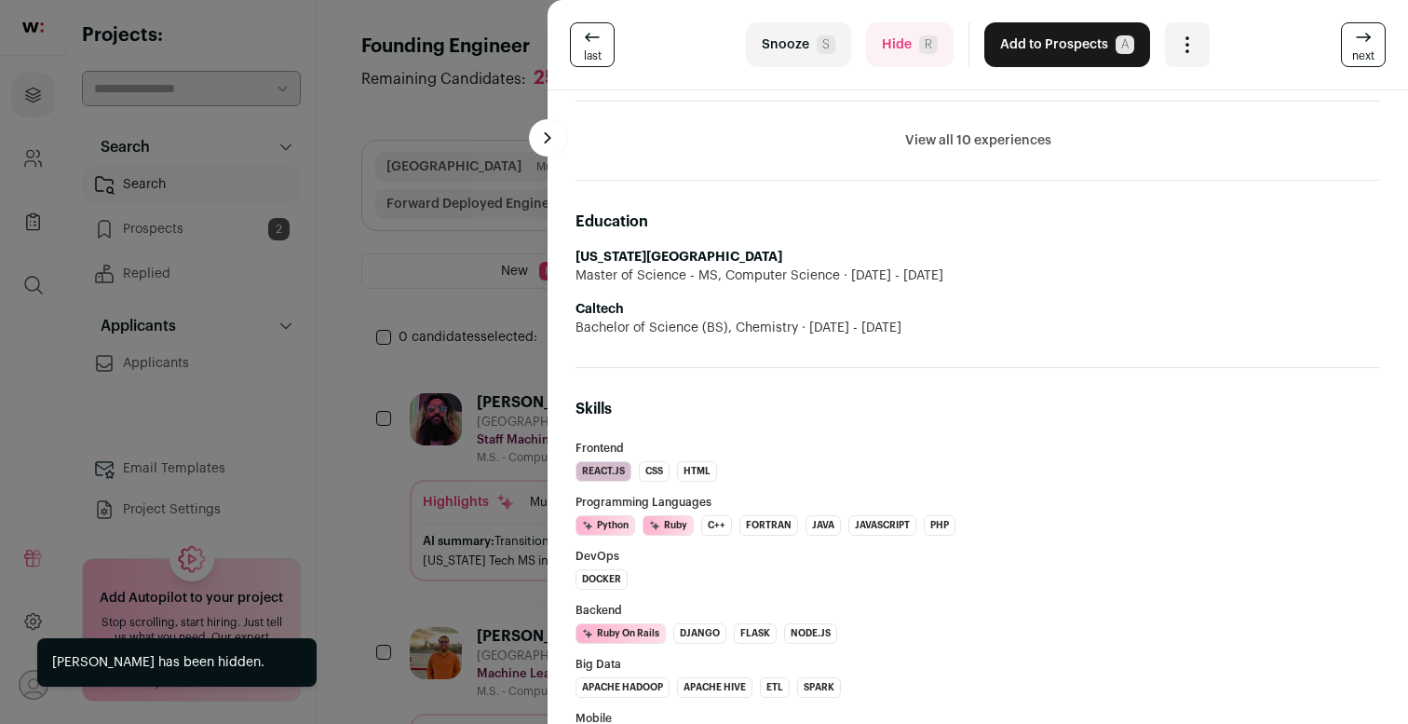
scroll to position [1303, 0]
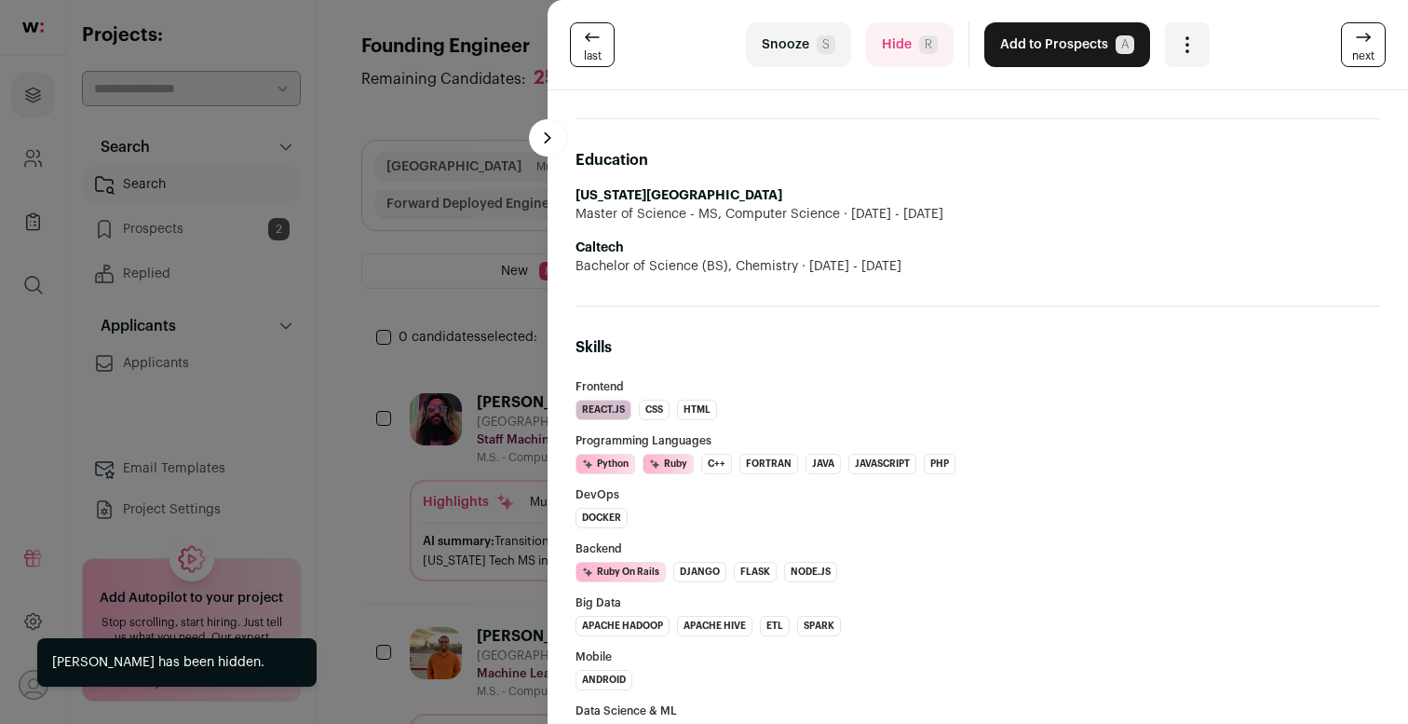
click at [897, 50] on button "Hide R" at bounding box center [910, 44] width 88 height 45
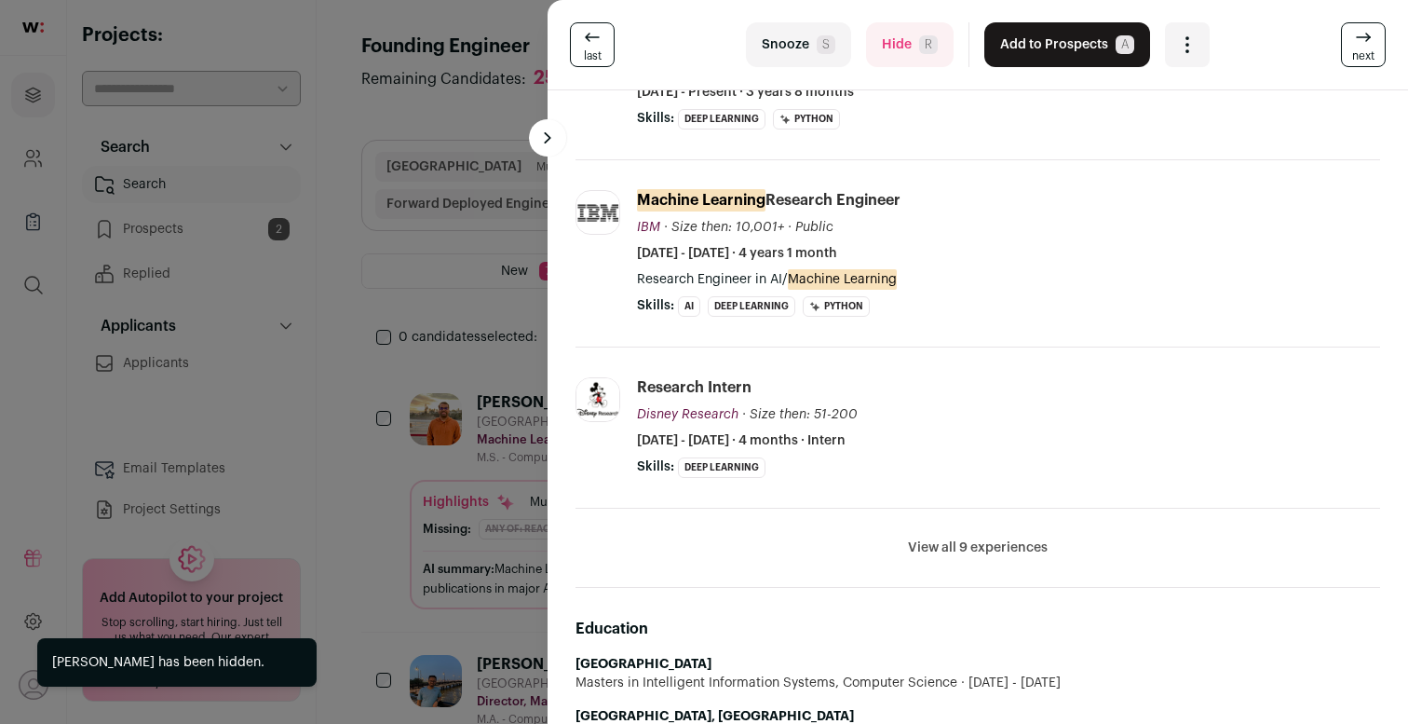
scroll to position [667, 0]
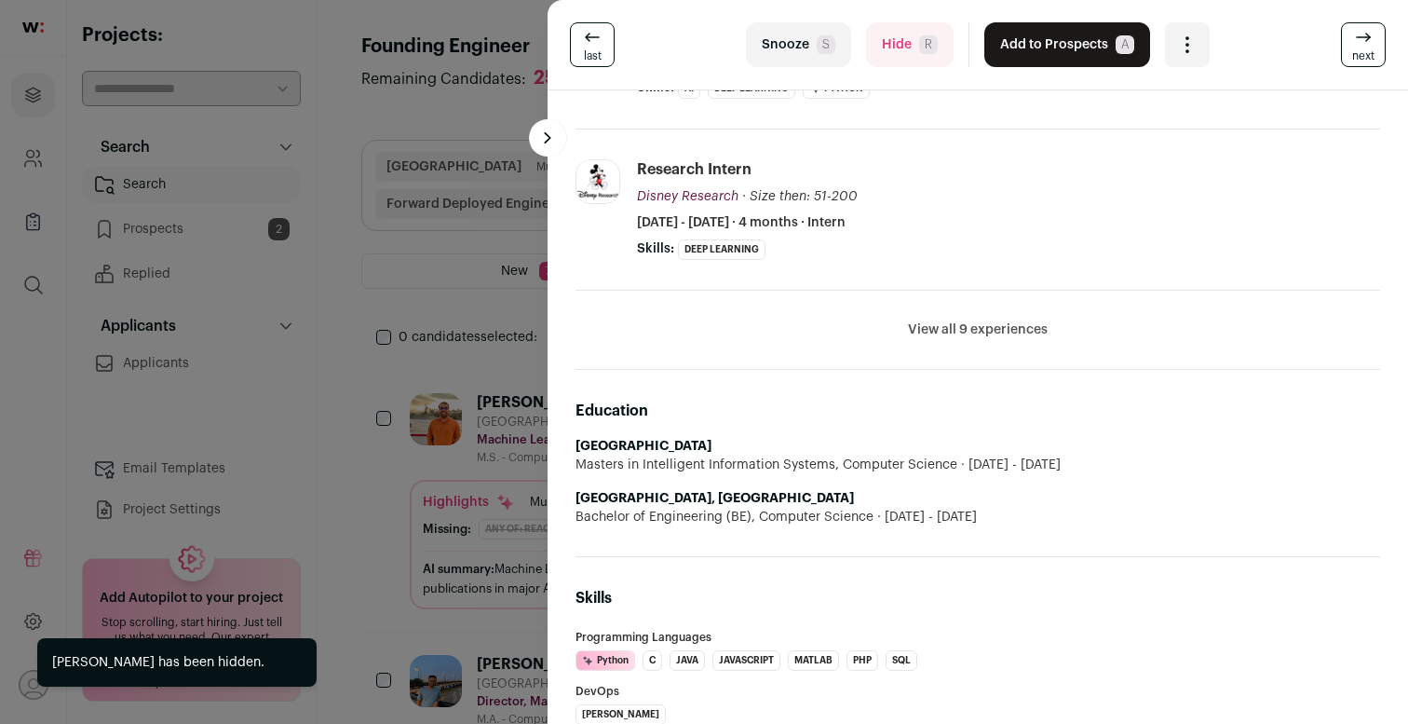
click at [963, 333] on button "View all 9 experiences" at bounding box center [978, 329] width 140 height 19
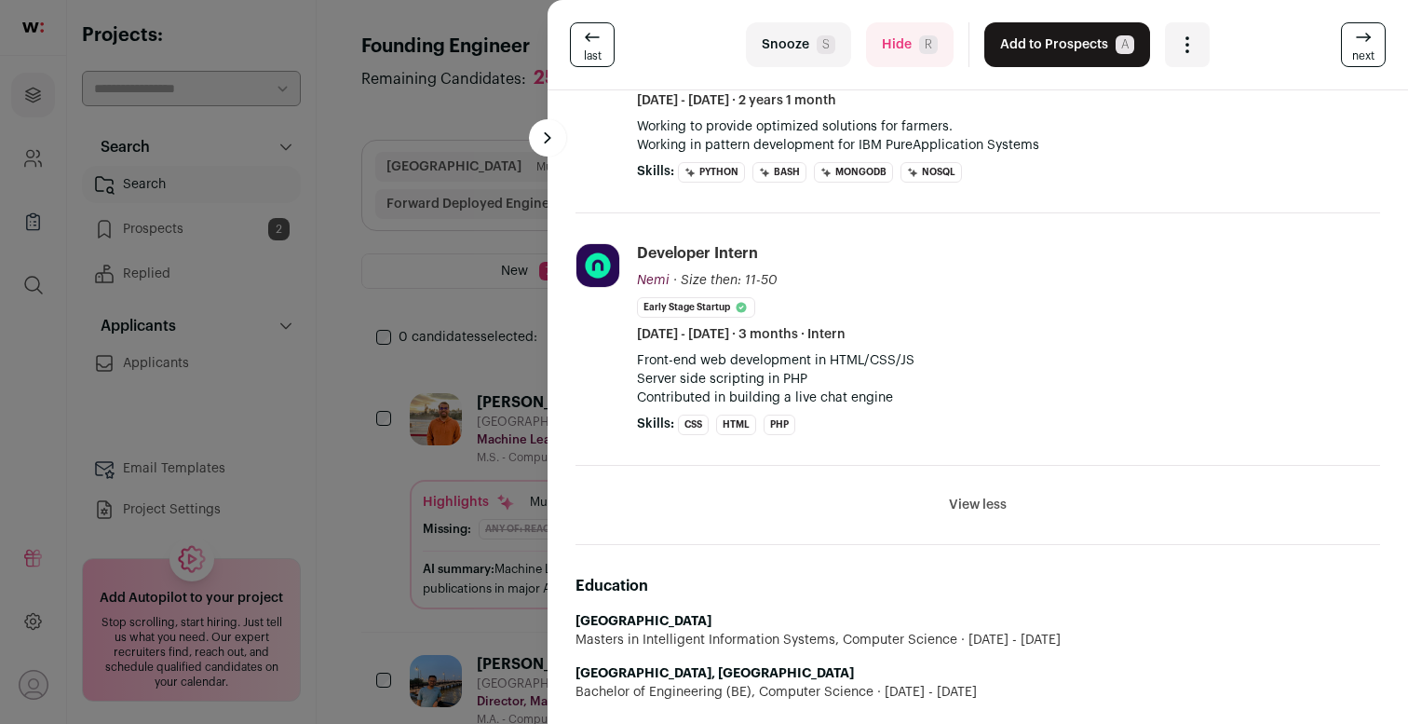
scroll to position [1842, 0]
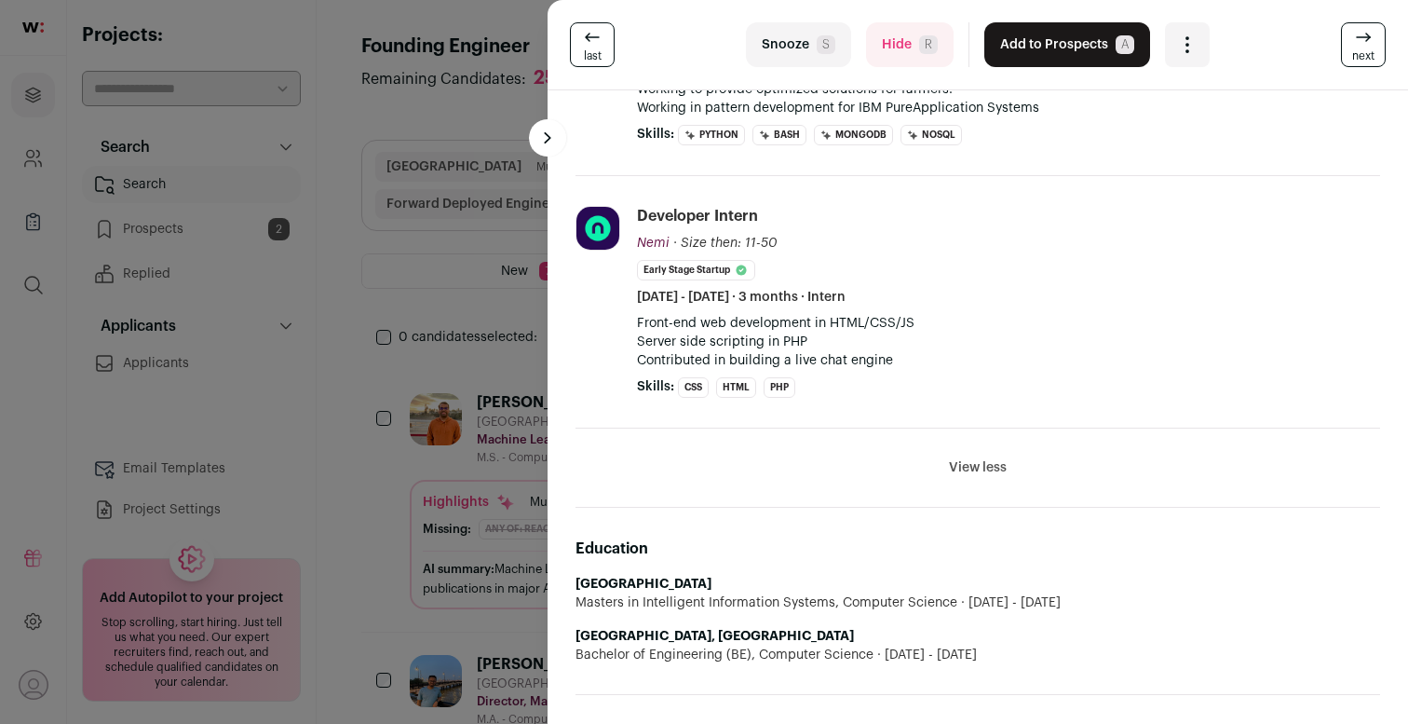
click at [928, 60] on button "Hide R" at bounding box center [910, 44] width 88 height 45
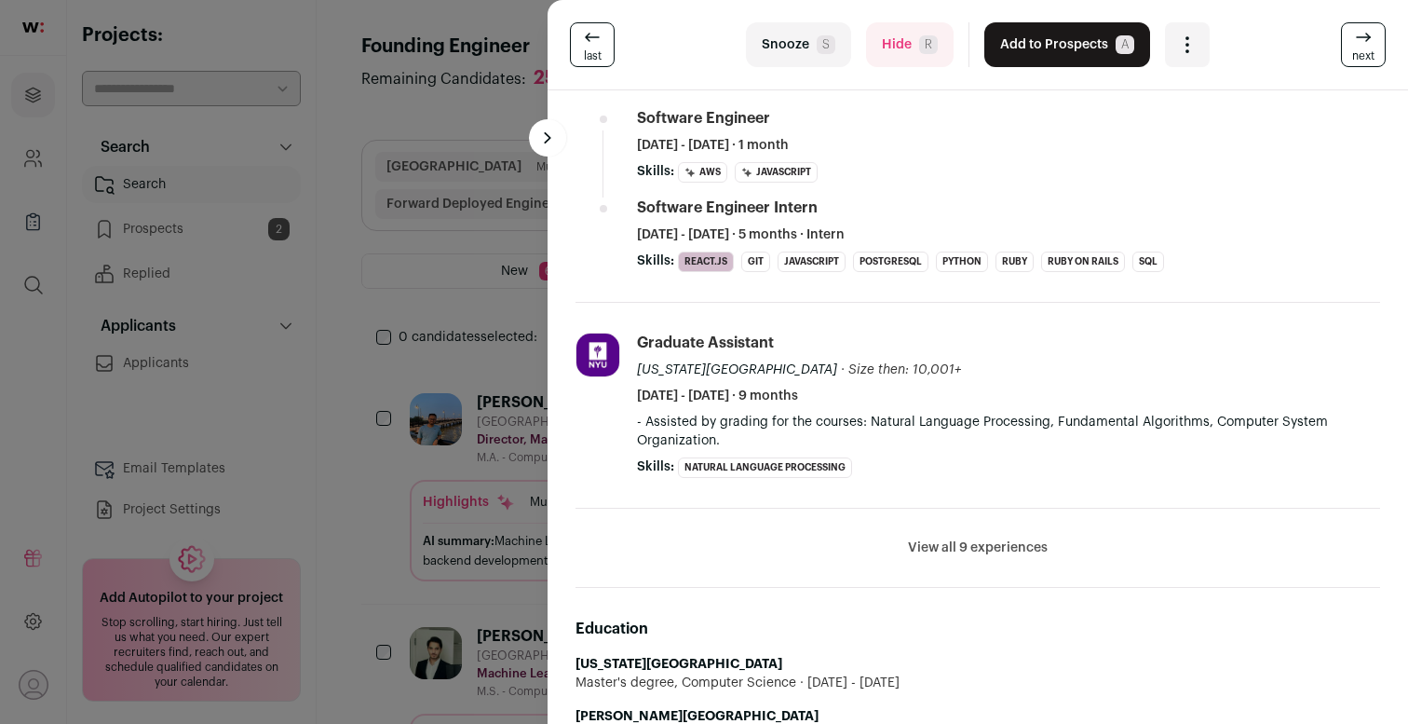
scroll to position [1012, 0]
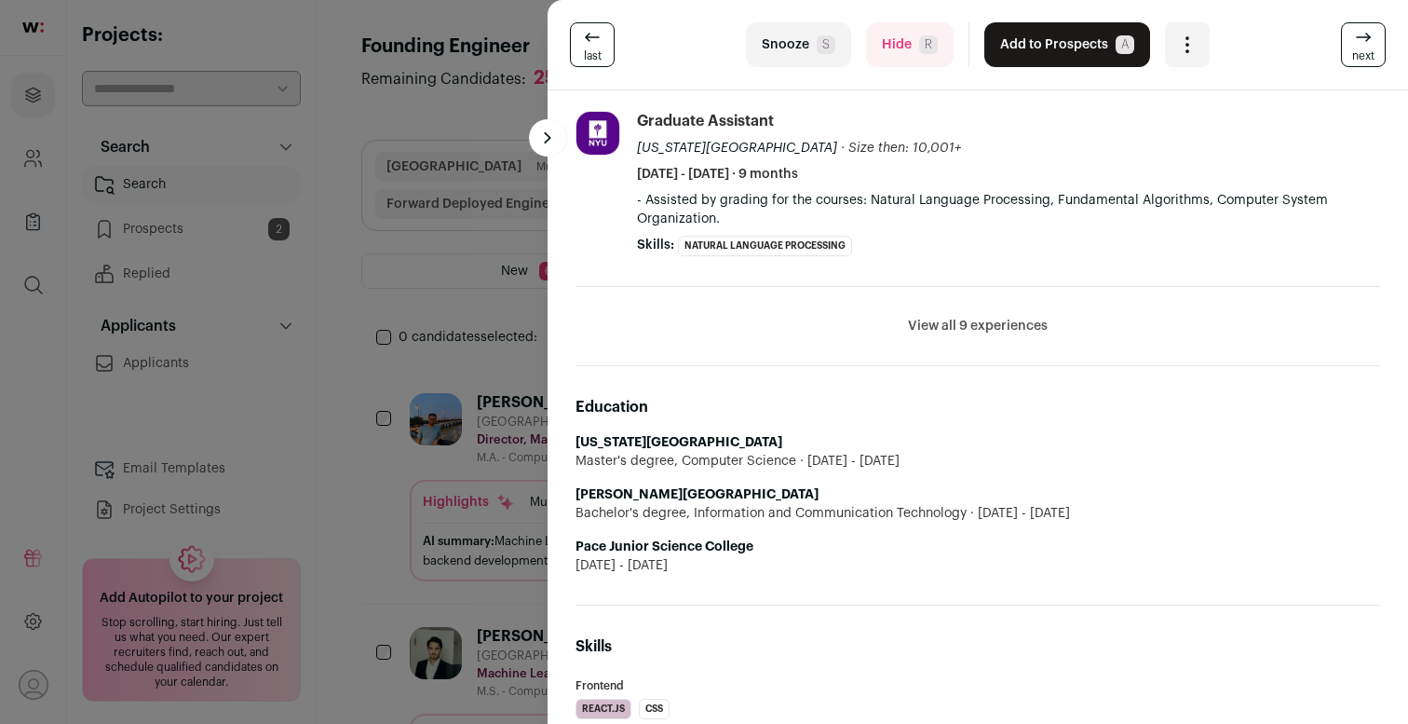
click at [952, 333] on button "View all 9 experiences" at bounding box center [978, 326] width 140 height 19
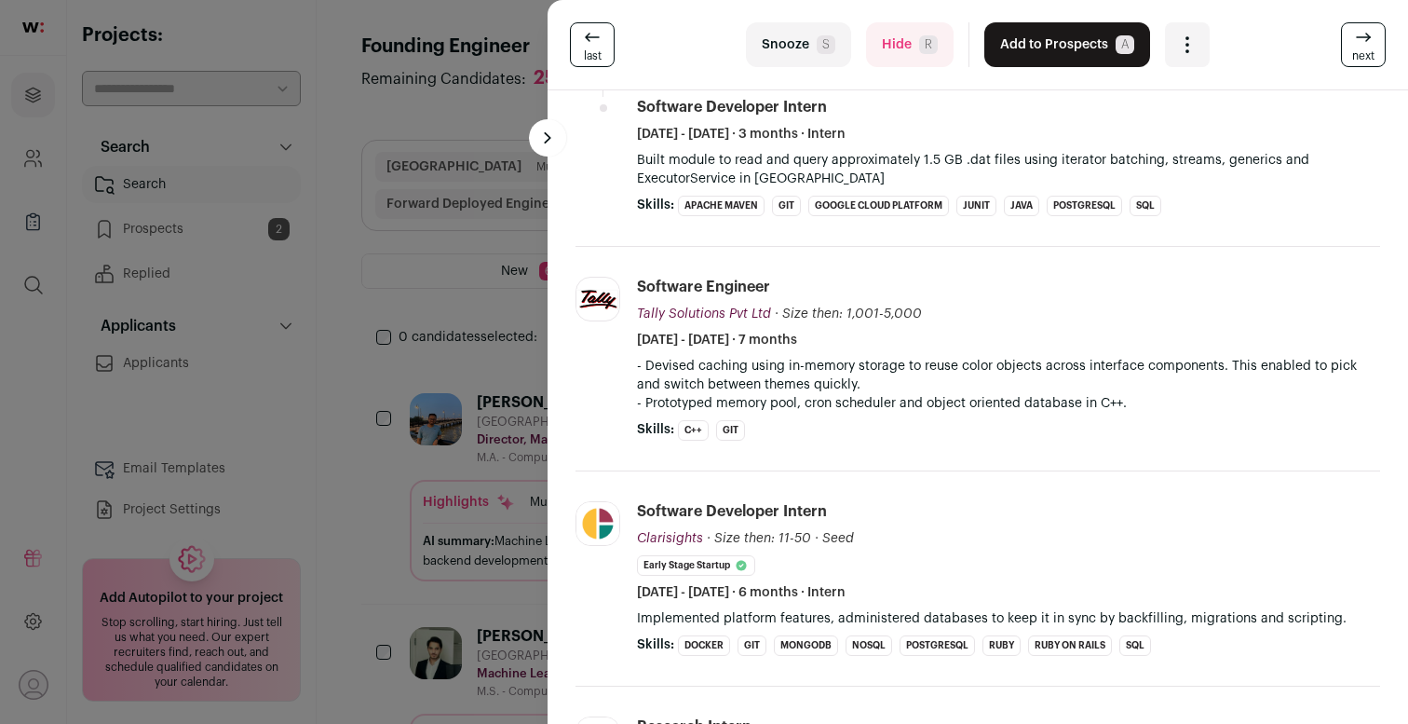
scroll to position [2389, 0]
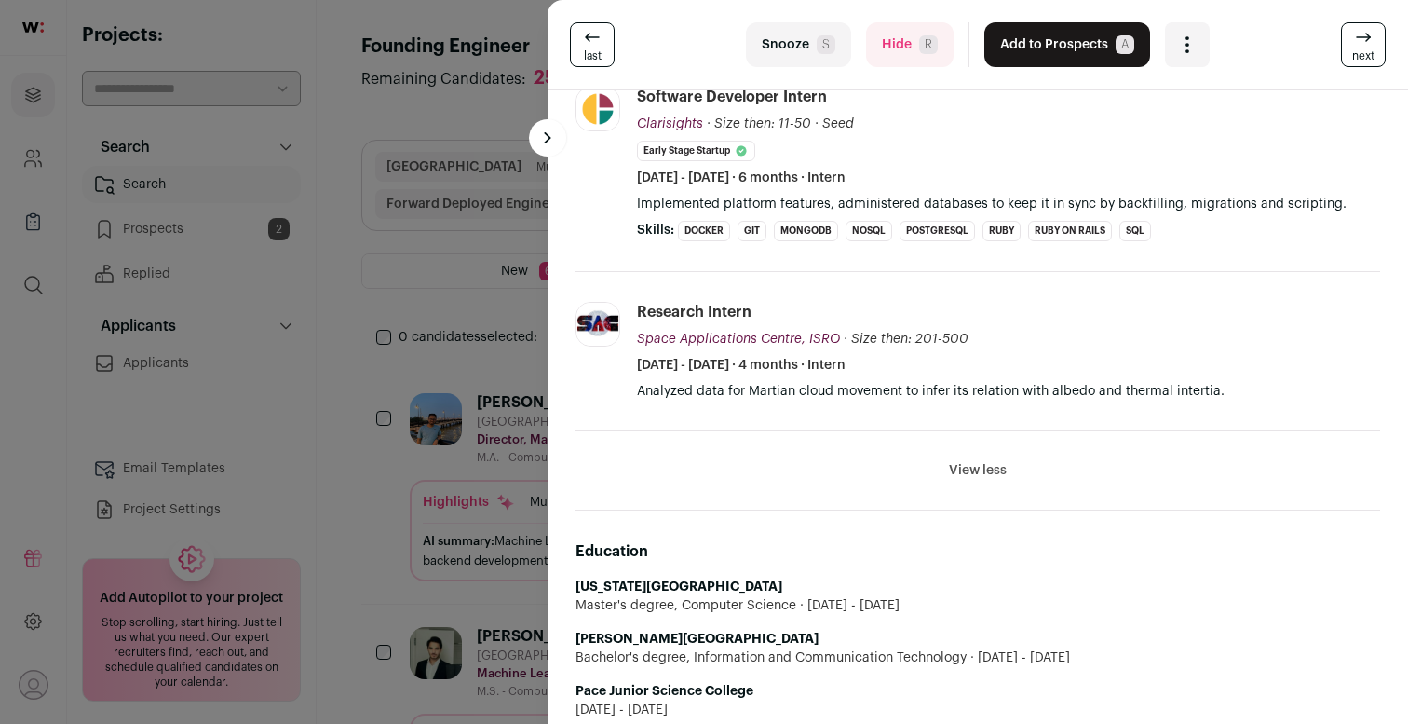
click at [882, 34] on button "Hide R" at bounding box center [910, 44] width 88 height 45
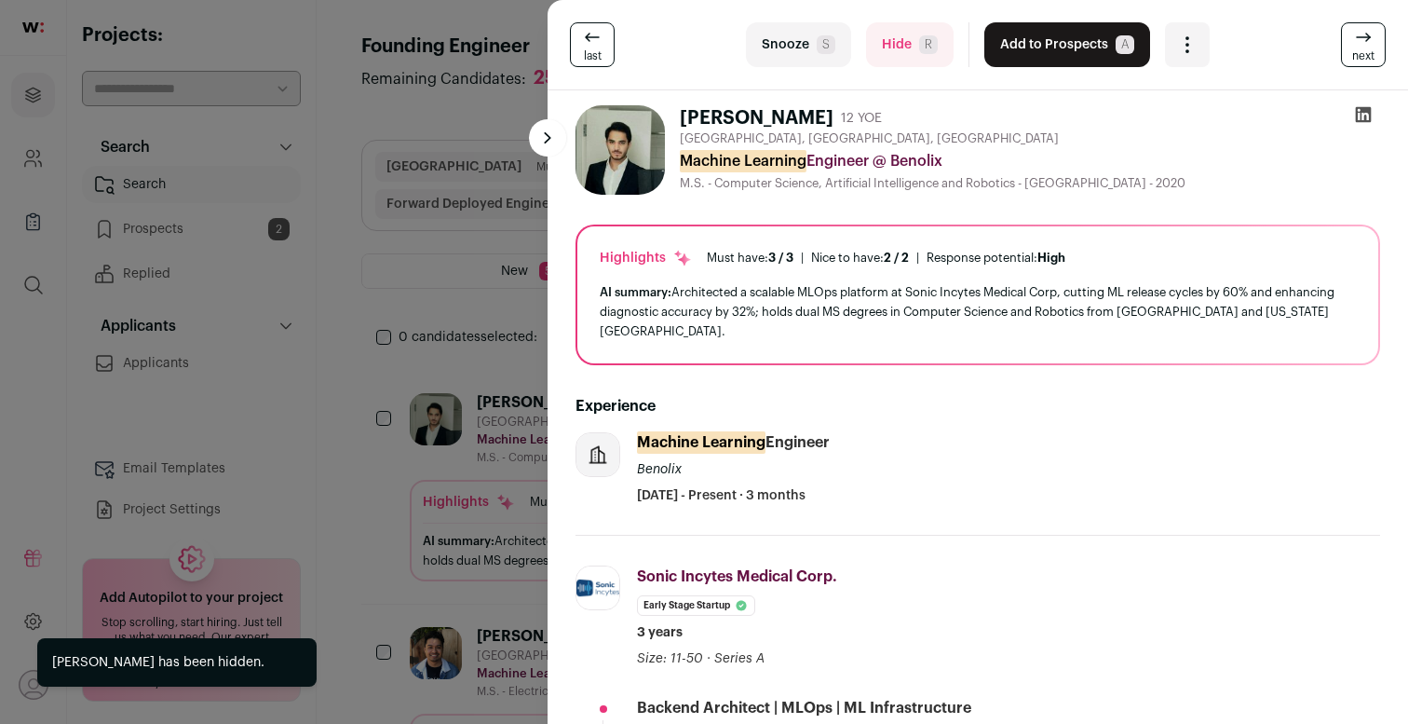
click at [882, 44] on button "Hide R" at bounding box center [910, 44] width 88 height 45
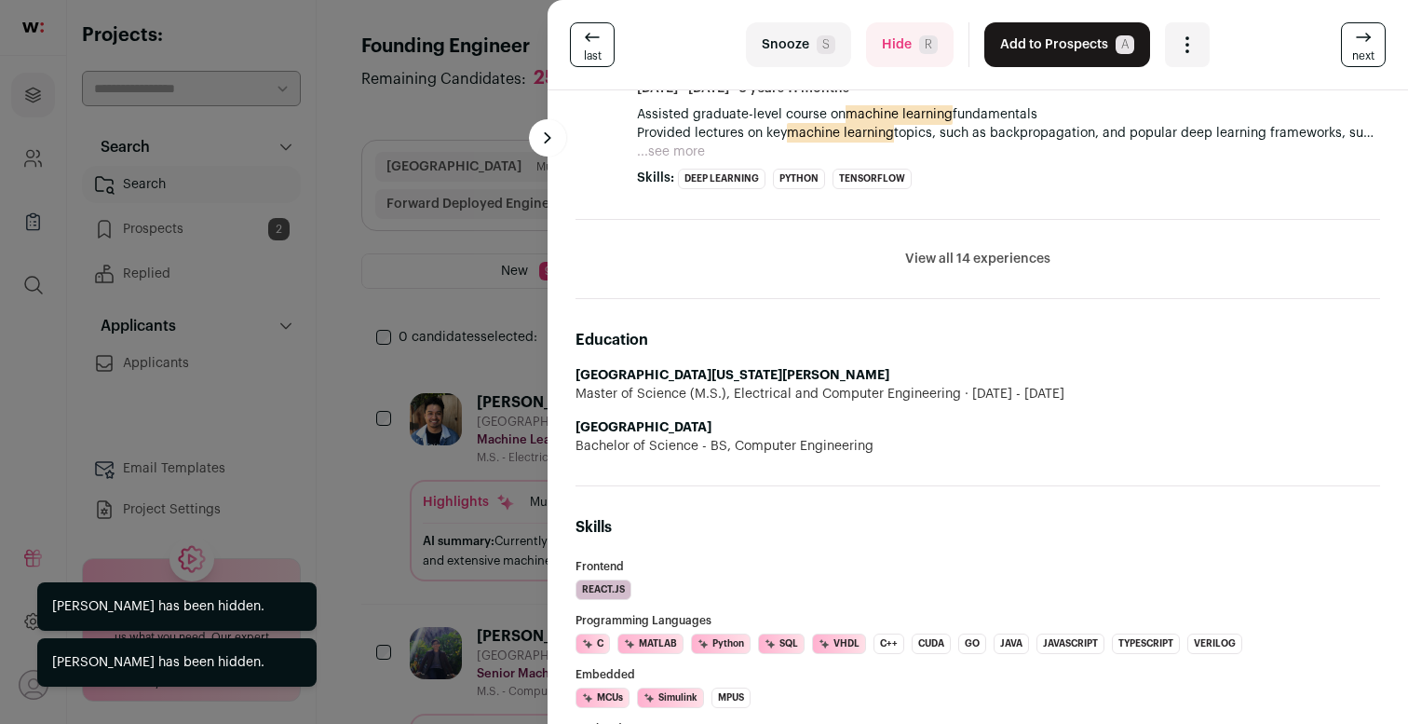
scroll to position [1004, 0]
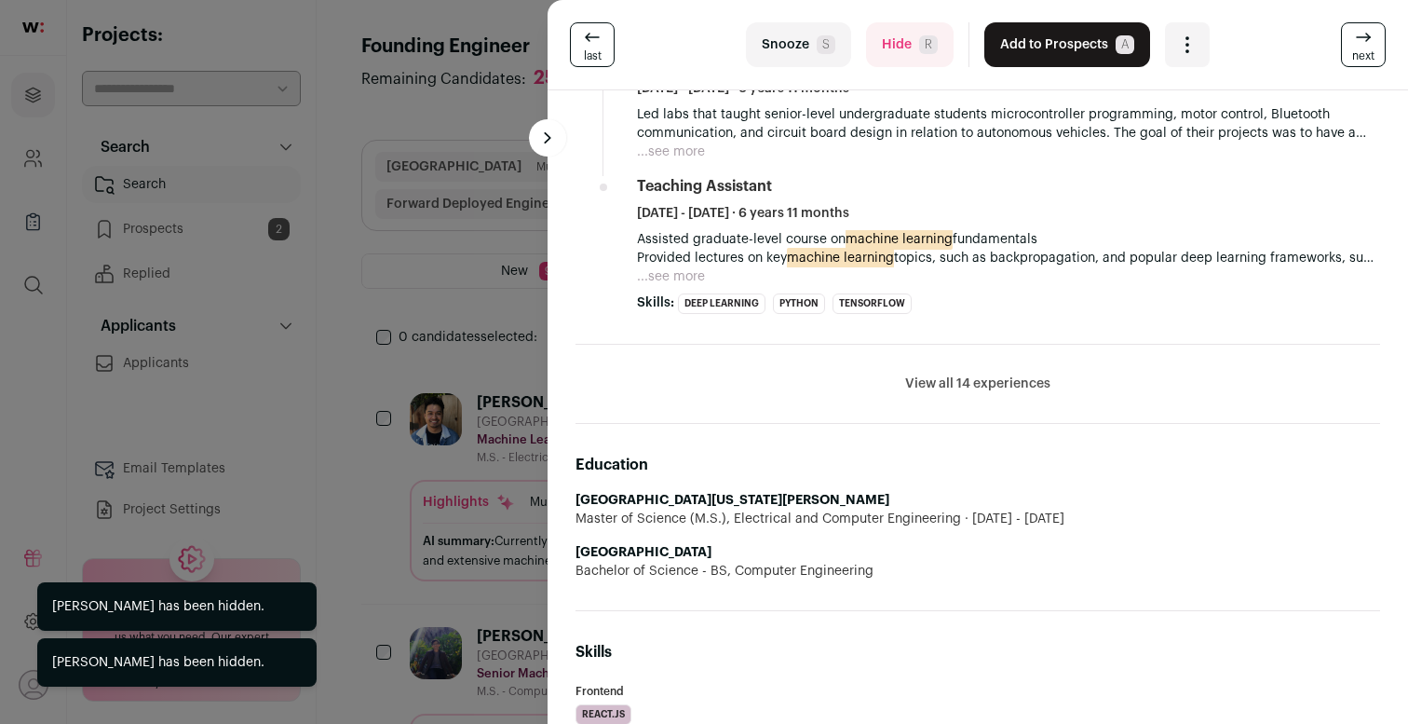
click at [982, 382] on button "View all 14 experiences" at bounding box center [977, 383] width 145 height 19
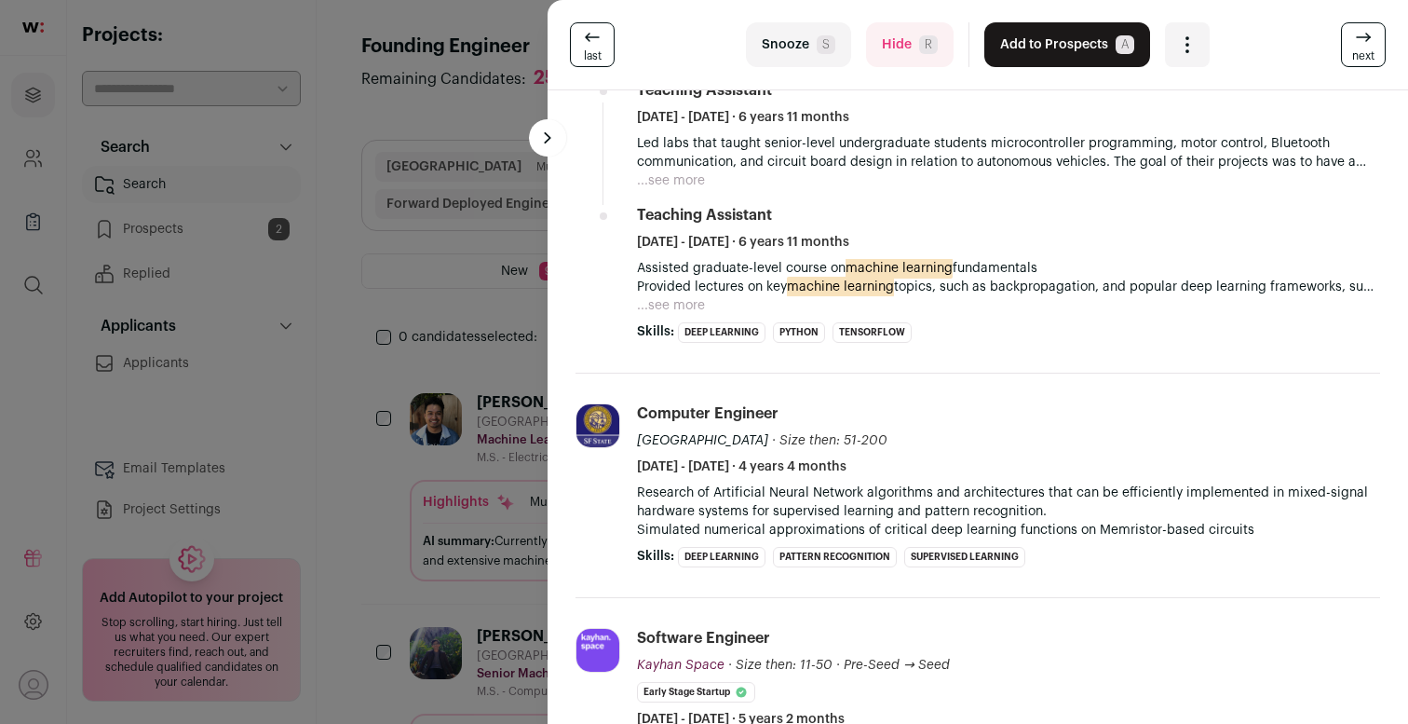
scroll to position [757, 0]
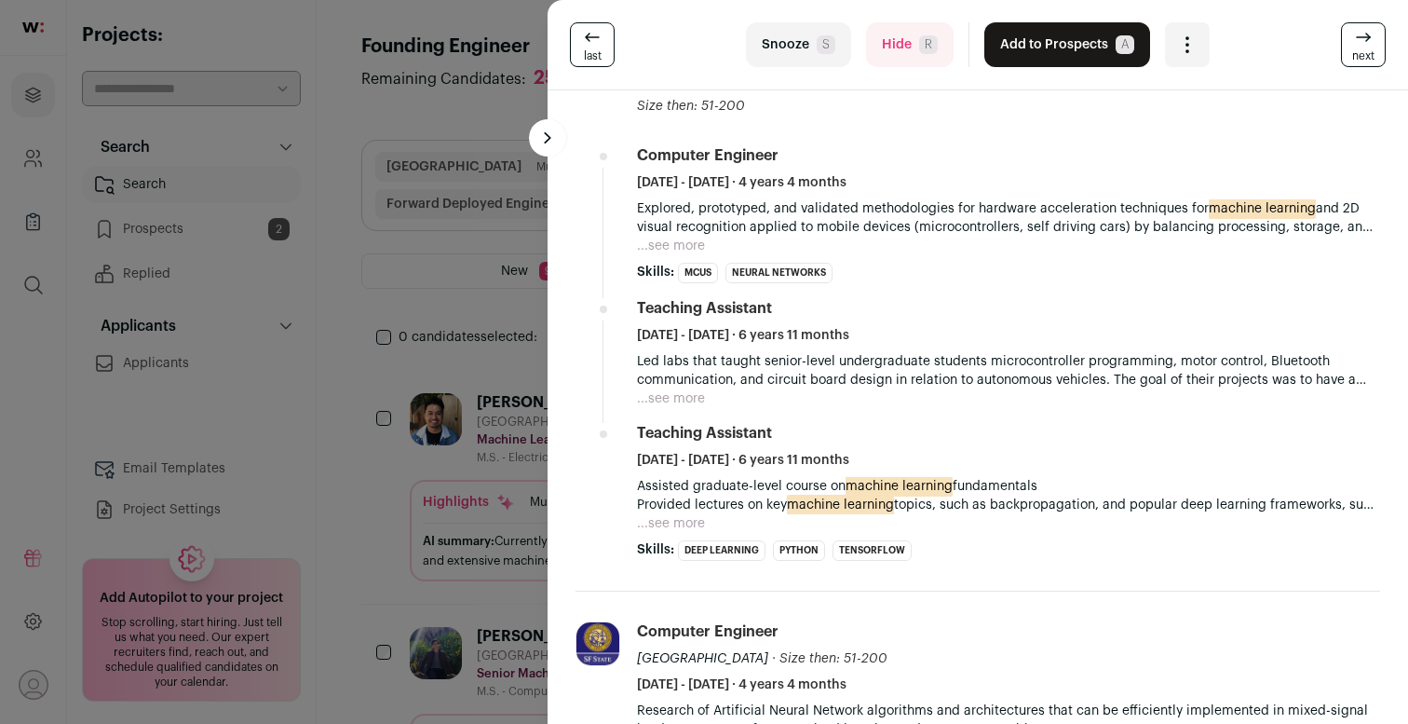
click at [1059, 55] on button "Add to Prospects A" at bounding box center [1068, 44] width 166 height 45
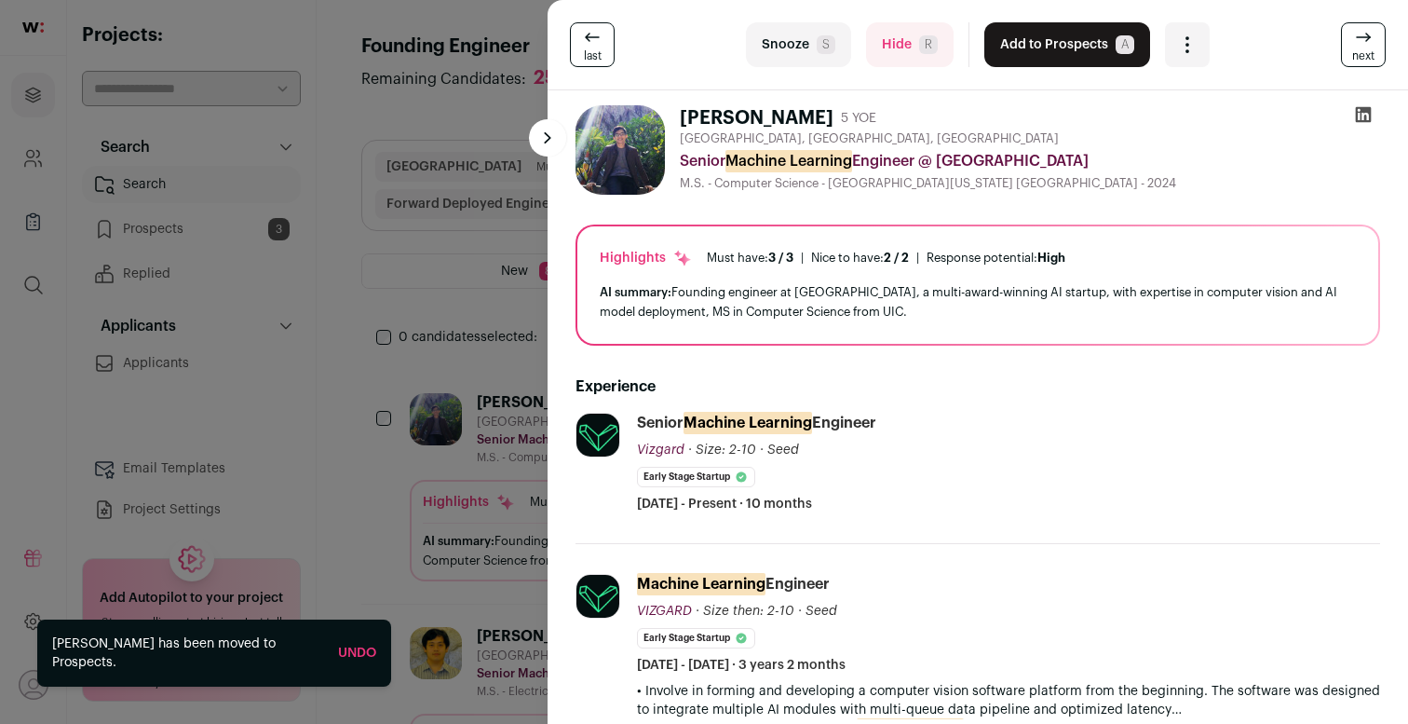
click at [357, 295] on div "last Snooze S Hide R Add to Prospects A Are you sure? [PERSON_NAME] is already …" at bounding box center [704, 362] width 1408 height 724
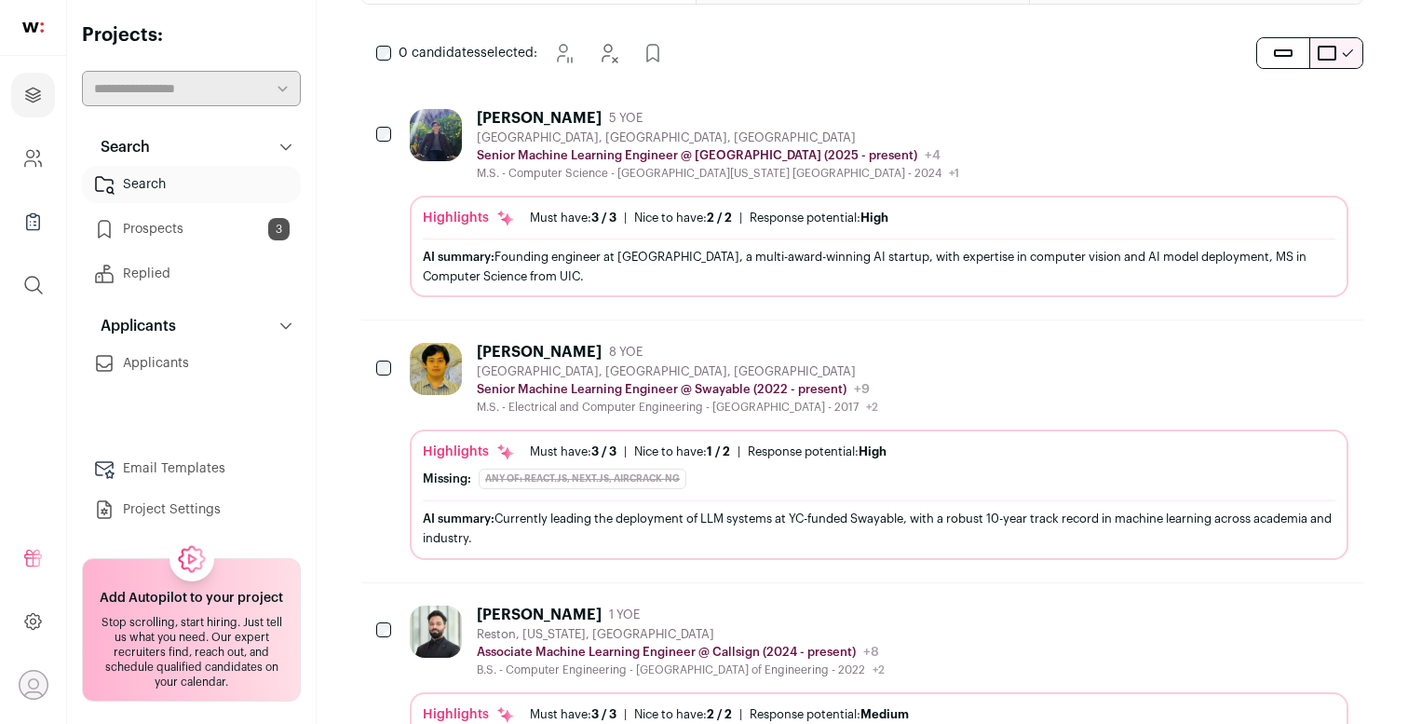
scroll to position [276, 0]
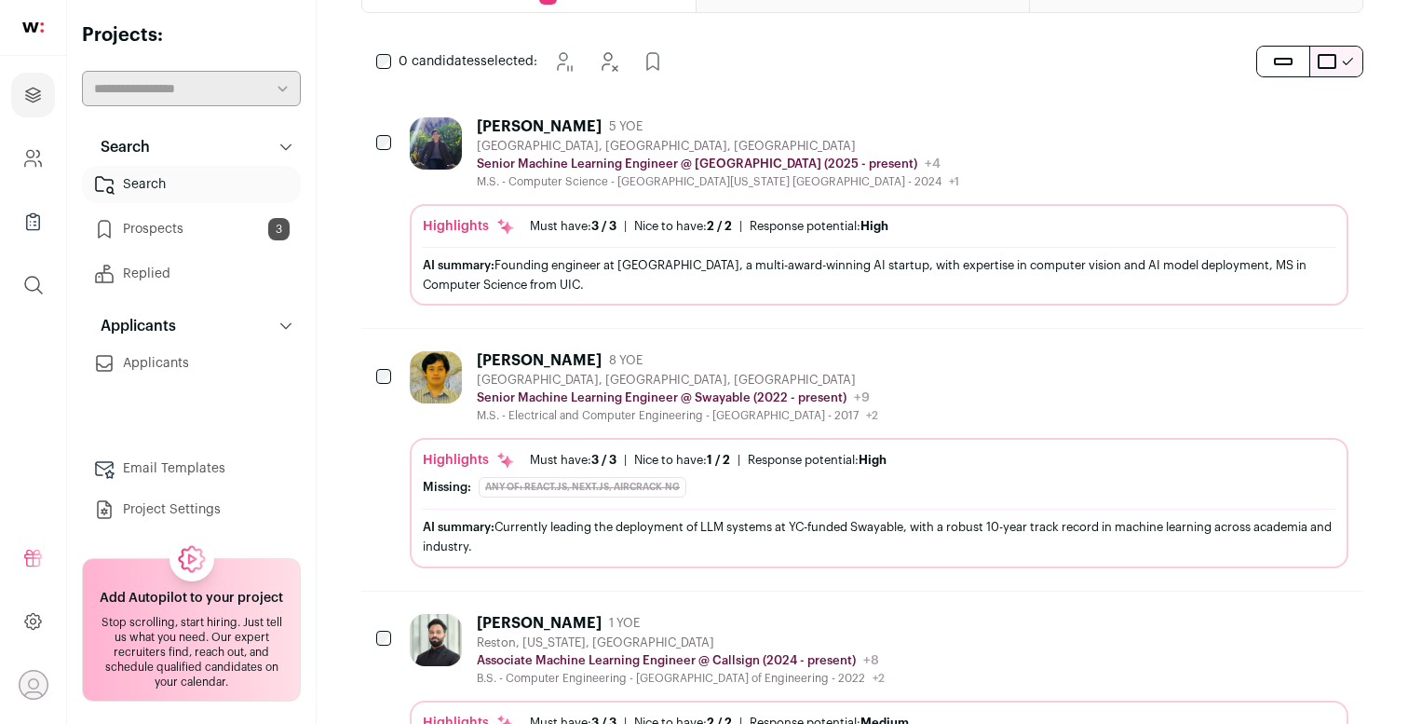
click at [672, 137] on div "[PERSON_NAME] 5 YOE [GEOGRAPHIC_DATA], [GEOGRAPHIC_DATA], [GEOGRAPHIC_DATA] Sen…" at bounding box center [718, 153] width 482 height 72
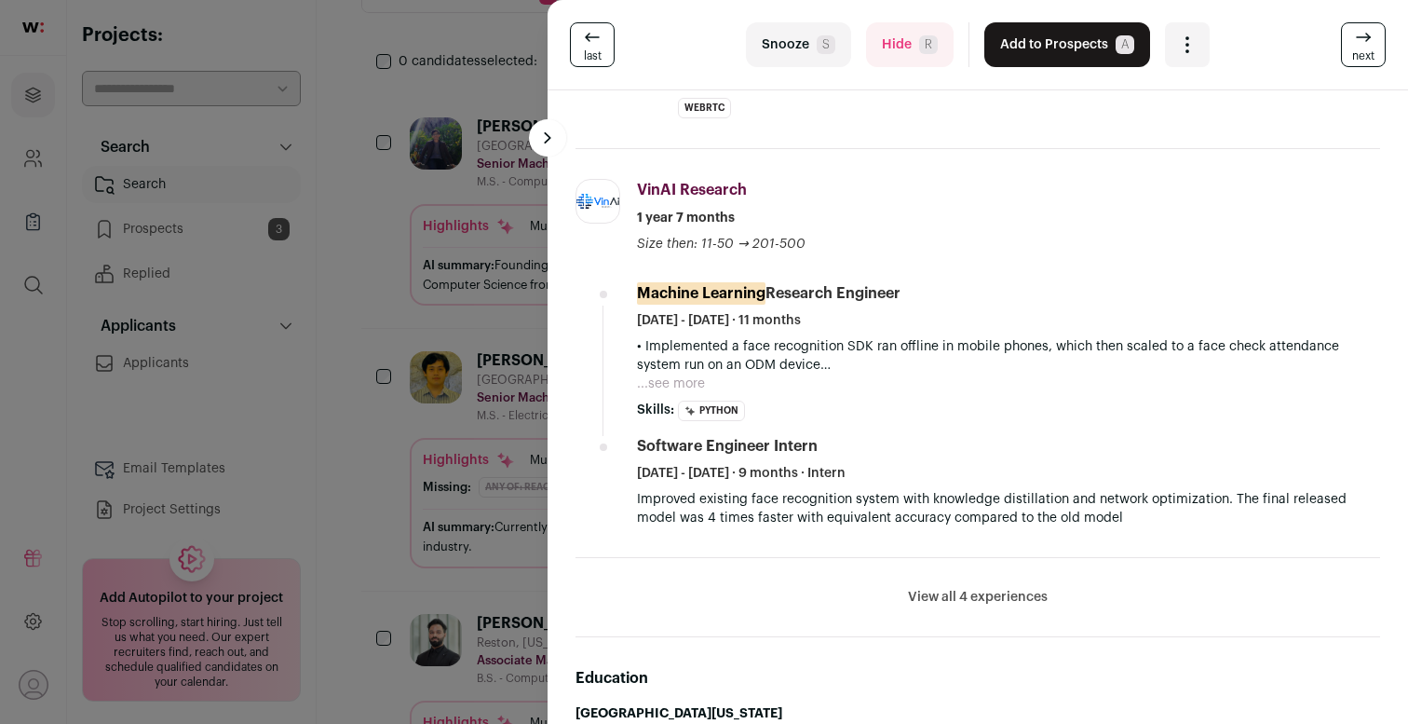
scroll to position [742, 0]
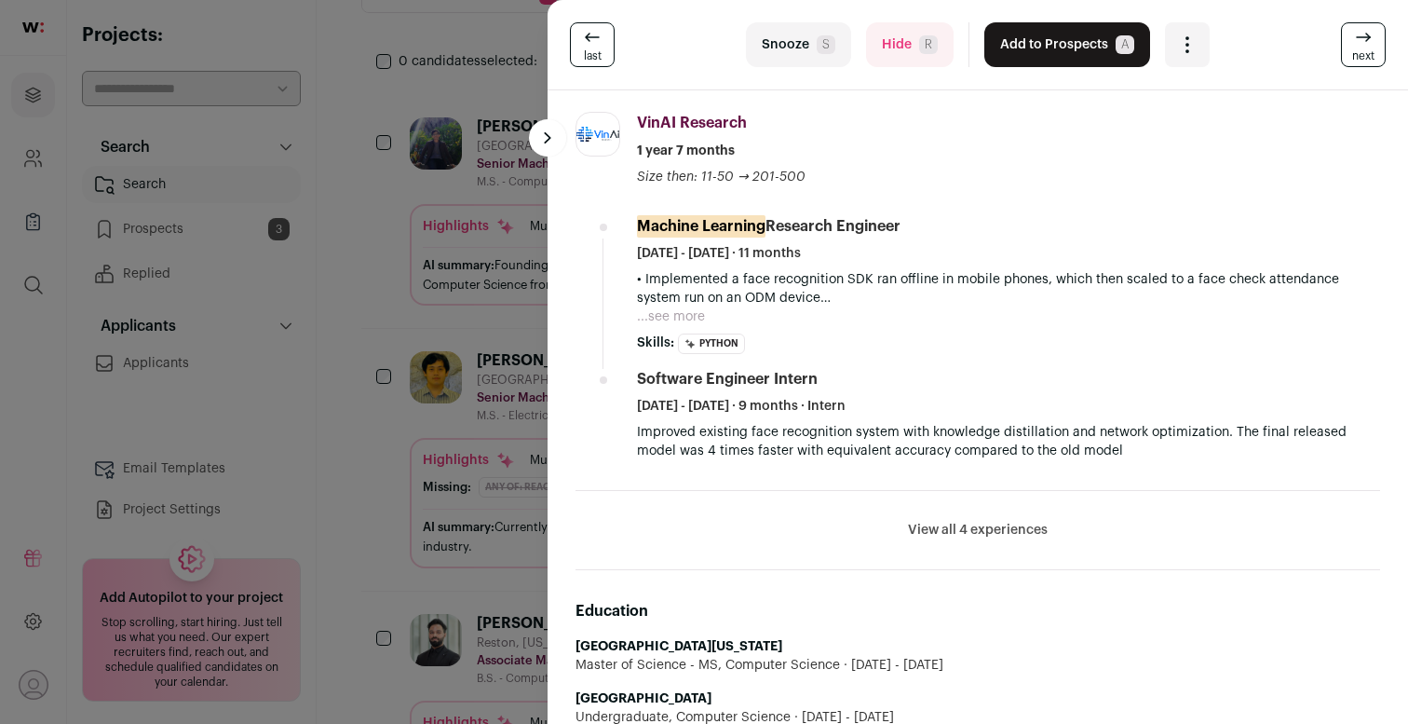
click at [997, 536] on button "View all 4 experiences" at bounding box center [978, 530] width 140 height 19
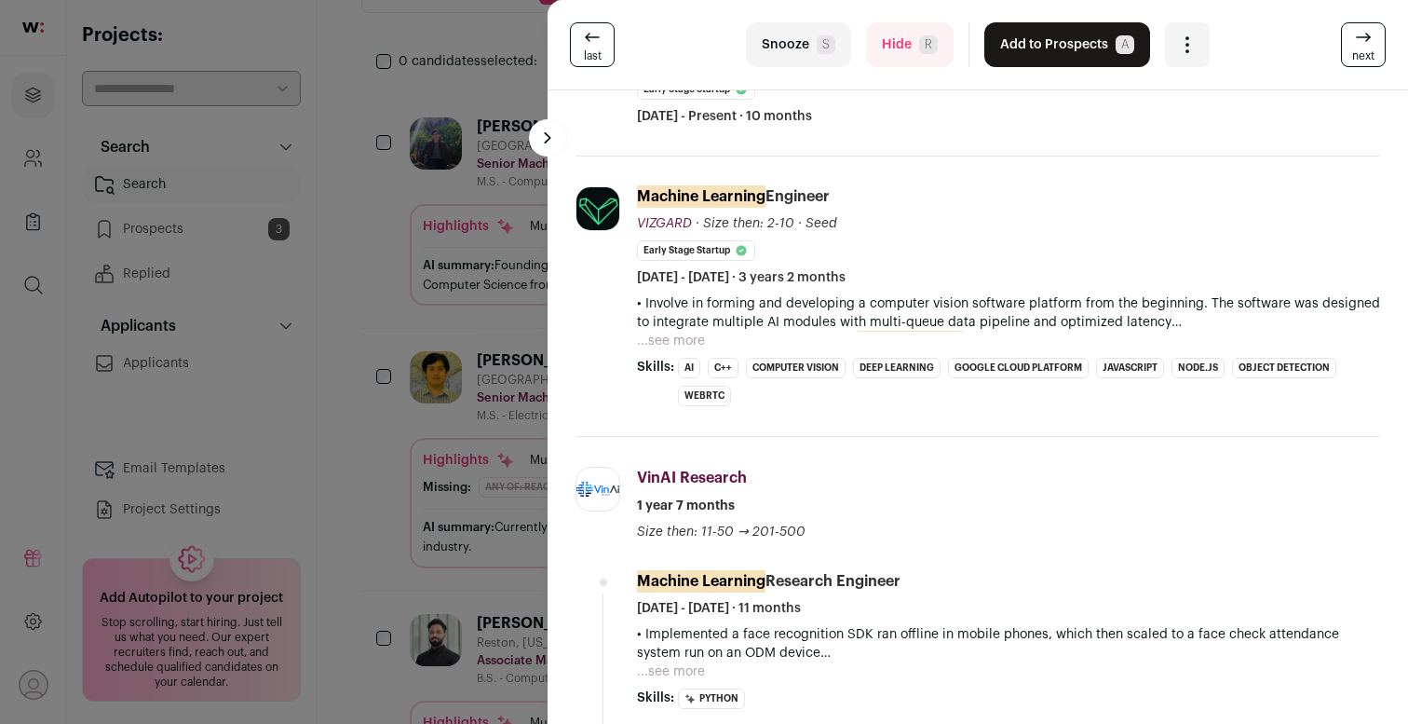
scroll to position [0, 0]
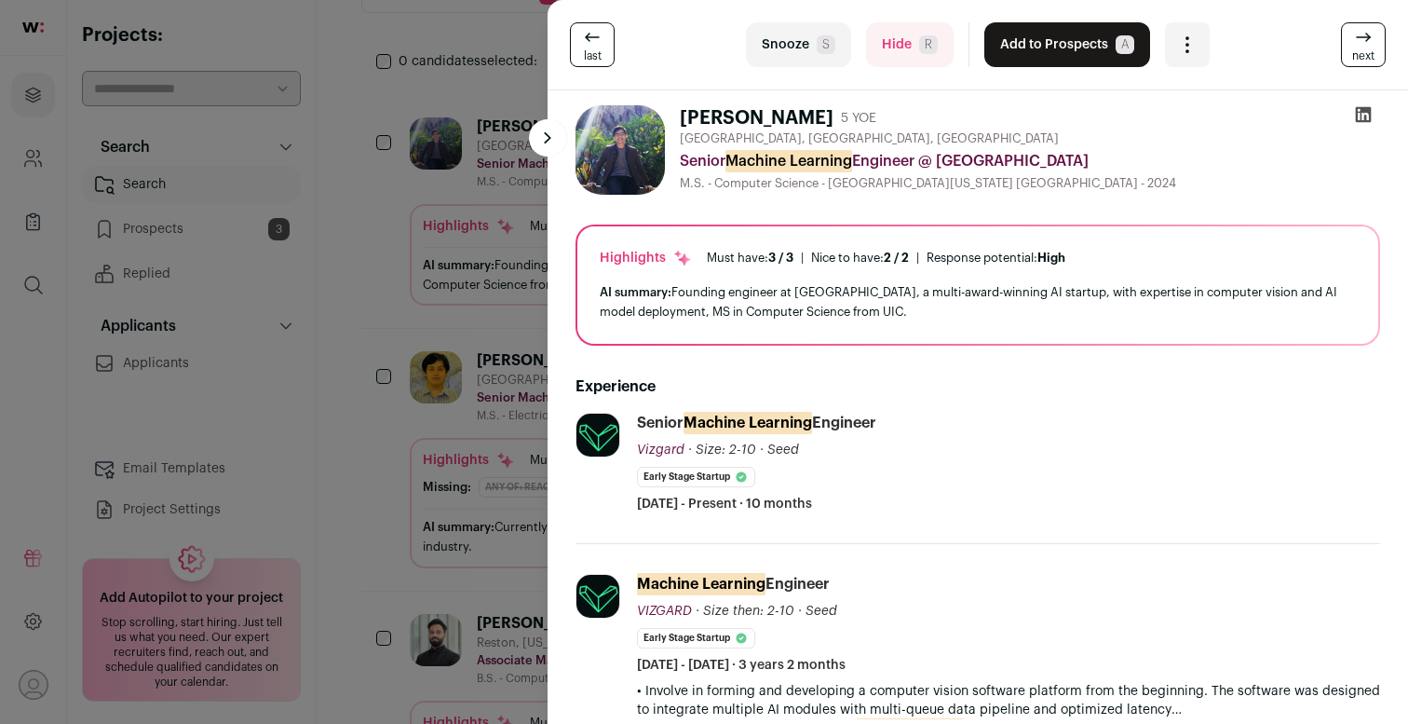
click at [867, 70] on div "last Snooze S Hide R Add to Prospects A Are you sure? [PERSON_NAME] is already …" at bounding box center [978, 45] width 861 height 90
click at [879, 48] on button "Hide R" at bounding box center [910, 44] width 88 height 45
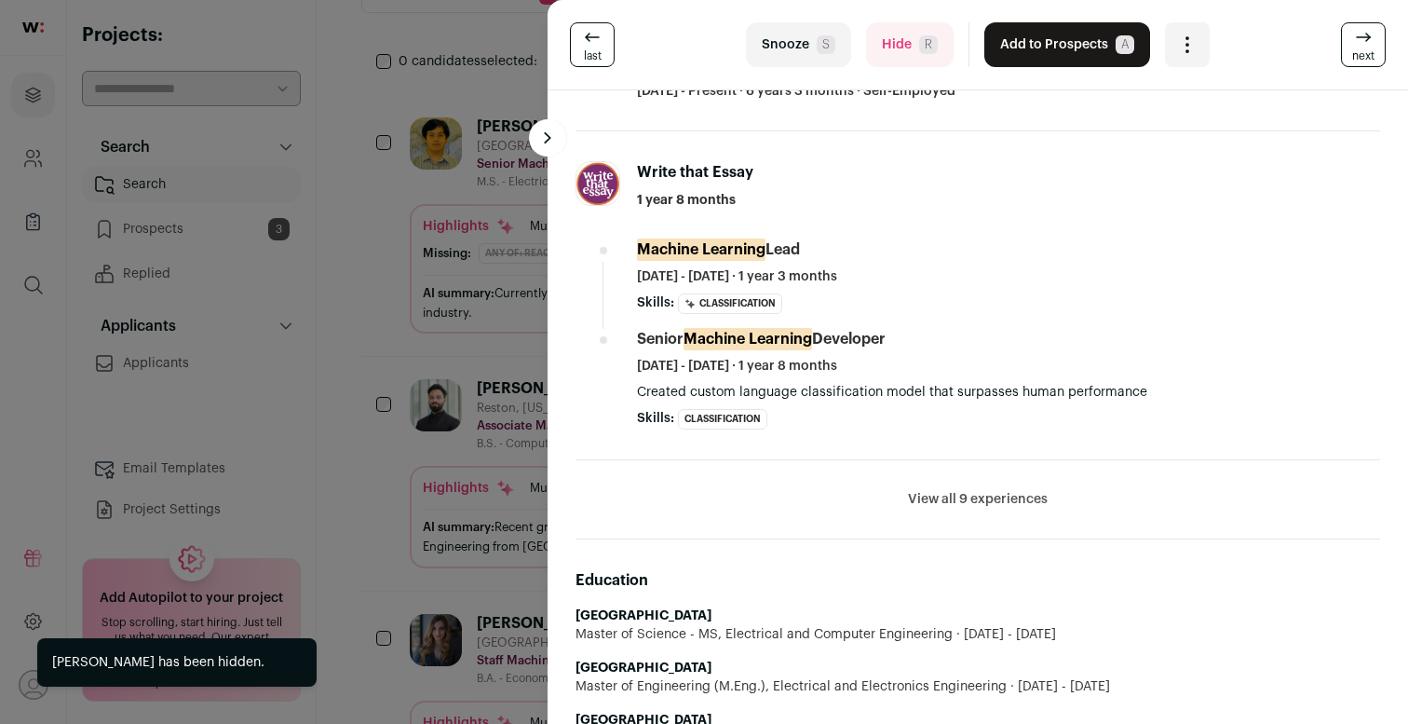
scroll to position [952, 0]
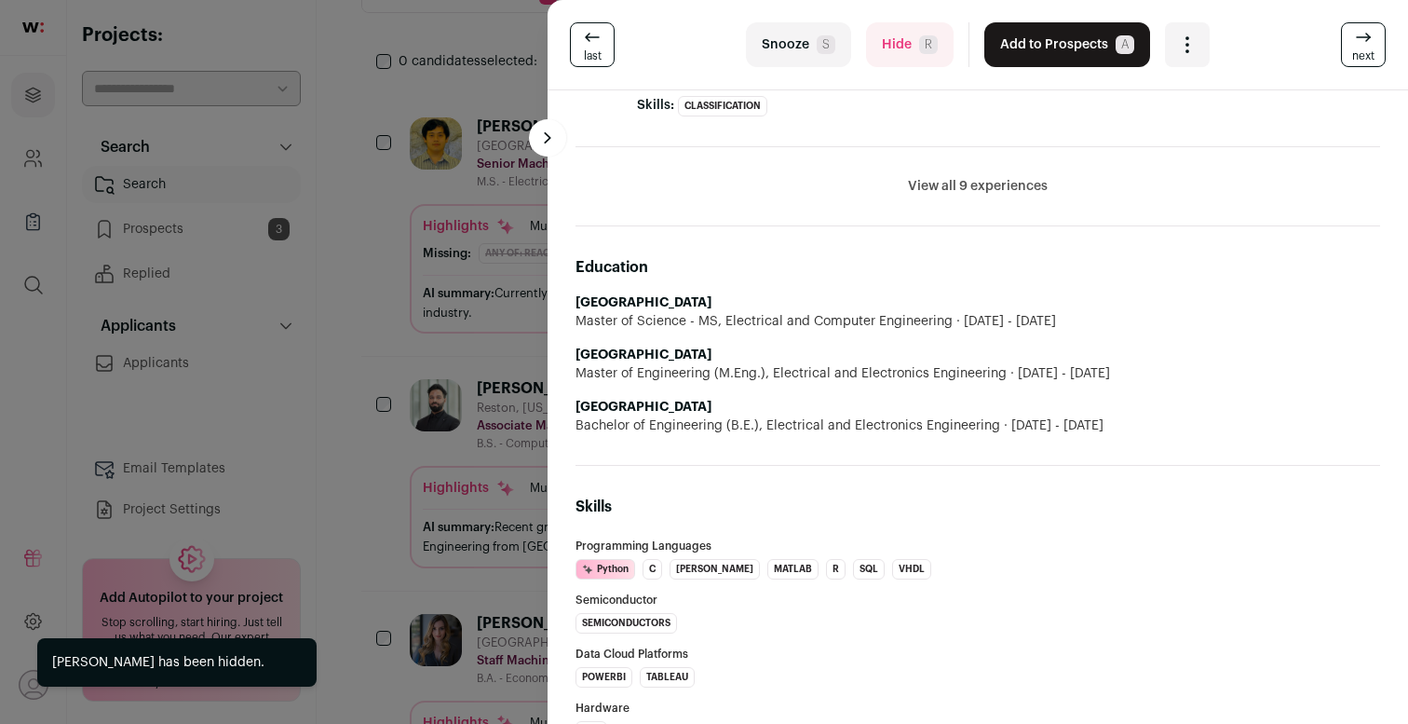
click at [926, 34] on button "Hide R" at bounding box center [910, 44] width 88 height 45
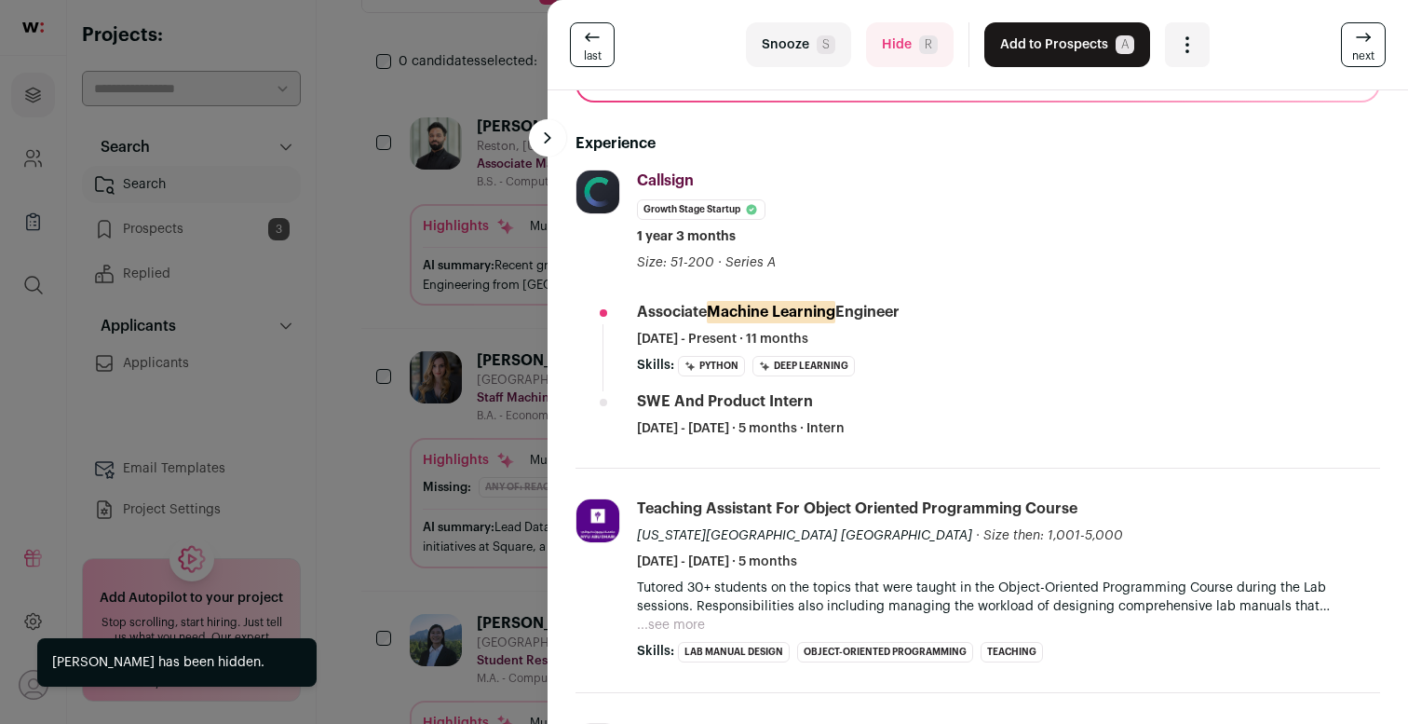
scroll to position [0, 0]
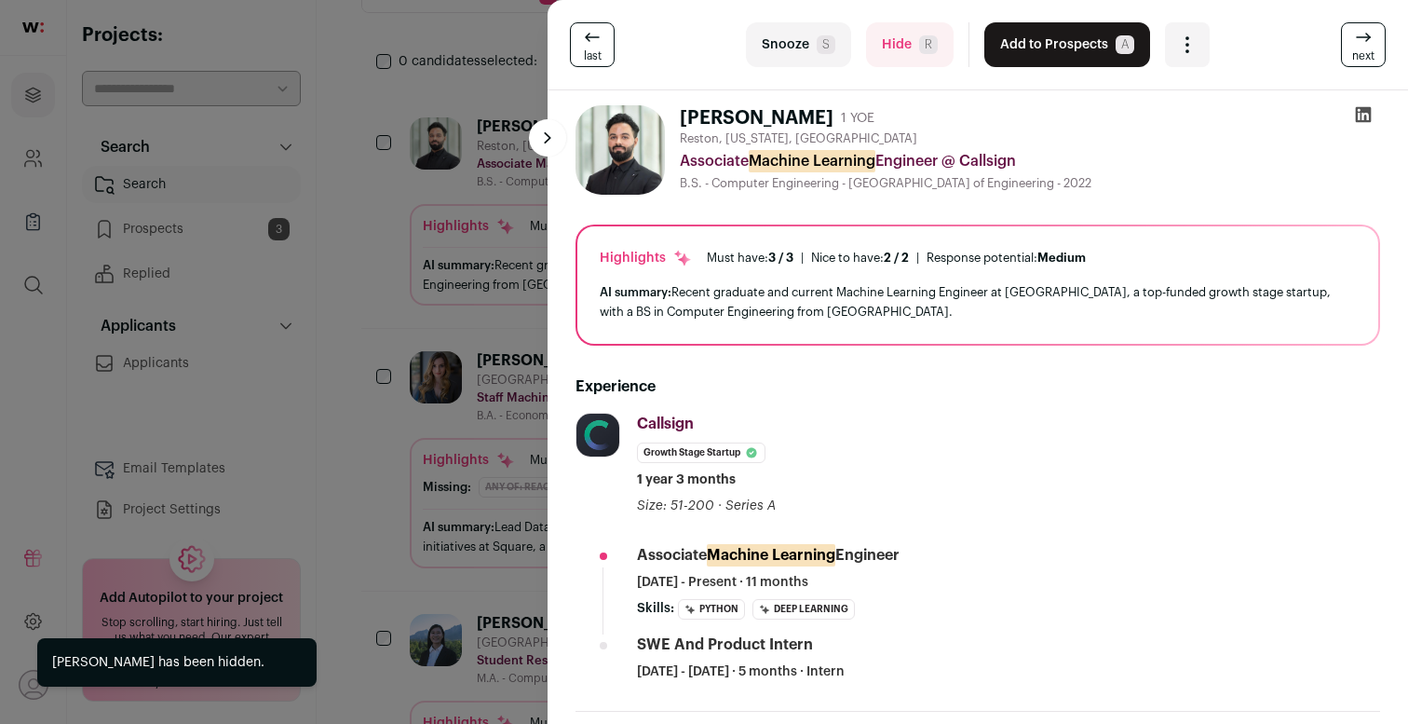
click at [905, 60] on button "Hide R" at bounding box center [910, 44] width 88 height 45
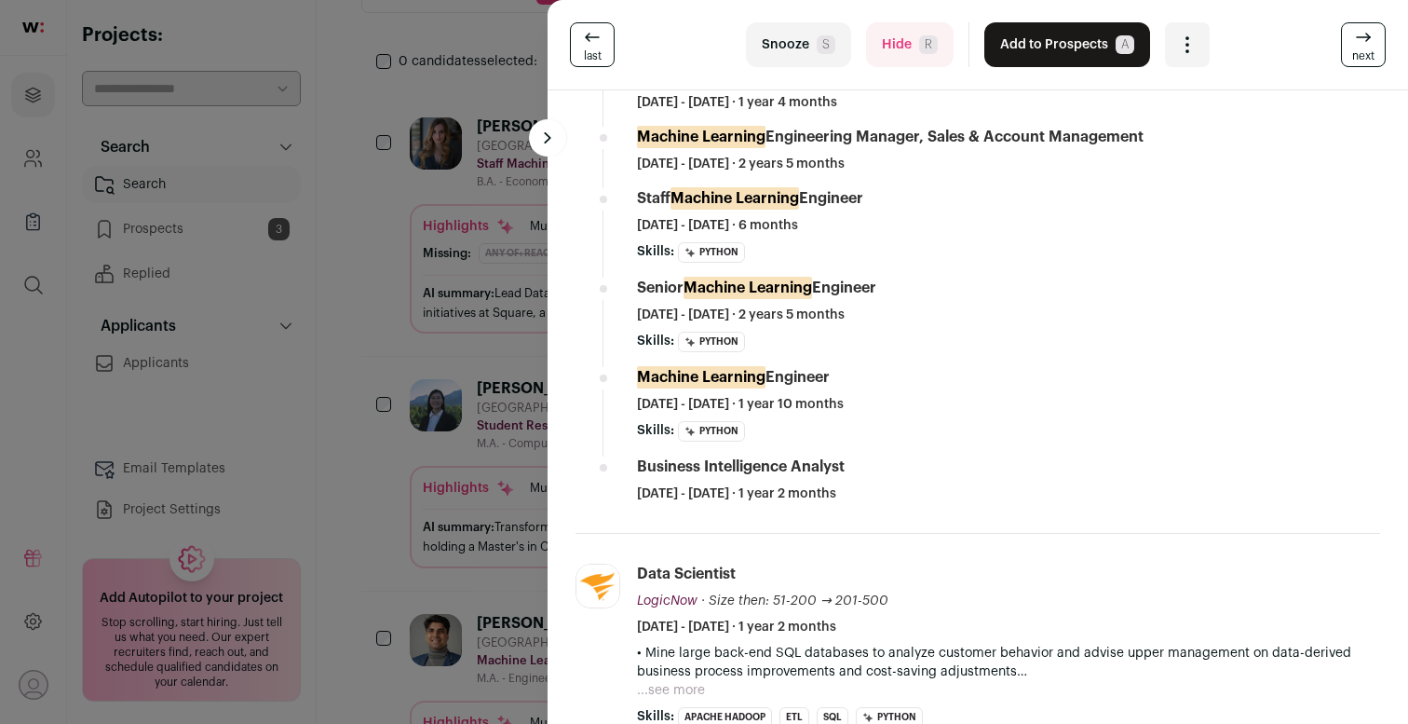
scroll to position [966, 0]
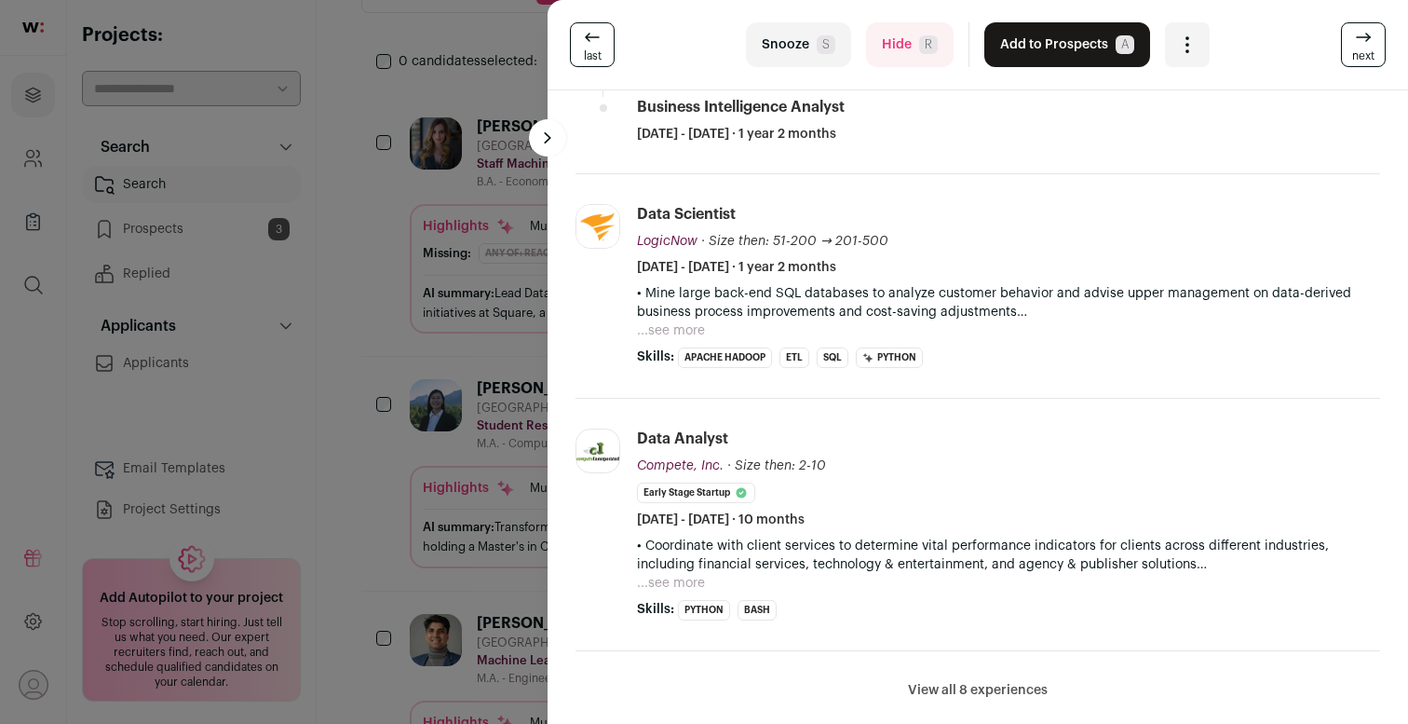
click at [689, 319] on p "• Mine large back-end SQL databases to analyze customer behavior and advise upp…" at bounding box center [1008, 302] width 743 height 37
click at [686, 329] on button "...see more" at bounding box center [671, 330] width 68 height 19
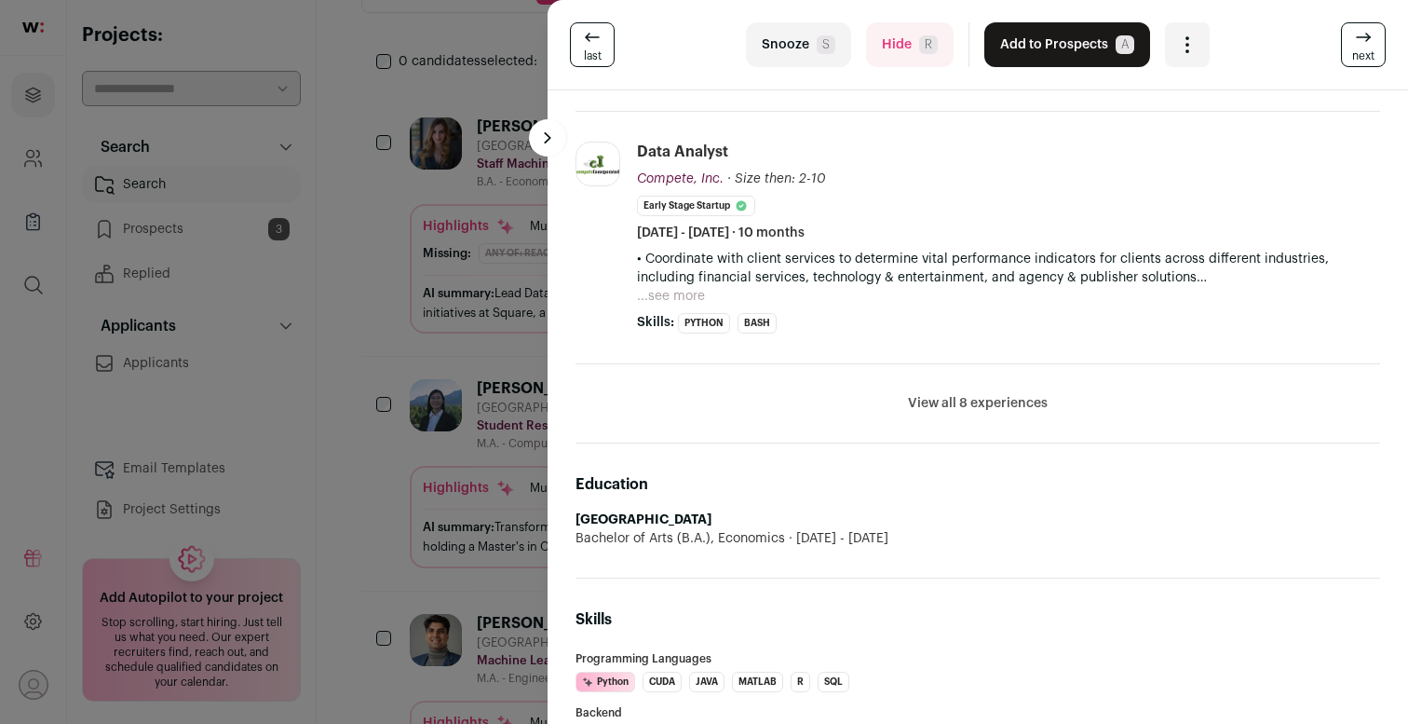
scroll to position [1228, 0]
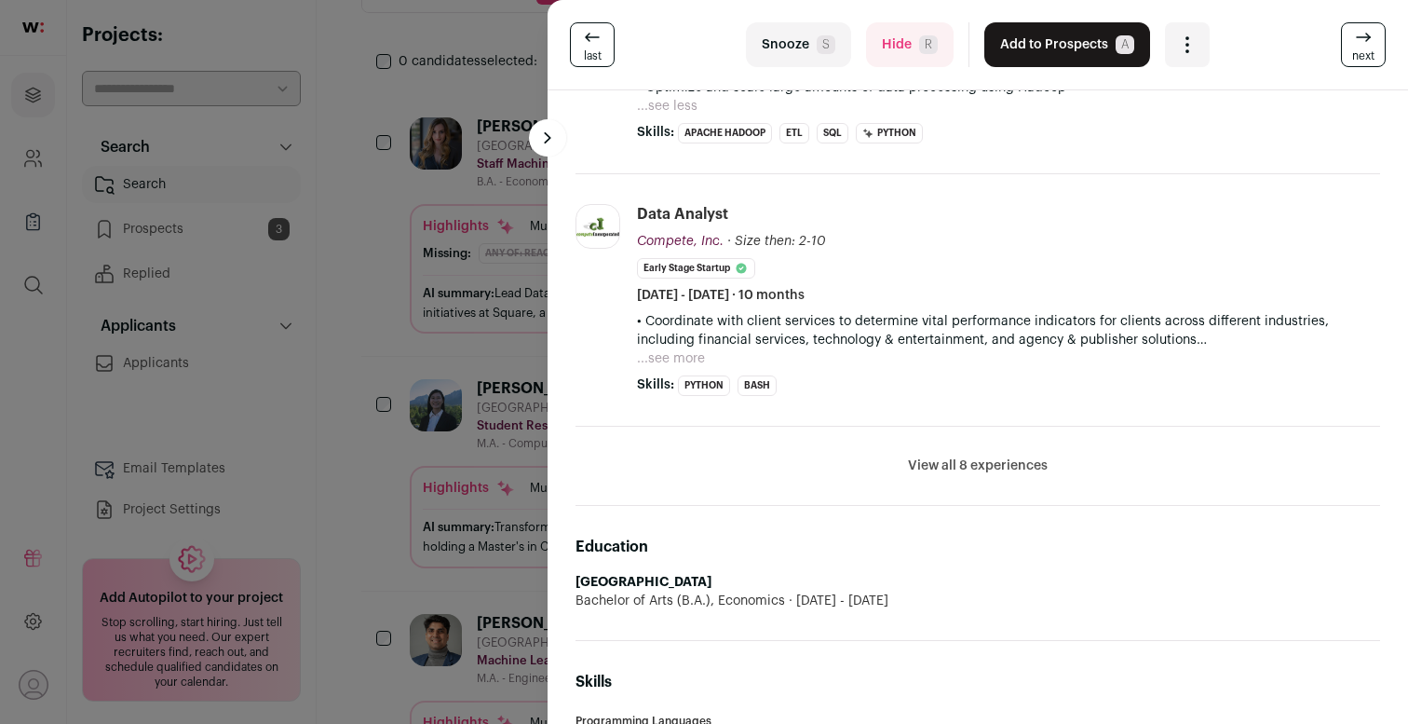
click at [684, 346] on p "• Coordinate with client services to determine vital performance indicators for…" at bounding box center [1008, 330] width 743 height 37
click at [682, 354] on button "...see more" at bounding box center [671, 358] width 68 height 19
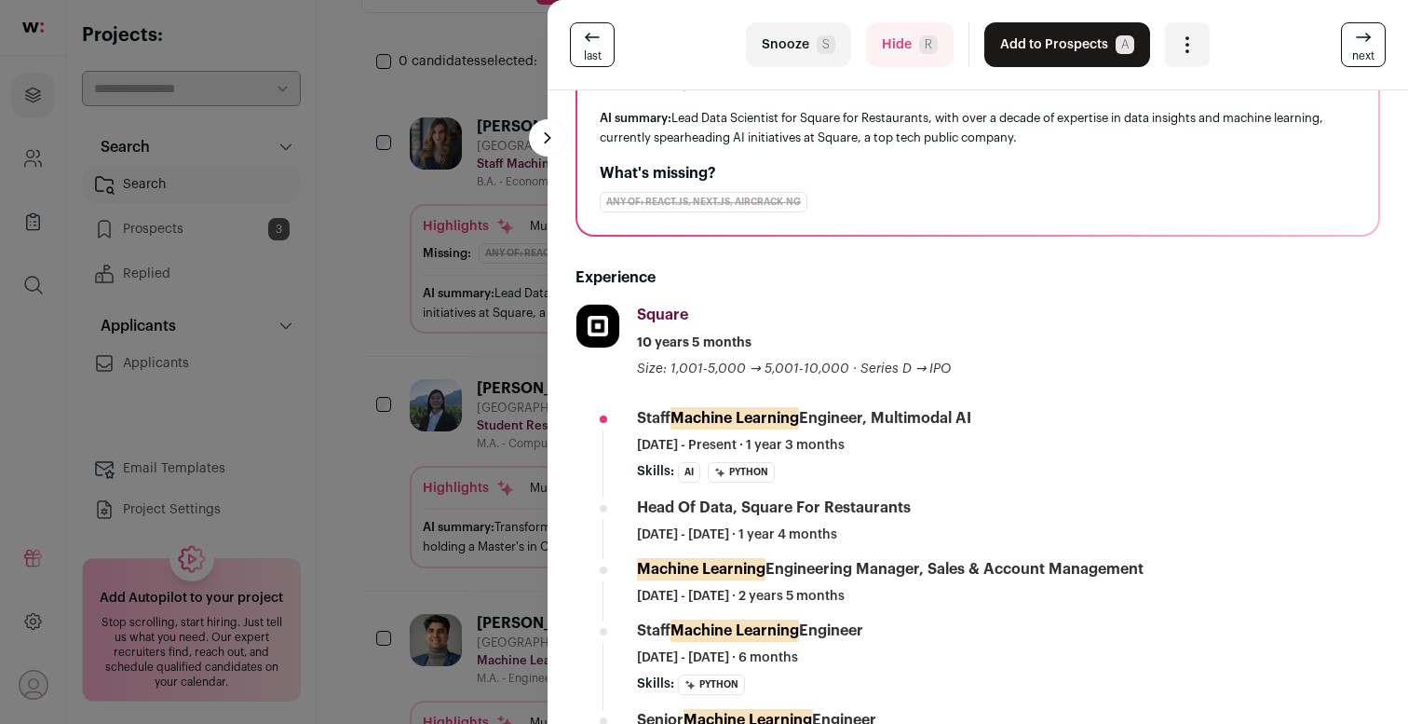
scroll to position [0, 0]
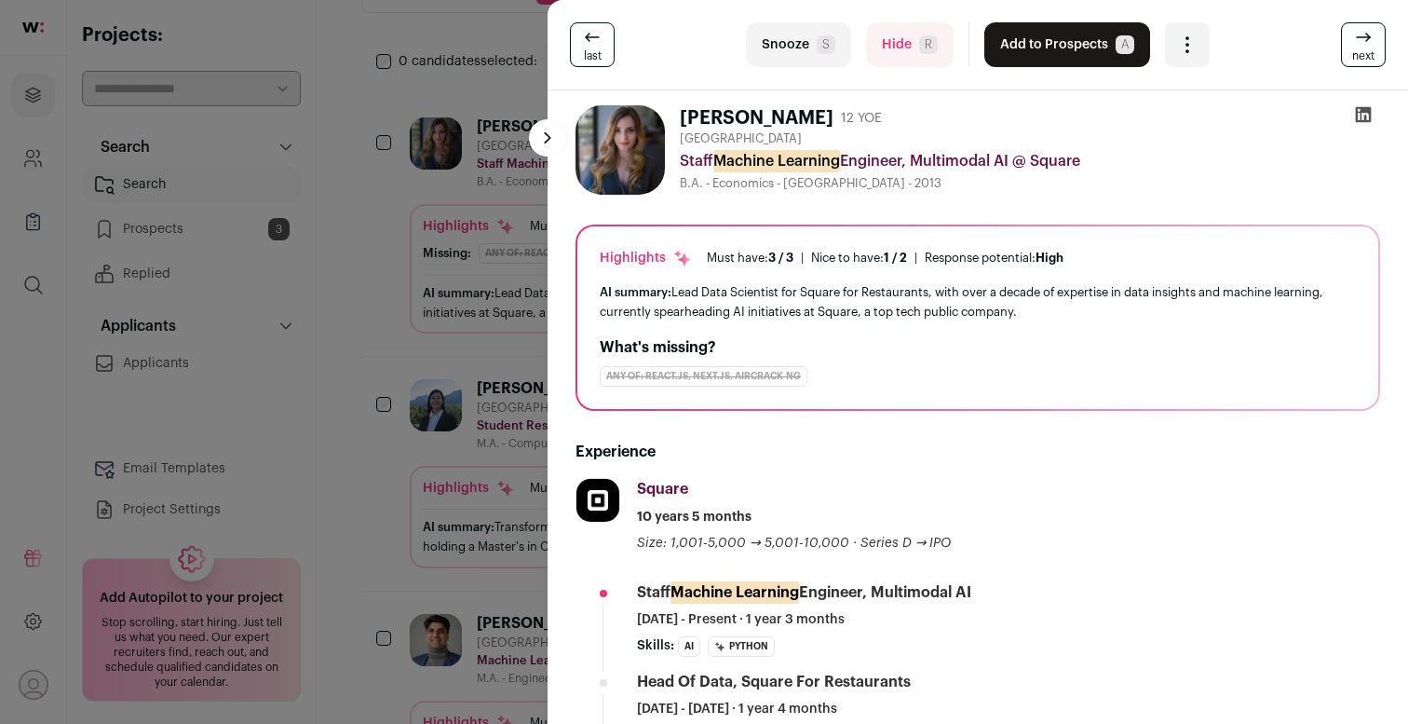
click at [1061, 45] on button "Add to Prospects A" at bounding box center [1068, 44] width 166 height 45
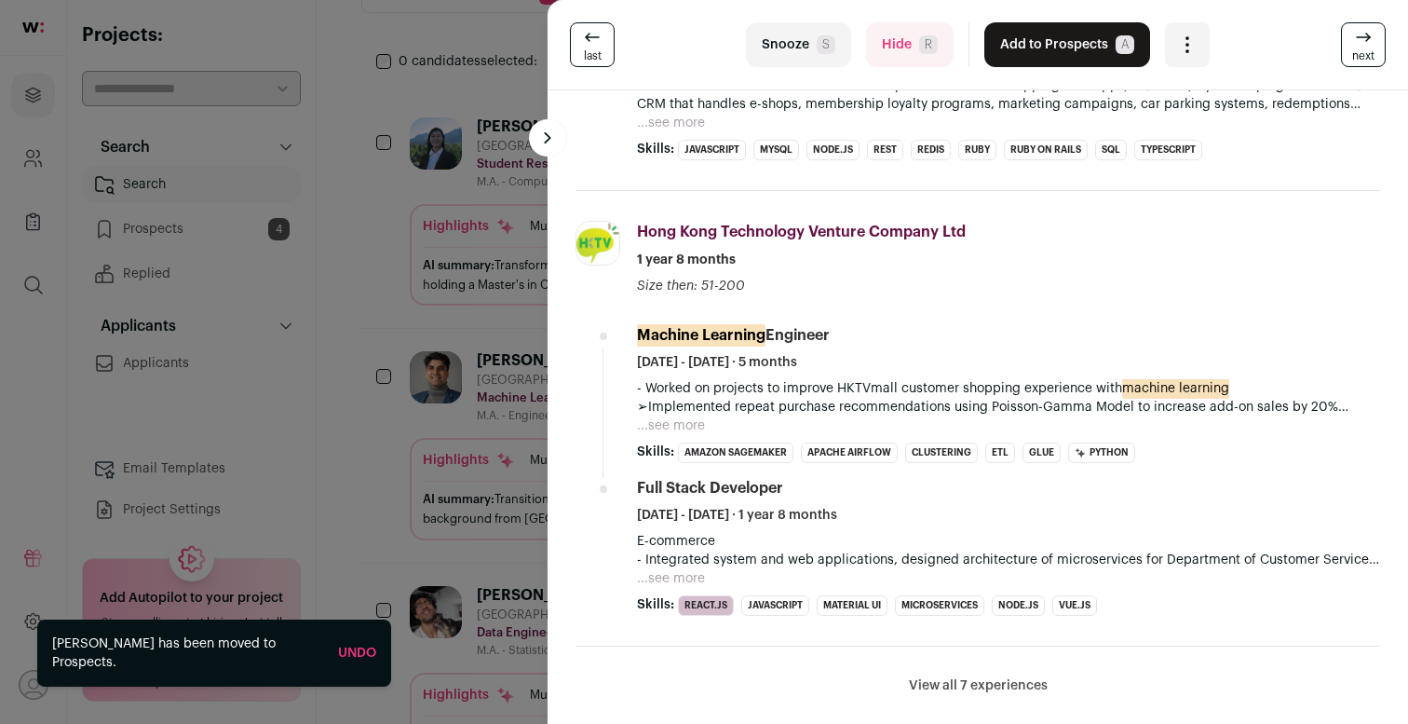
scroll to position [793, 0]
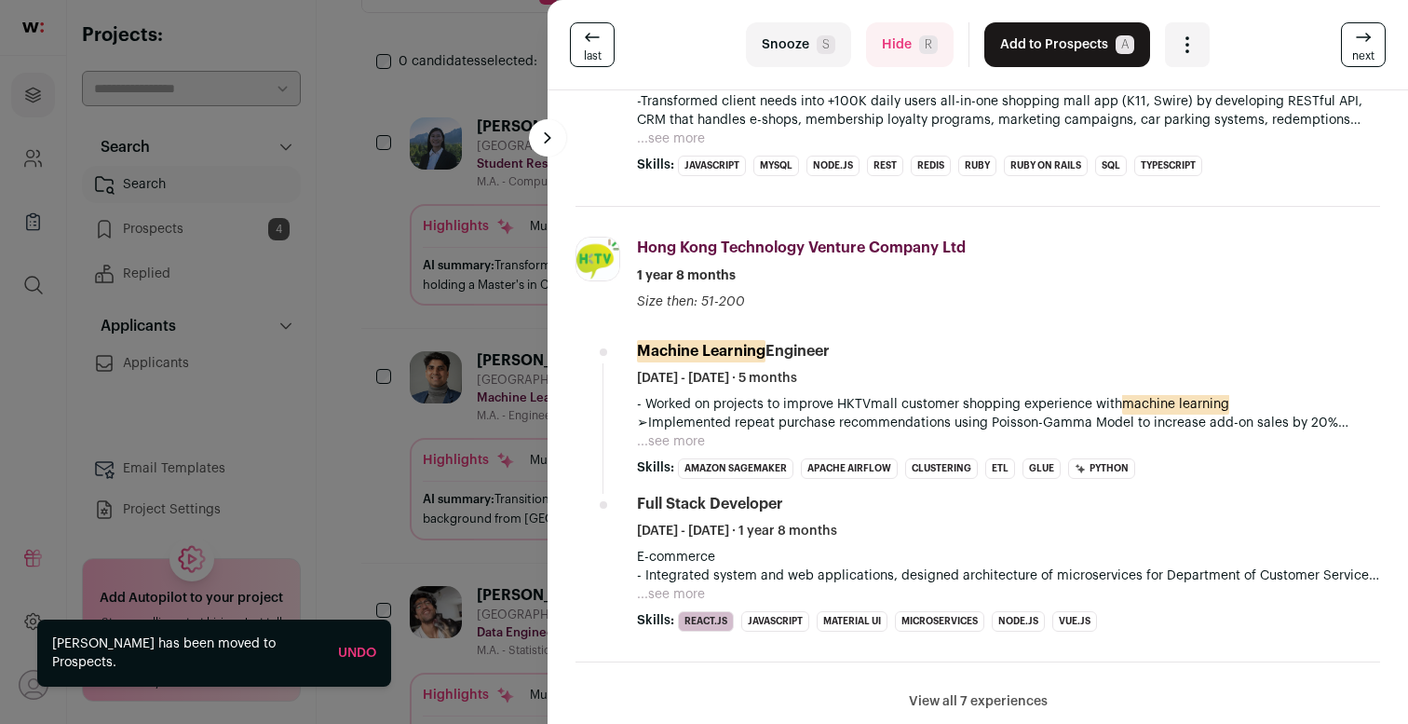
click at [686, 443] on button "...see more" at bounding box center [671, 441] width 68 height 19
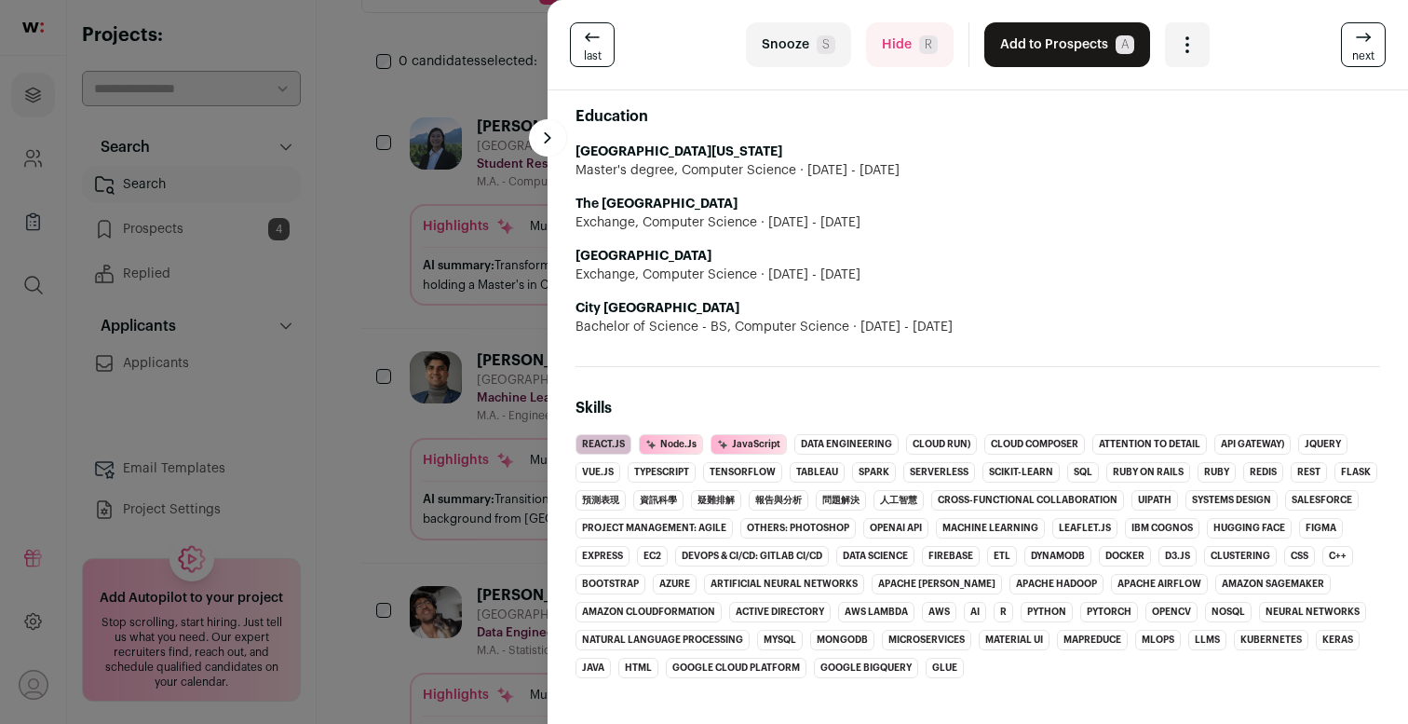
scroll to position [1590, 0]
click at [909, 44] on button "Hide R" at bounding box center [910, 44] width 88 height 45
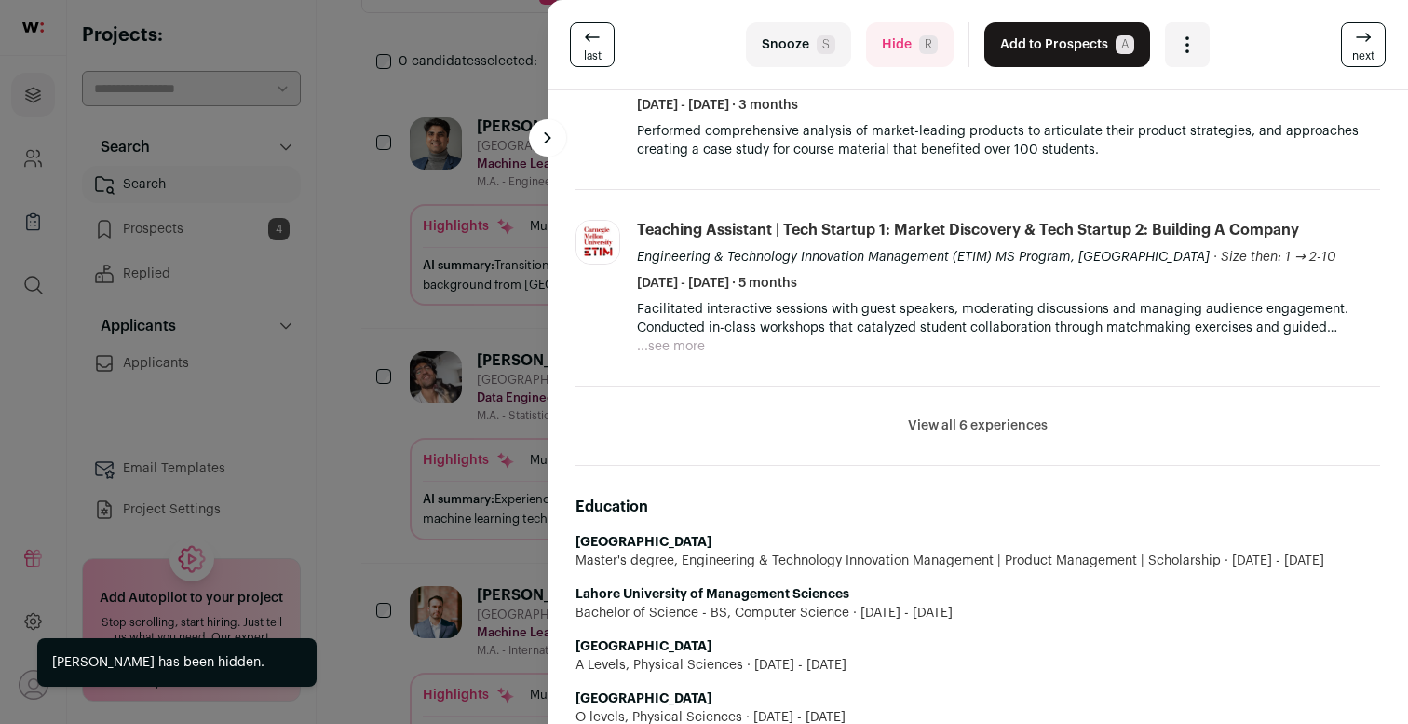
scroll to position [964, 0]
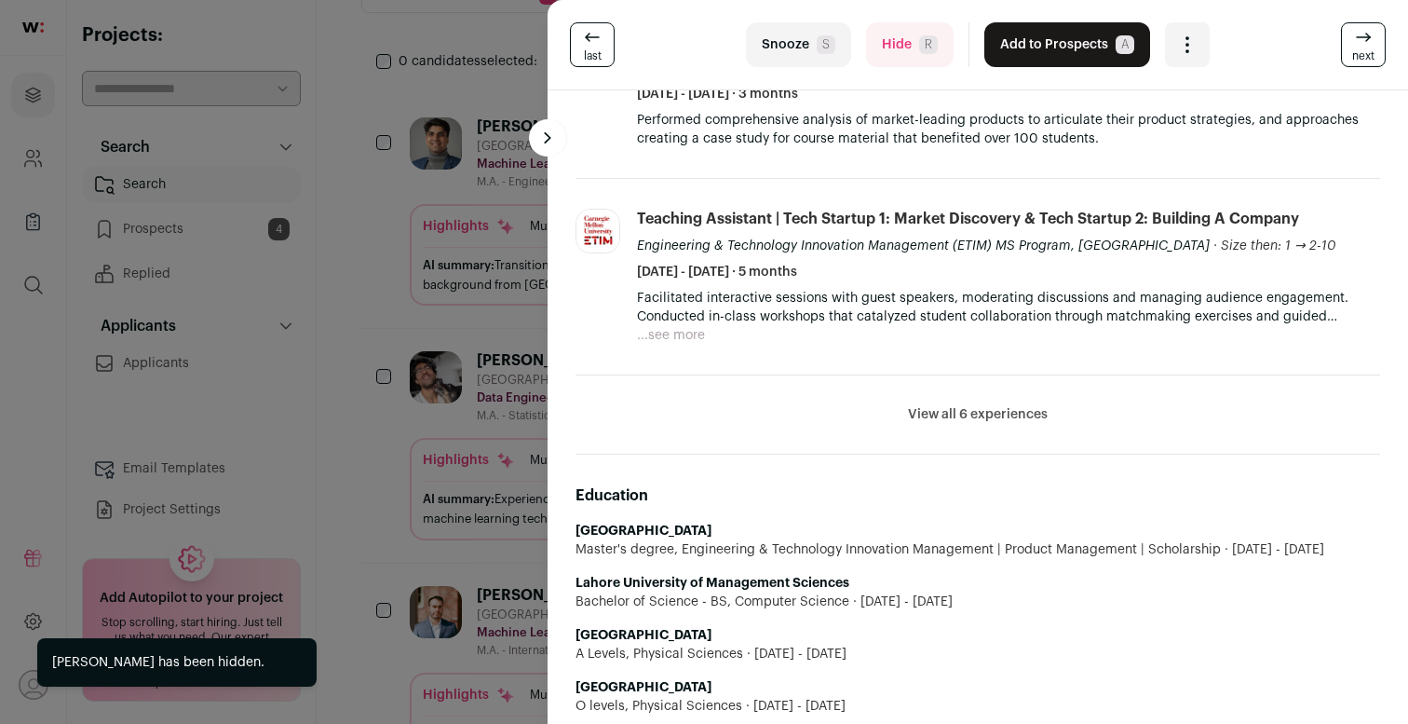
click at [919, 61] on button "Hide R" at bounding box center [910, 44] width 88 height 45
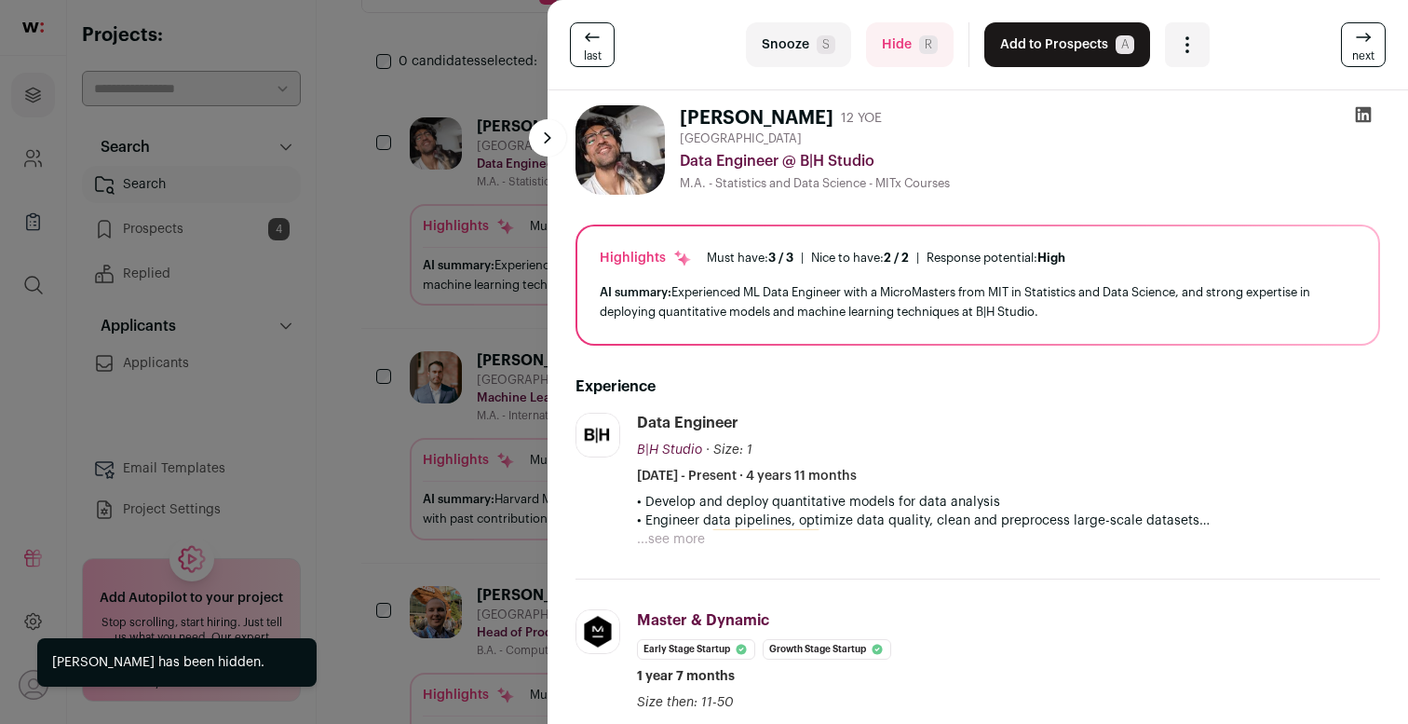
click at [707, 544] on div "• Develop and deploy quantitative models for data analysis • Engineer data pipe…" at bounding box center [1008, 521] width 743 height 56
click at [693, 543] on button "...see more" at bounding box center [671, 539] width 68 height 19
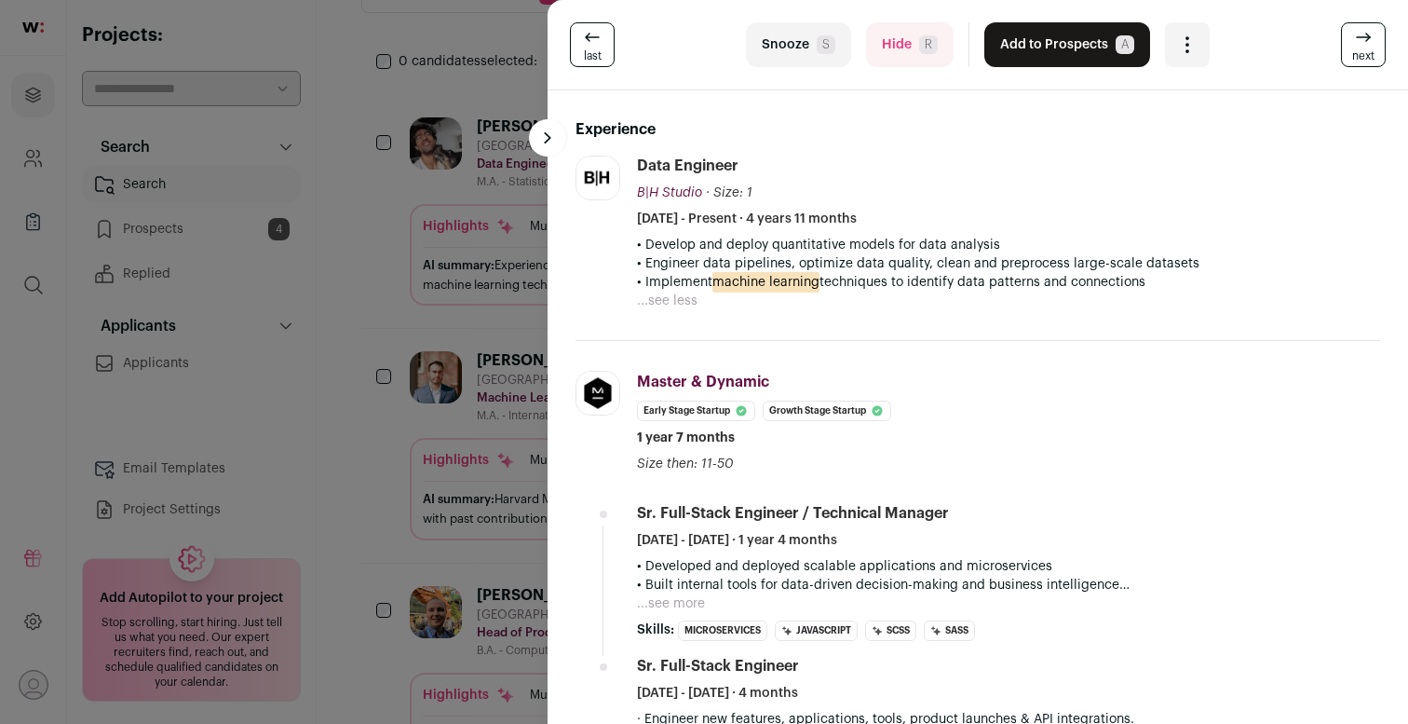
scroll to position [0, 0]
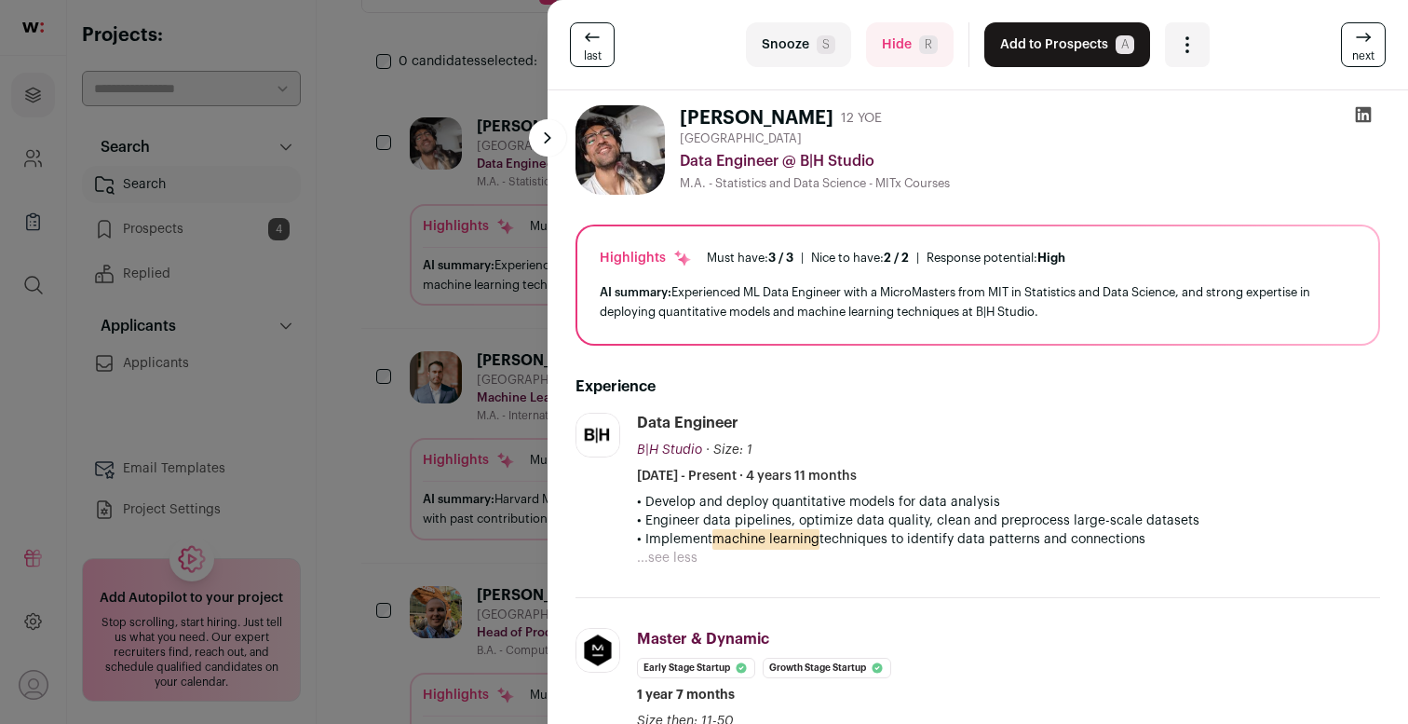
click at [1065, 44] on button "Add to Prospects A" at bounding box center [1068, 44] width 166 height 45
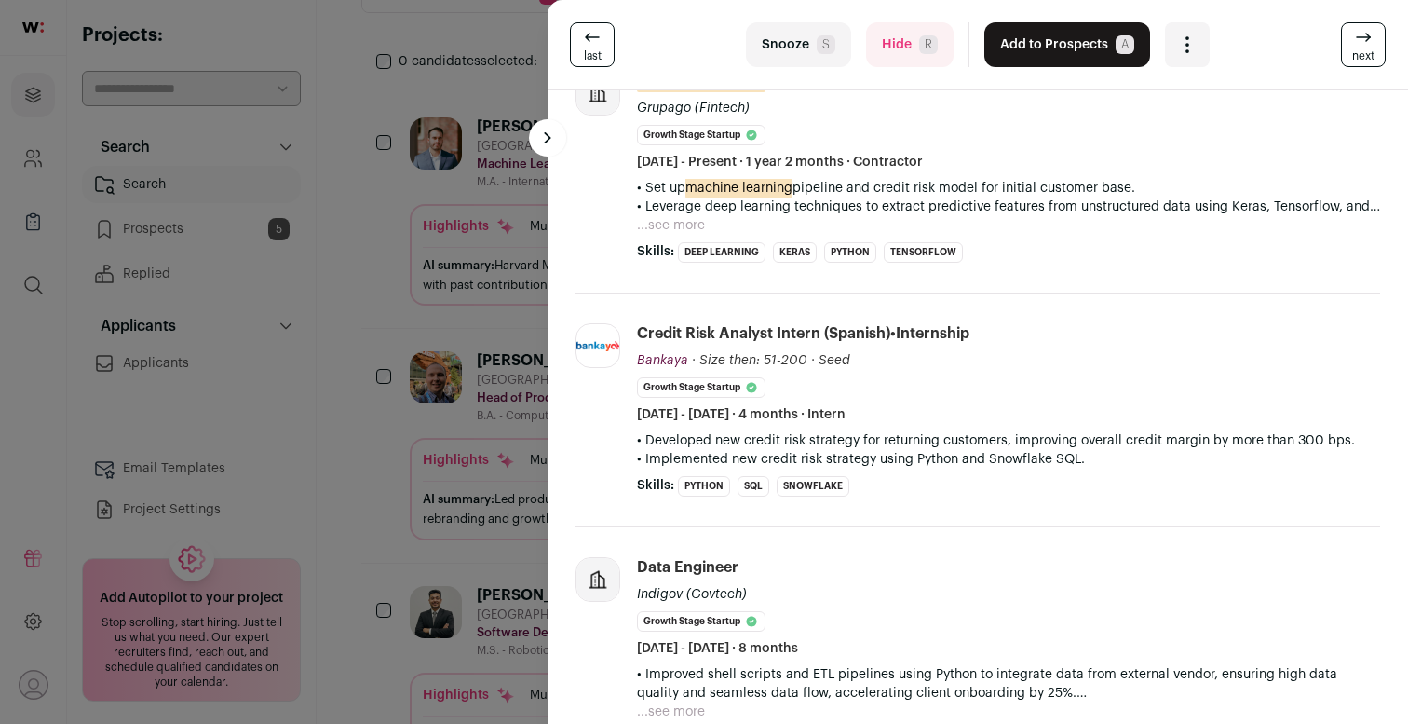
scroll to position [134, 0]
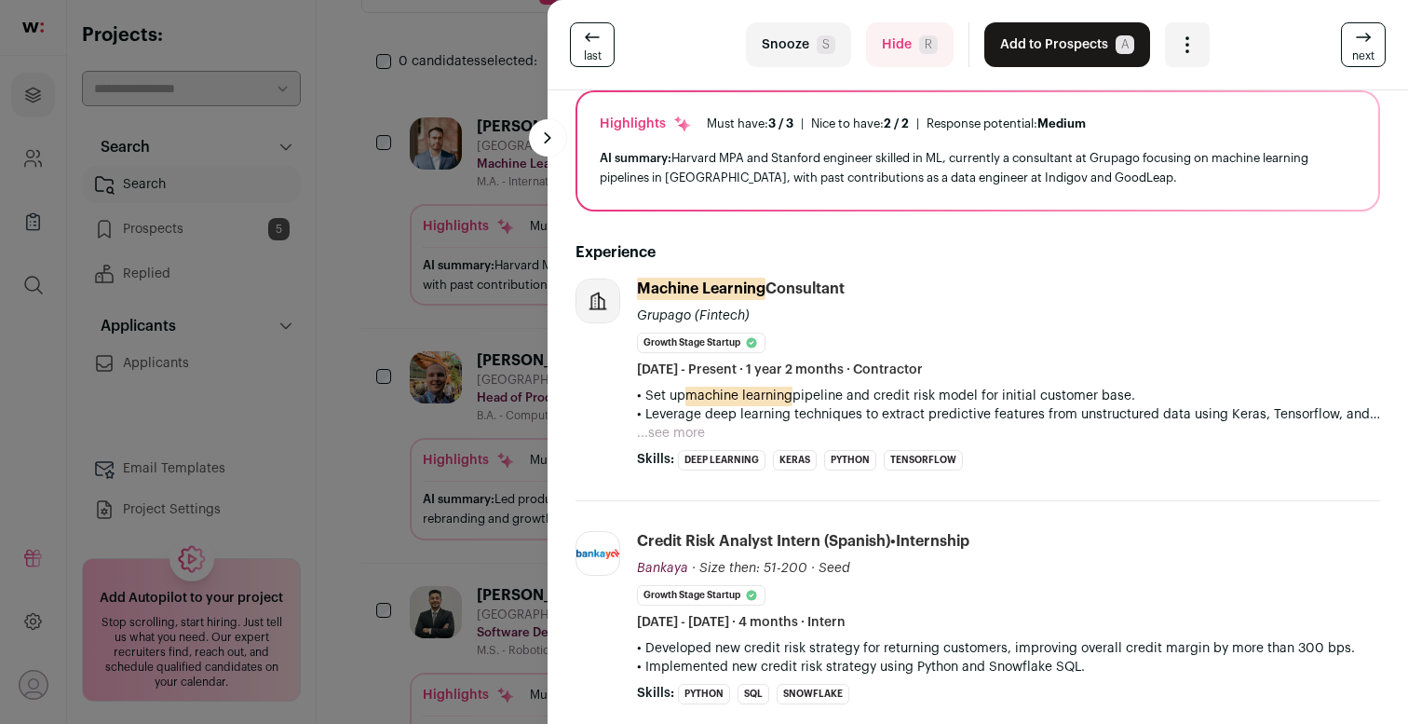
click at [686, 439] on button "...see more" at bounding box center [671, 433] width 68 height 19
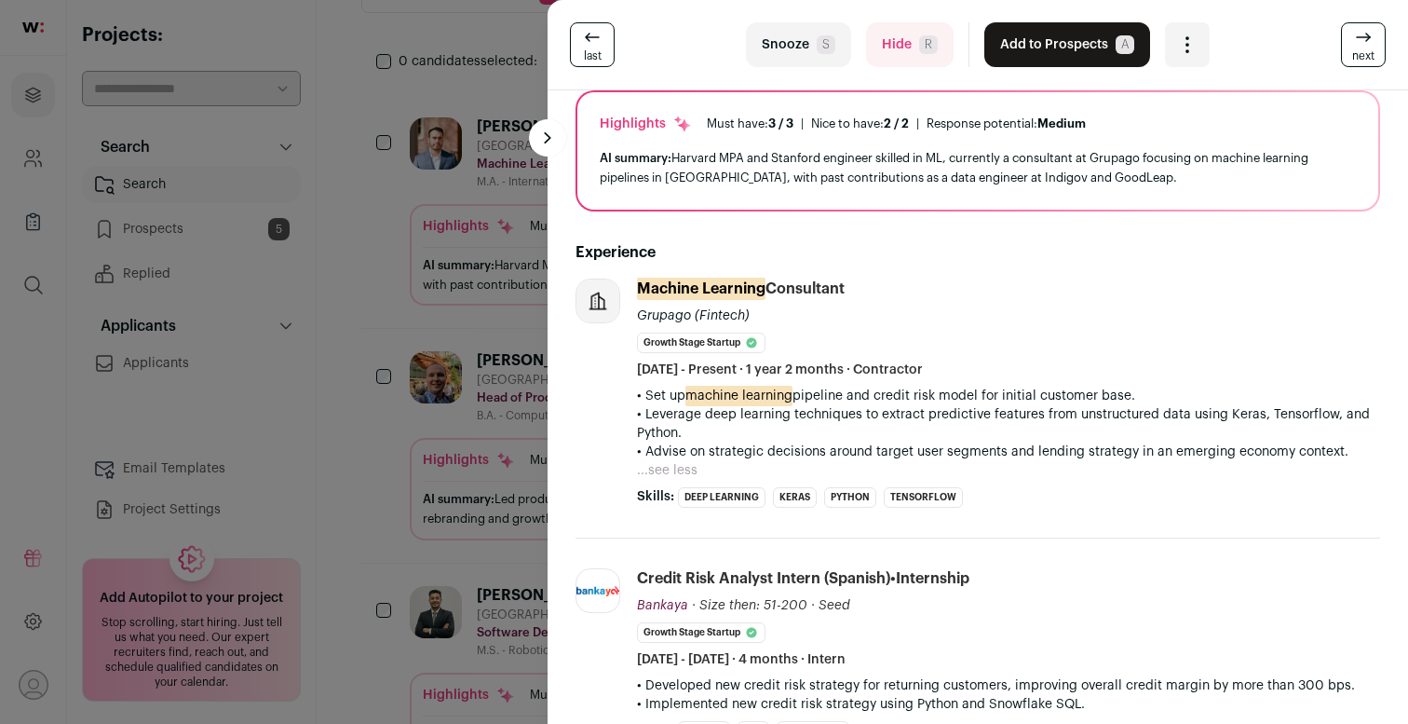
scroll to position [0, 0]
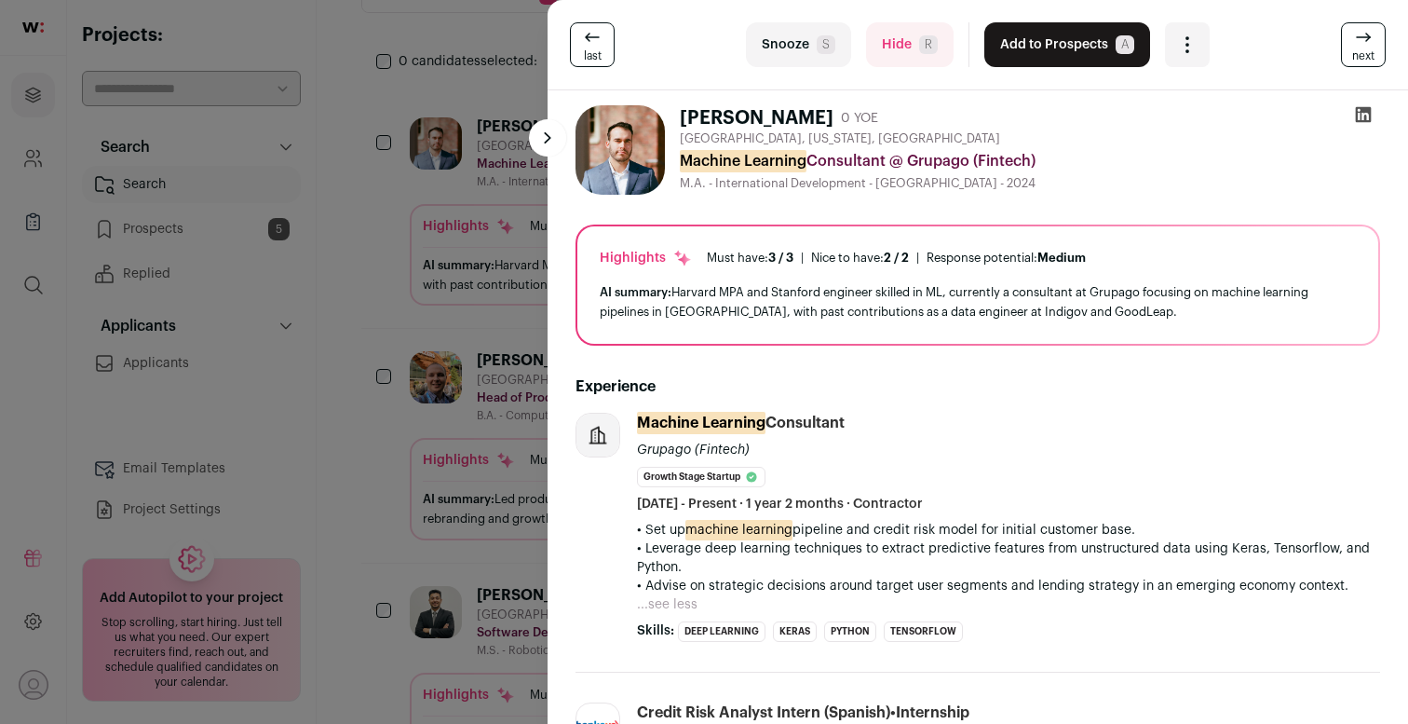
click at [1039, 48] on button "Add to Prospects A" at bounding box center [1068, 44] width 166 height 45
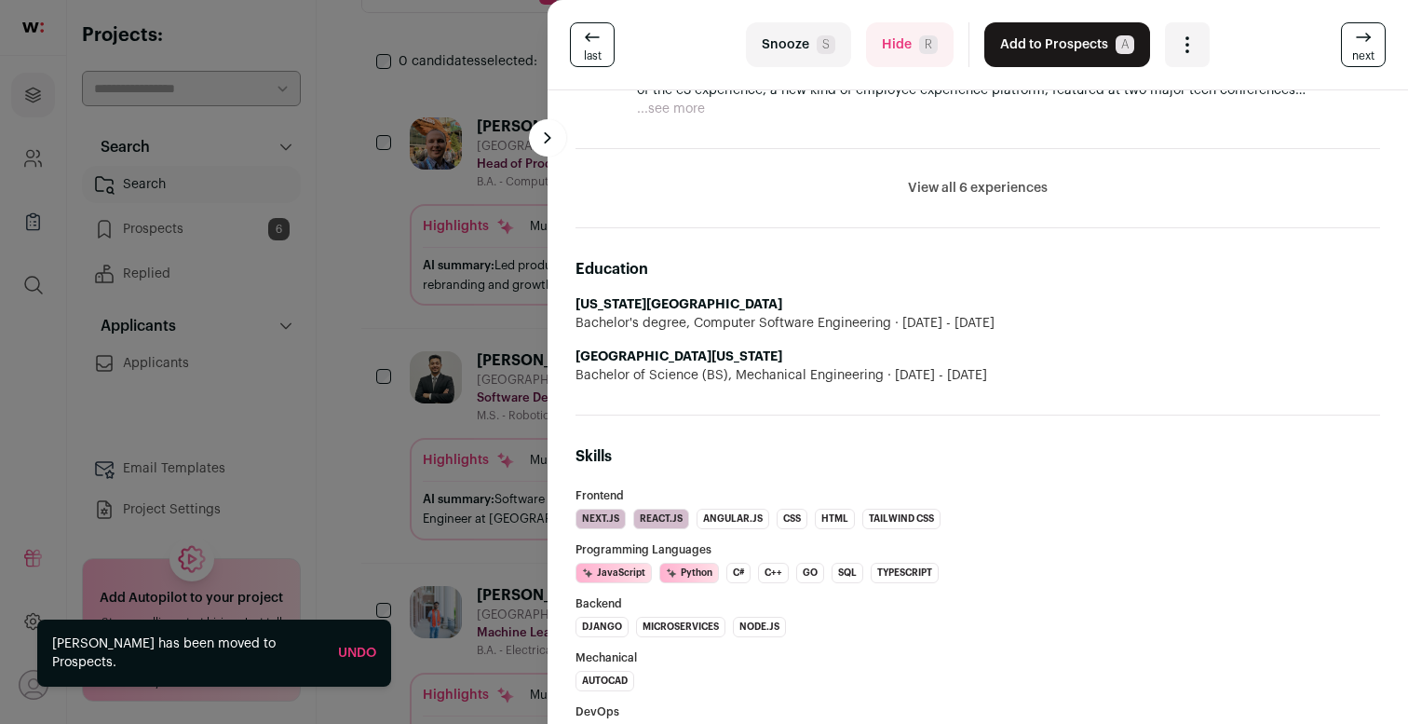
scroll to position [1046, 0]
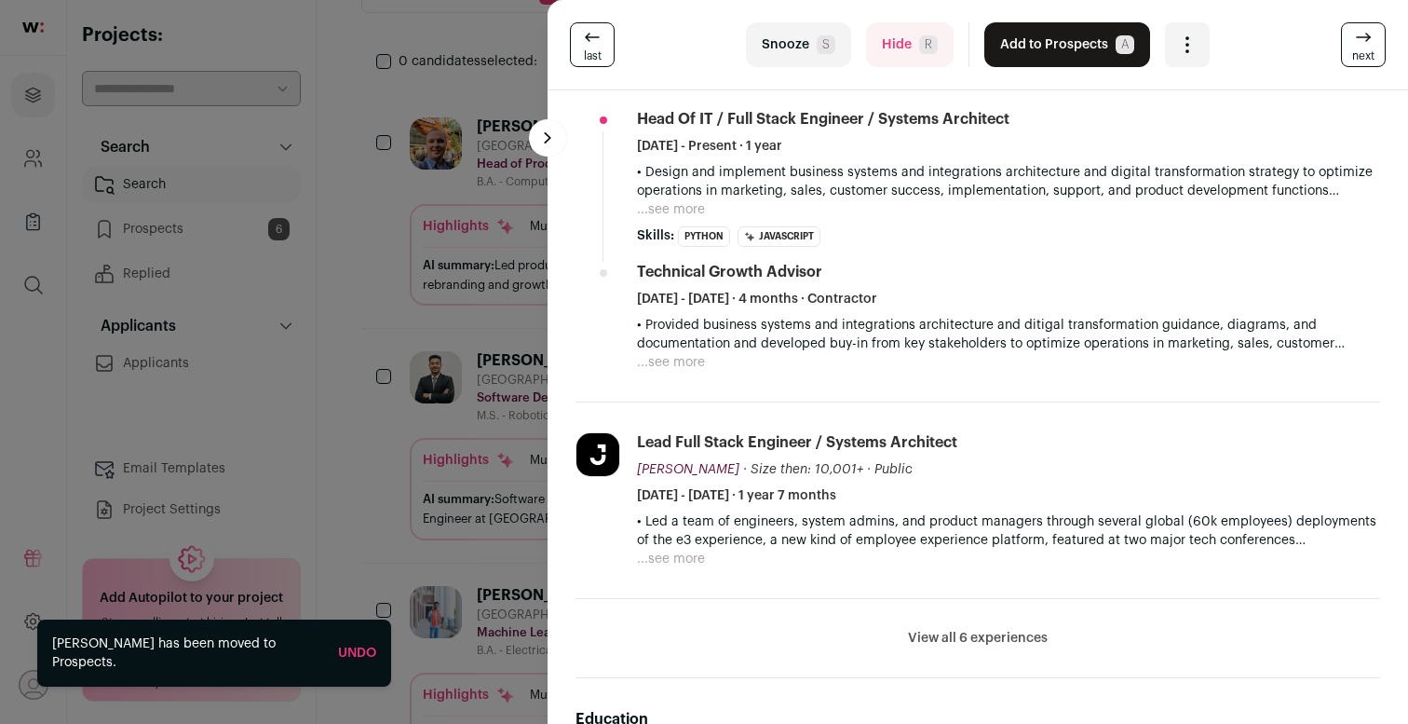
click at [1007, 640] on button "View all 6 experiences" at bounding box center [978, 638] width 140 height 19
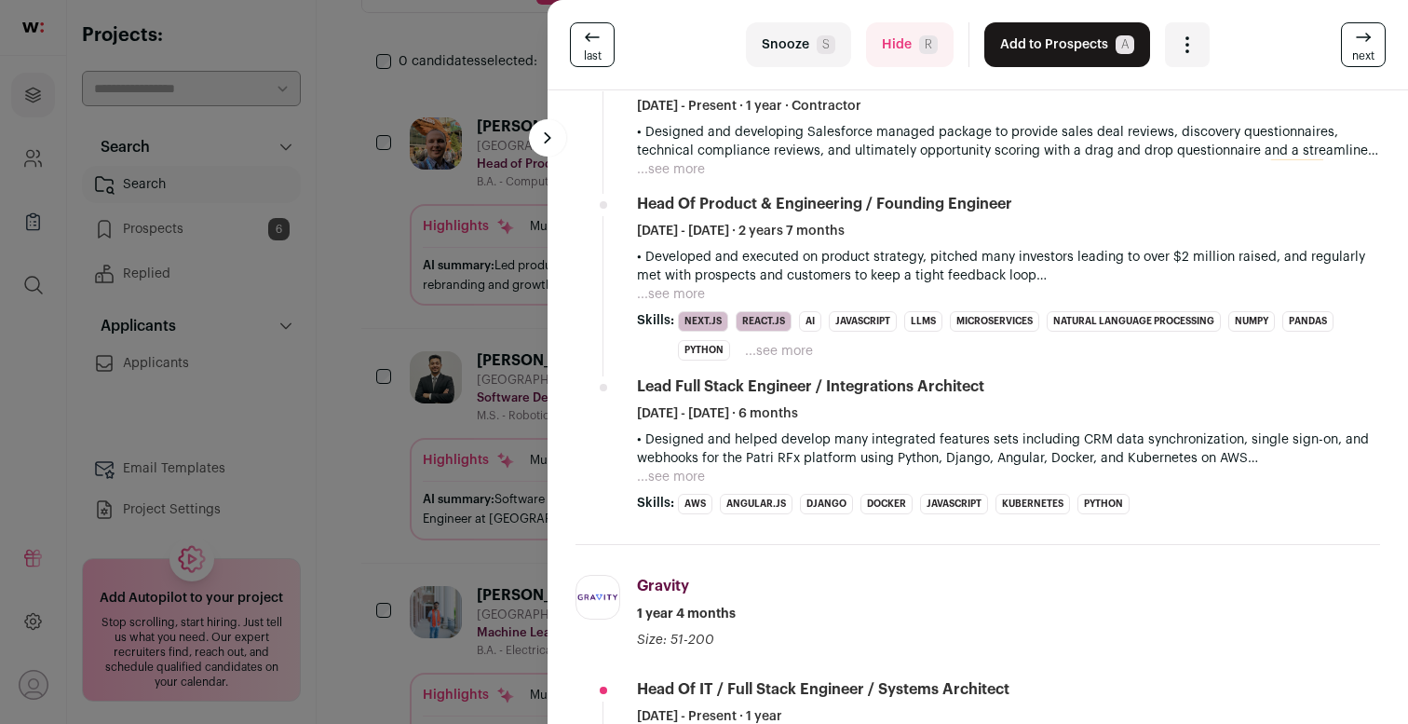
scroll to position [0, 0]
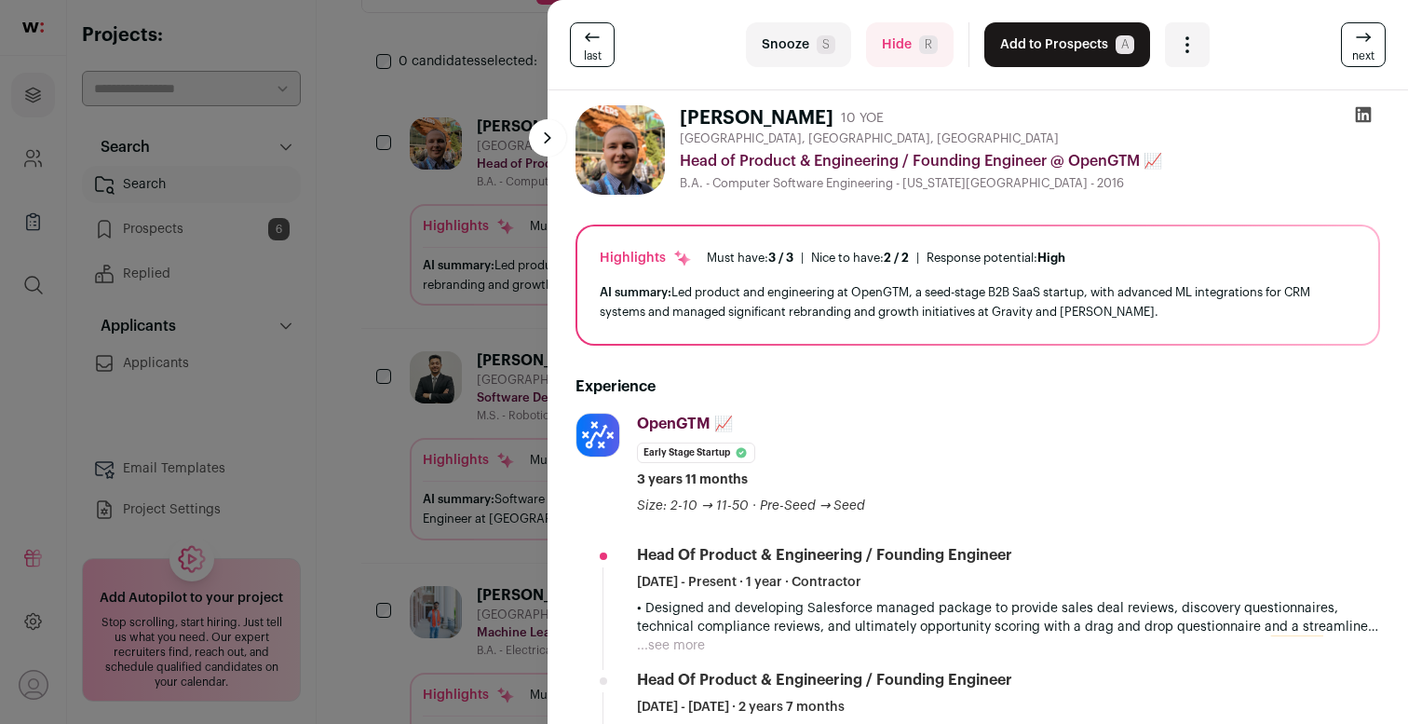
click at [1037, 34] on button "Add to Prospects A" at bounding box center [1068, 44] width 166 height 45
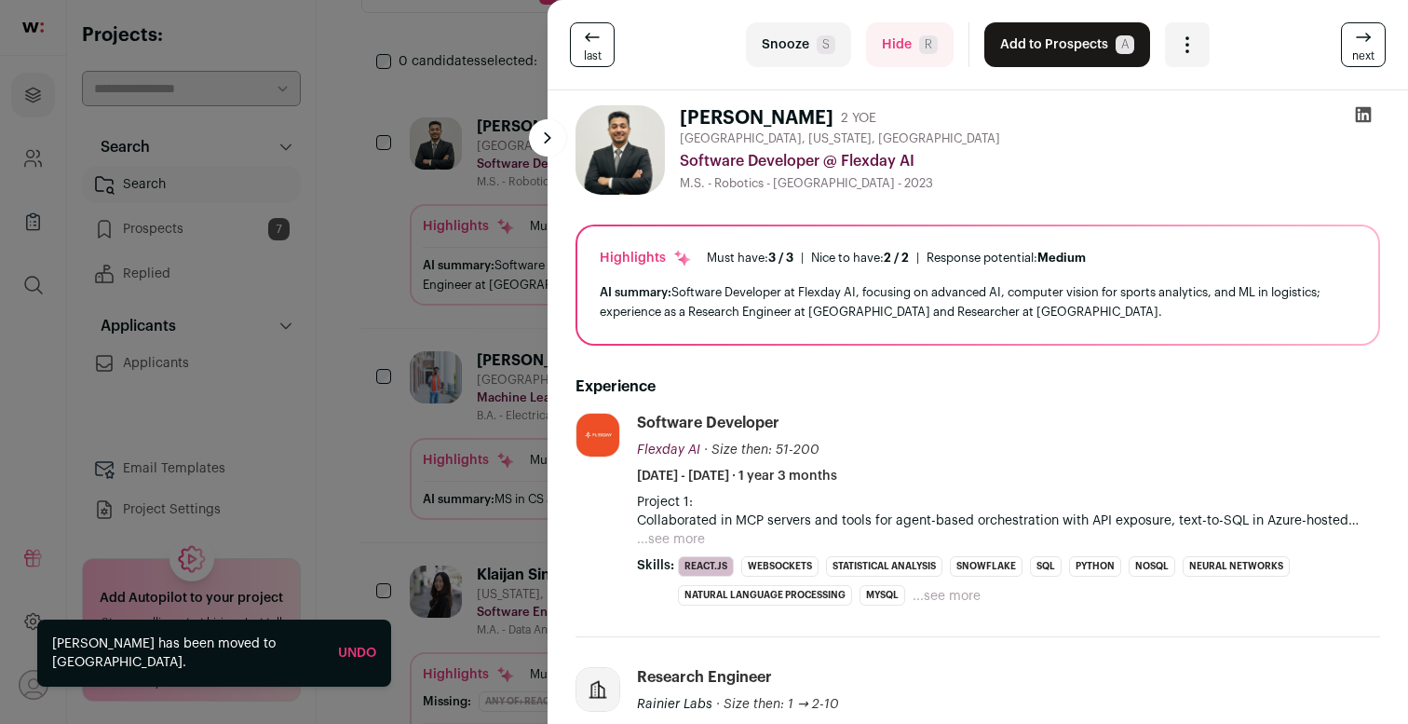
click at [410, 274] on div "last Snooze S Hide R Add to Prospects A Are you sure? [PERSON_NAME] is already …" at bounding box center [704, 362] width 1408 height 724
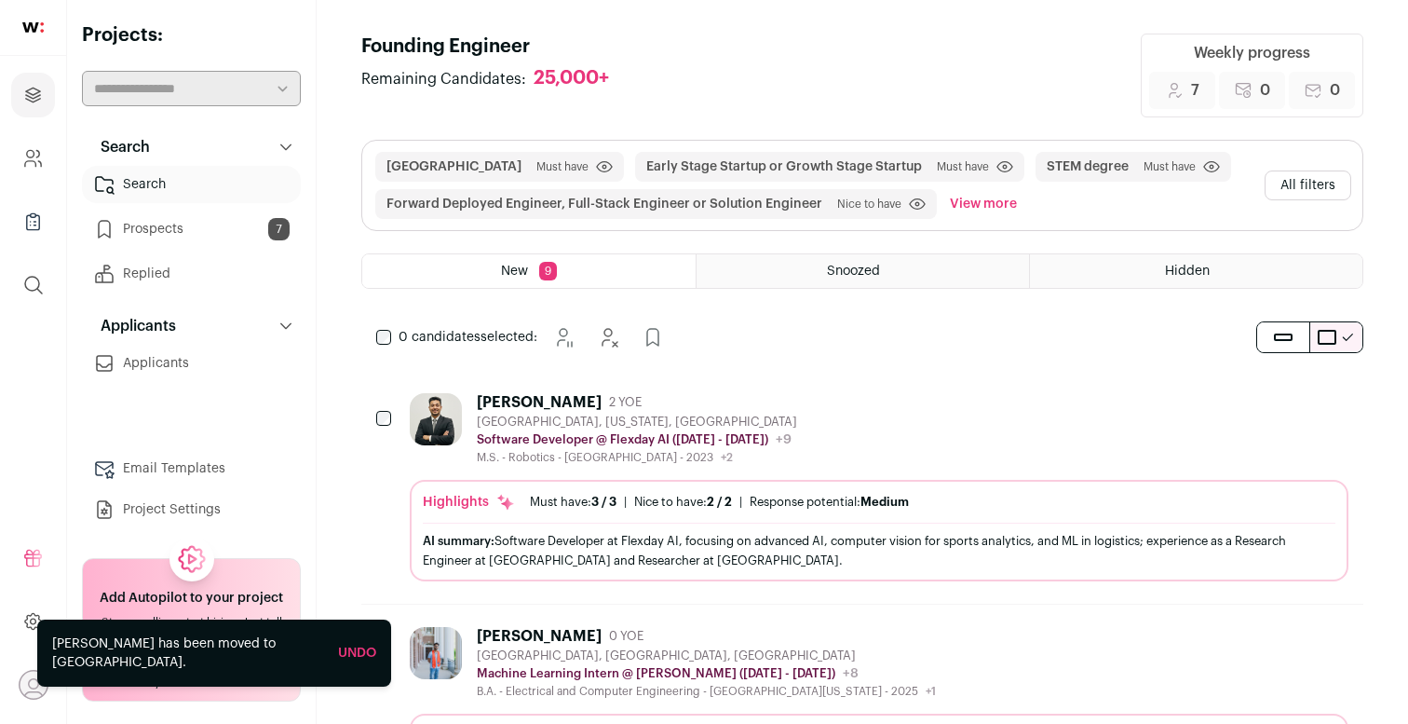
click at [999, 209] on button "View more" at bounding box center [983, 204] width 75 height 30
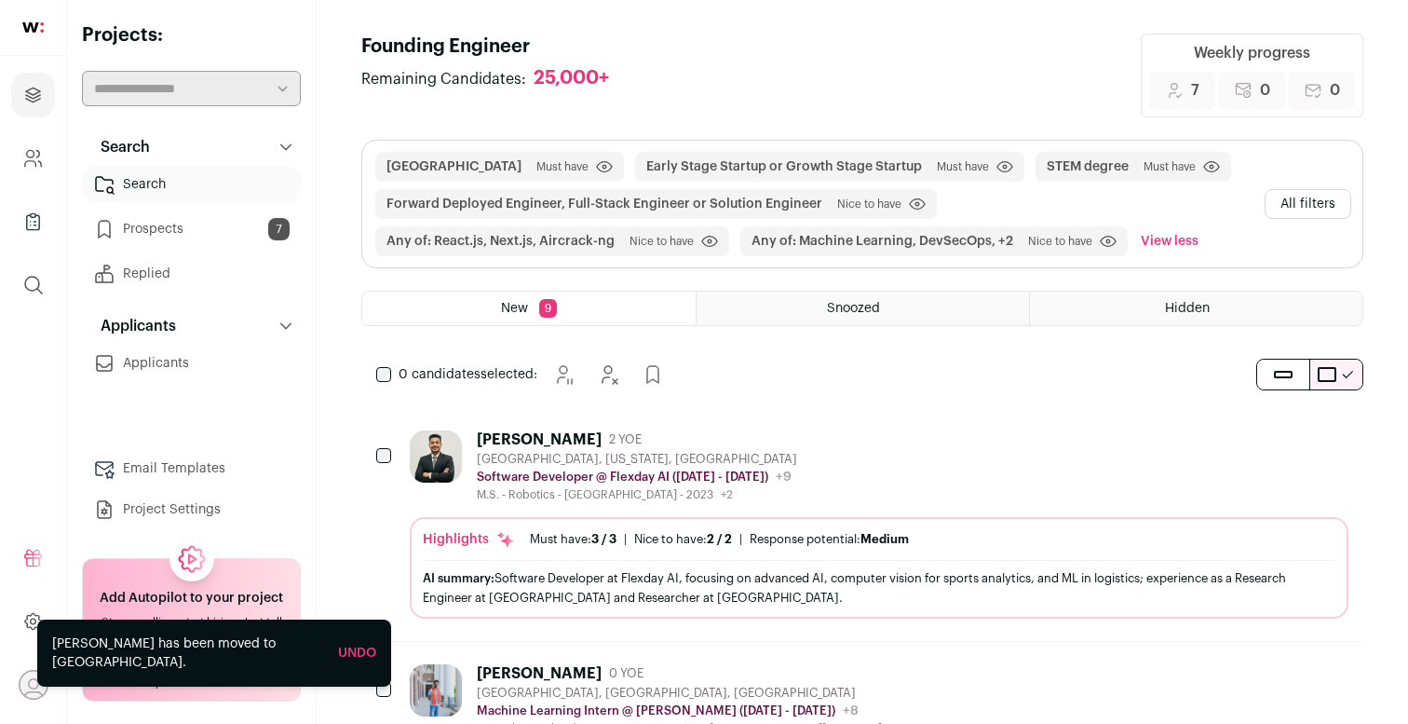
click at [1311, 203] on button "All filters" at bounding box center [1308, 204] width 87 height 30
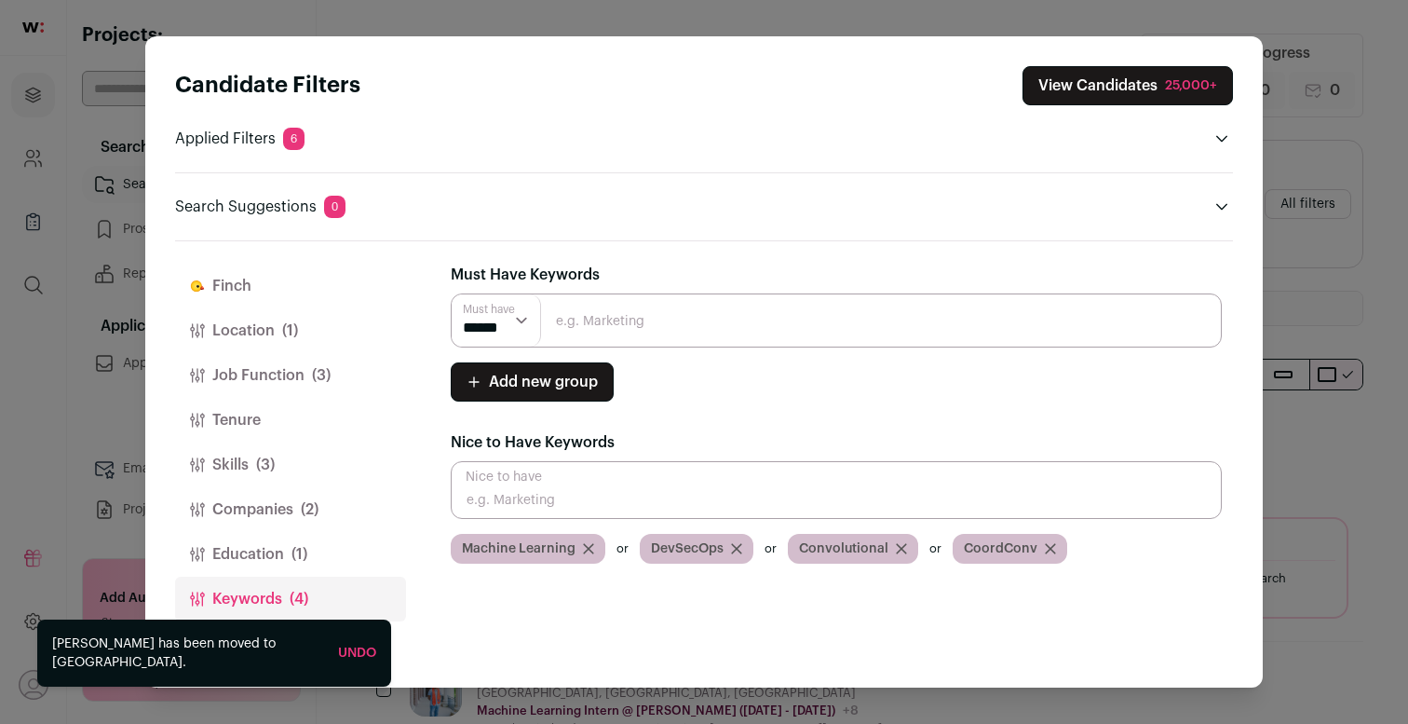
click at [272, 325] on button "Location (1)" at bounding box center [290, 330] width 231 height 45
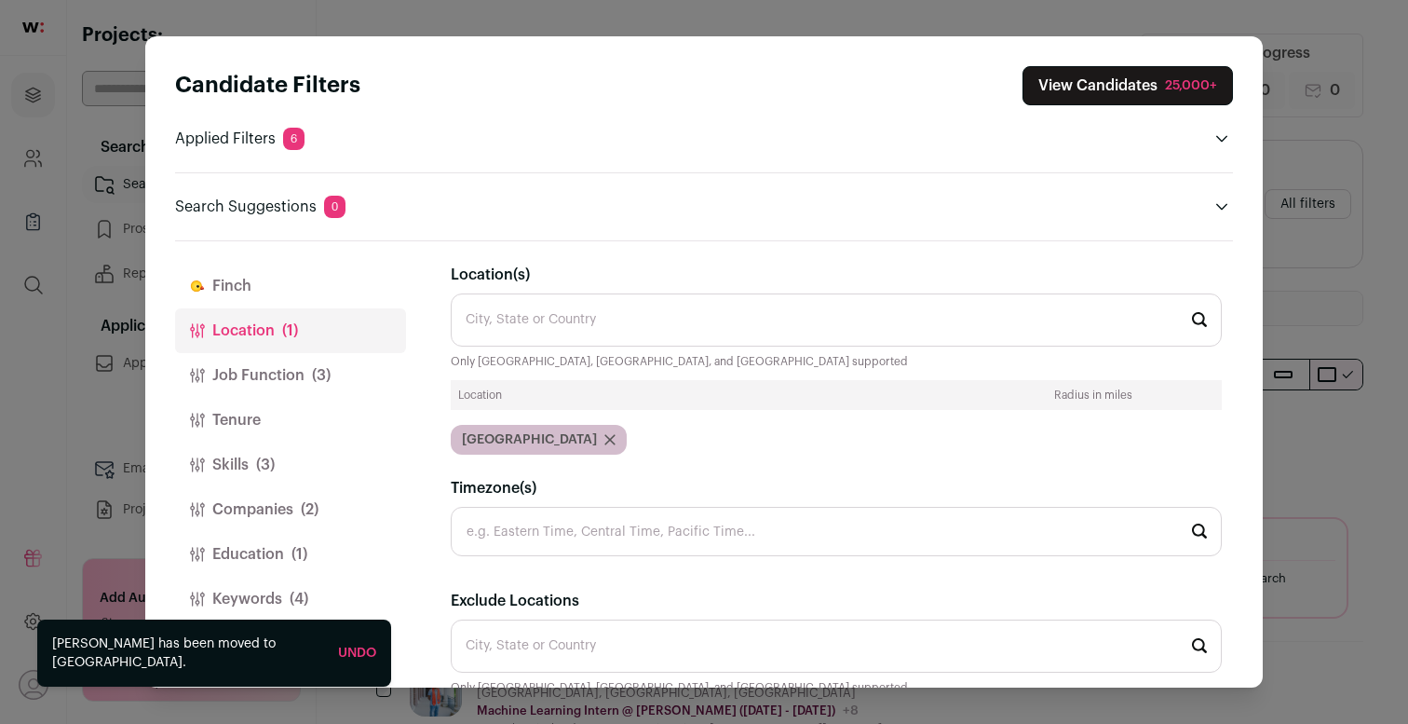
click at [616, 347] on div "City, State or Country Only [GEOGRAPHIC_DATA], [GEOGRAPHIC_DATA], and [GEOGRAPH…" at bounding box center [836, 330] width 771 height 75
click at [615, 335] on input "Location(s)" at bounding box center [836, 319] width 771 height 53
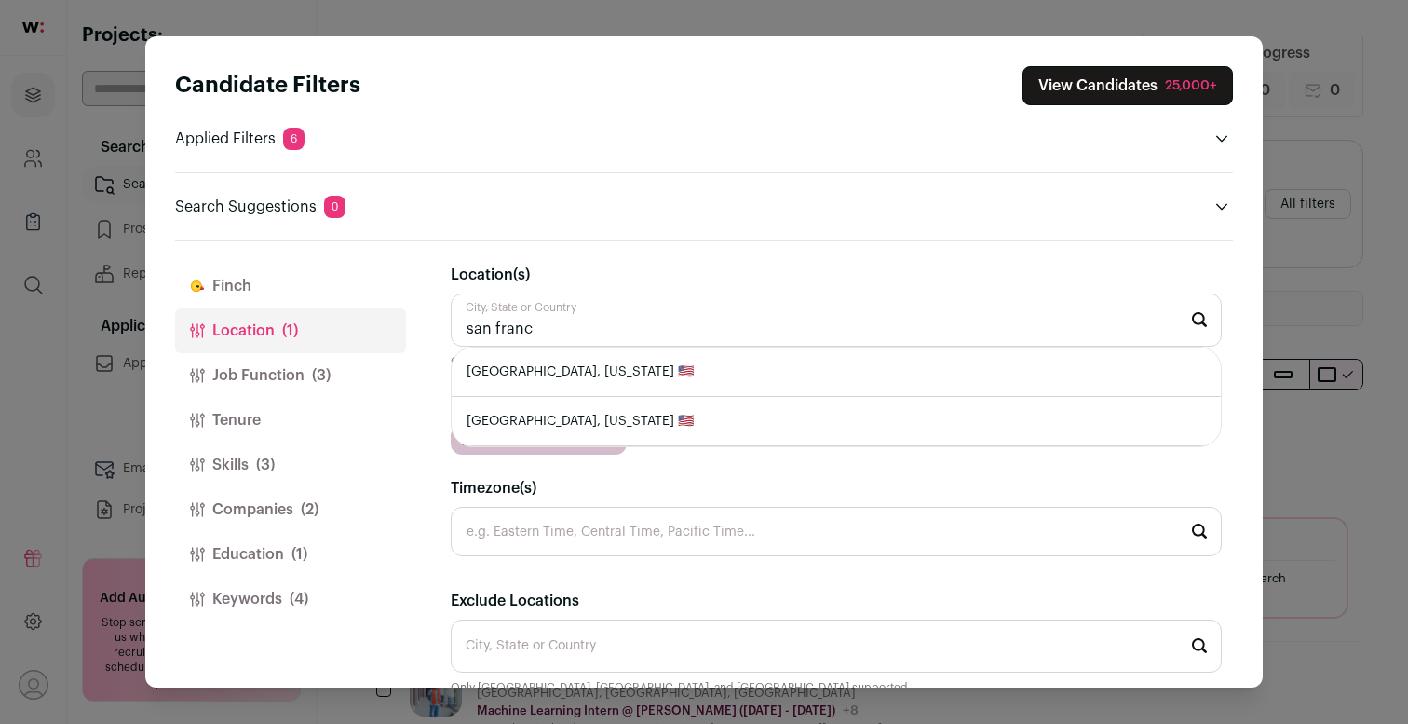
click at [629, 371] on li "[GEOGRAPHIC_DATA], [US_STATE] 🇺🇸" at bounding box center [836, 371] width 769 height 49
type input "[GEOGRAPHIC_DATA], [US_STATE] 🇺🇸"
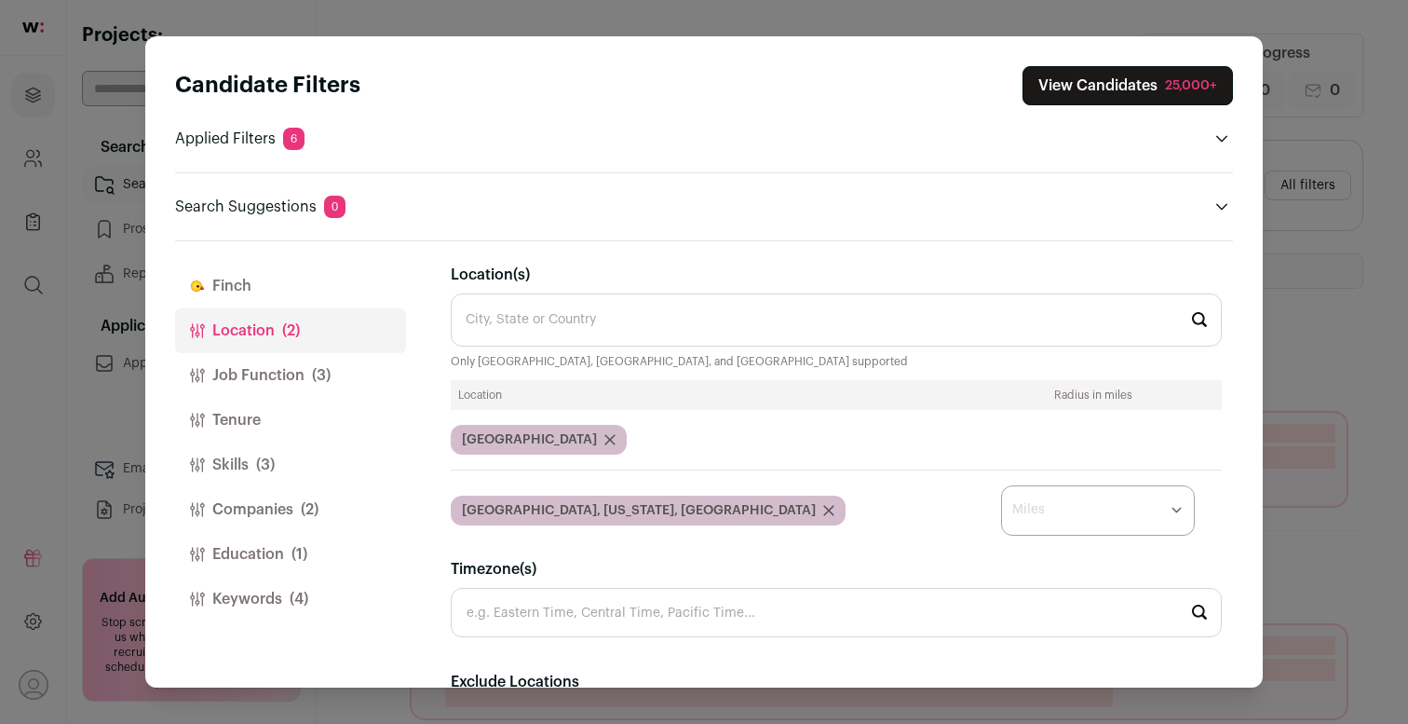
type input "e"
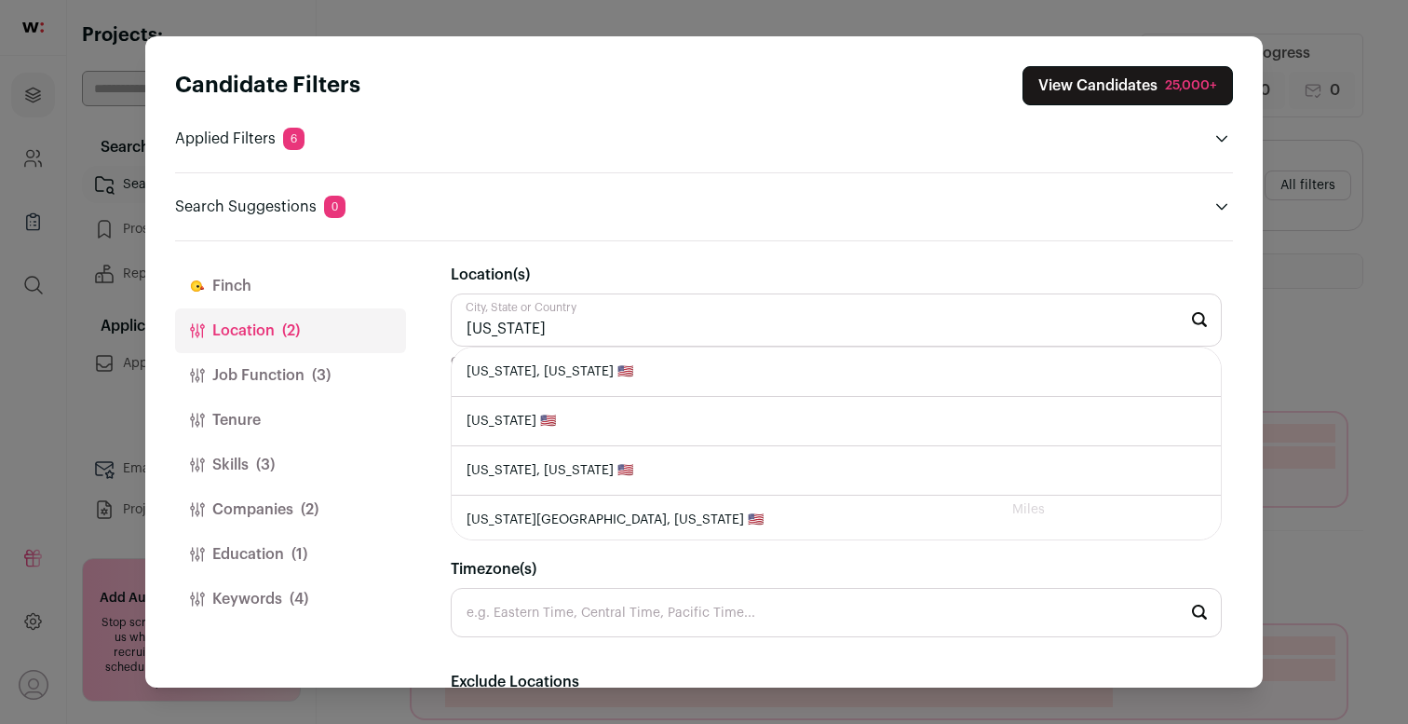
click at [651, 375] on li "[US_STATE], [US_STATE] 🇺🇸" at bounding box center [836, 371] width 769 height 49
type input "[US_STATE], [US_STATE] 🇺🇸"
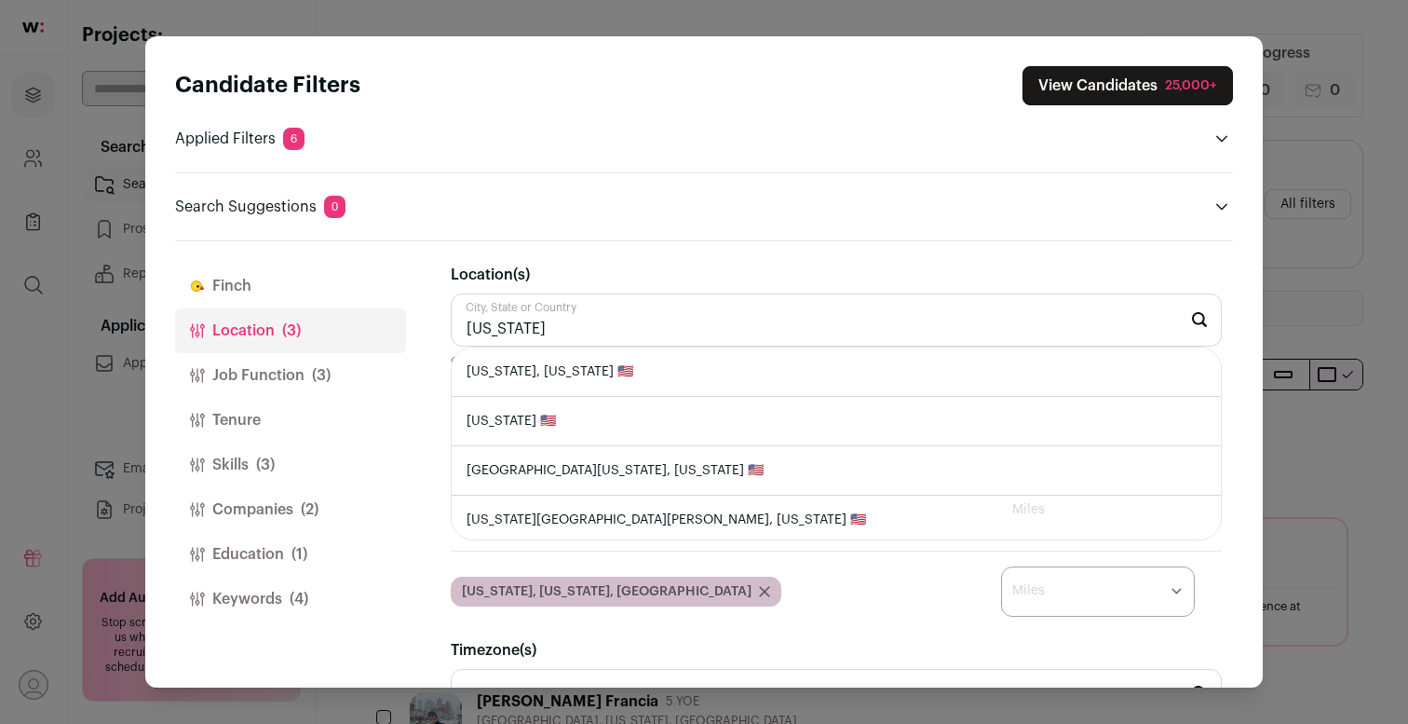
click at [743, 356] on li "[US_STATE], [US_STATE] 🇺🇸" at bounding box center [836, 371] width 769 height 49
type input "[US_STATE], [US_STATE] 🇺🇸"
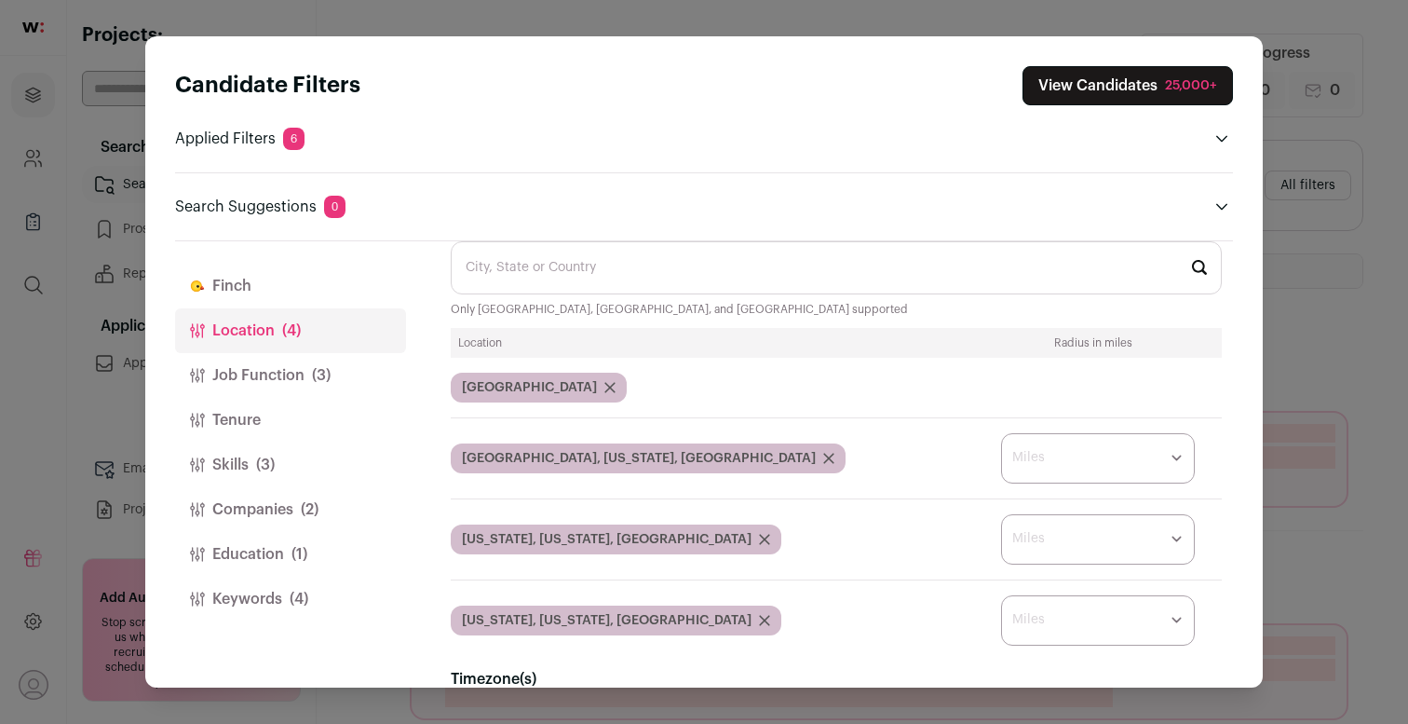
scroll to position [55, 0]
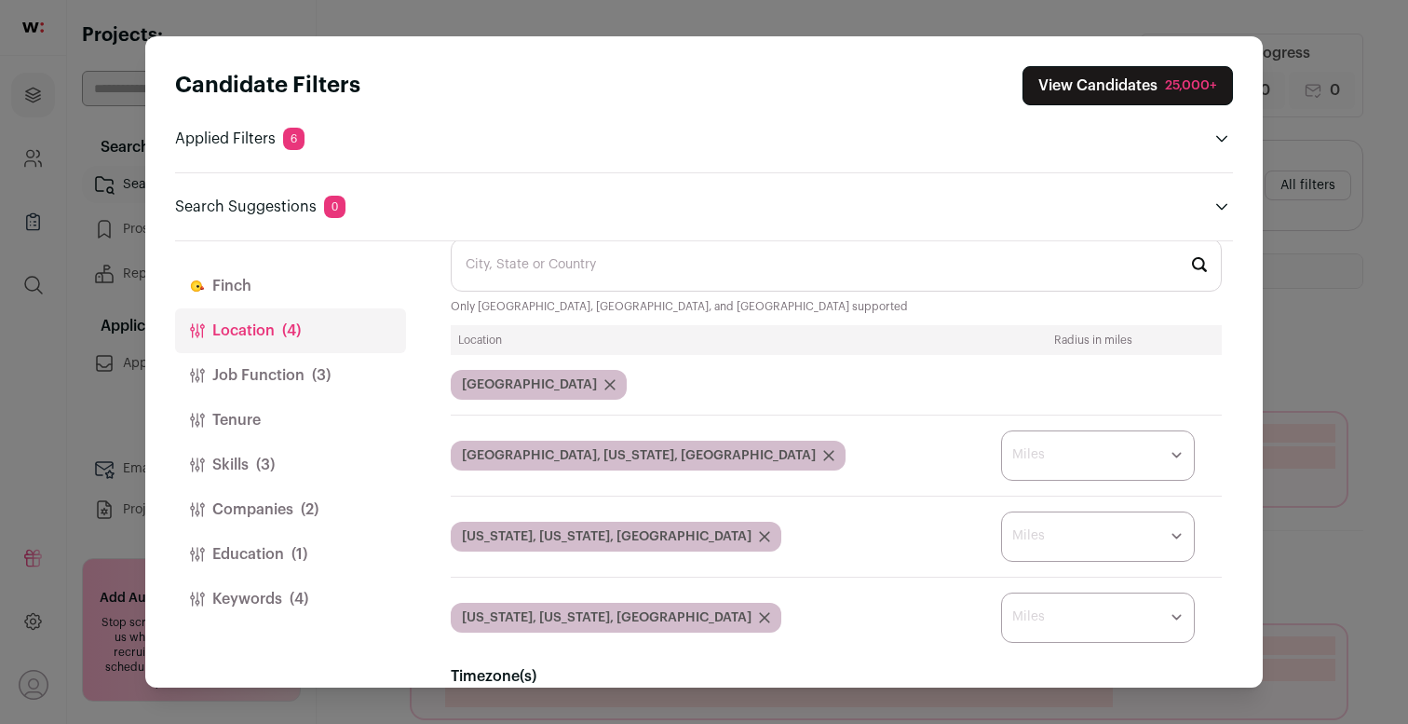
click at [1051, 439] on select "* ** ** **" at bounding box center [1098, 455] width 194 height 50
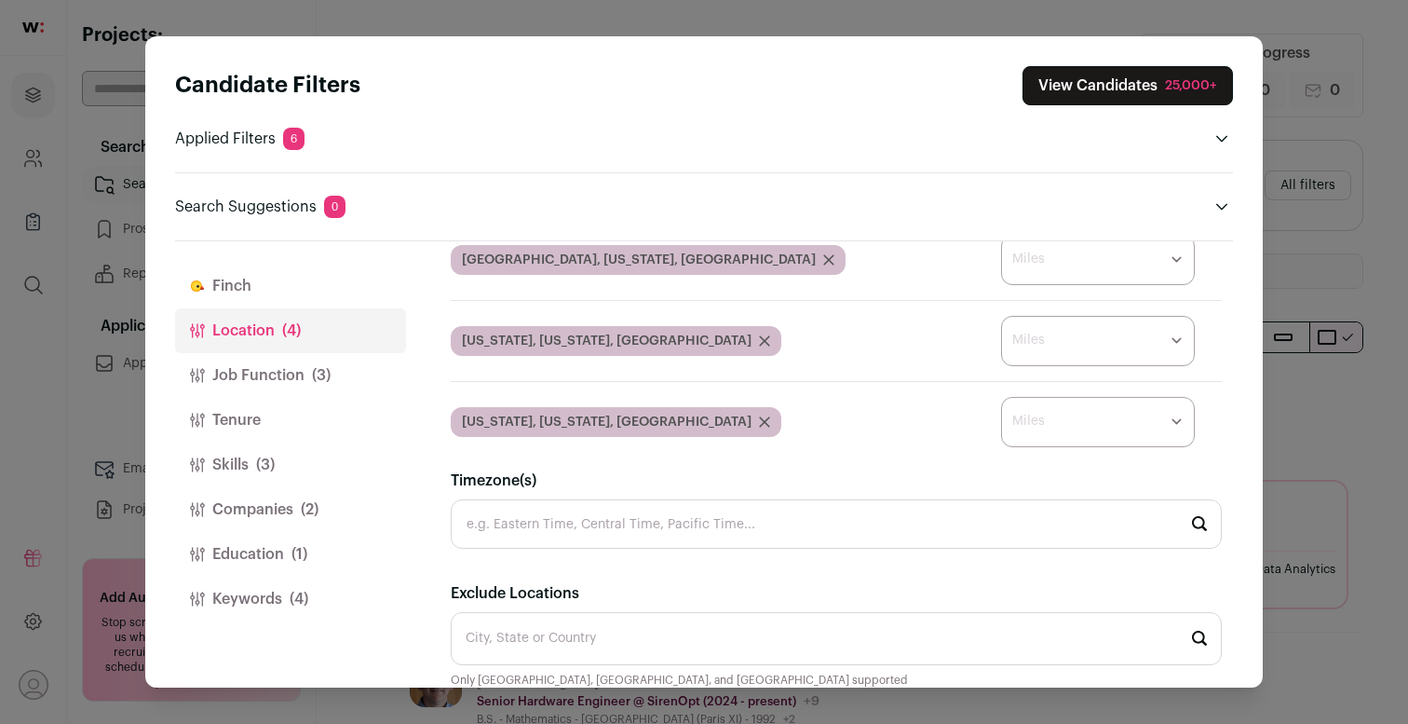
scroll to position [284, 0]
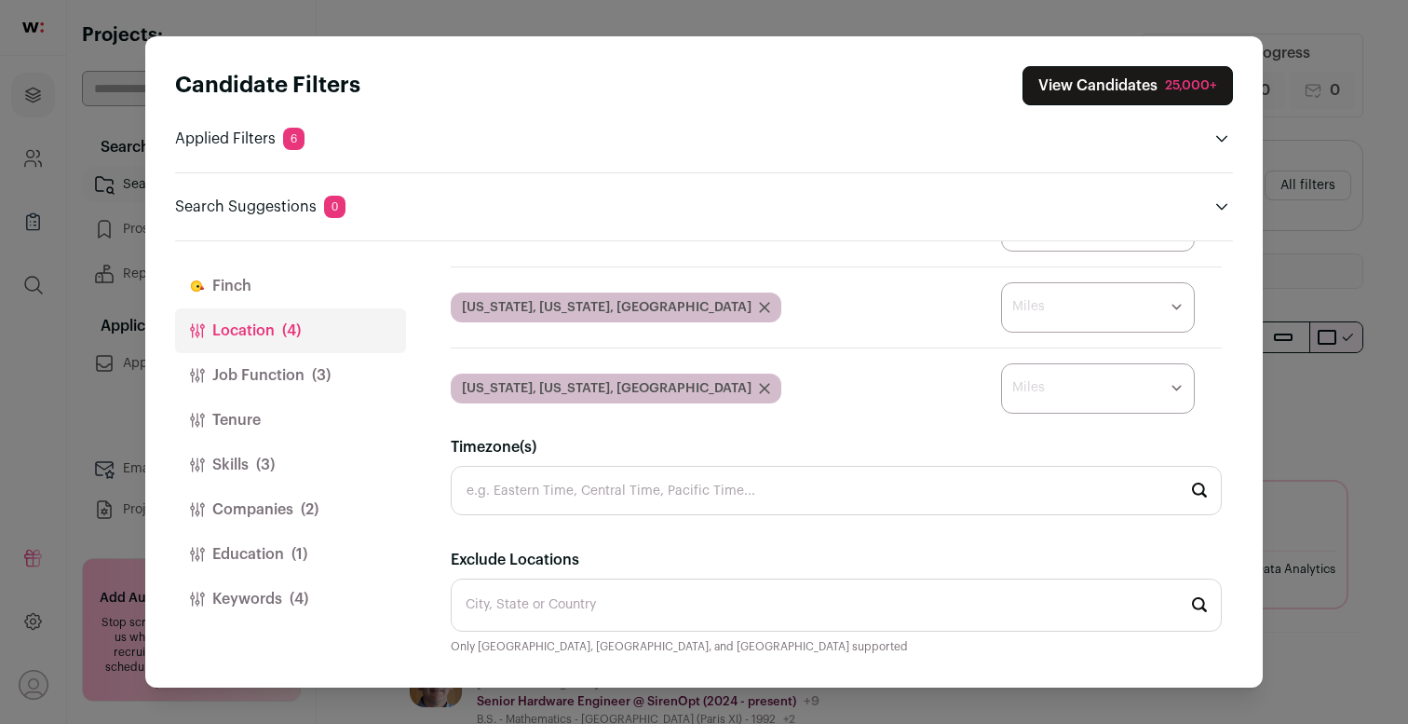
click at [959, 196] on header "Search Suggestions 0" at bounding box center [704, 207] width 1058 height 22
click at [982, 185] on div "Search Suggestions 0 No suggestions" at bounding box center [704, 195] width 1058 height 46
click at [1358, 242] on div "Candidate Filters View Candidates 25,000+ Applied Filters 6 Forward Deployed En…" at bounding box center [704, 362] width 1408 height 724
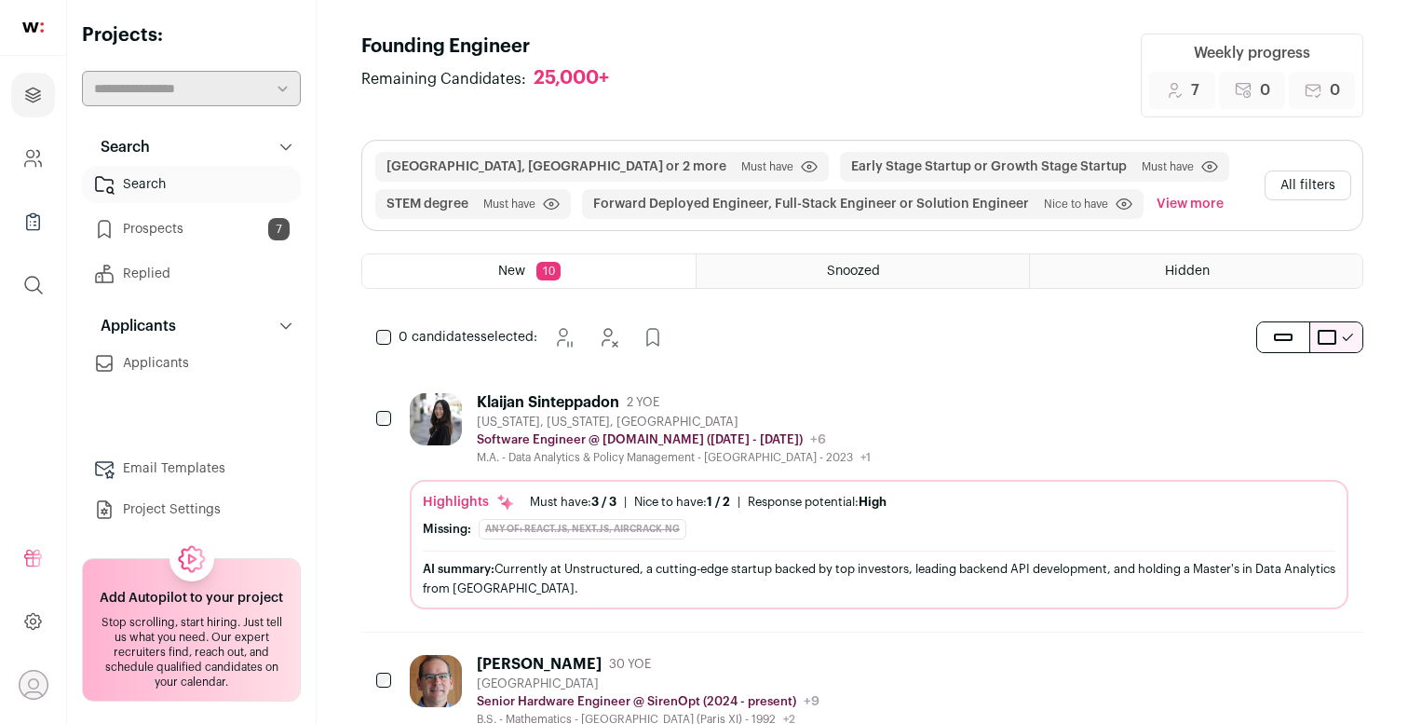
click at [739, 385] on div "Klaijan Sinteppadon 2 YOE [US_STATE], [US_STATE], [GEOGRAPHIC_DATA] Software En…" at bounding box center [862, 501] width 1002 height 261
click at [678, 397] on div "Klaijan Sinteppadon 2 YOE" at bounding box center [674, 402] width 394 height 19
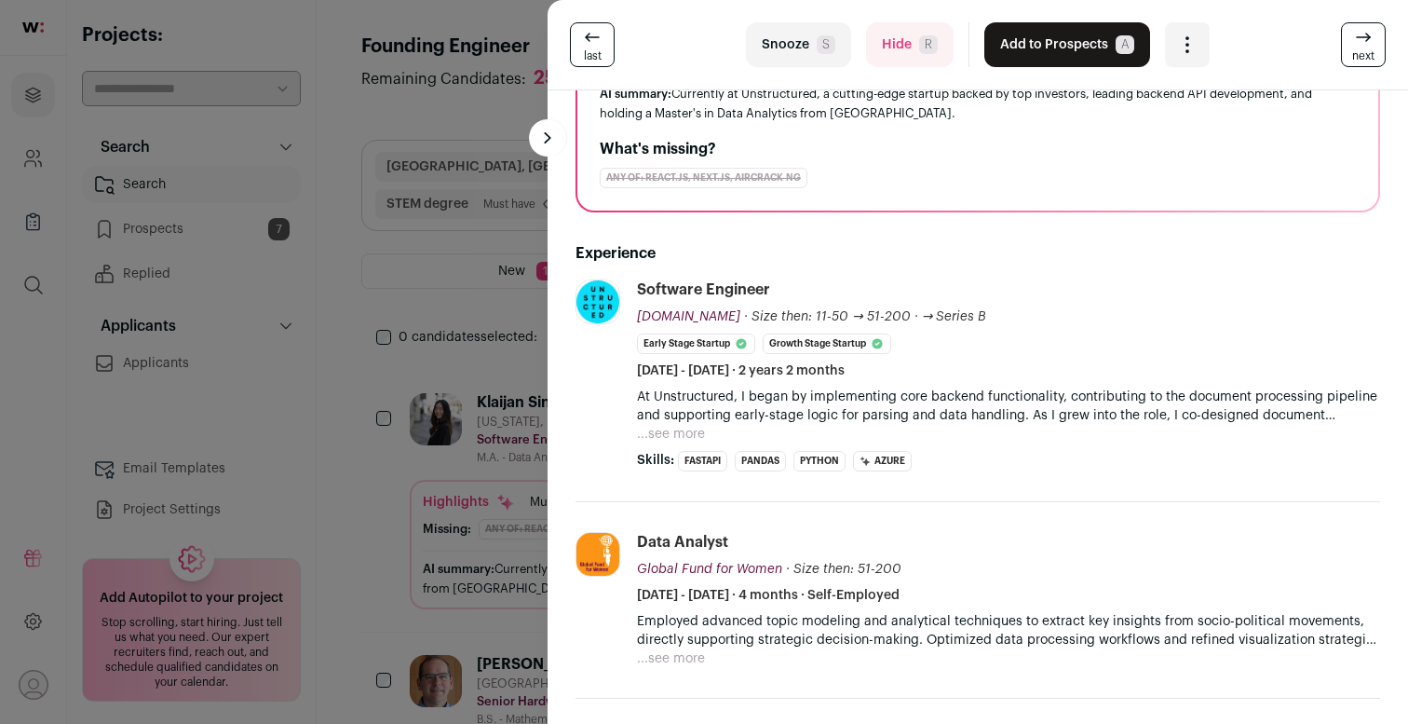
scroll to position [208, 0]
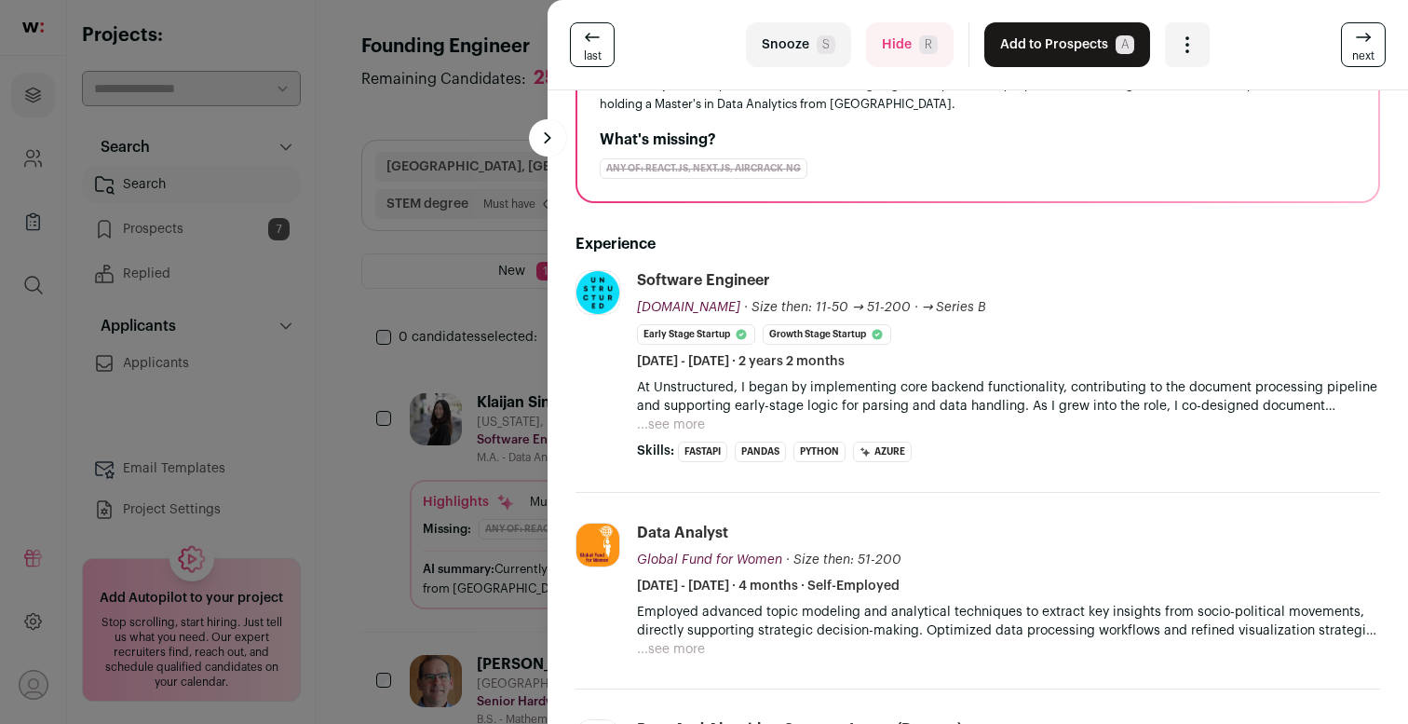
click at [677, 418] on button "...see more" at bounding box center [671, 424] width 68 height 19
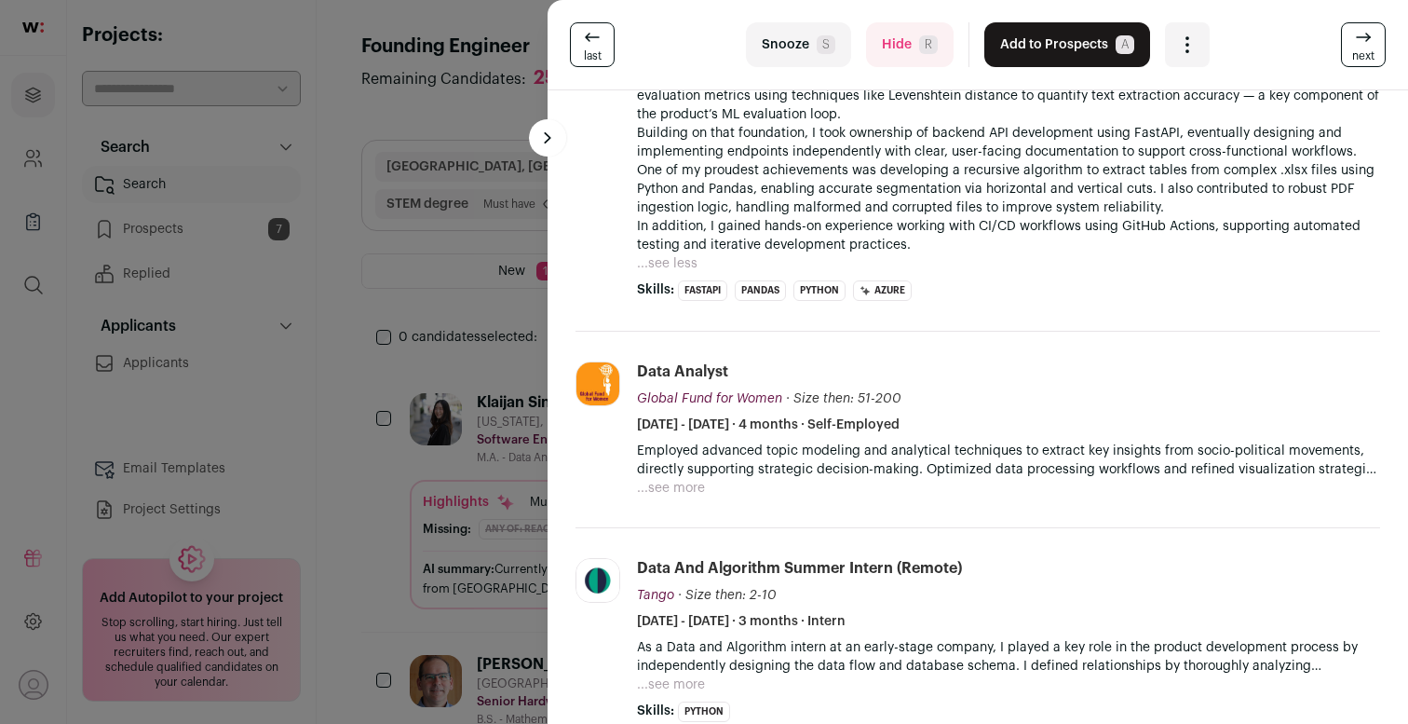
scroll to position [0, 0]
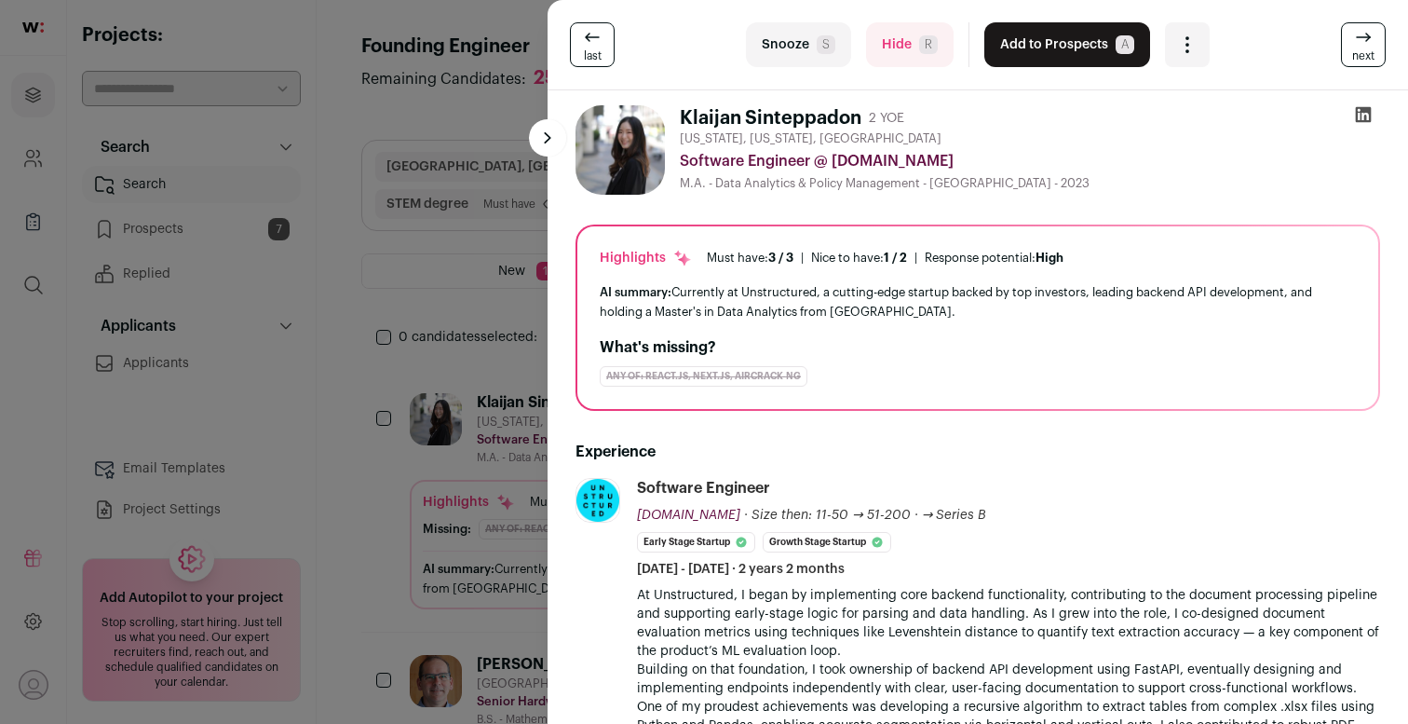
click at [899, 51] on button "Hide R" at bounding box center [910, 44] width 88 height 45
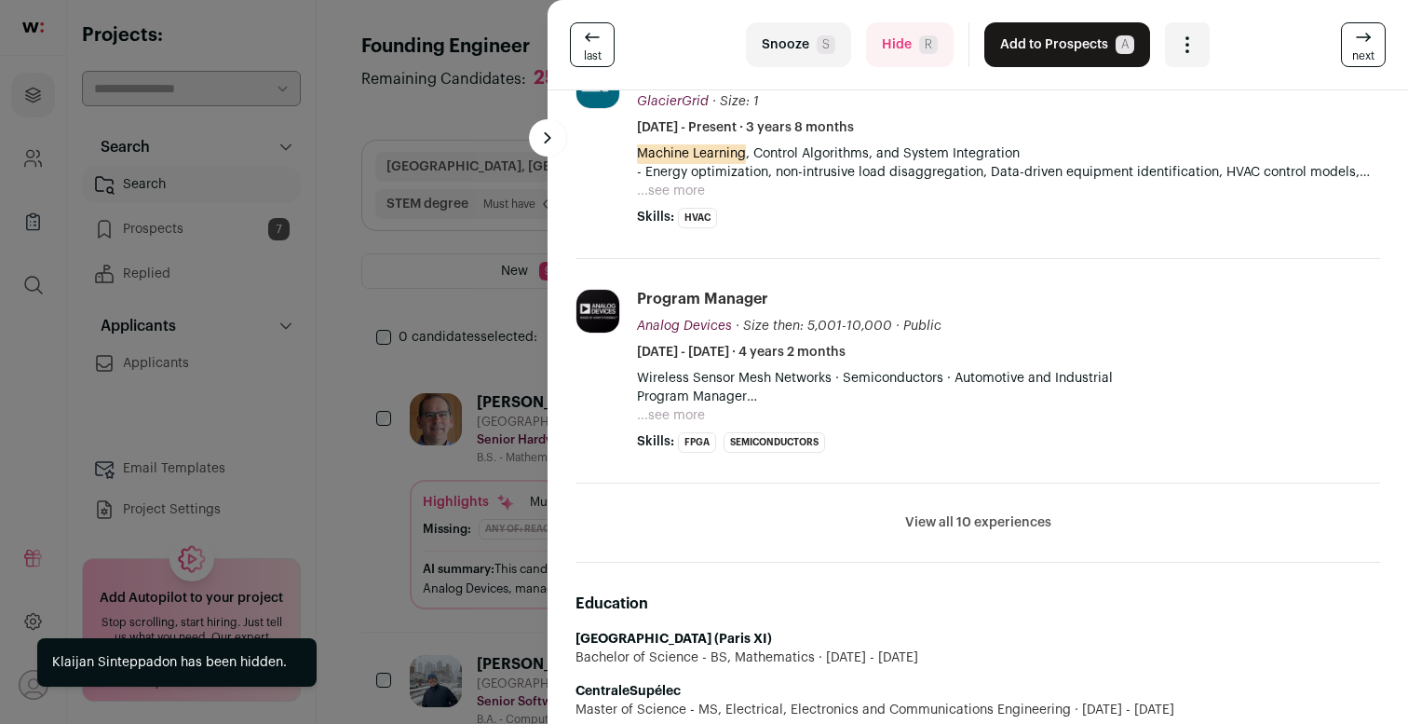
scroll to position [727, 0]
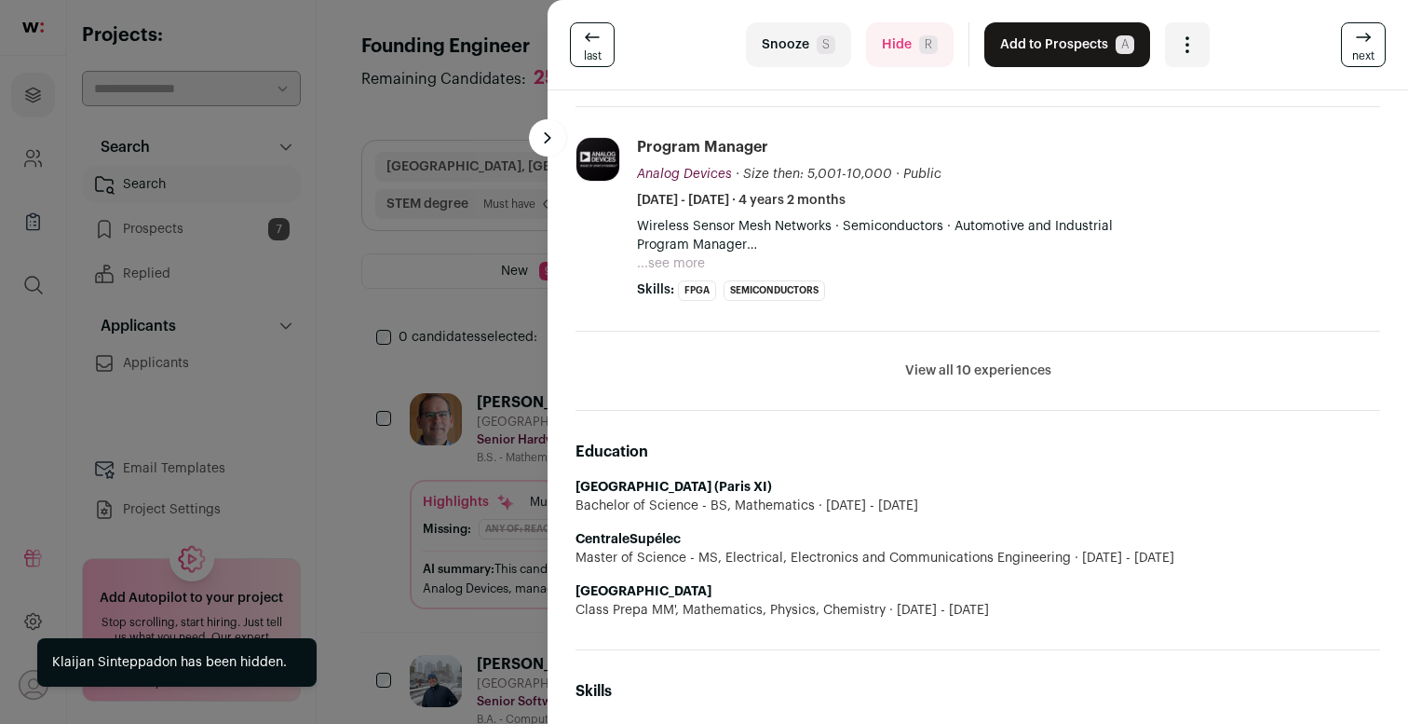
click at [930, 40] on span "R" at bounding box center [928, 44] width 19 height 19
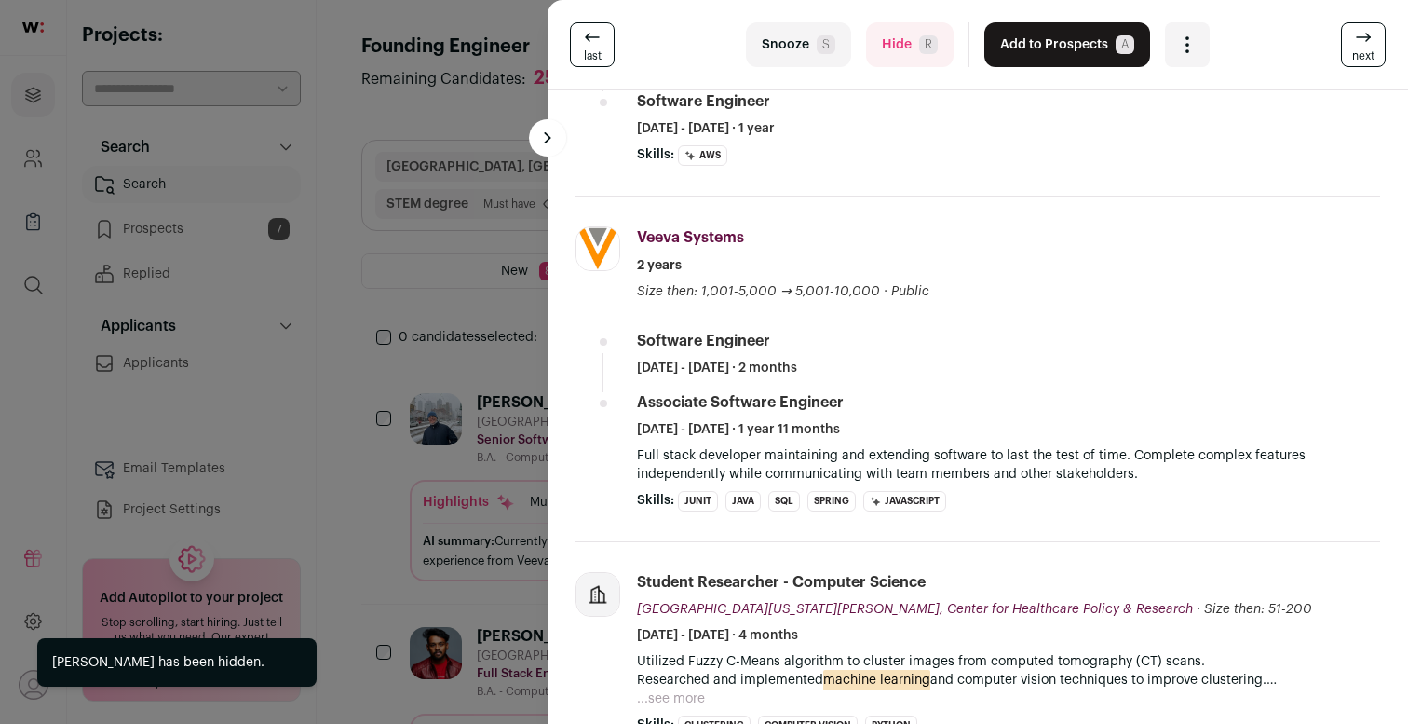
scroll to position [0, 0]
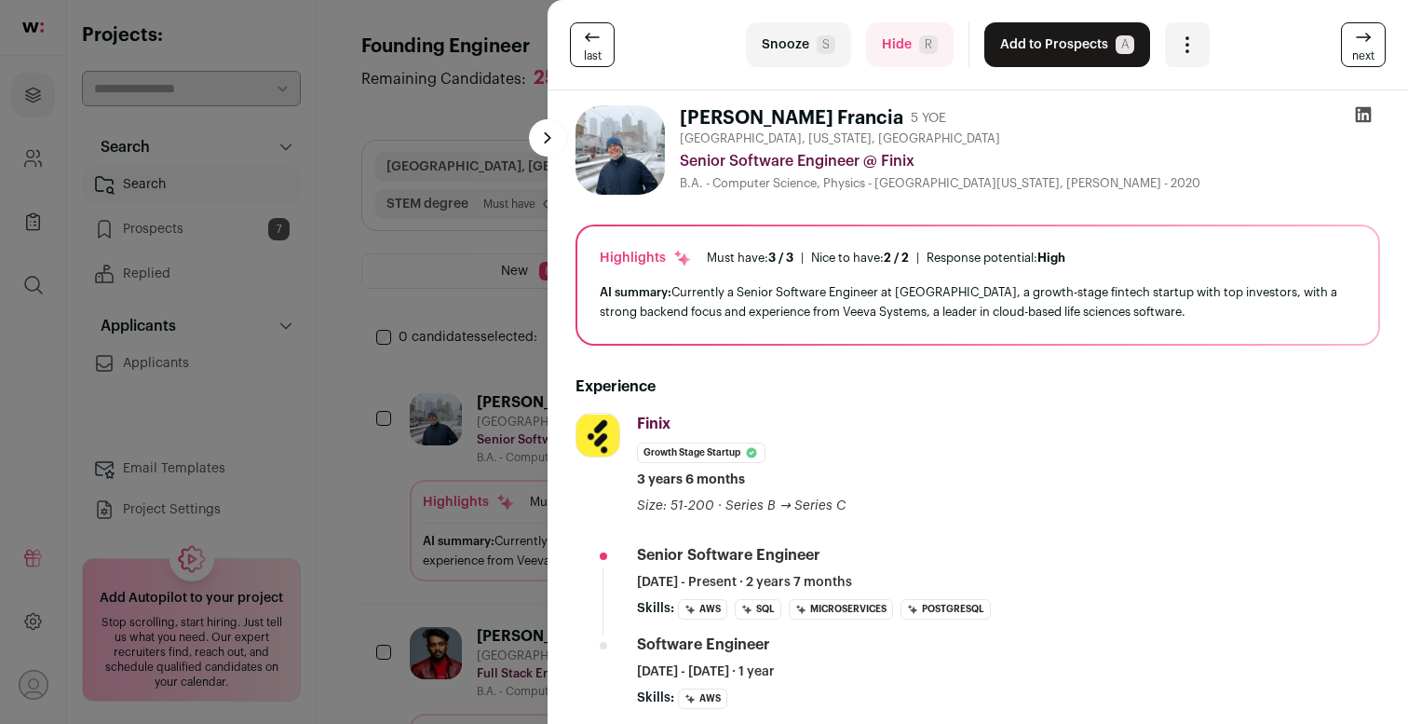
click at [901, 41] on button "Hide R" at bounding box center [910, 44] width 88 height 45
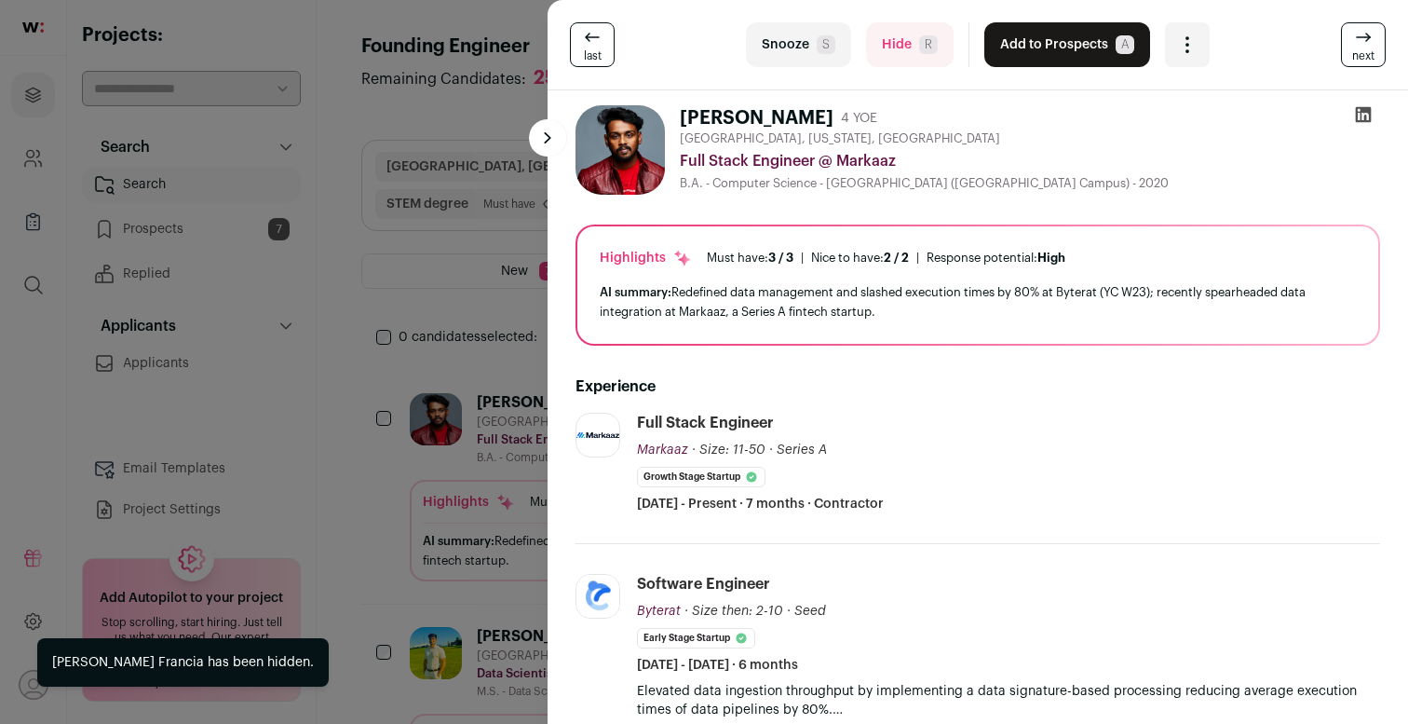
click at [921, 55] on button "Hide R" at bounding box center [910, 44] width 88 height 45
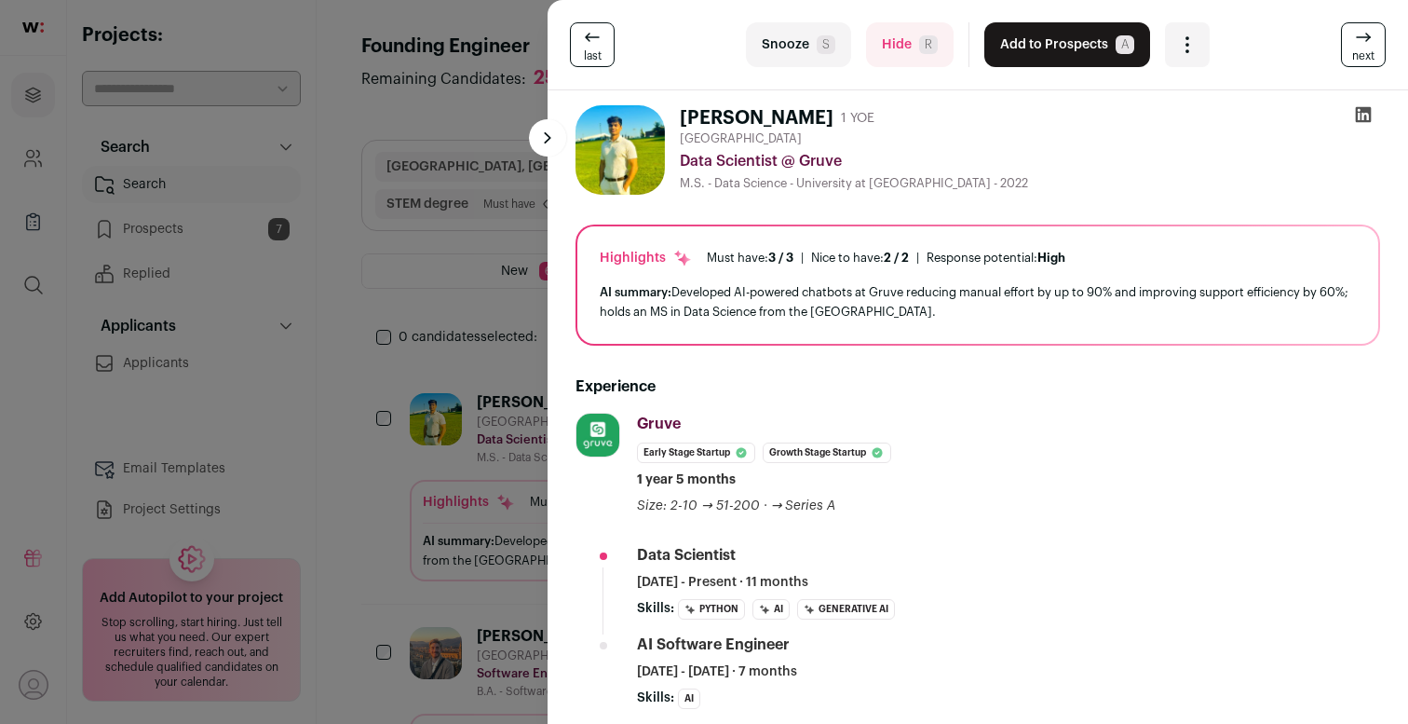
click at [894, 50] on button "Hide R" at bounding box center [910, 44] width 88 height 45
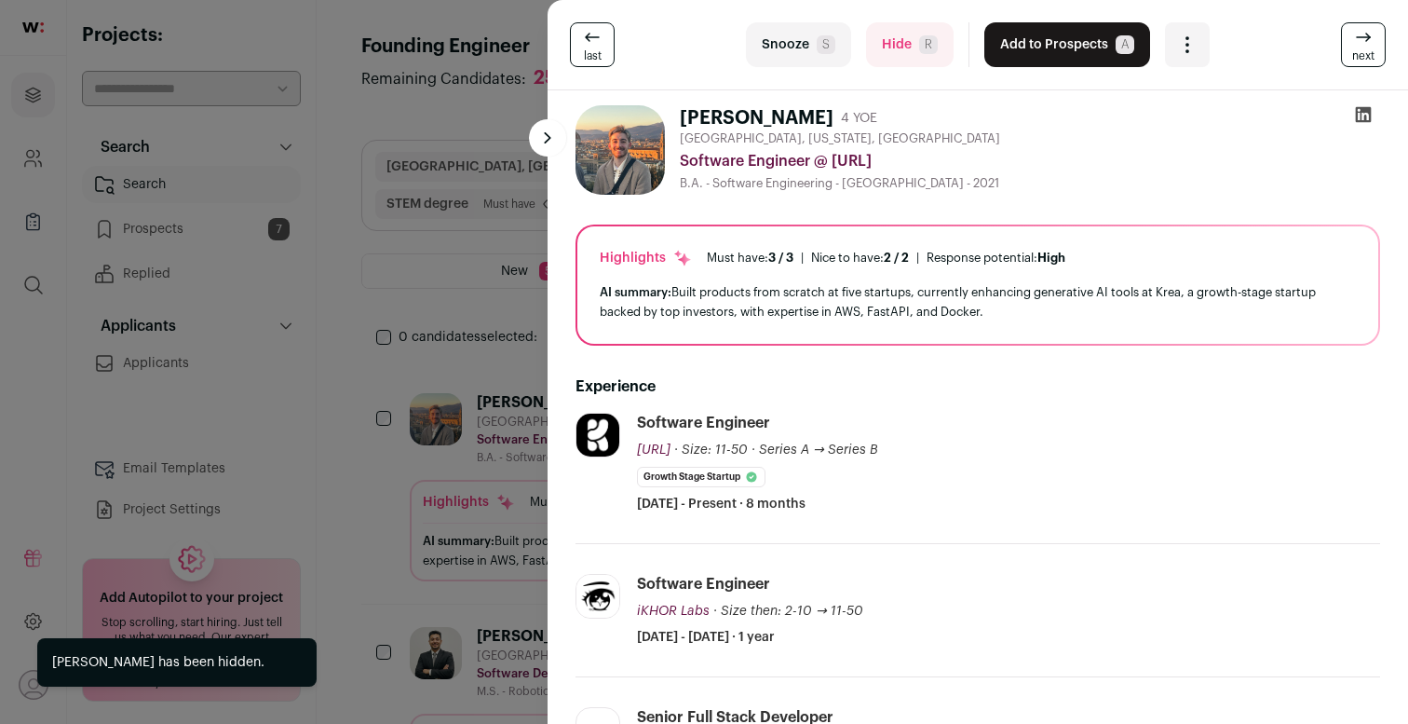
click at [924, 41] on span "R" at bounding box center [928, 44] width 19 height 19
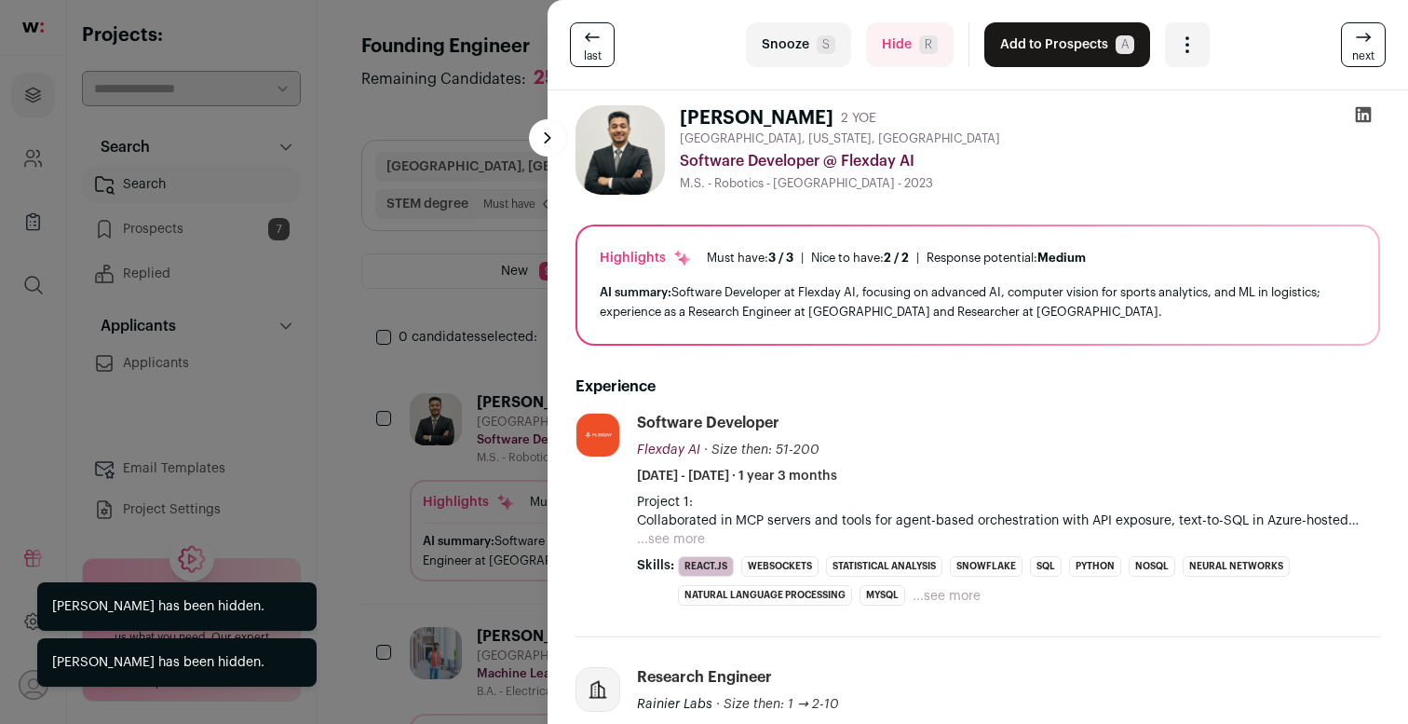
click at [924, 41] on span "R" at bounding box center [928, 44] width 19 height 19
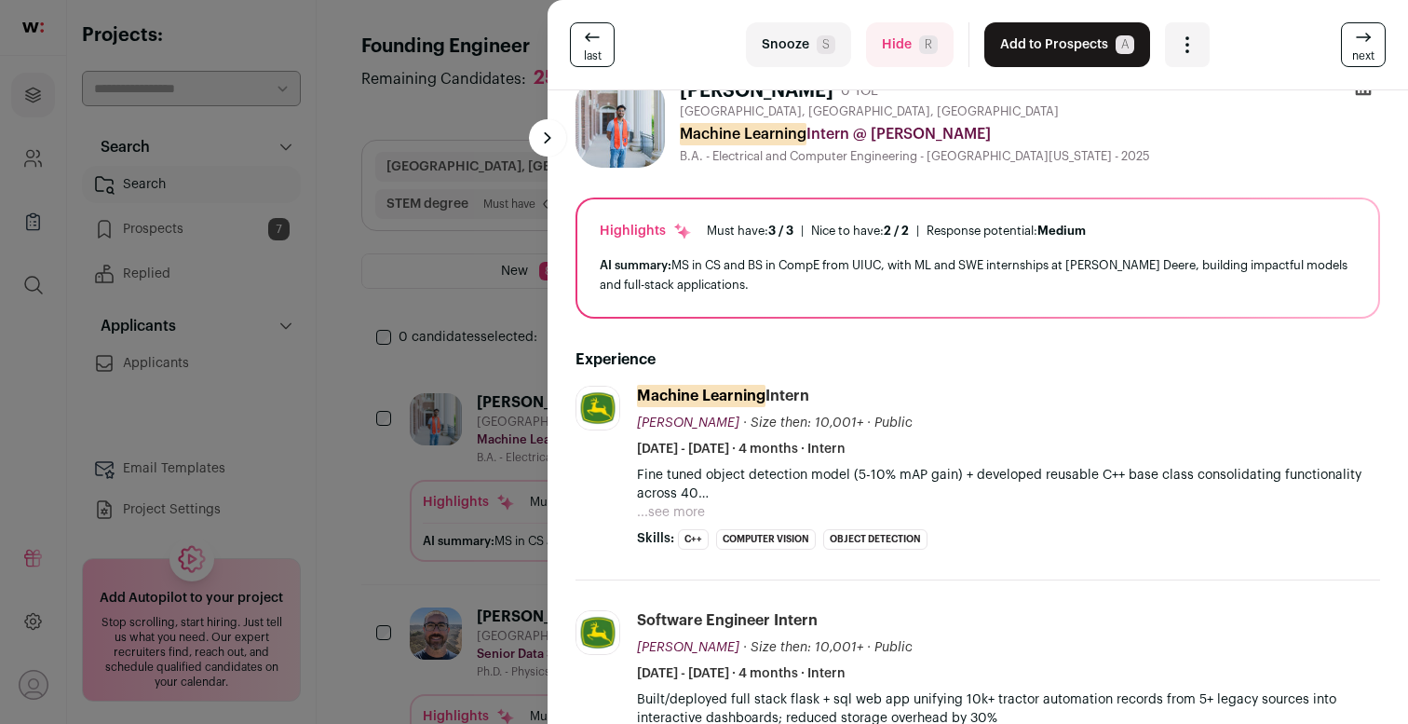
scroll to position [23, 0]
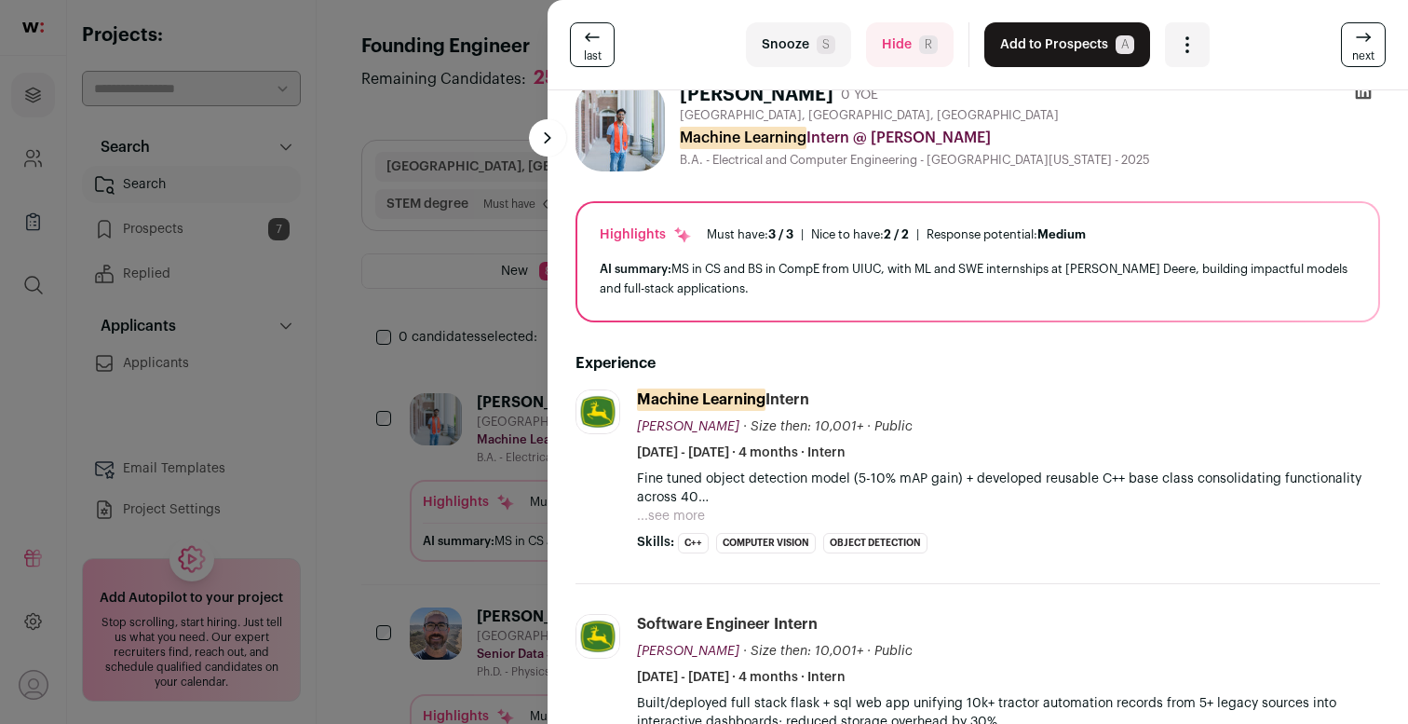
click at [903, 51] on button "Hide R" at bounding box center [910, 44] width 88 height 45
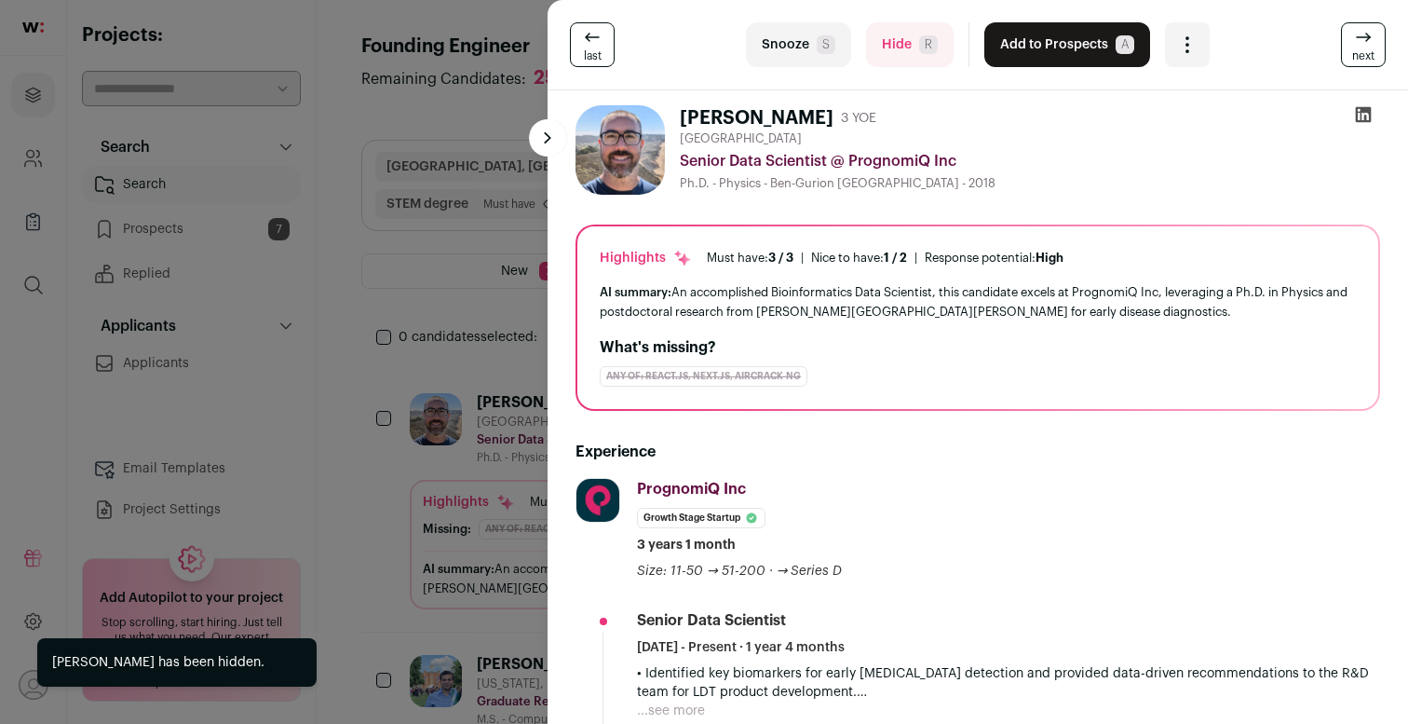
click at [903, 51] on button "Hide R" at bounding box center [910, 44] width 88 height 45
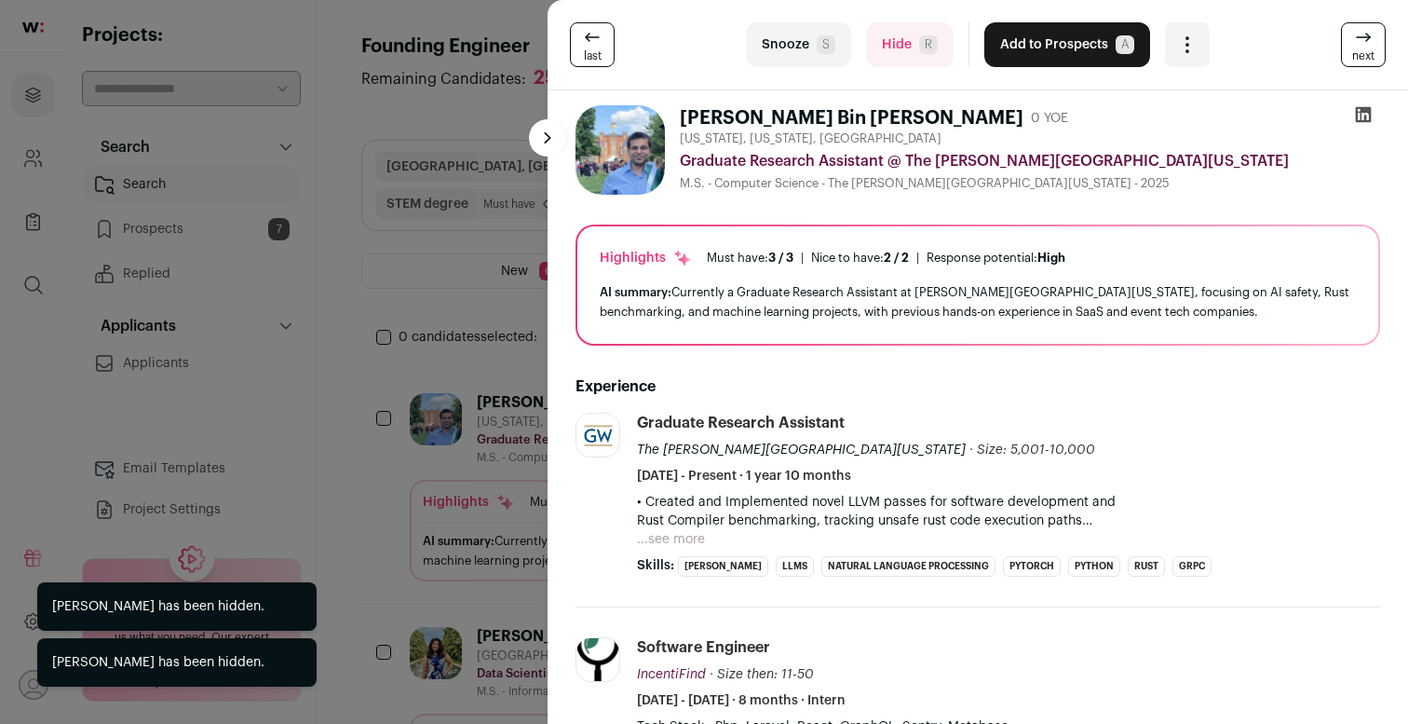
click at [903, 51] on button "Hide R" at bounding box center [910, 44] width 88 height 45
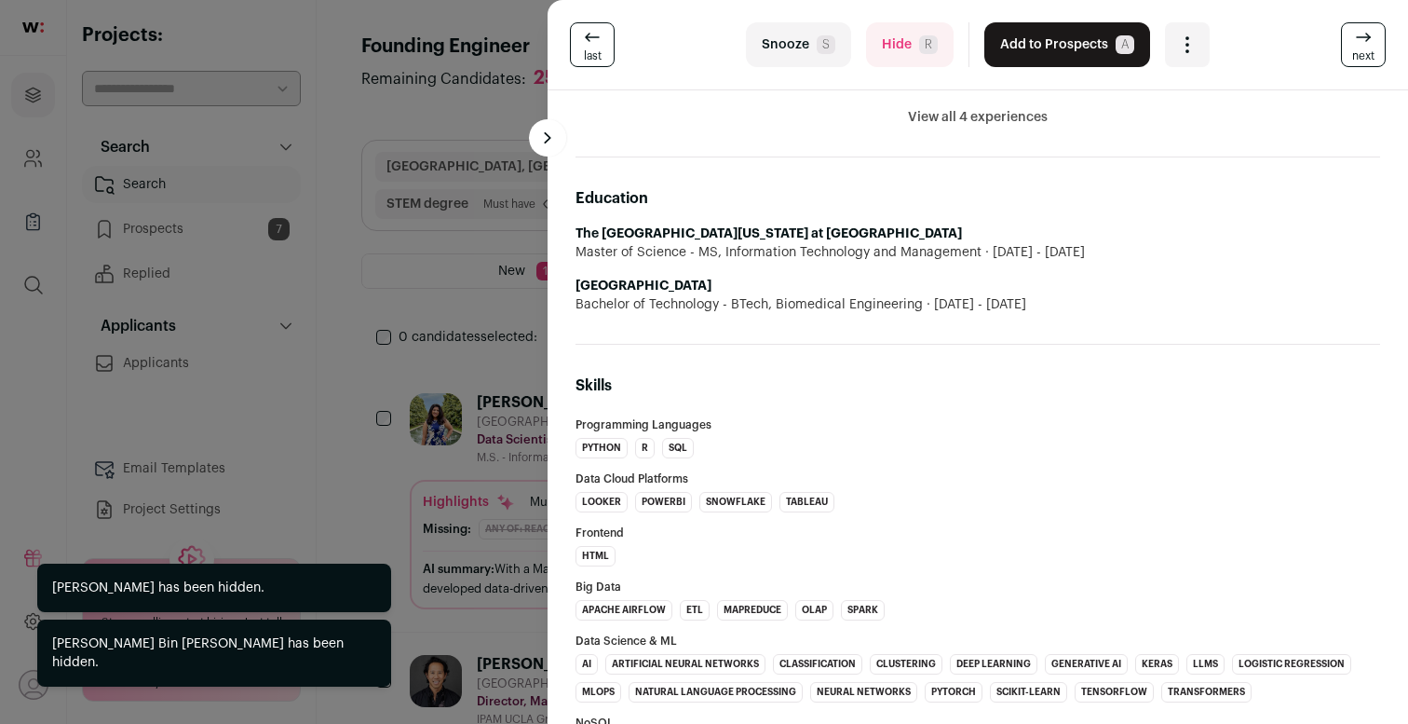
scroll to position [1130, 0]
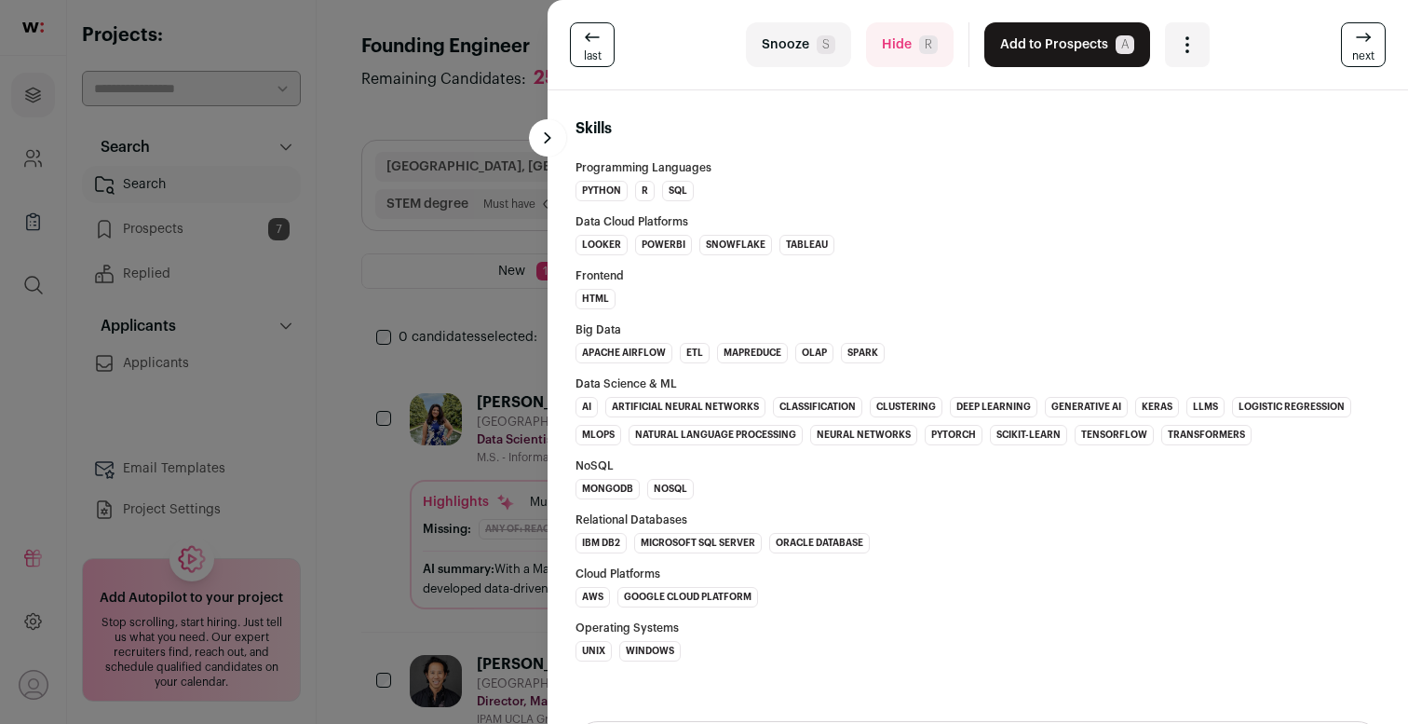
click at [449, 299] on div "last Snooze S Hide R Add to Prospects A Are you sure? [PERSON_NAME] is already …" at bounding box center [704, 362] width 1408 height 724
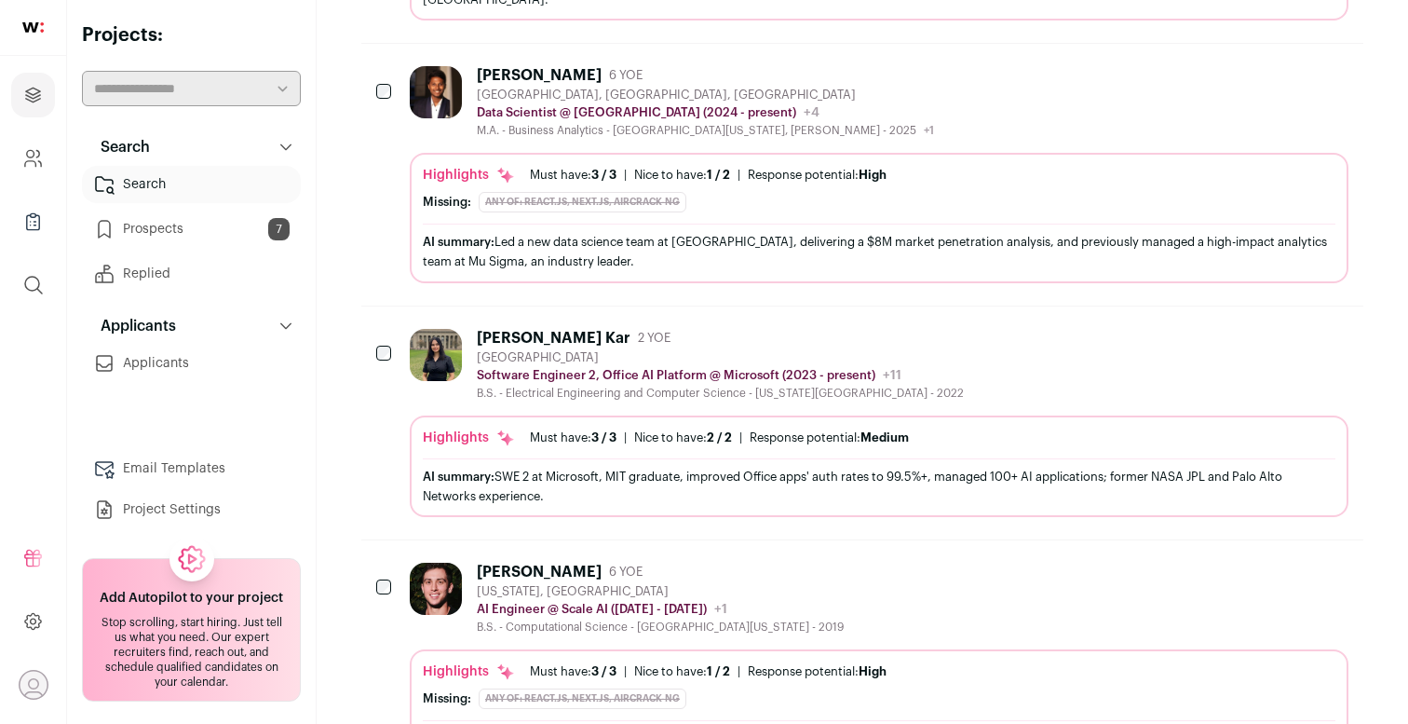
scroll to position [1704, 0]
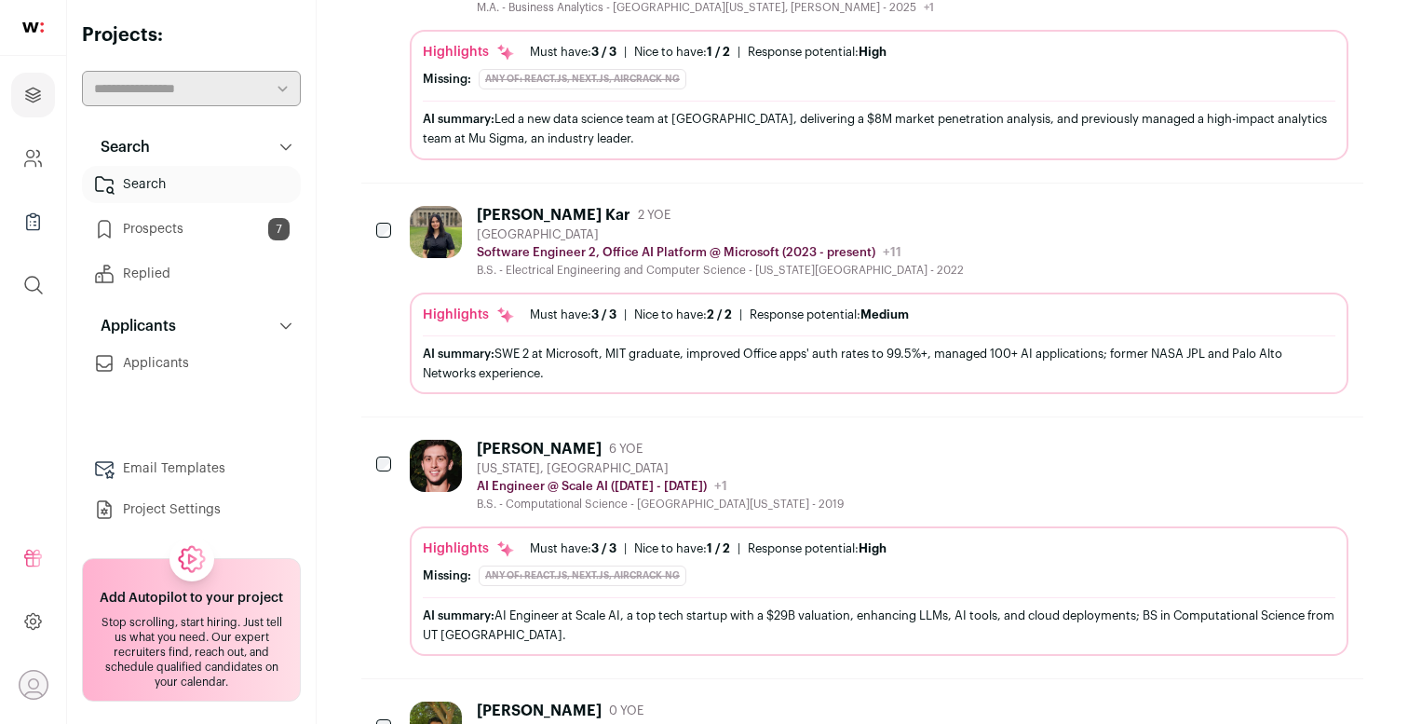
click at [879, 468] on div "[PERSON_NAME] 6 YOE [US_STATE], [GEOGRAPHIC_DATA] AI Engineer @ Scale AI ([DATE…" at bounding box center [879, 476] width 939 height 72
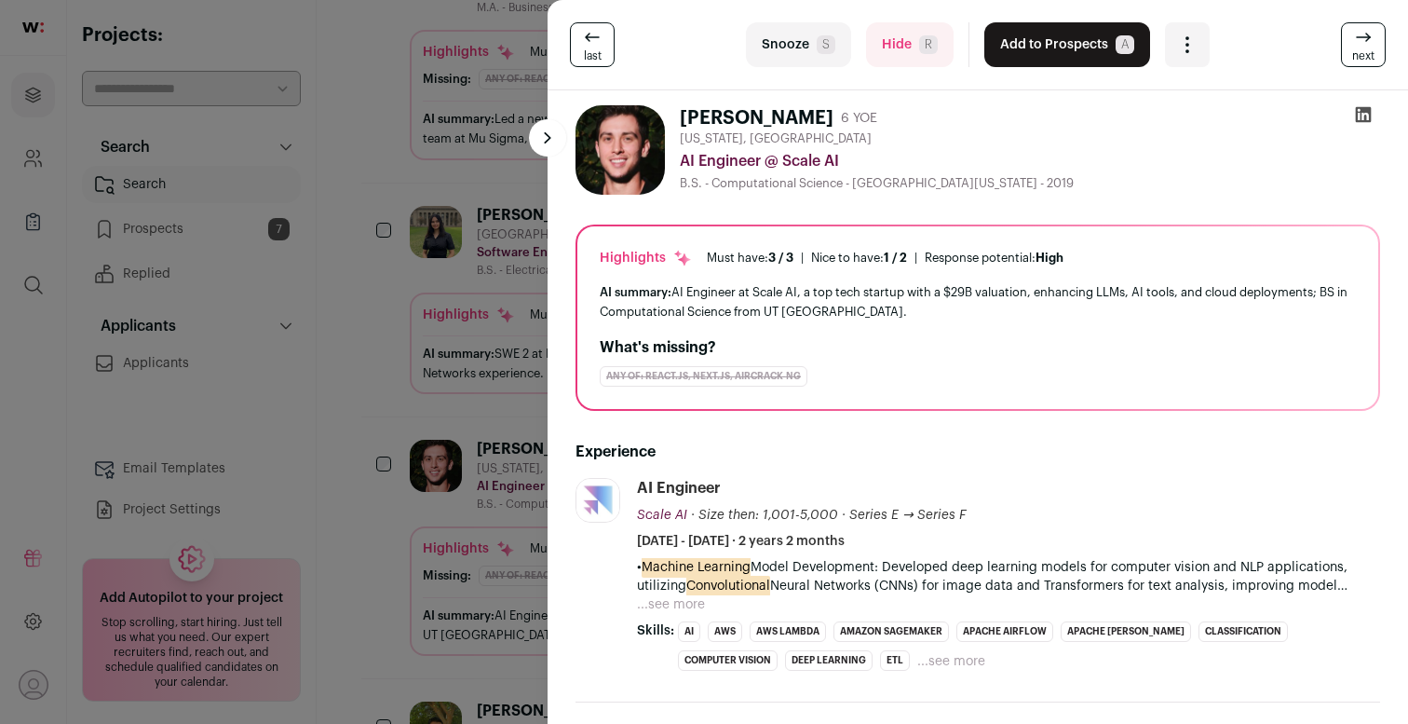
scroll to position [44, 0]
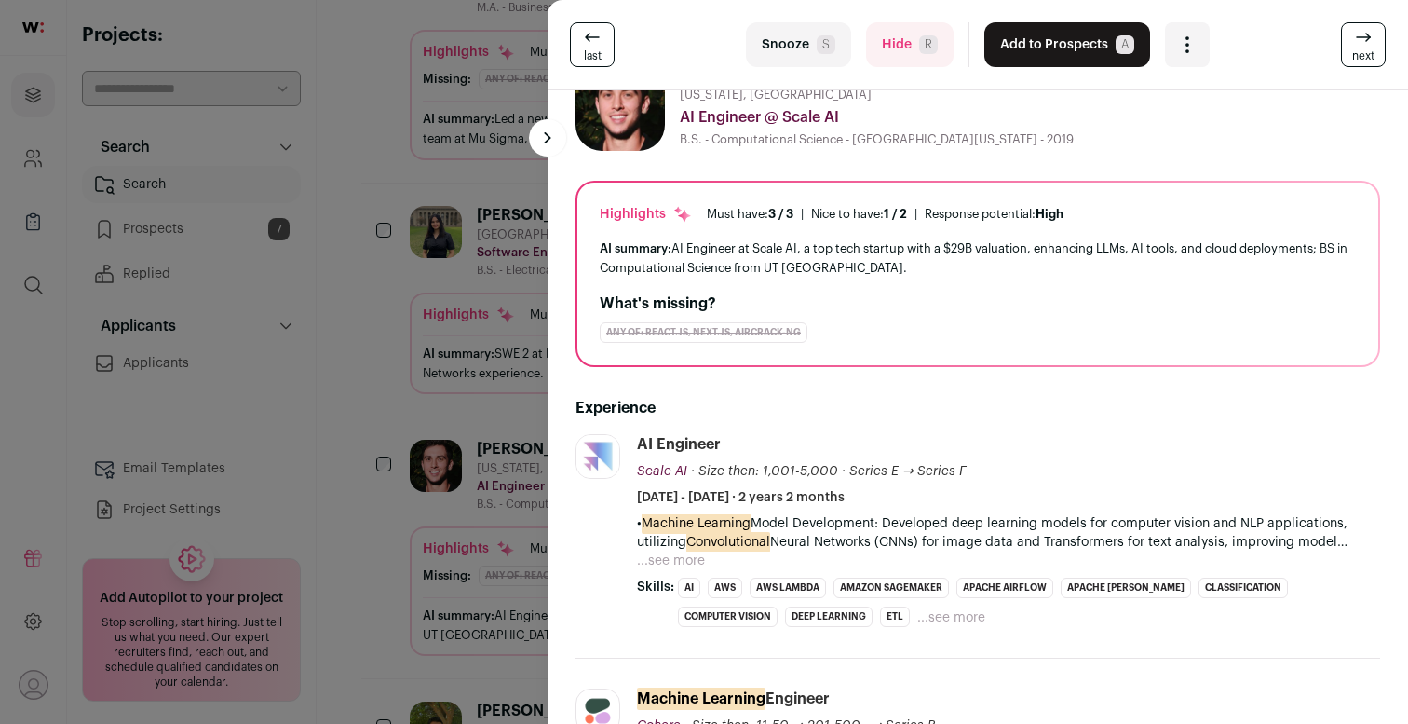
click at [674, 560] on button "...see more" at bounding box center [671, 560] width 68 height 19
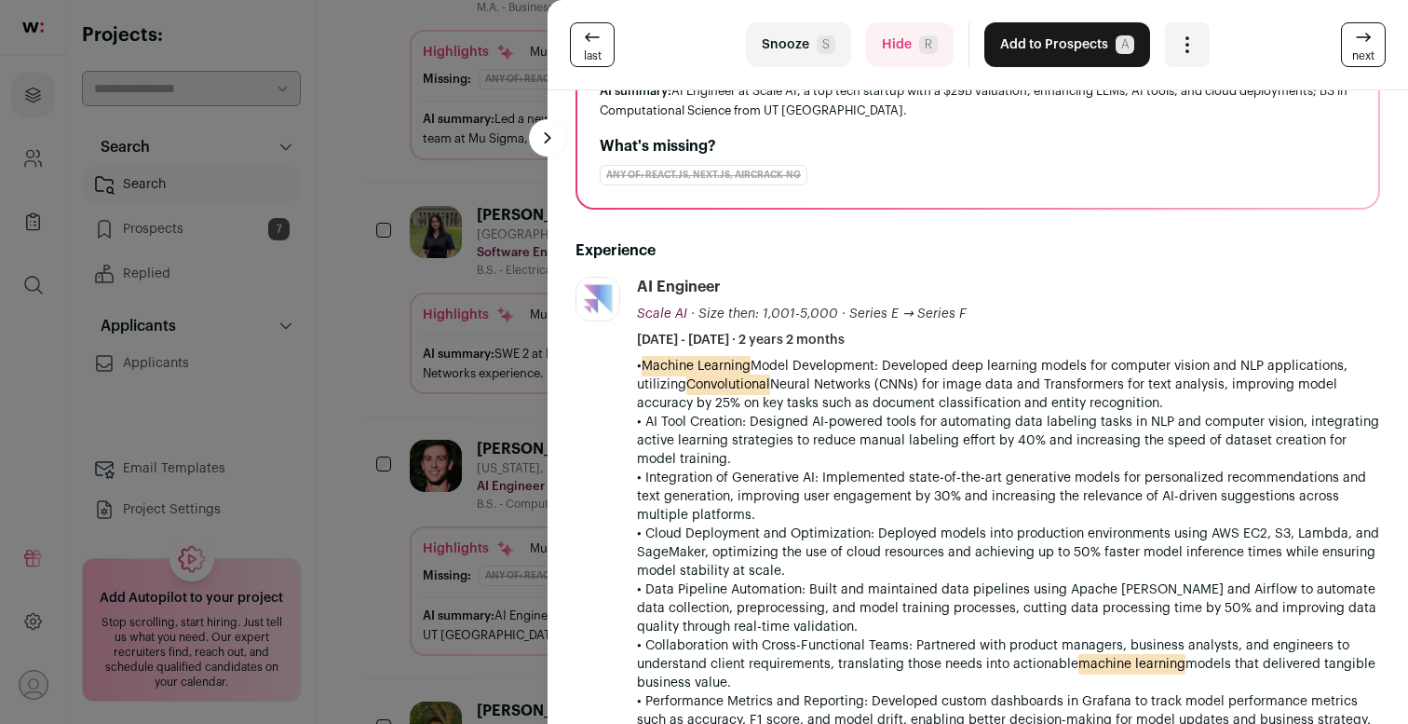
scroll to position [0, 0]
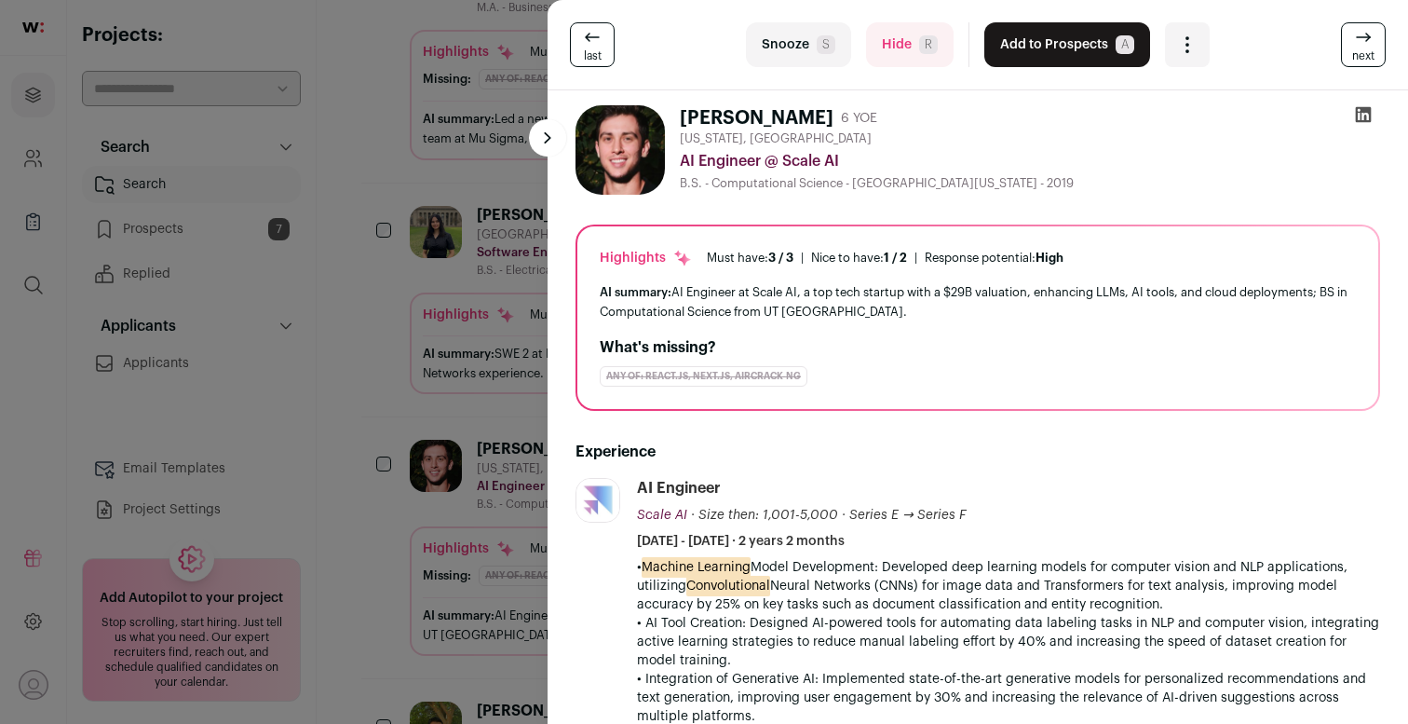
click at [404, 516] on div "last Snooze S Hide R Add to Prospects A Are you sure? [PERSON_NAME] is already …" at bounding box center [704, 362] width 1408 height 724
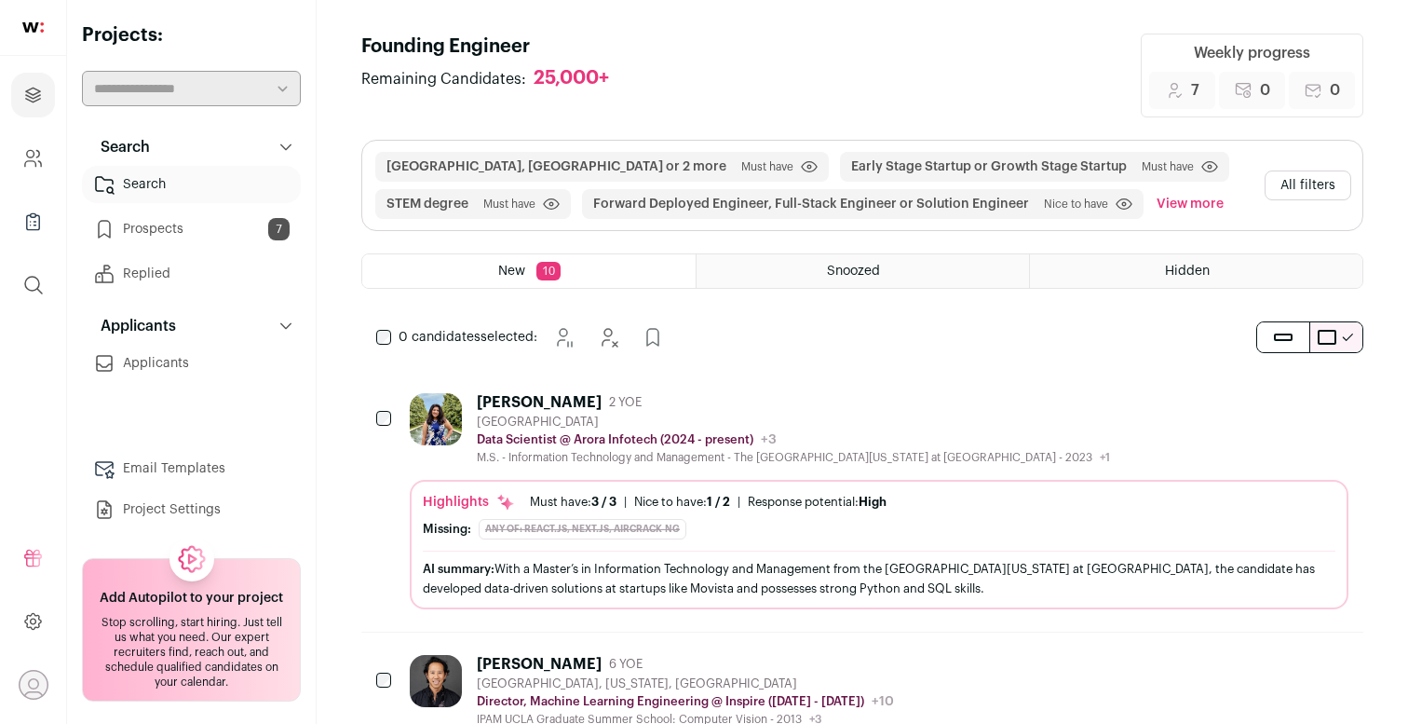
click at [144, 236] on link "Prospects 7" at bounding box center [191, 229] width 219 height 37
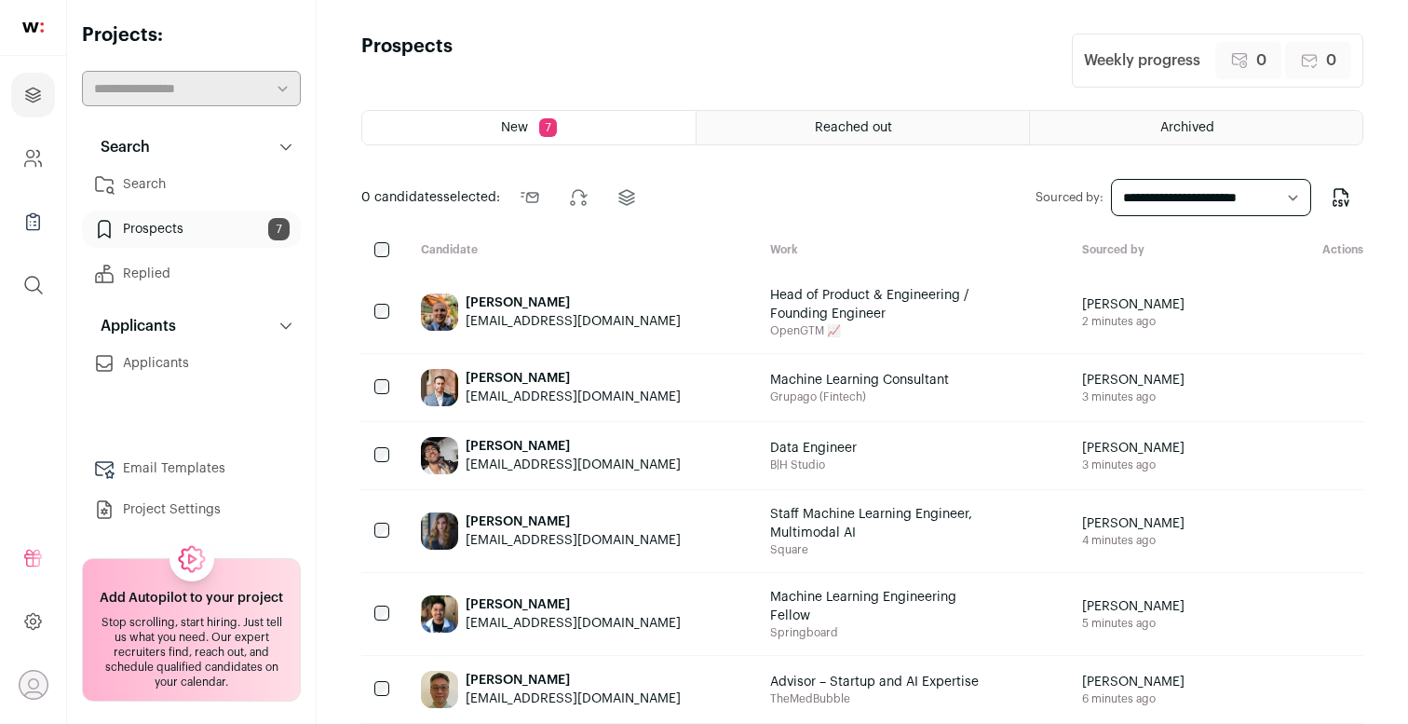
click at [185, 164] on button "Search" at bounding box center [191, 147] width 219 height 37
click at [180, 184] on button "Applicants" at bounding box center [191, 199] width 219 height 37
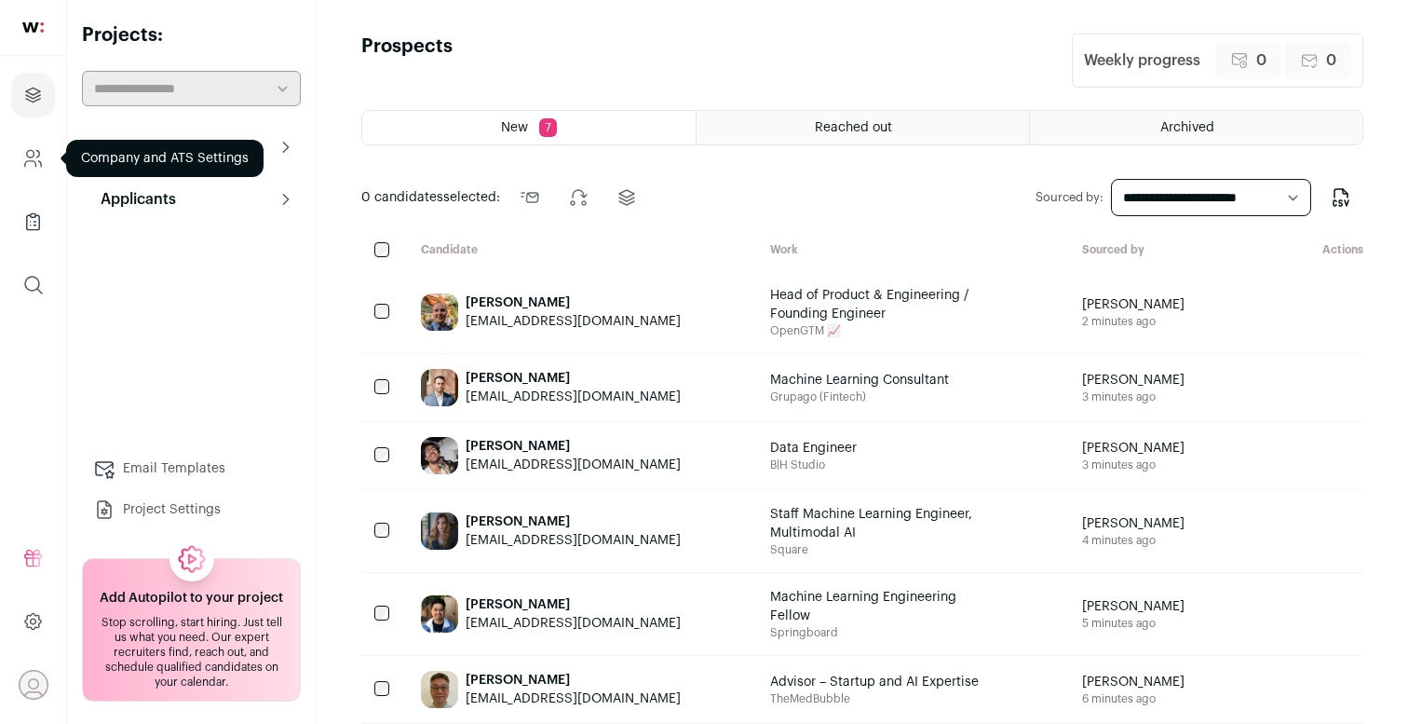
click at [48, 140] on link "Company and ATS Settings" at bounding box center [33, 158] width 44 height 45
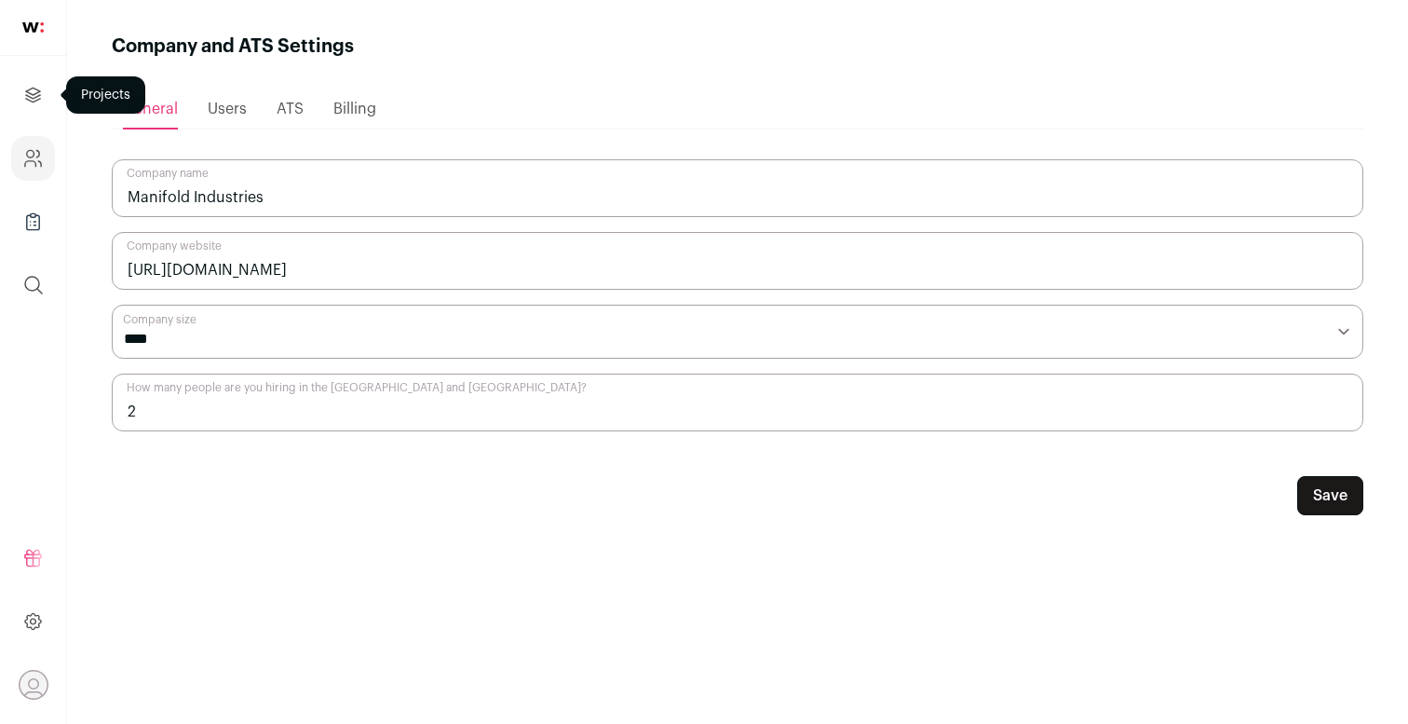
click at [37, 90] on icon "Projects" at bounding box center [32, 95] width 21 height 22
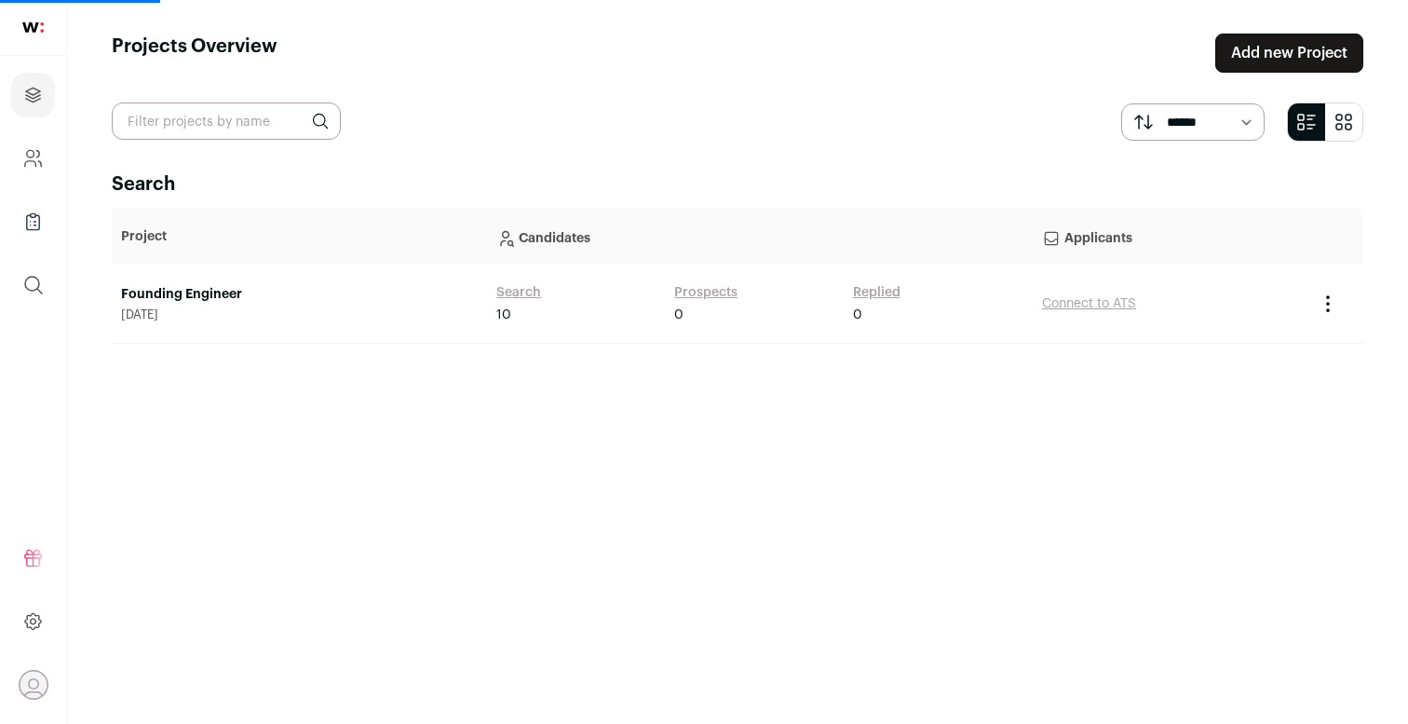
click at [30, 45] on link at bounding box center [33, 28] width 66 height 56
